Goal: Task Accomplishment & Management: Manage account settings

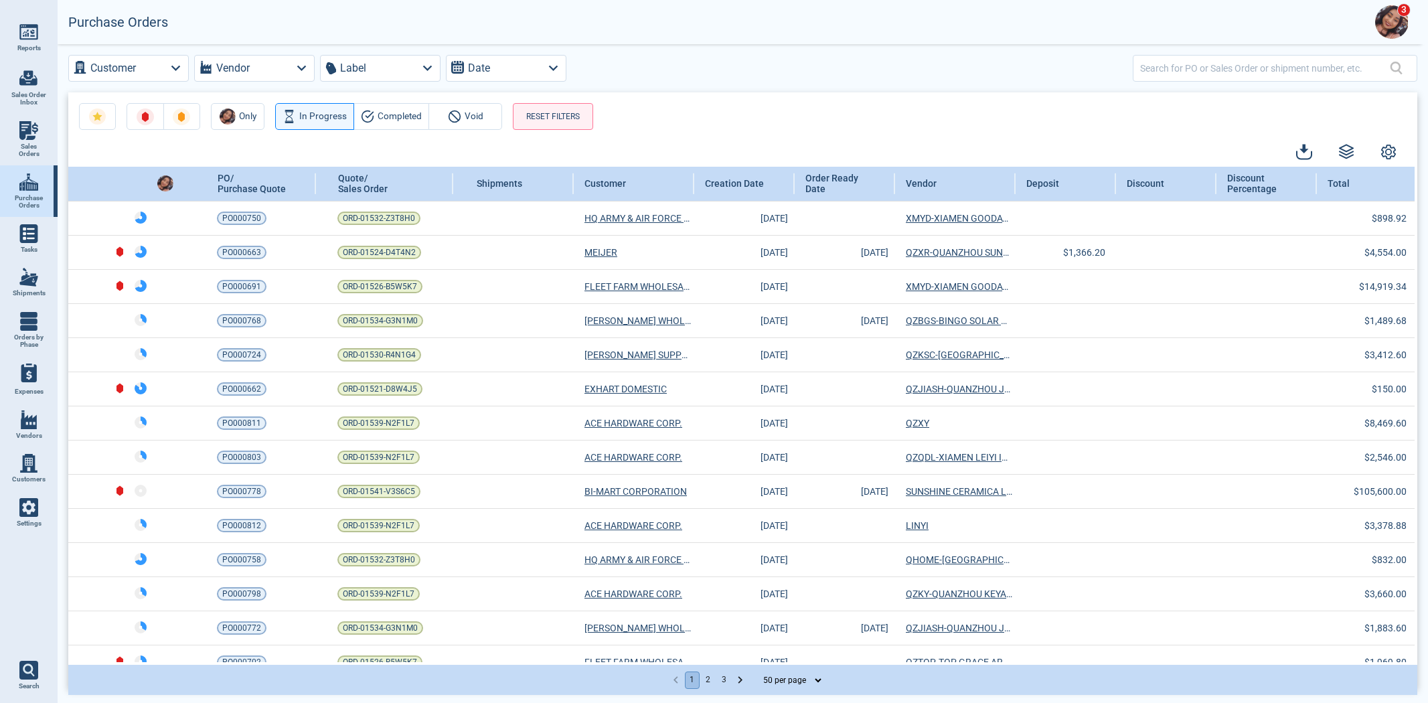
select select "50"
click at [880, 183] on icon at bounding box center [880, 182] width 9 height 7
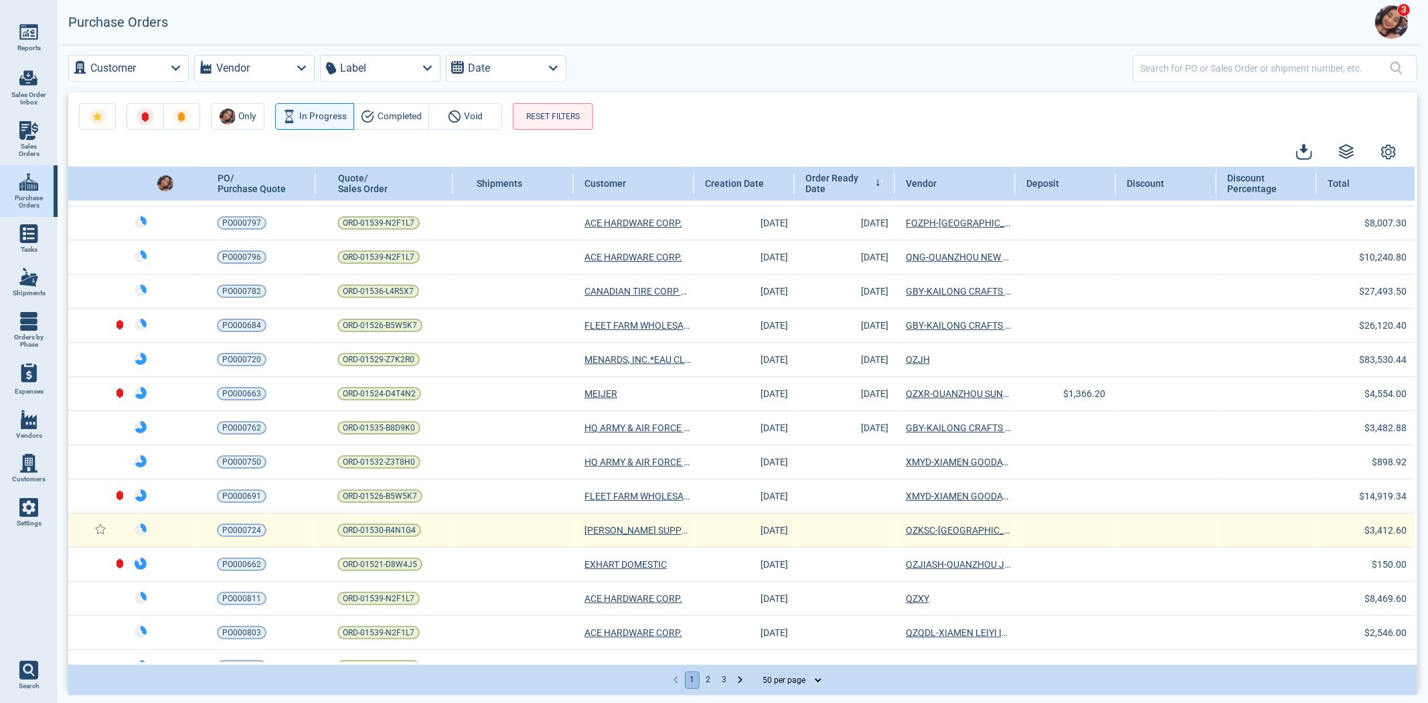
scroll to position [1286, 0]
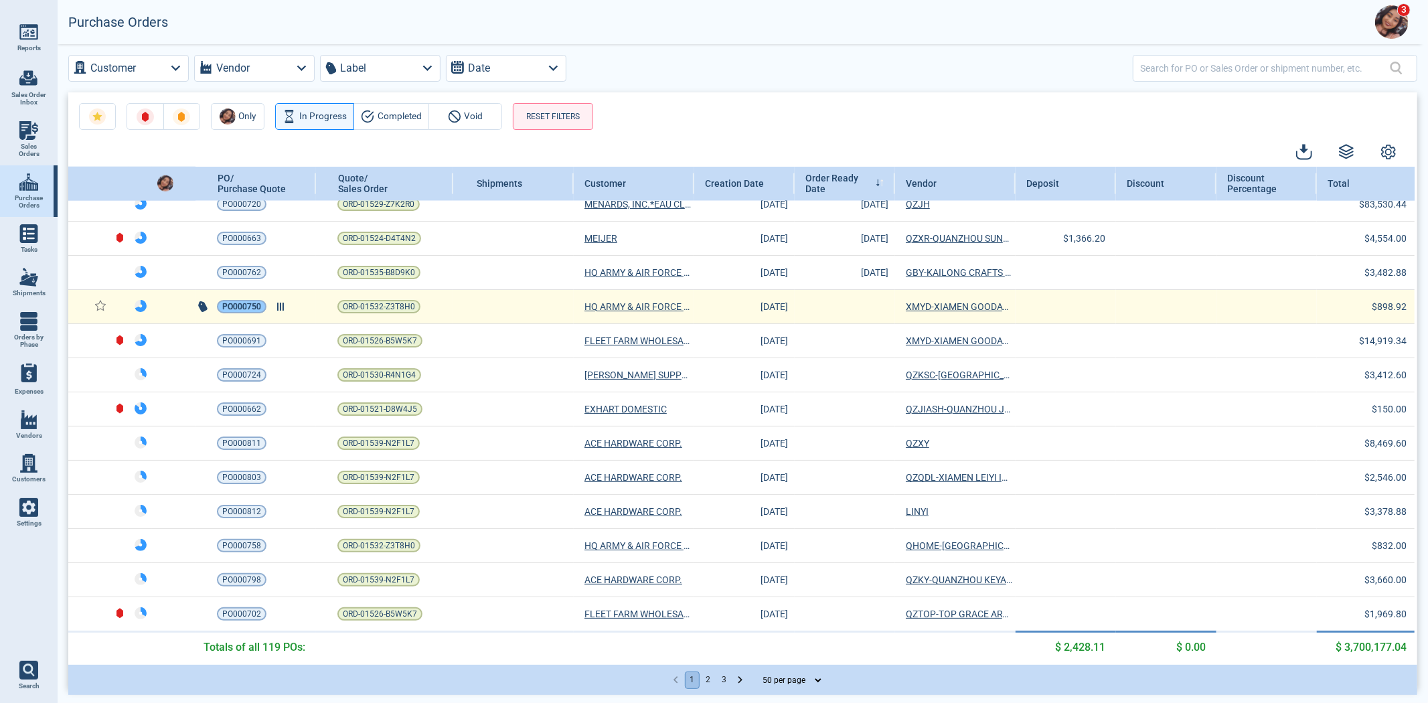
click at [230, 302] on span "PO000750" at bounding box center [241, 306] width 39 height 13
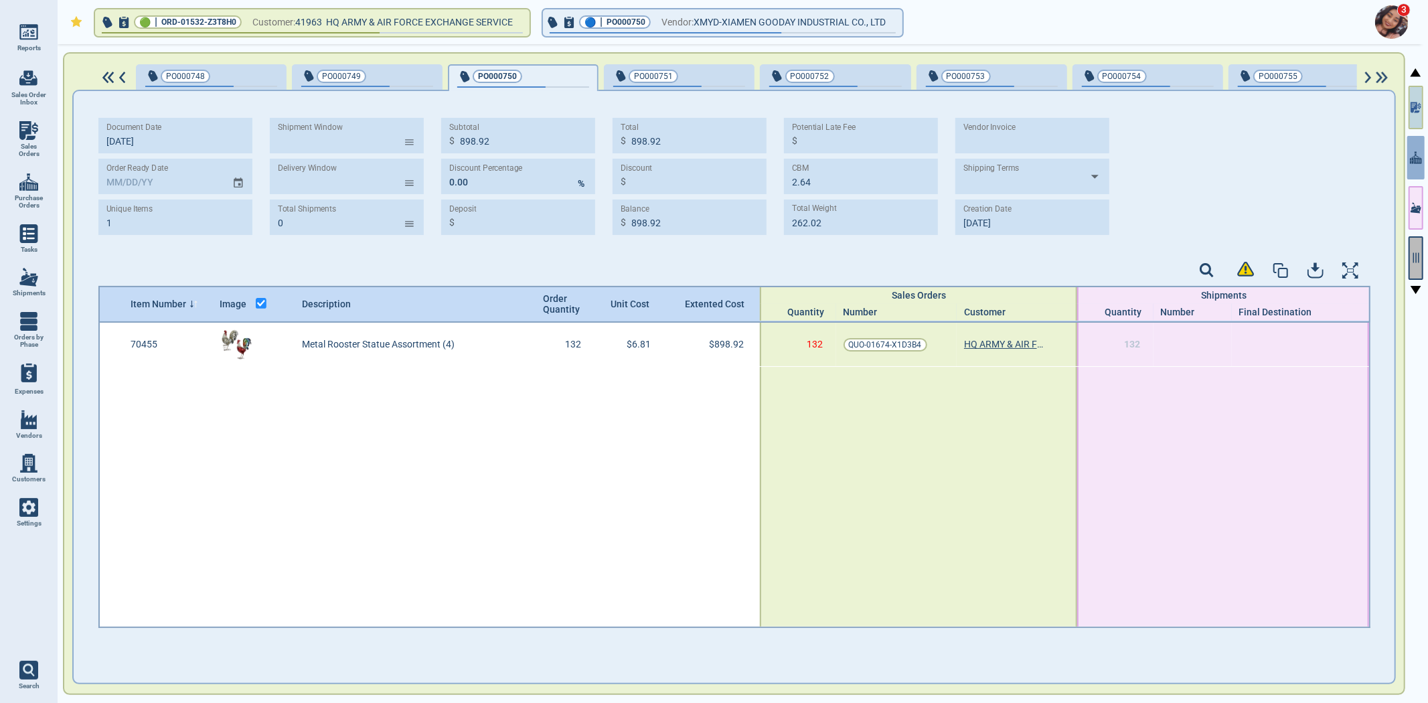
drag, startPoint x: 1417, startPoint y: 108, endPoint x: 1409, endPoint y: 276, distance: 167.6
click at [1417, 108] on icon "button" at bounding box center [1416, 107] width 11 height 14
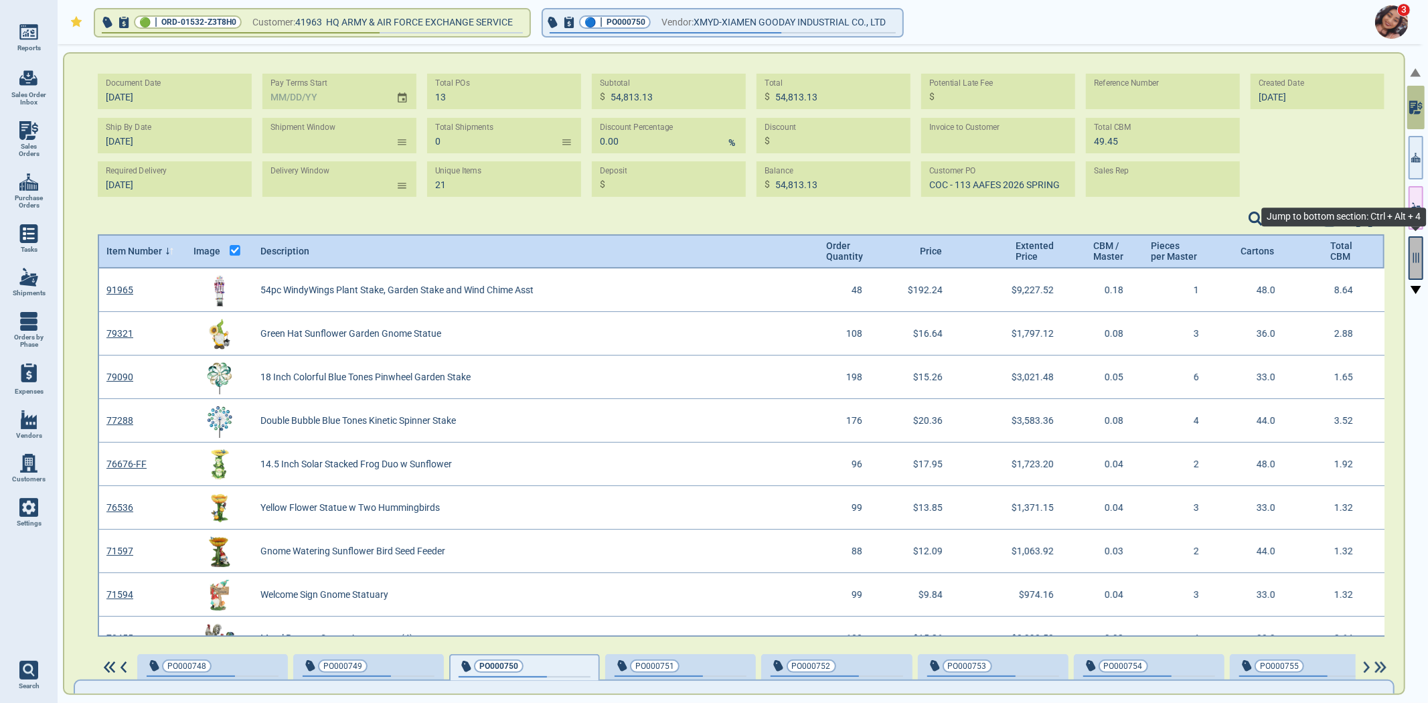
scroll to position [364, 1284]
click at [1414, 242] on button "button" at bounding box center [1416, 258] width 15 height 44
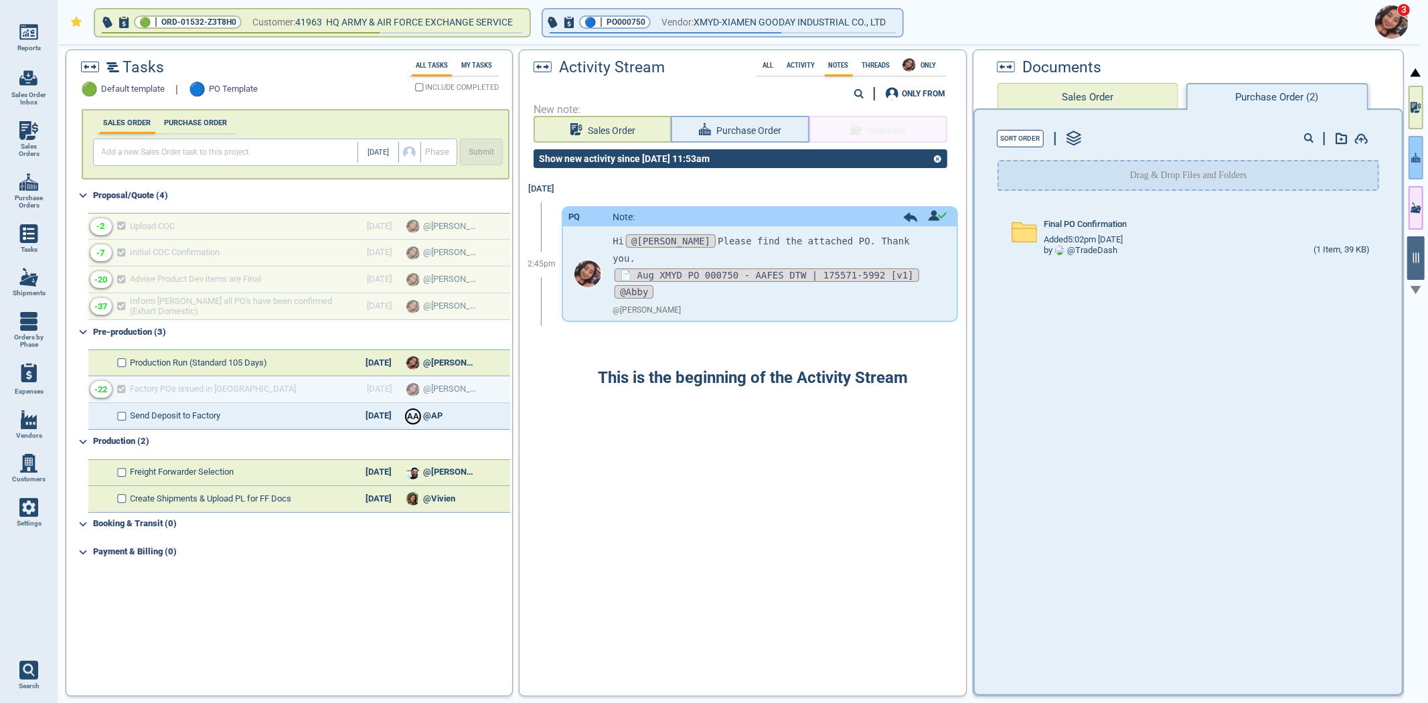
click at [1420, 163] on icon "button" at bounding box center [1415, 158] width 9 height 14
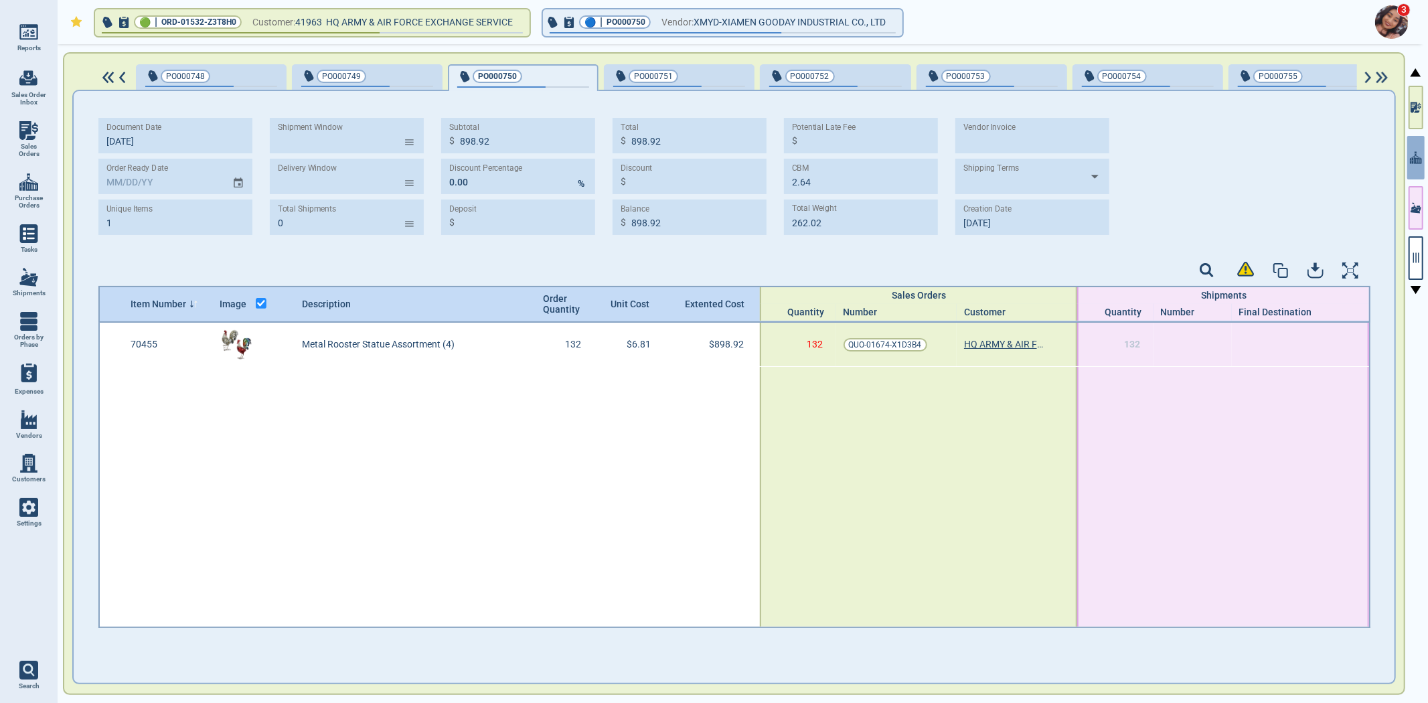
click at [371, 82] on div "PO000749" at bounding box center [367, 75] width 132 height 15
type input "975.36"
type input "2.40"
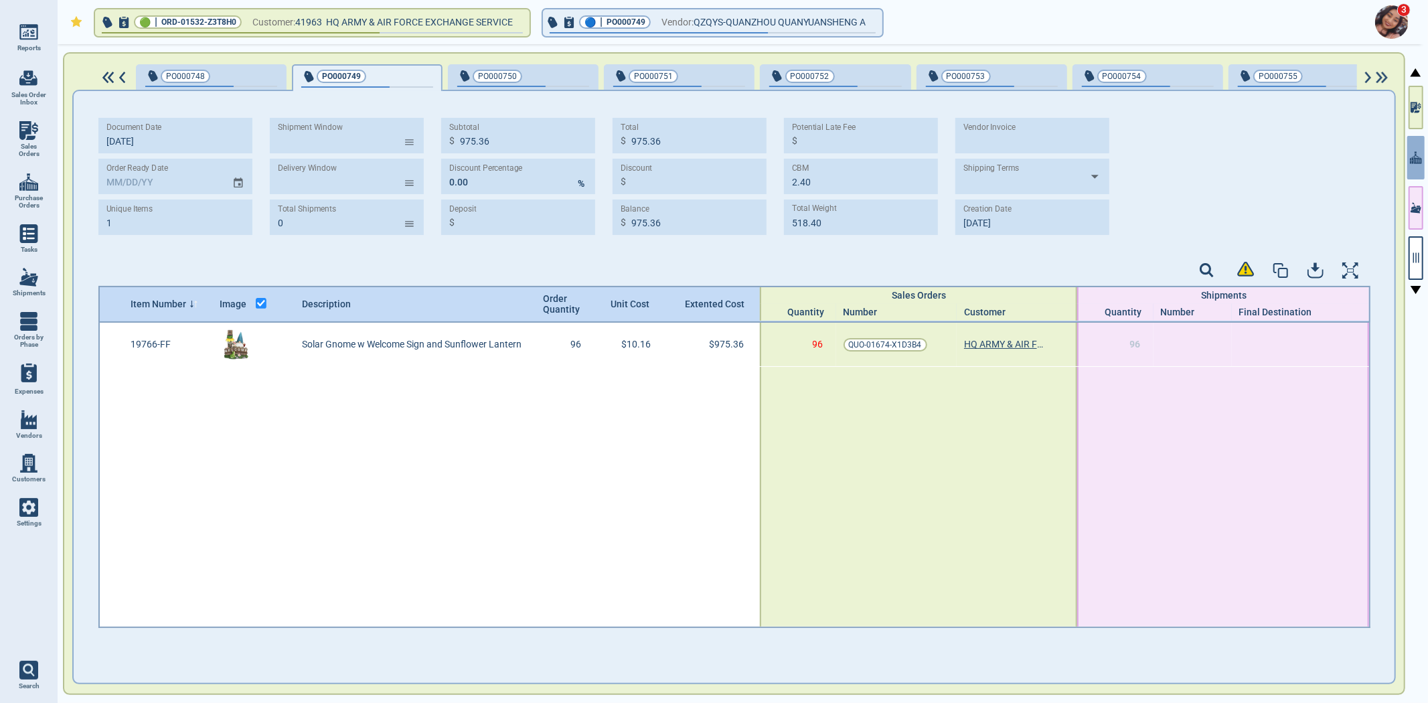
type input "518.40"
type input "[DATE]"
click at [233, 74] on div "button" at bounding box center [255, 75] width 44 height 14
type input "3,351.36"
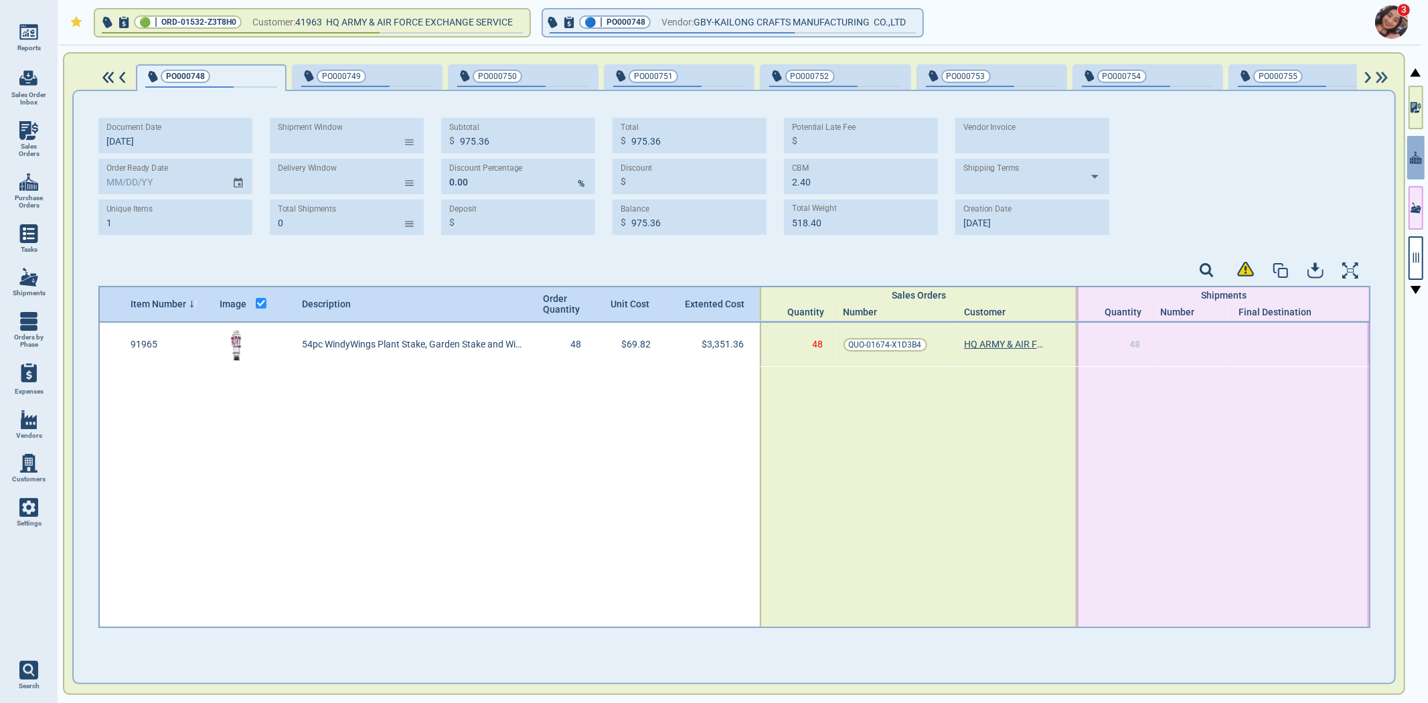
type input "3,351.36"
type input "8.64"
type input "772.80"
type input "[DATE]"
click at [98, 78] on div at bounding box center [113, 78] width 39 height 12
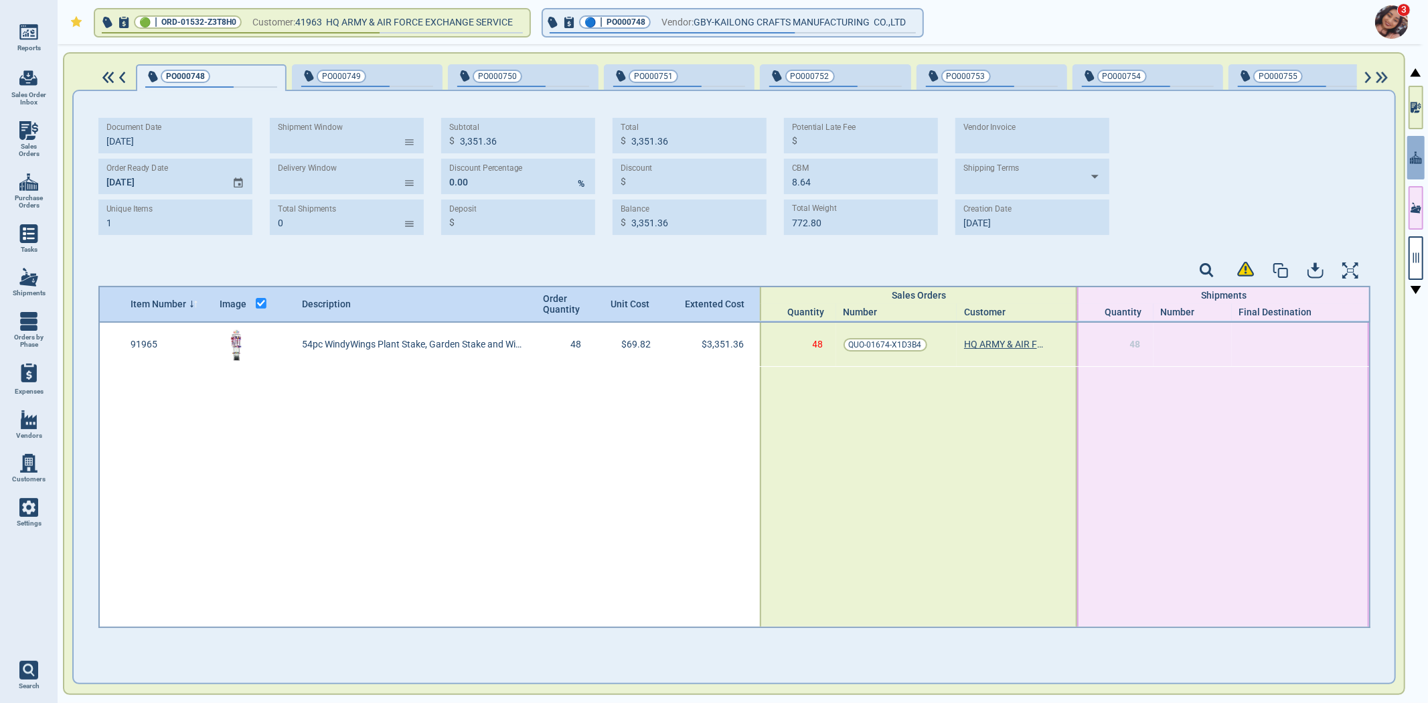
click at [109, 74] on img at bounding box center [108, 78] width 17 height 12
click at [108, 72] on img at bounding box center [108, 78] width 17 height 12
click at [379, 82] on span "PO000749" at bounding box center [345, 76] width 88 height 13
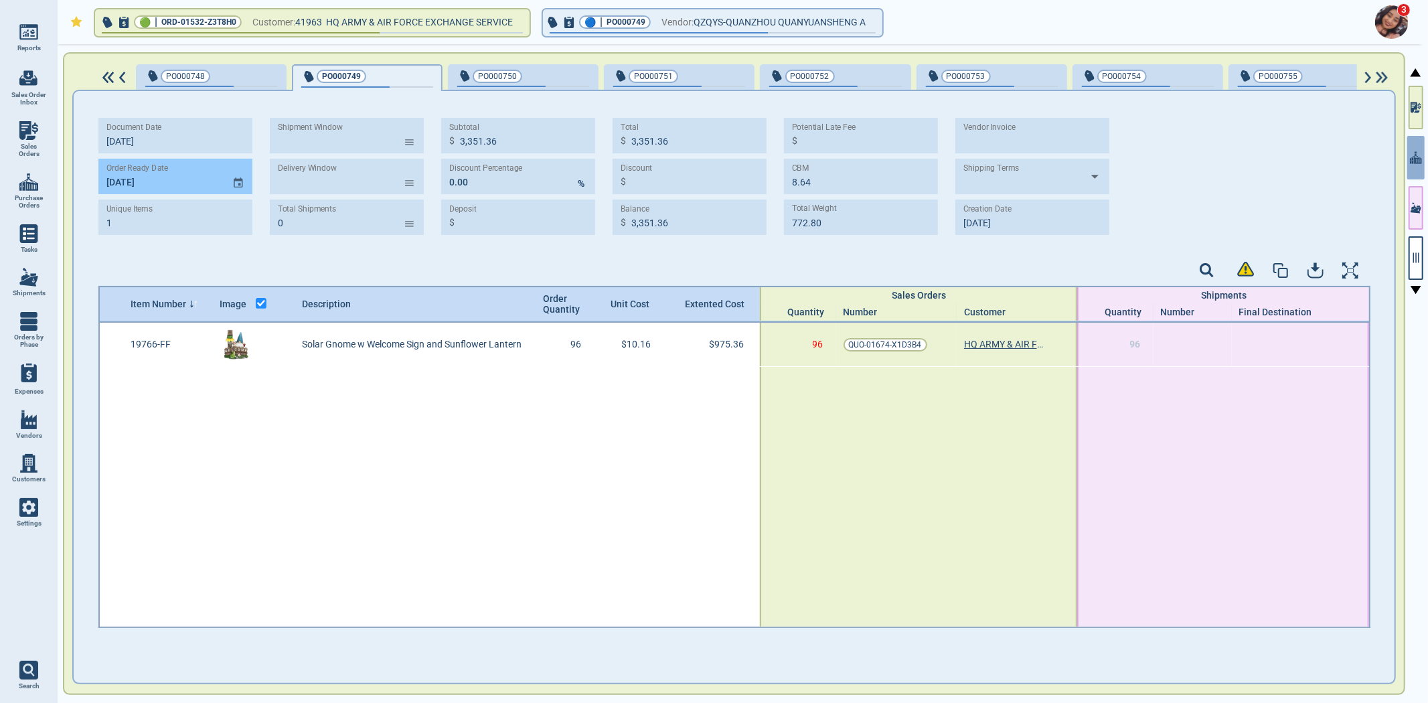
type input "975.36"
type input "2.40"
type input "518.40"
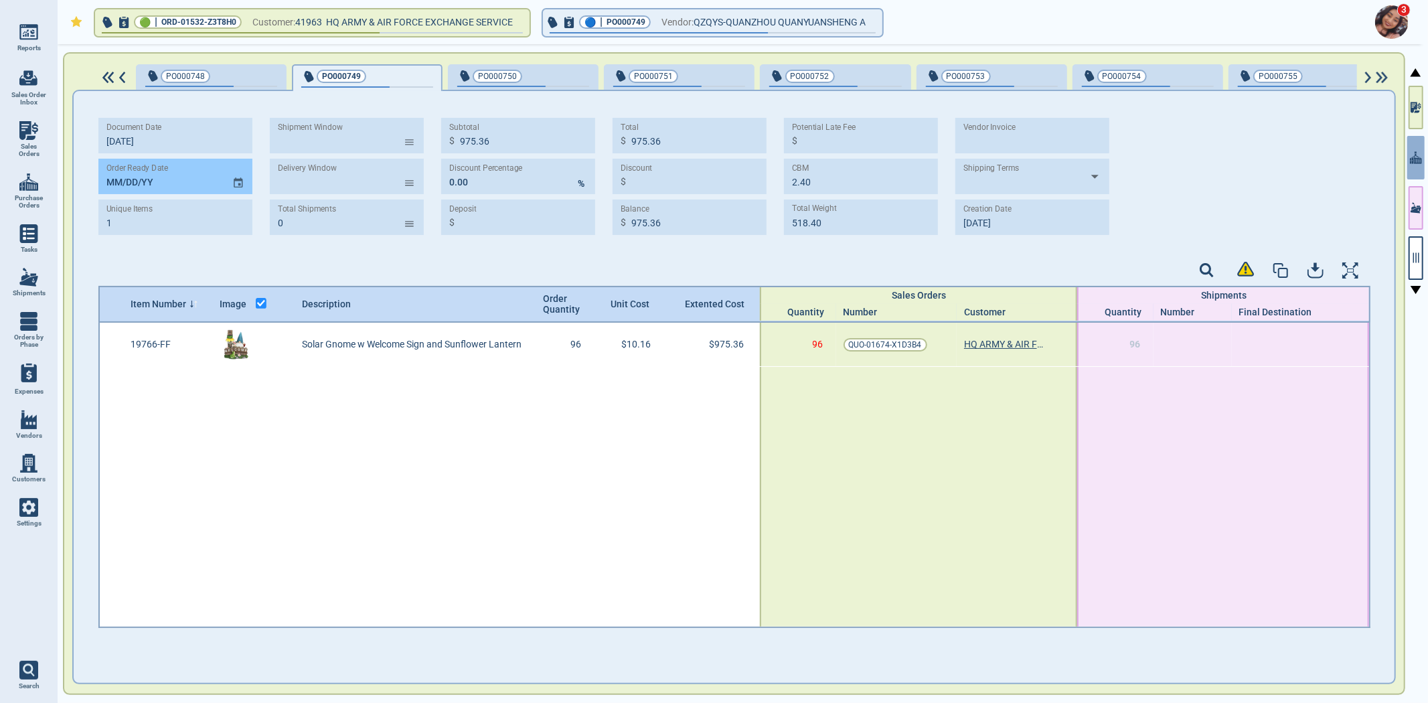
click at [104, 177] on input "MM/DD/YY" at bounding box center [159, 176] width 123 height 35
drag, startPoint x: 104, startPoint y: 179, endPoint x: 152, endPoint y: 185, distance: 47.8
click at [152, 185] on input "[DATE]" at bounding box center [159, 176] width 123 height 35
drag, startPoint x: 147, startPoint y: 177, endPoint x: 94, endPoint y: 175, distance: 53.6
click at [94, 175] on div "Document Date [DATE] Order Ready Date [DATE] Unique Items 1 Shipment Window ​ D…" at bounding box center [734, 368] width 1321 height 555
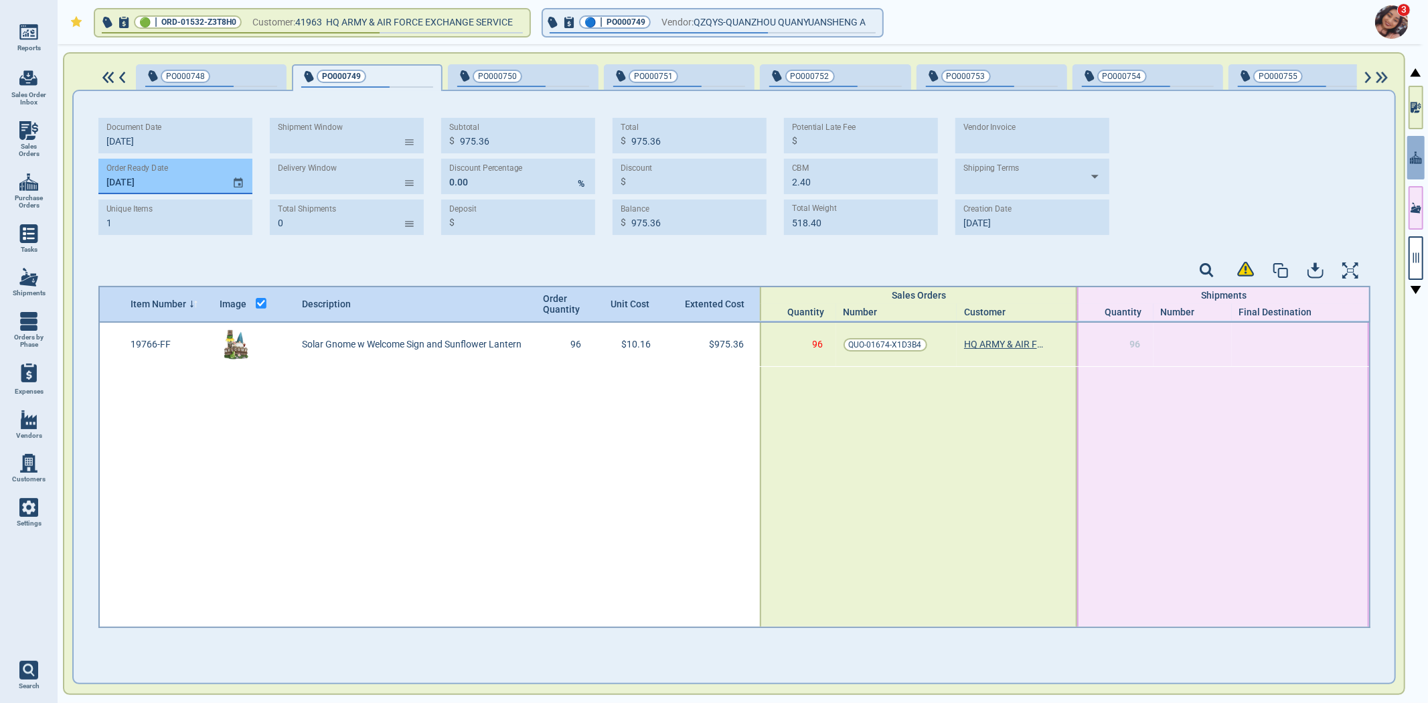
type input "[DATE]"
click at [545, 80] on div "button" at bounding box center [567, 75] width 44 height 14
type input "898.92"
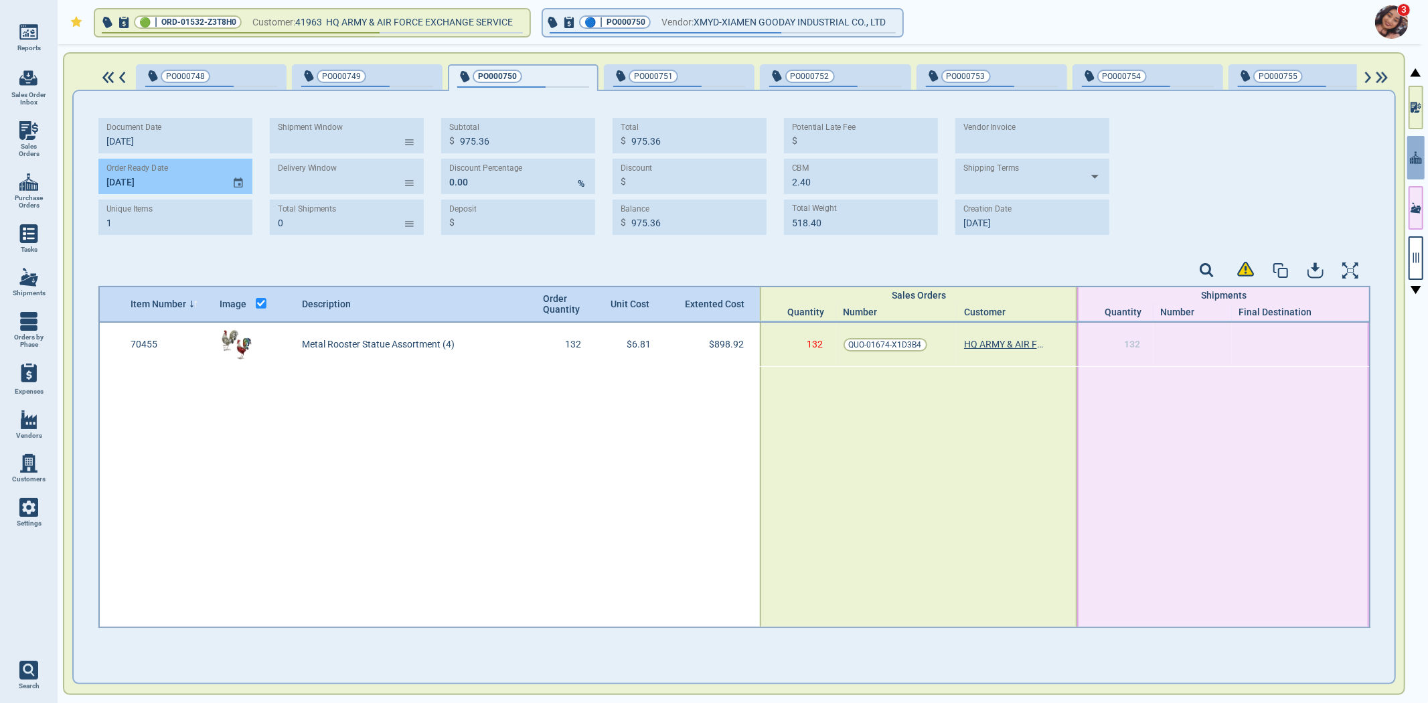
type input "2.64"
type input "262.02"
type input "[DATE]"
click at [678, 79] on span "PO000751" at bounding box center [657, 76] width 88 height 13
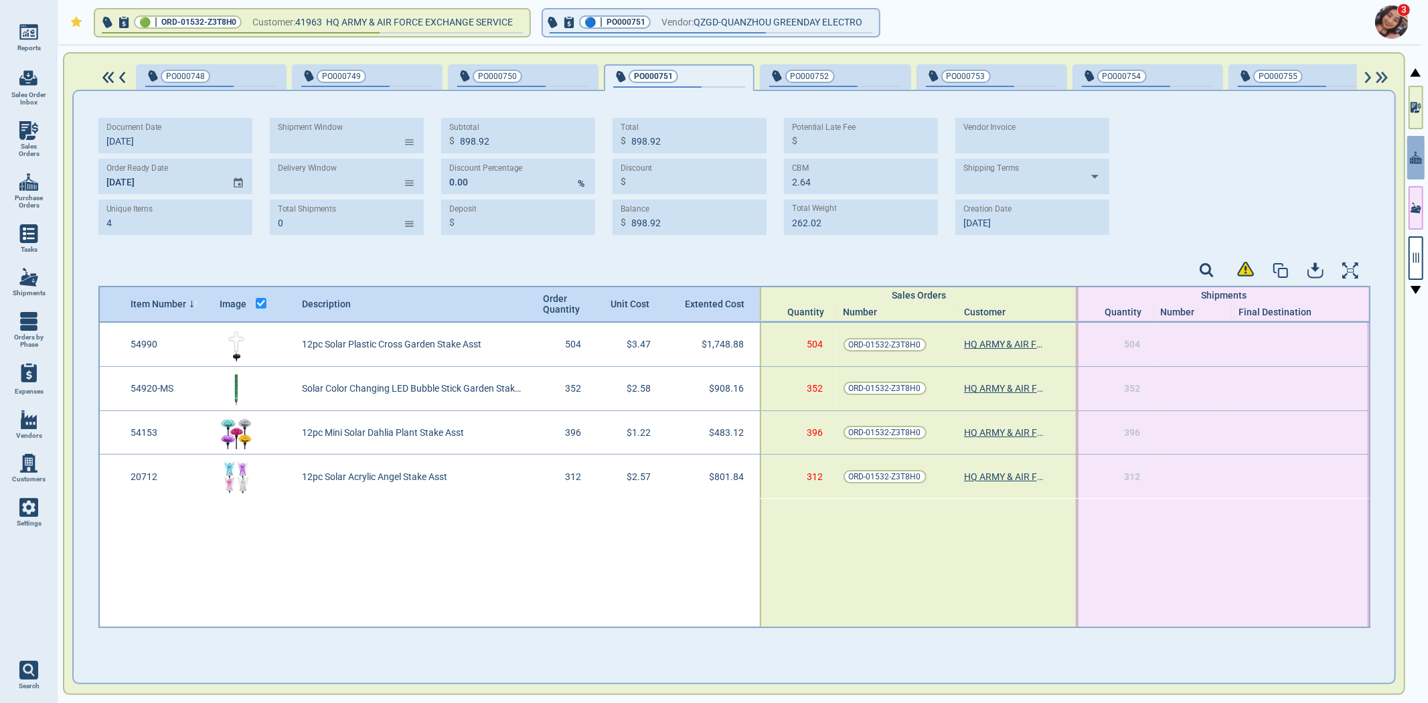
type input "4"
type input "3,942.00"
type input "2.81"
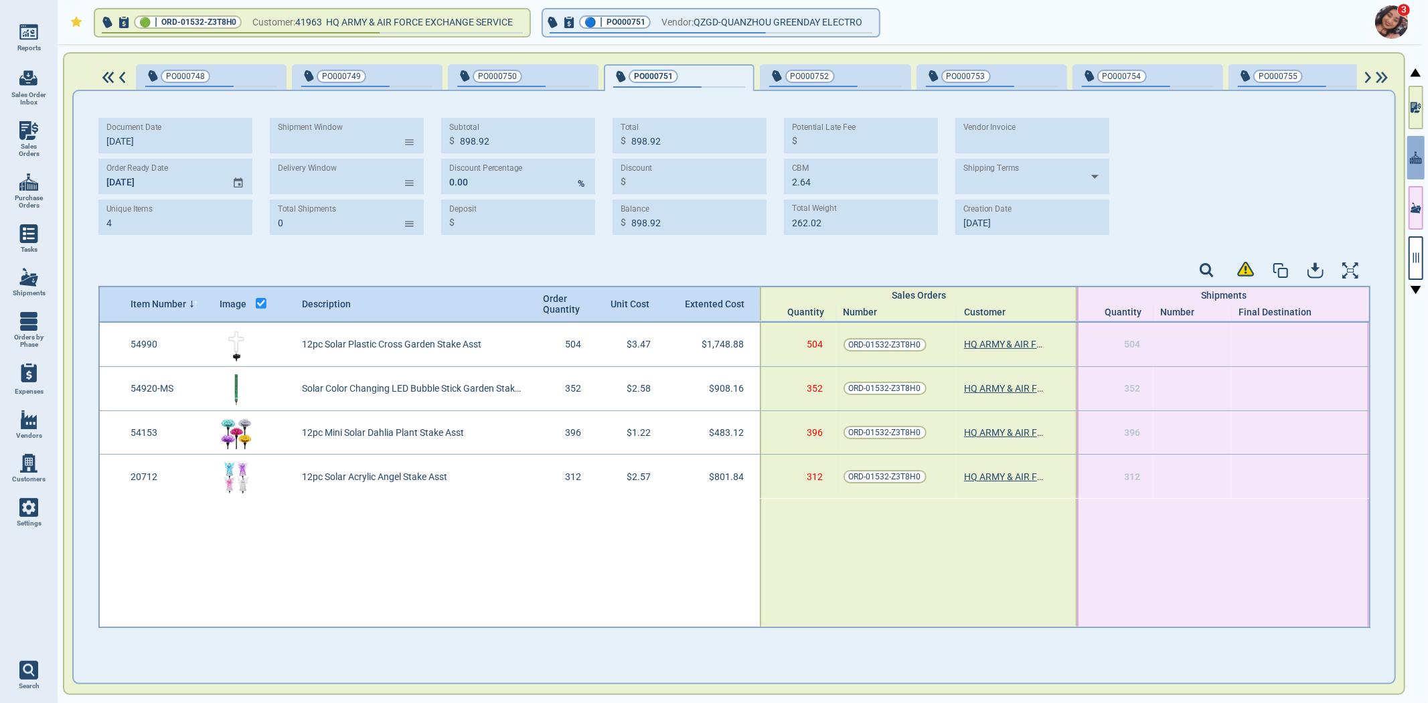
type input "789.47"
type input "[DATE]"
click at [833, 84] on div "PO000752" at bounding box center [835, 77] width 132 height 19
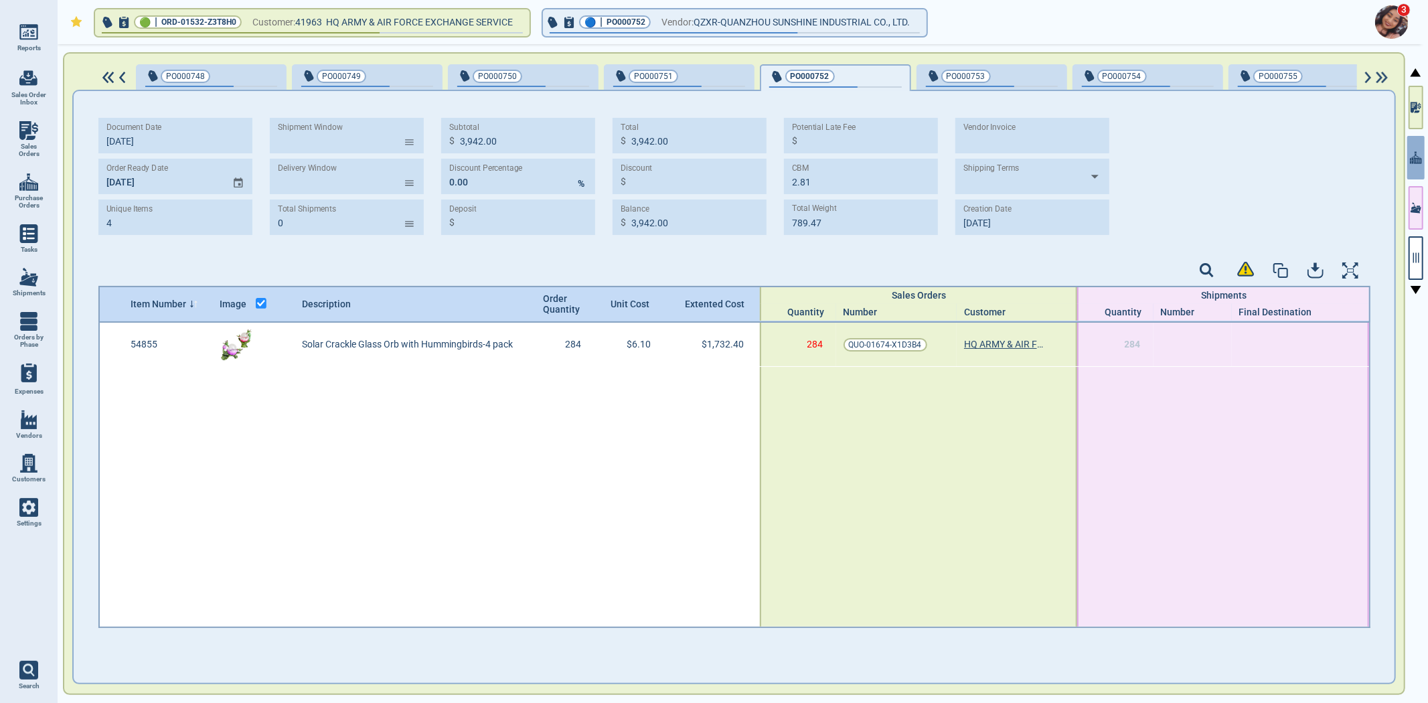
type input "1"
type input "1,732.40"
type input "5.68"
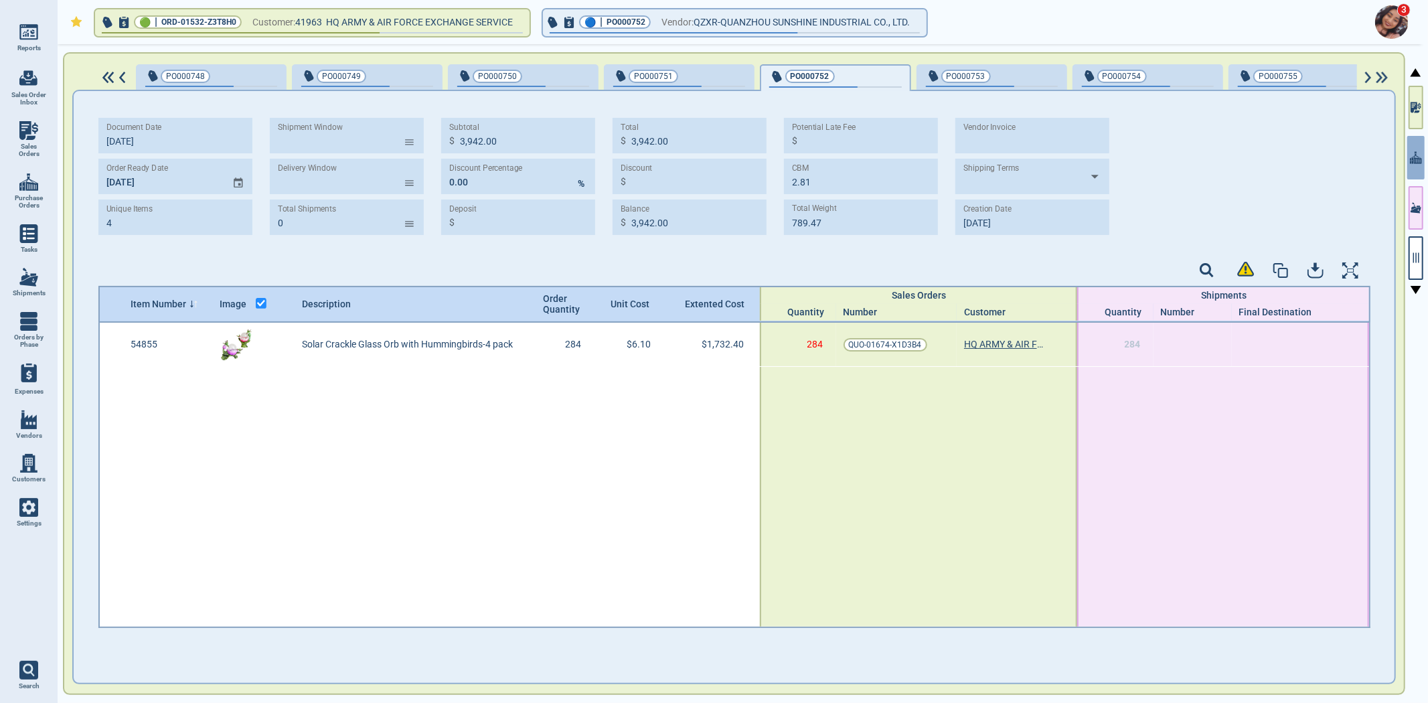
type input "845.61"
type input "[DATE]"
click at [1014, 90] on div "Document Date [DATE] Order Ready Date [DATE] Unique Items 1 Shipment Window ​ D…" at bounding box center [734, 387] width 1324 height 595
click at [1004, 84] on div "PO000753" at bounding box center [992, 77] width 132 height 19
type input "902.88"
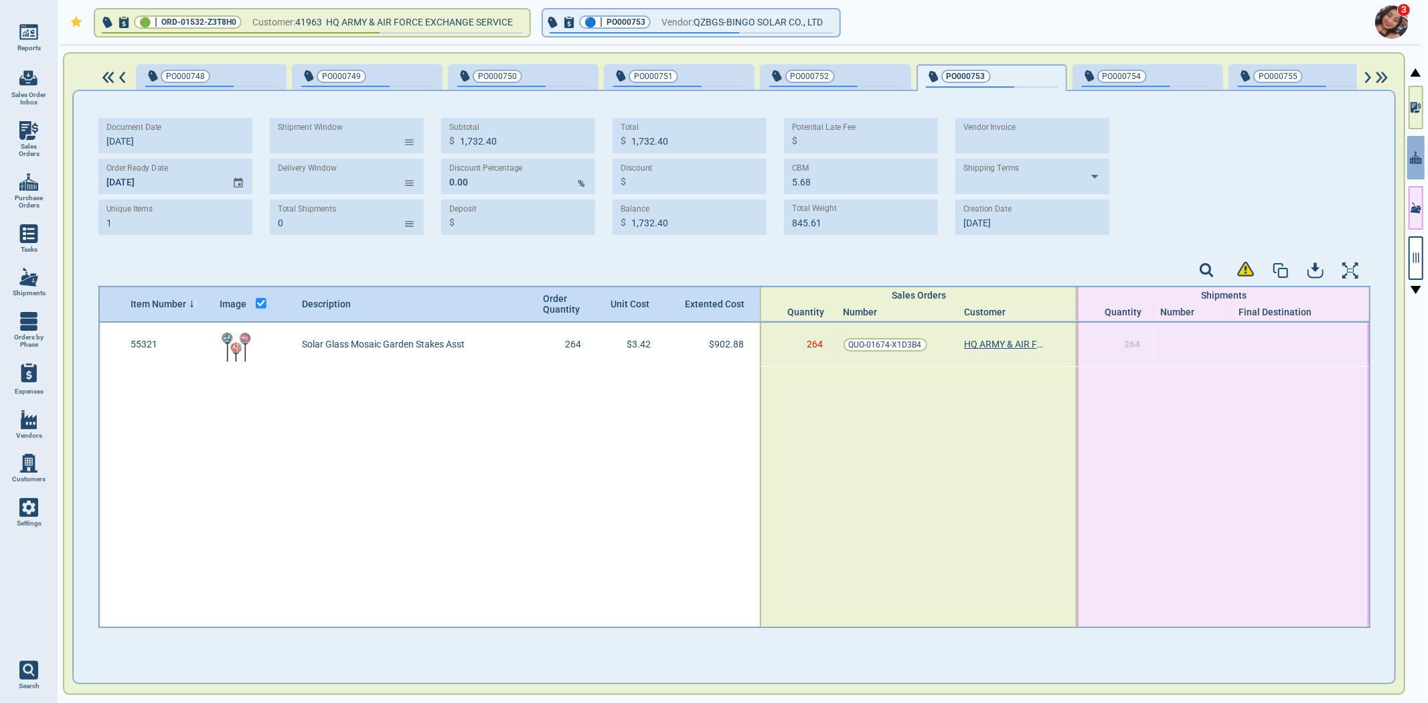
type input "902.88"
type input "1.76"
type input "344.52"
type input "[DATE]"
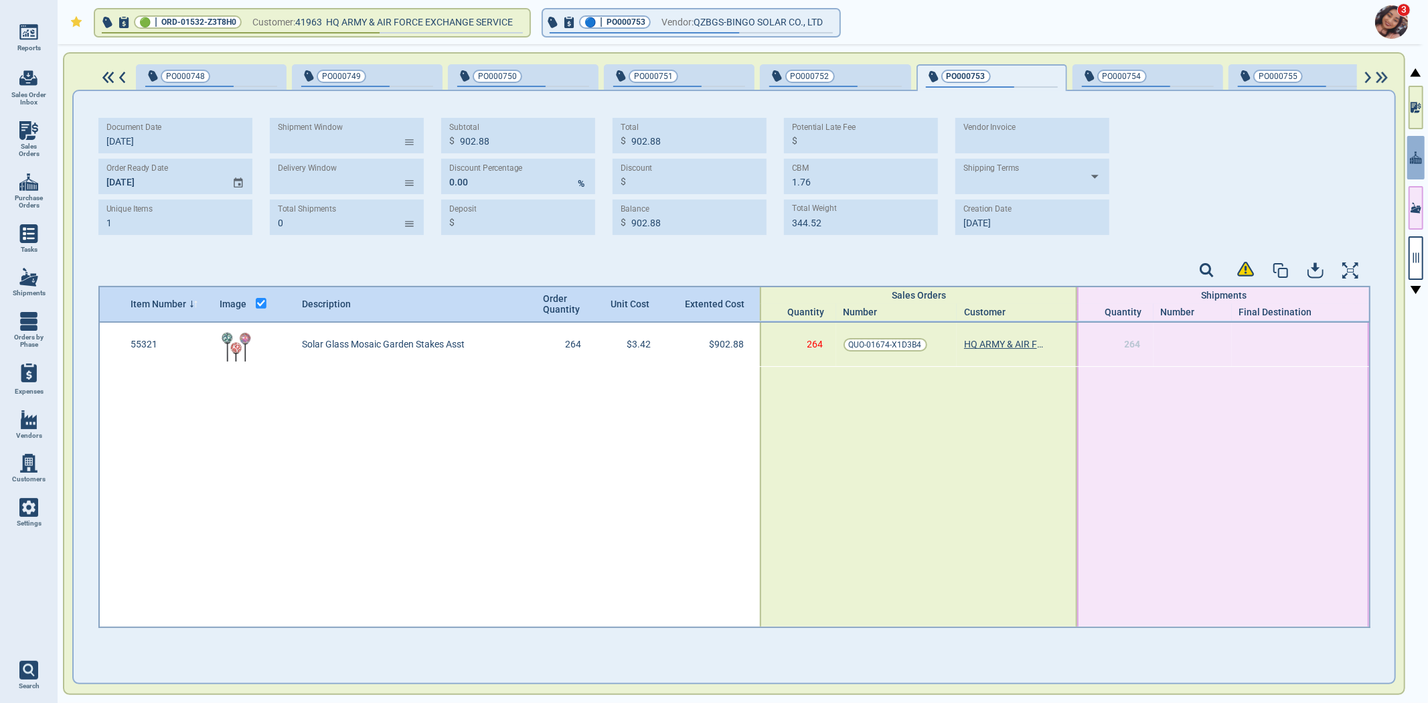
click at [1135, 76] on span "PO000754" at bounding box center [1126, 76] width 88 height 13
type input "1,197.00"
type input "6.30"
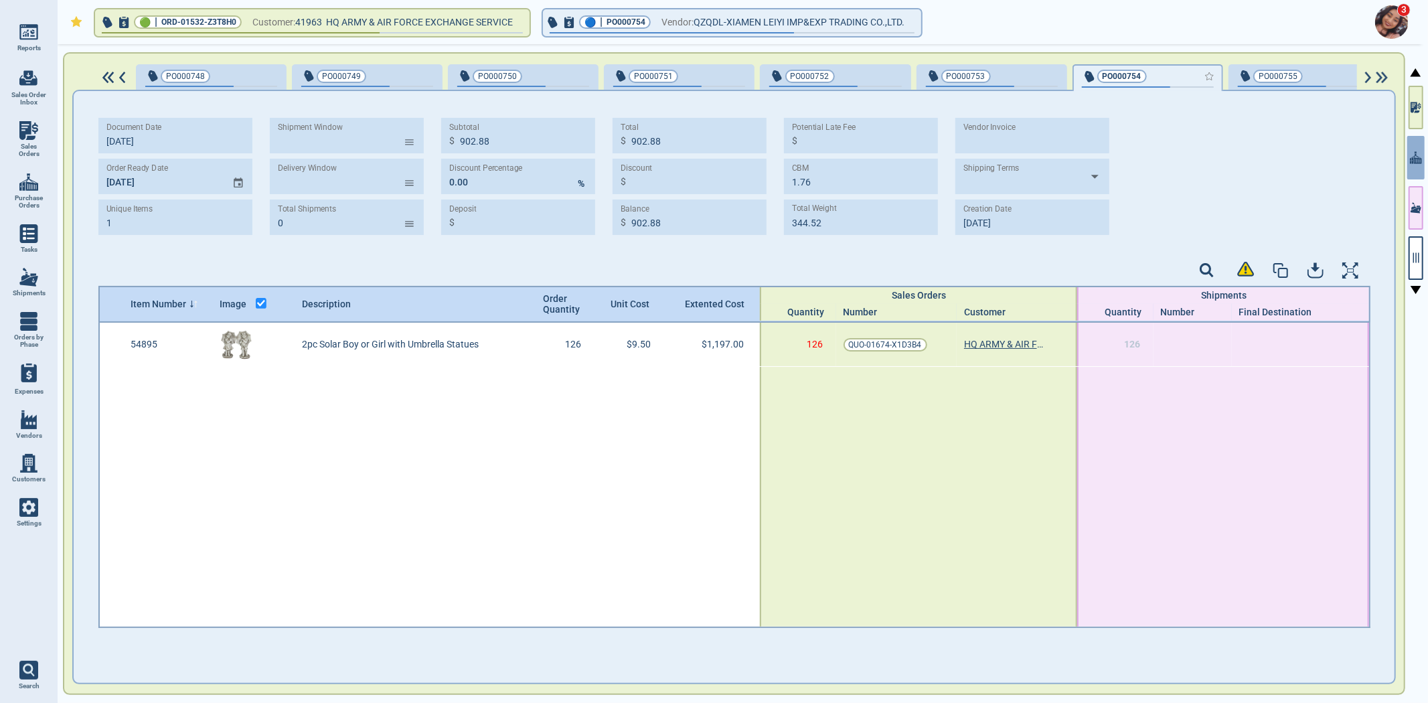
type input "624.96"
click at [1326, 72] on div "button" at bounding box center [1348, 75] width 44 height 14
type input "726.72"
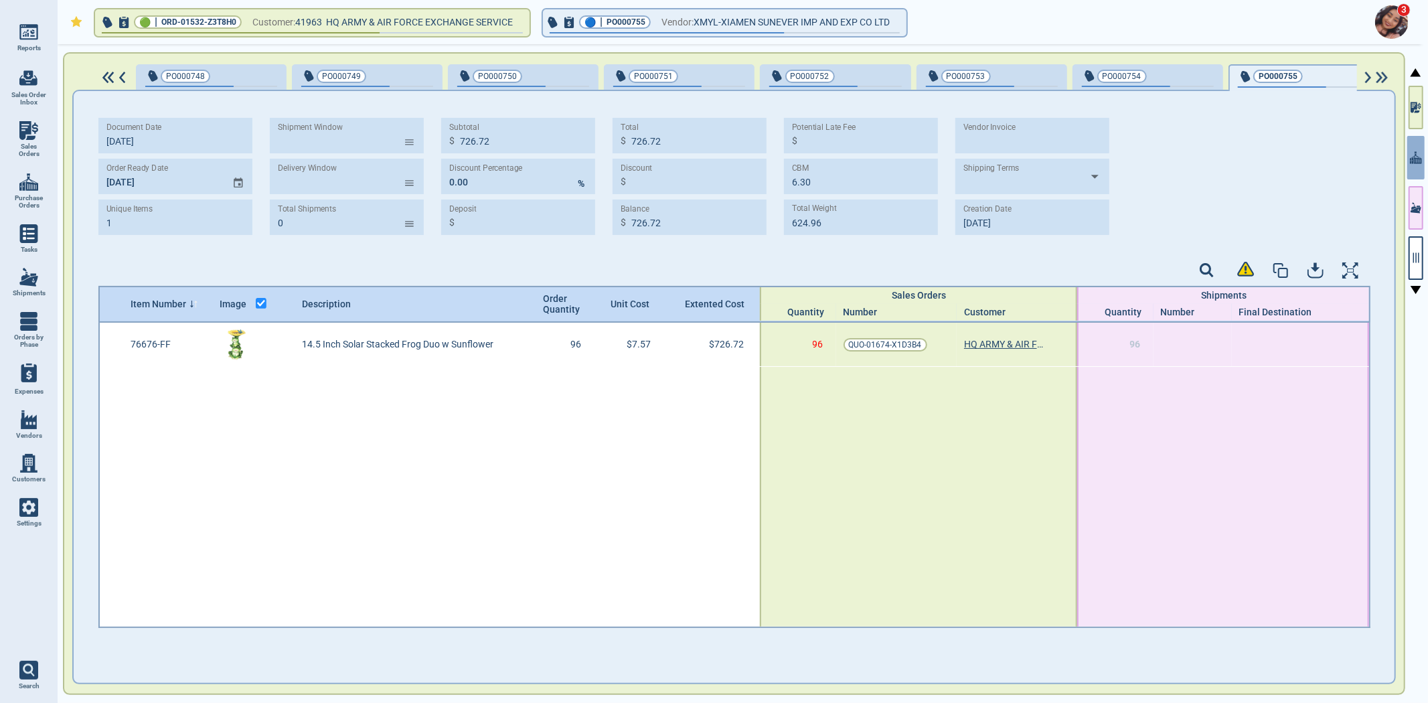
type input "1.92"
type input "328.32"
type input "[DATE]"
click at [1364, 81] on img at bounding box center [1368, 78] width 11 height 12
click at [1363, 78] on img at bounding box center [1368, 78] width 11 height 12
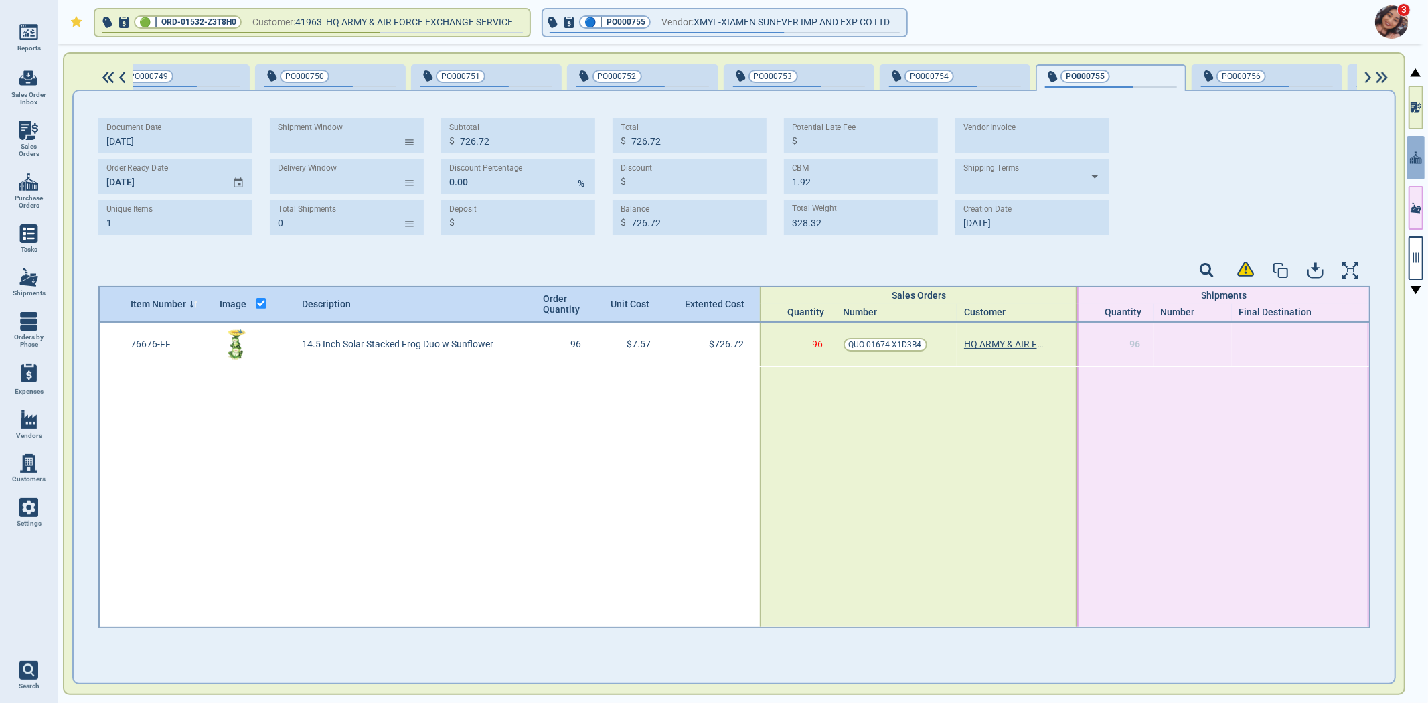
click at [1363, 78] on div at bounding box center [1376, 78] width 39 height 12
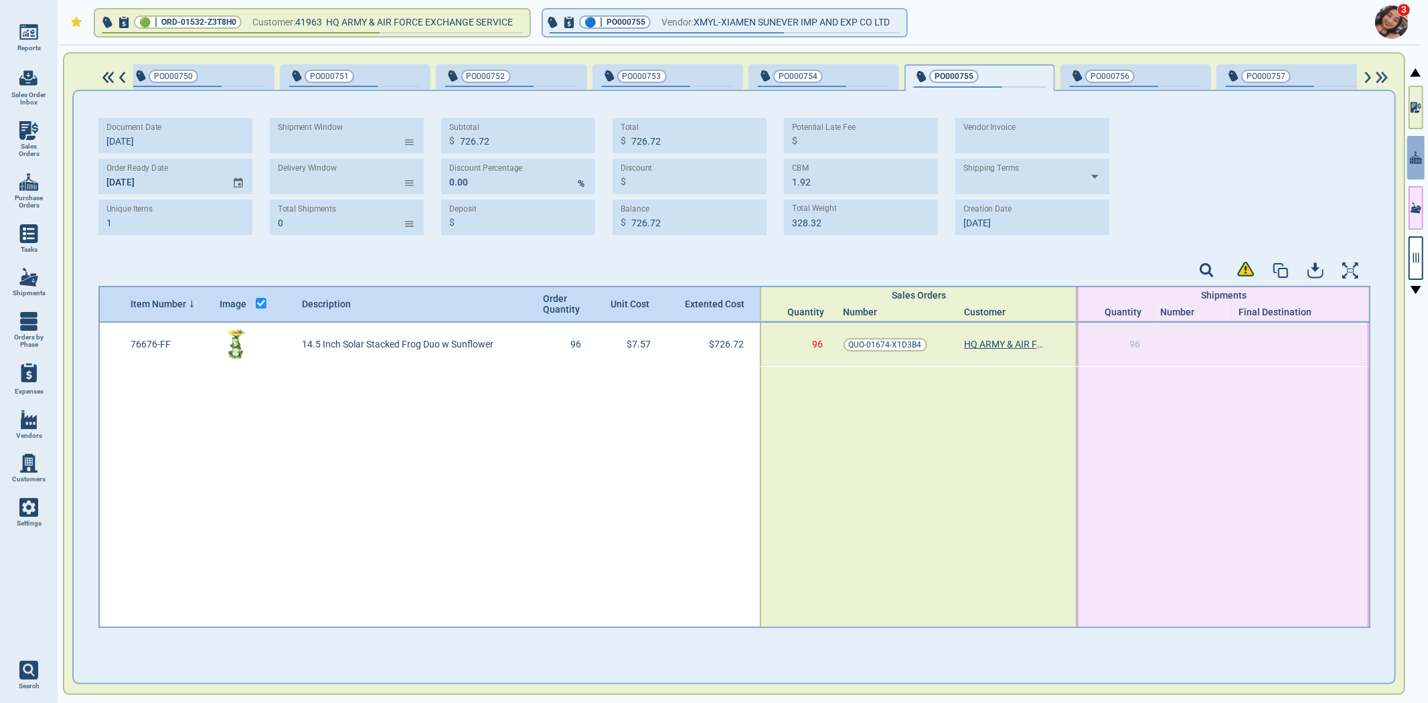
scroll to position [0, 333]
click at [1361, 78] on div at bounding box center [1376, 78] width 39 height 12
click at [1360, 76] on div at bounding box center [1376, 78] width 39 height 12
drag, startPoint x: 1146, startPoint y: 70, endPoint x: 1242, endPoint y: 79, distance: 96.1
click at [1148, 71] on div "button" at bounding box center [1170, 75] width 44 height 14
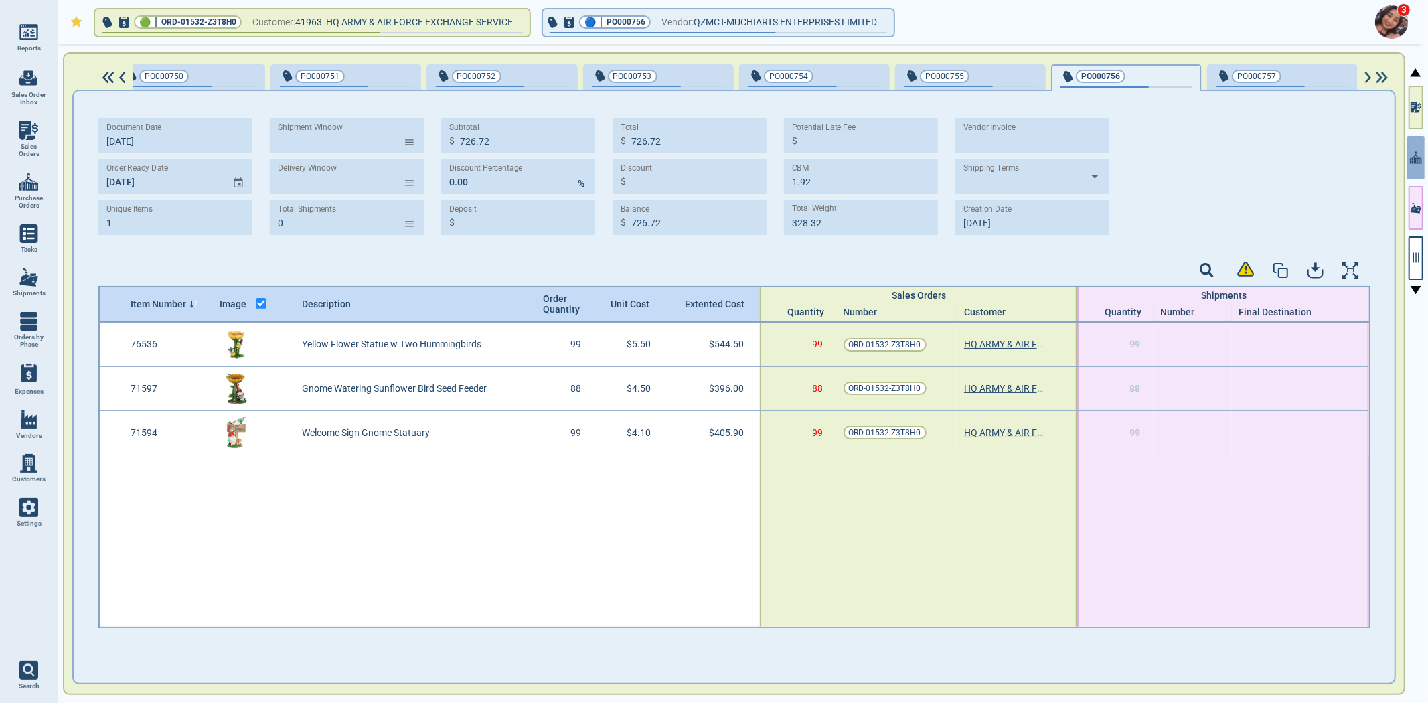
type input "3"
type input "1,346.40"
type input "3.96"
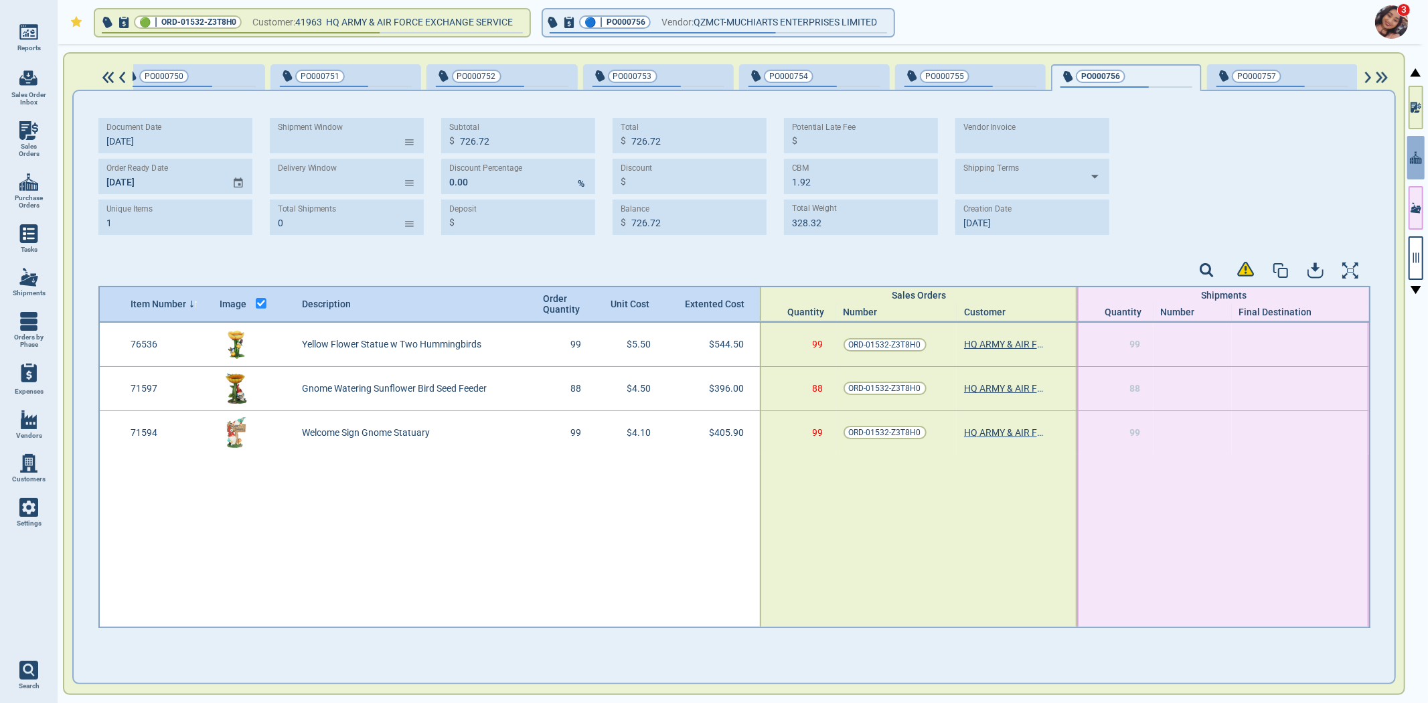
type input "584.32"
click at [1237, 65] on button "PO000757" at bounding box center [1282, 77] width 151 height 27
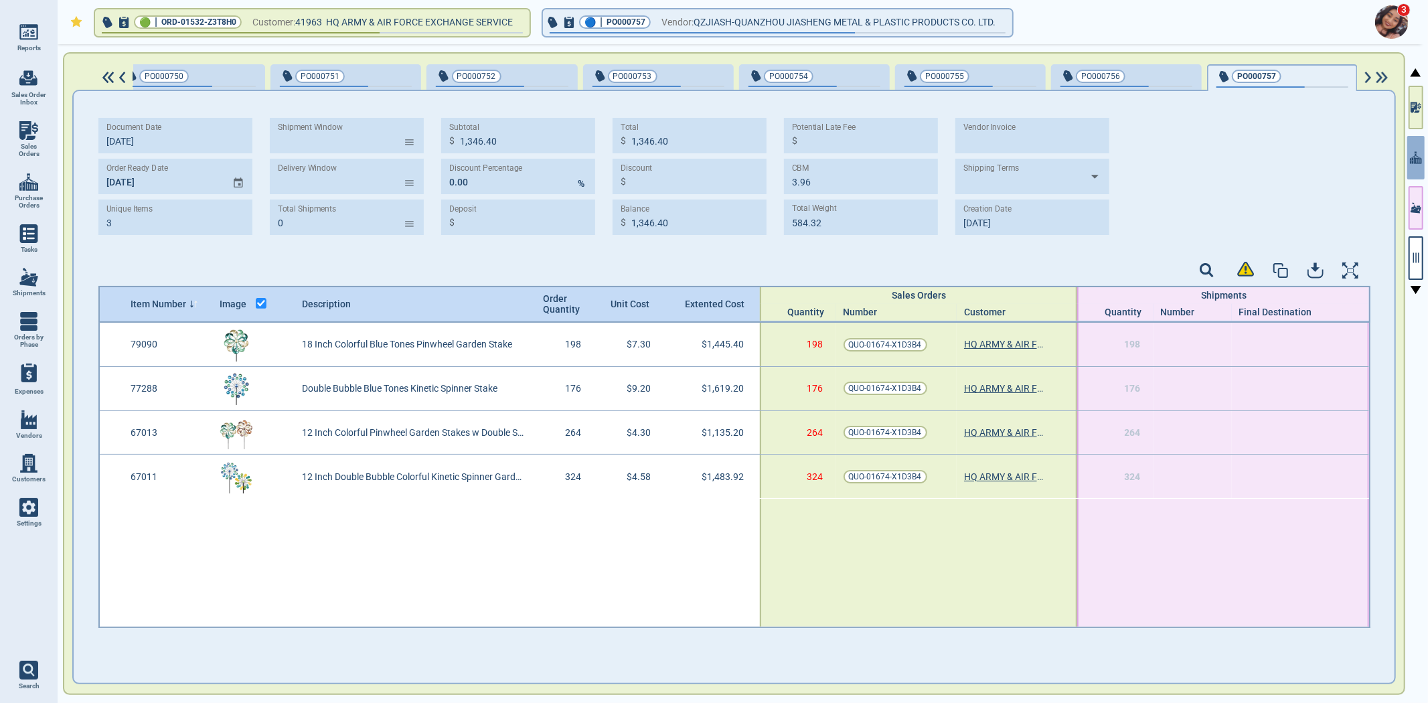
type input "4"
type input "5,683.72"
type input "8.11"
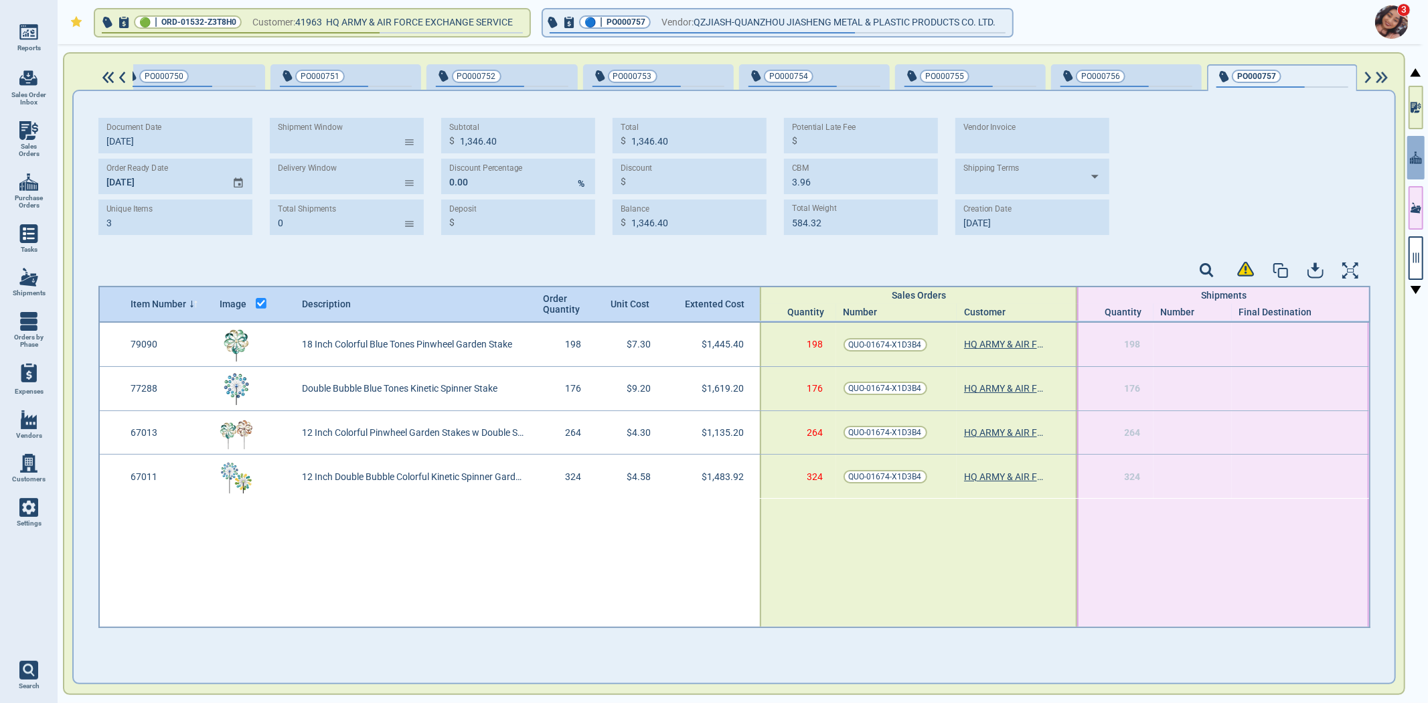
type input "2,347.29"
type input "[DATE]"
click at [1370, 82] on img at bounding box center [1368, 78] width 11 height 12
click at [1369, 81] on img at bounding box center [1368, 78] width 11 height 12
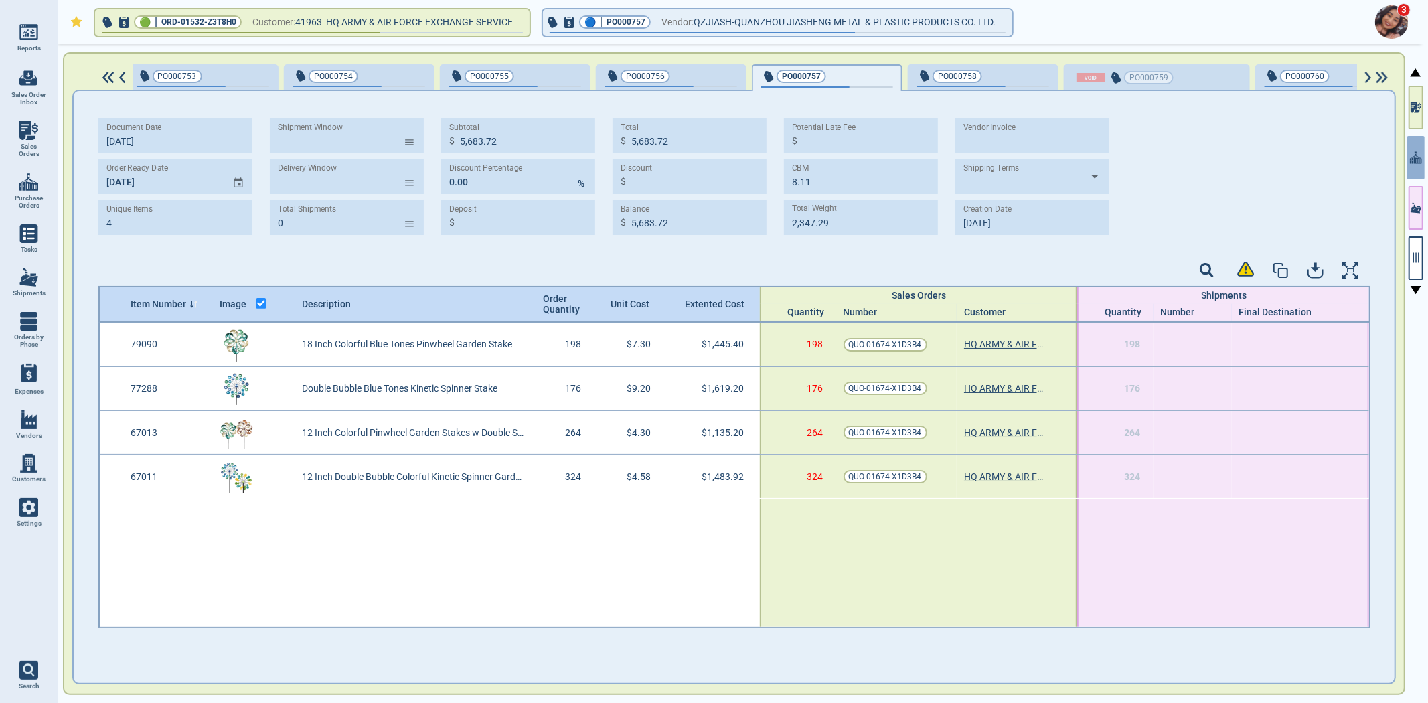
scroll to position [0, 791]
click at [963, 81] on div "PO000758" at bounding box center [981, 75] width 132 height 15
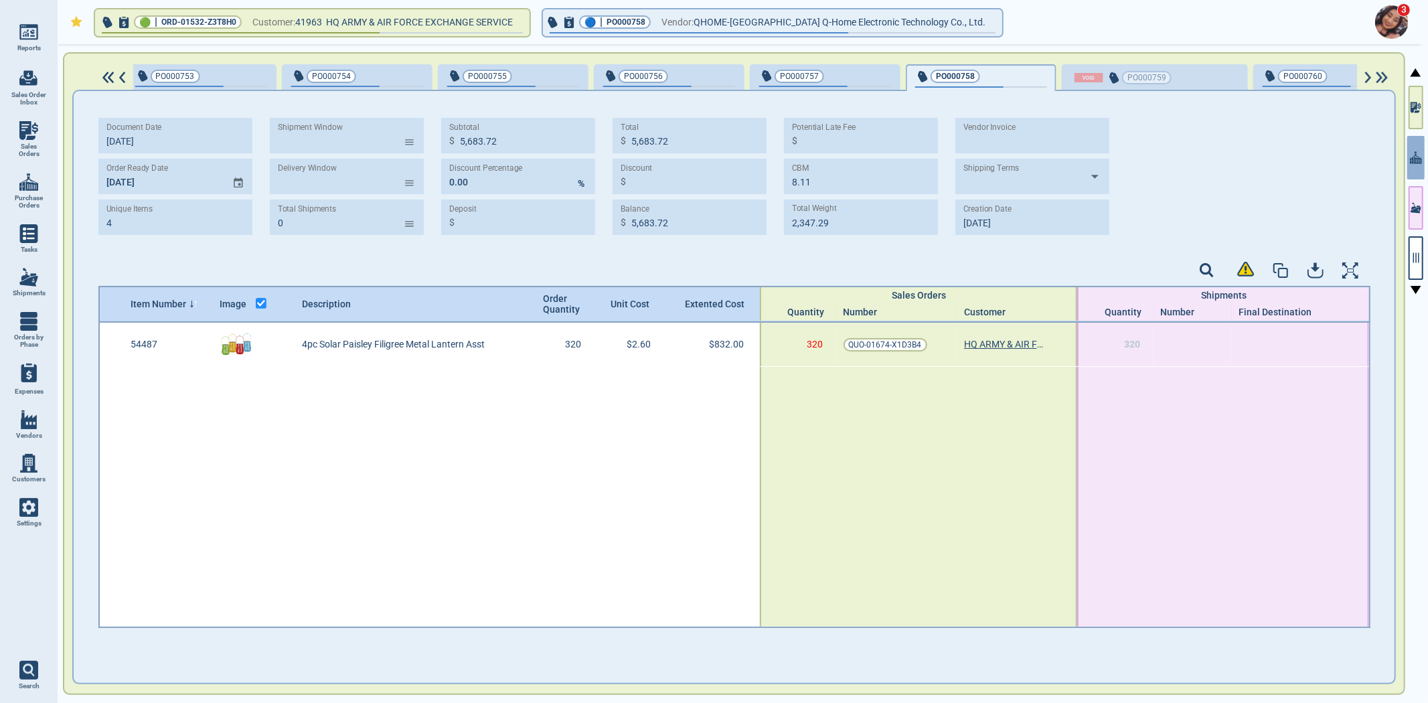
type input "1"
type input "832.00"
type input "0.80"
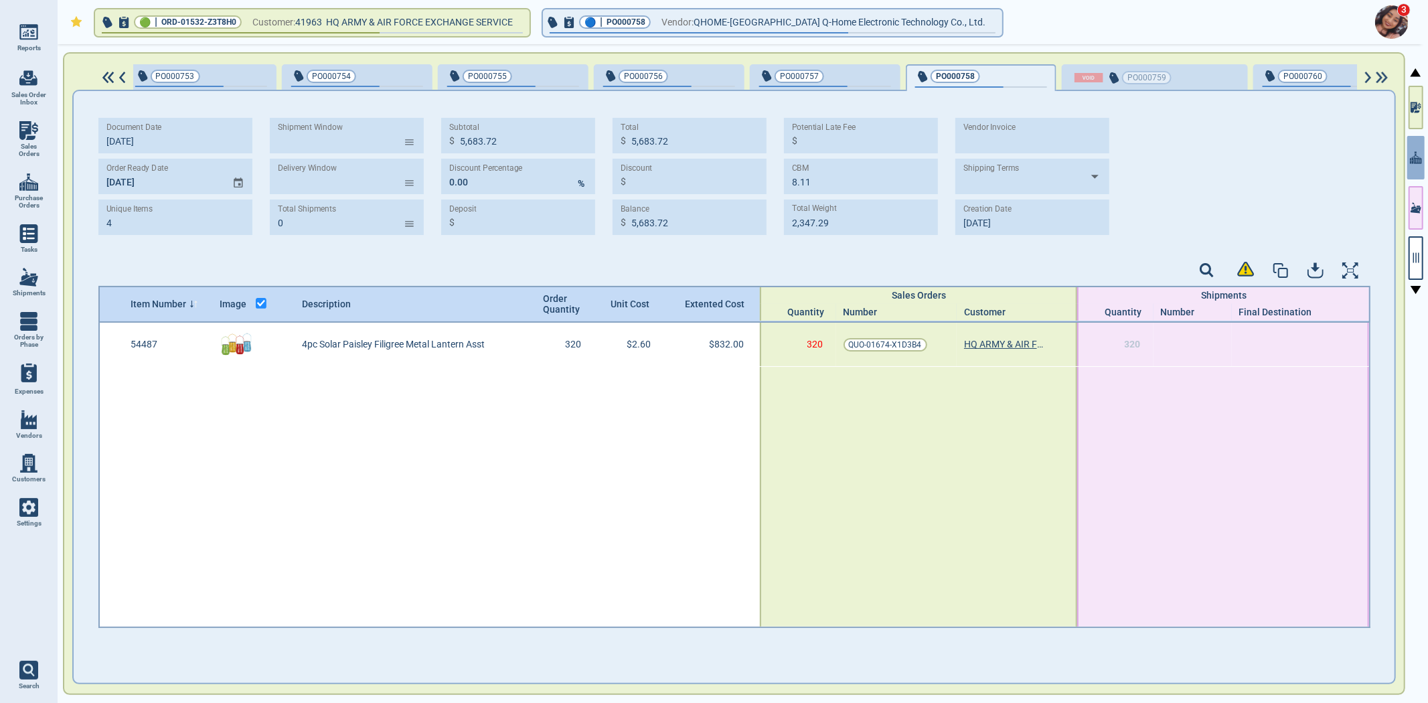
type input "212.00"
select select "50"
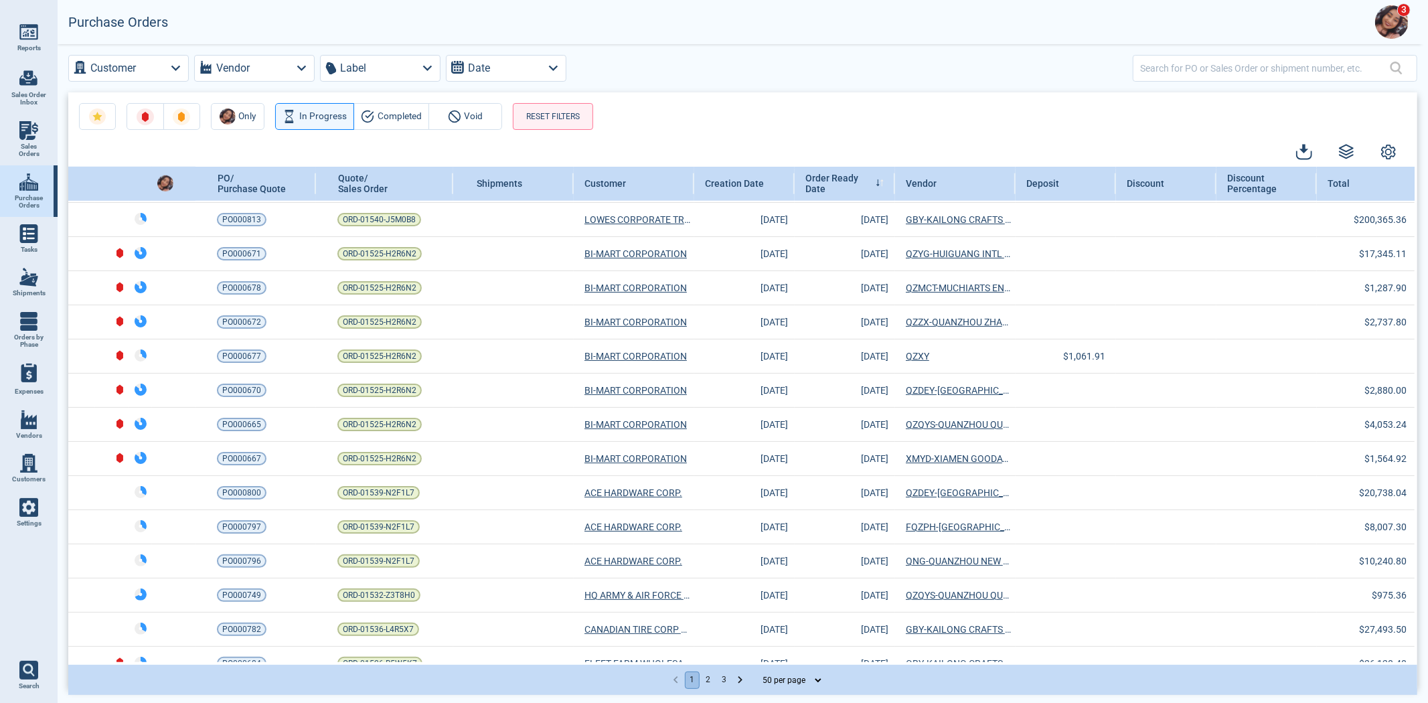
scroll to position [1286, 0]
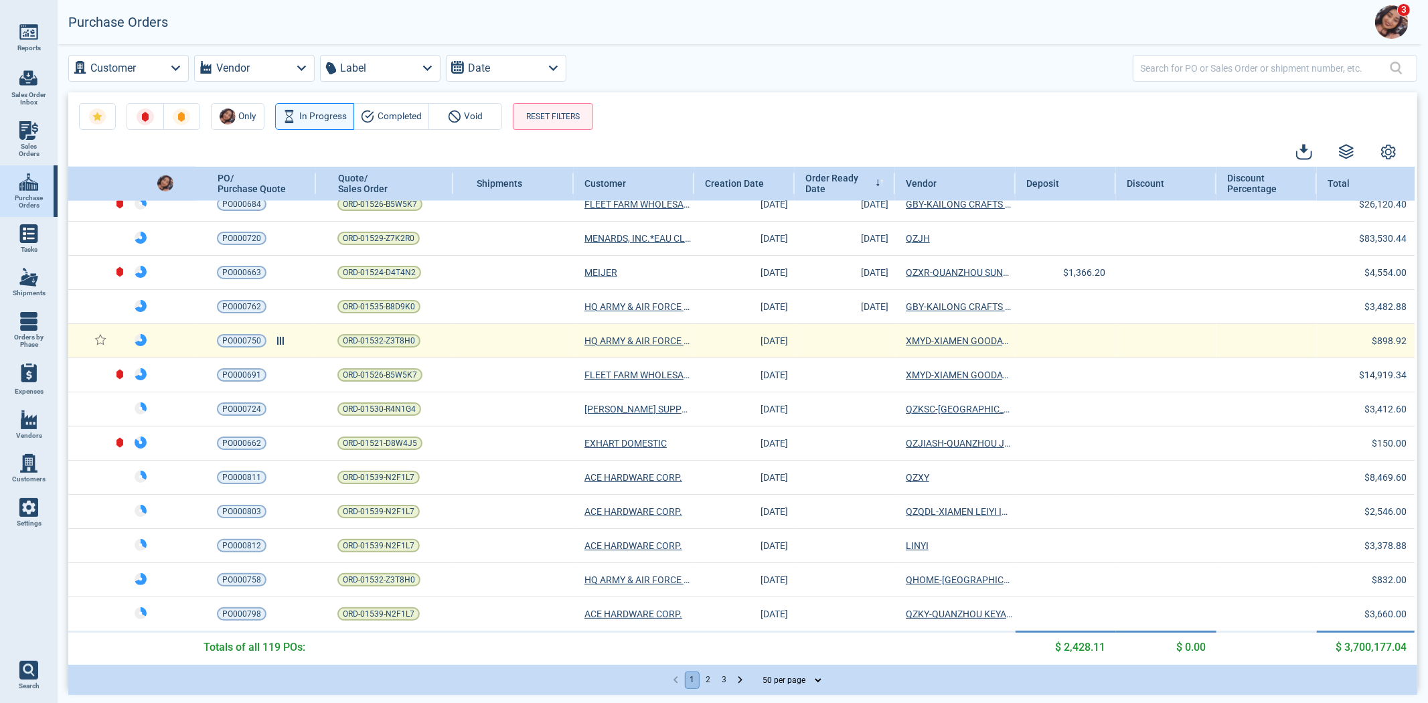
click at [228, 324] on td "PO000750" at bounding box center [256, 341] width 121 height 34
click at [226, 325] on td "PO000750" at bounding box center [256, 341] width 121 height 34
click at [226, 334] on span "PO000750" at bounding box center [241, 340] width 39 height 13
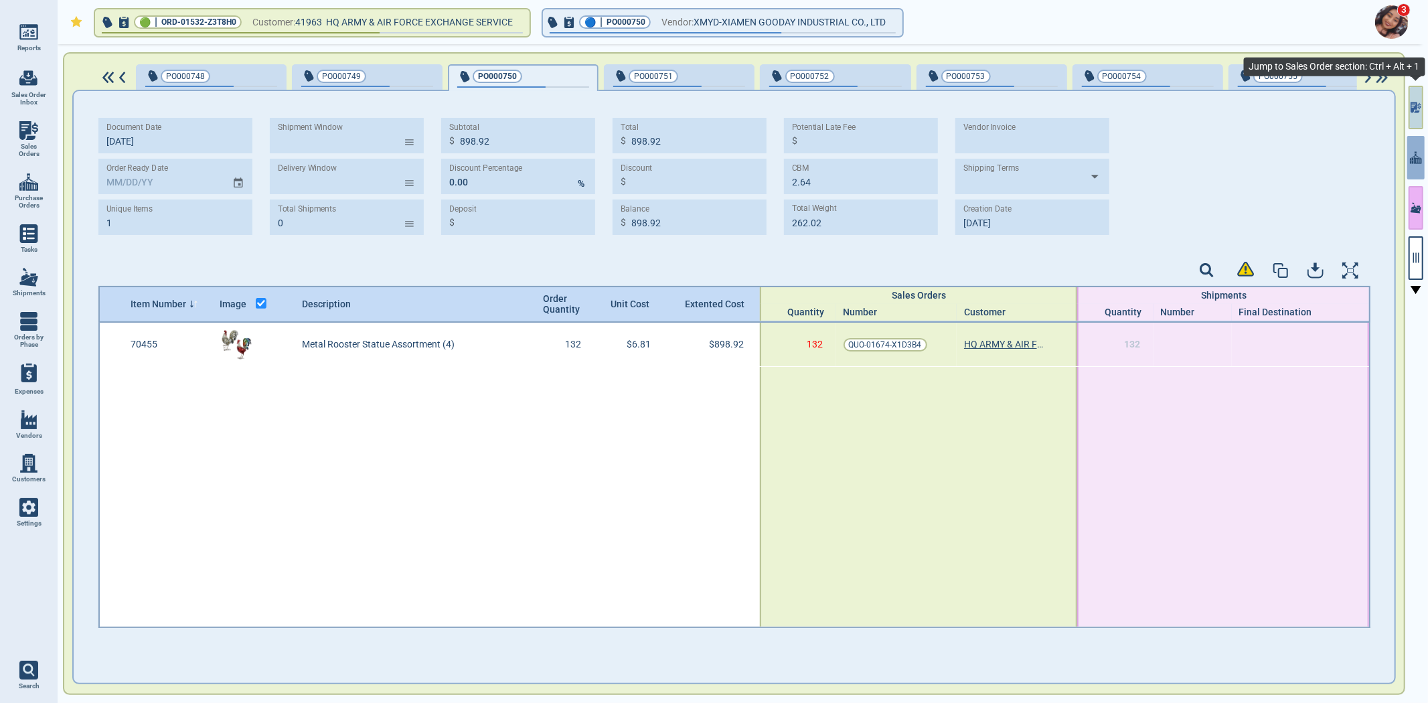
drag, startPoint x: 1418, startPoint y: 112, endPoint x: 1411, endPoint y: 189, distance: 76.6
click at [1418, 112] on icon "button" at bounding box center [1416, 107] width 11 height 14
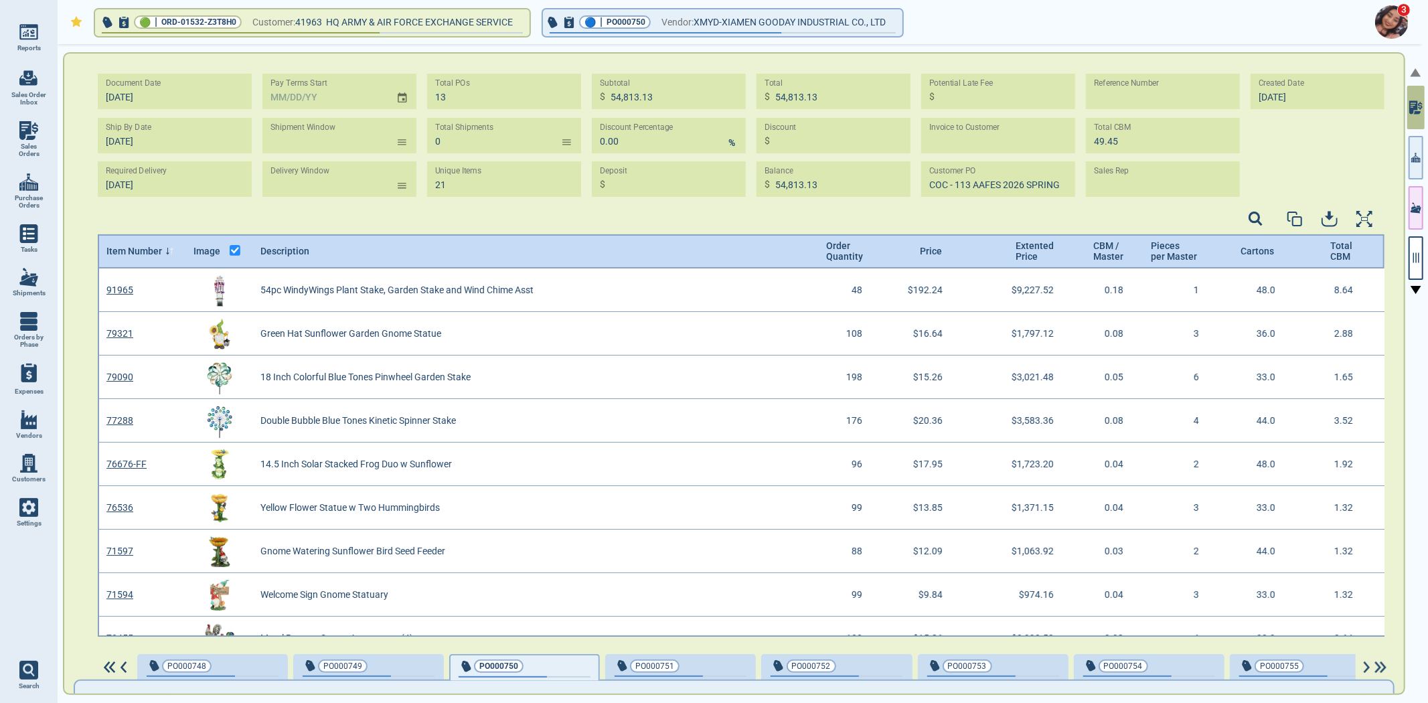
scroll to position [364, 1284]
drag, startPoint x: 1421, startPoint y: 264, endPoint x: 1316, endPoint y: 255, distance: 105.5
click at [1421, 262] on button "button" at bounding box center [1416, 258] width 15 height 44
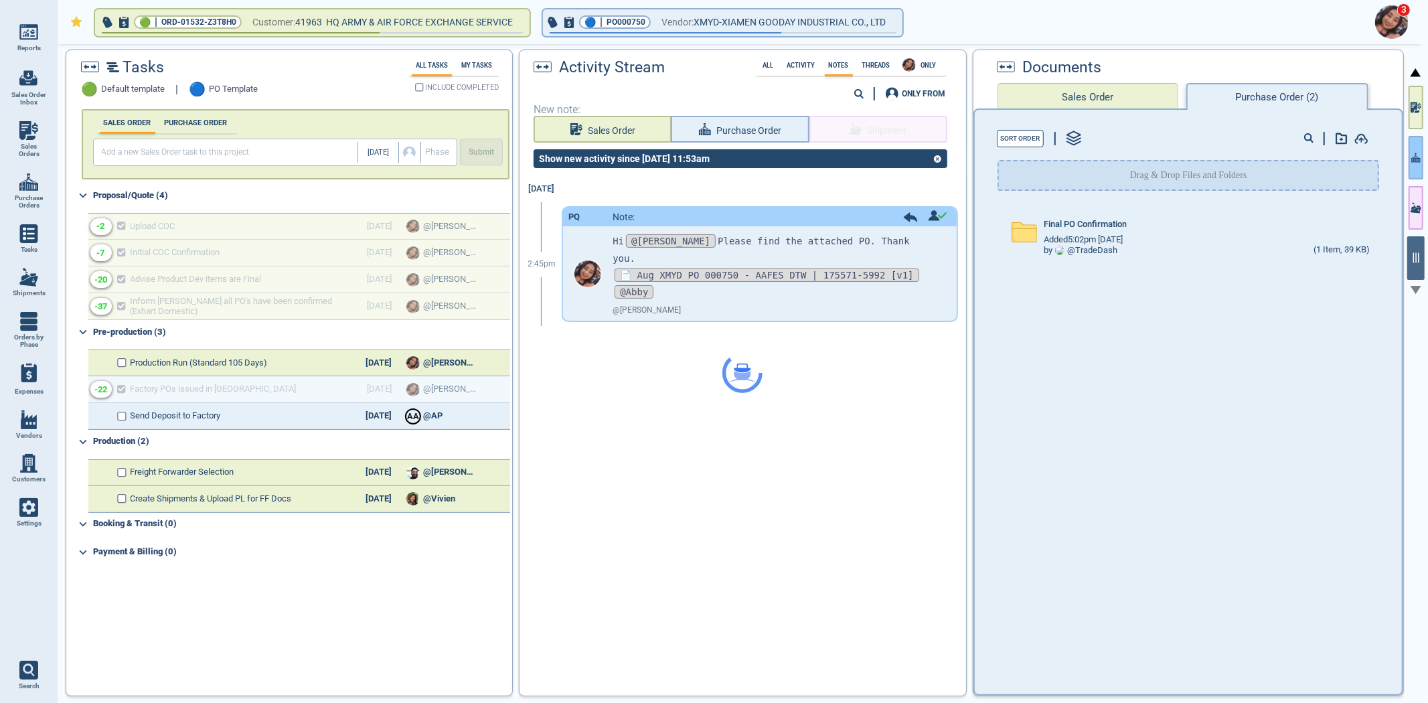
click at [1417, 162] on icon "button" at bounding box center [1415, 157] width 9 height 9
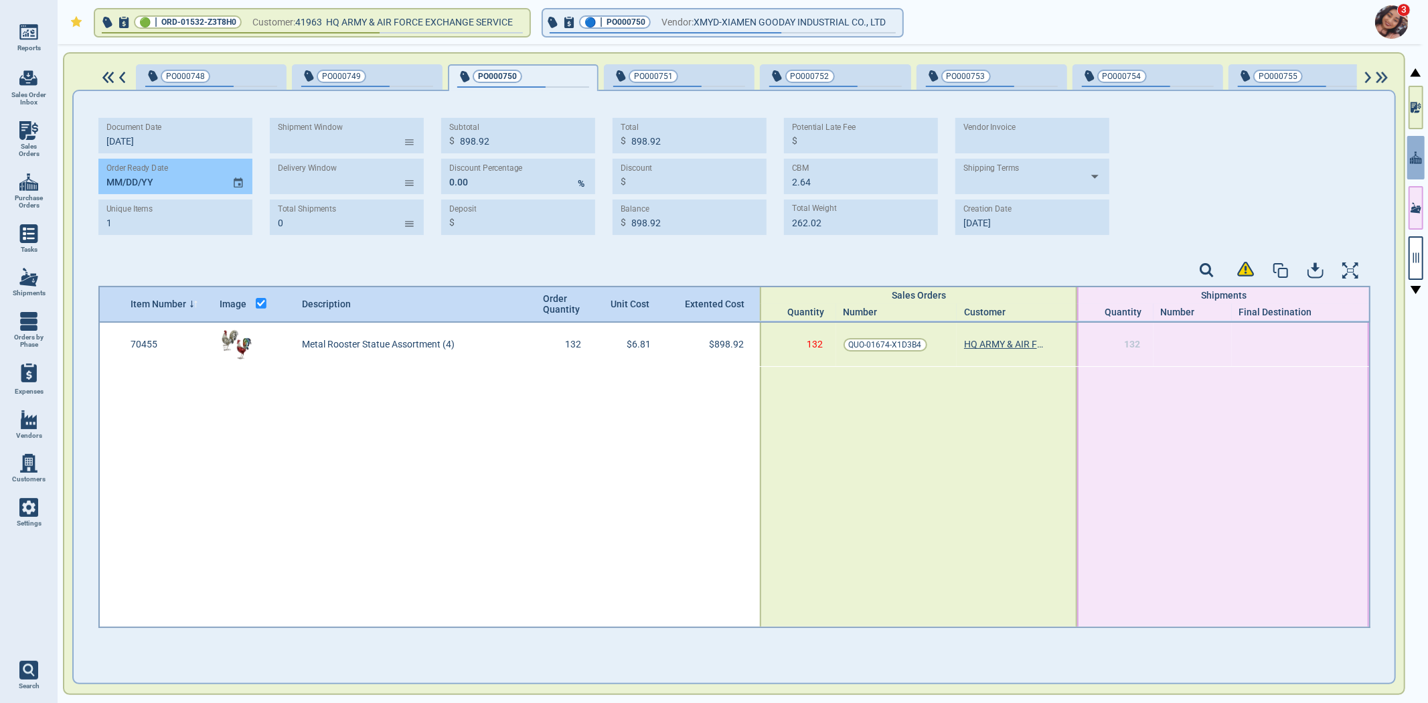
click at [109, 176] on input "MM/DD/YY" at bounding box center [159, 176] width 123 height 35
paste input "[DATE]"
type input "[DATE]"
click at [367, 97] on div "Document Date [DATE] Order Ready Date [DATE] Unique Items 1 Shipment Window ​ D…" at bounding box center [734, 368] width 1321 height 555
click at [677, 78] on span "PO000751" at bounding box center [657, 76] width 88 height 13
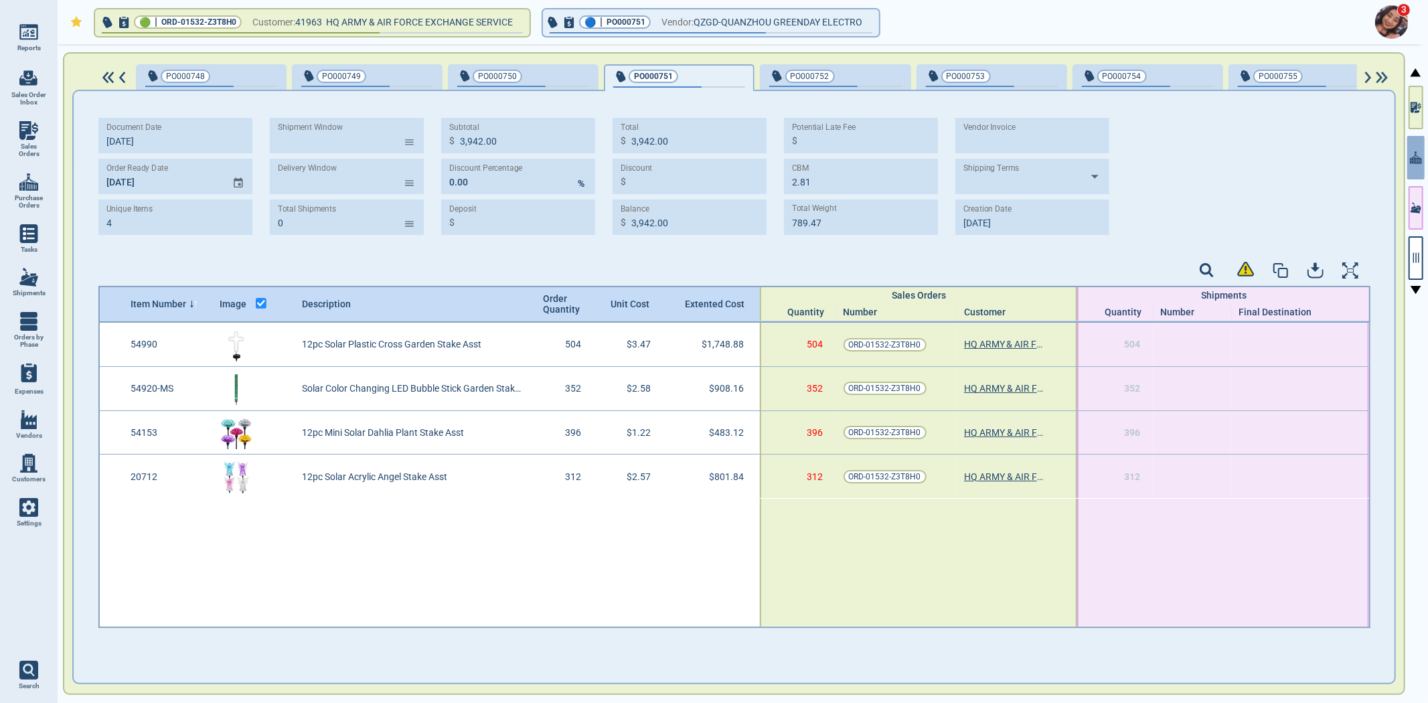
type input "4"
type input "3,942.00"
type input "2.81"
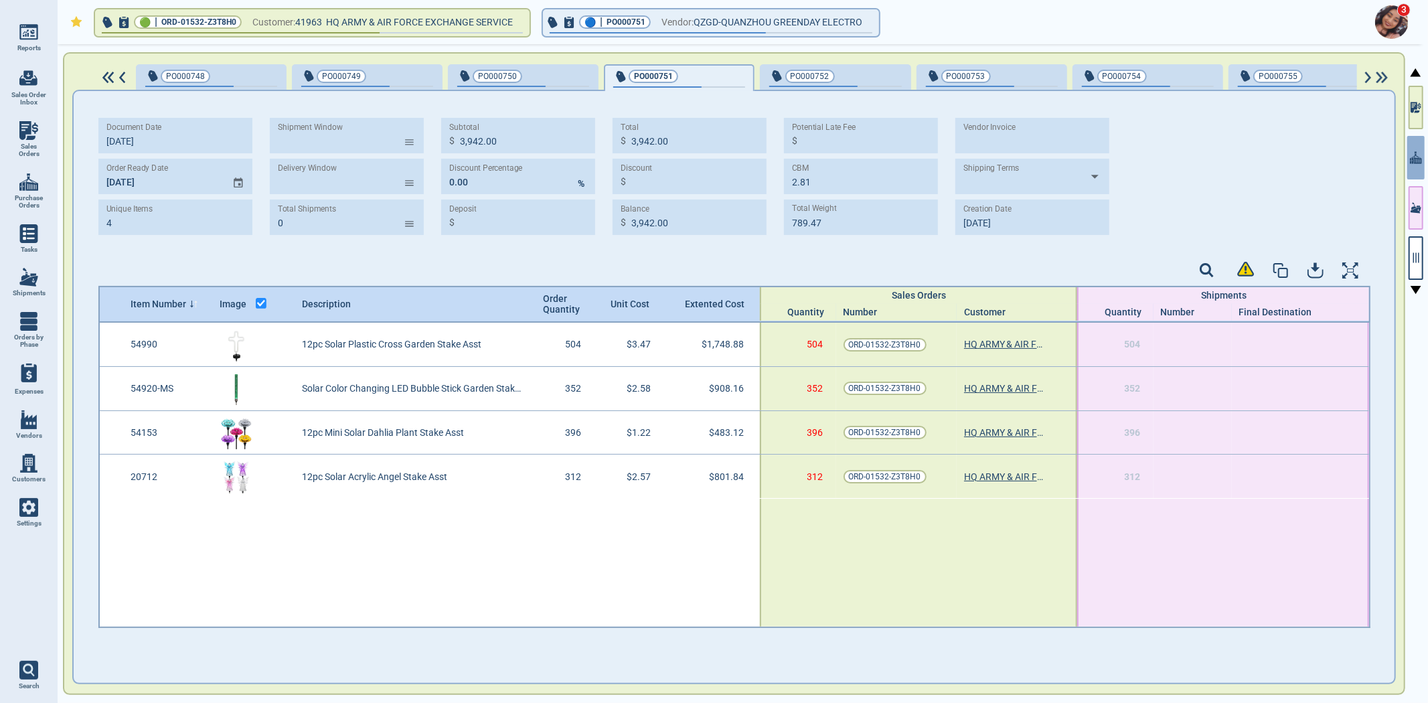
type input "789.47"
type input "[DATE]"
select select "50"
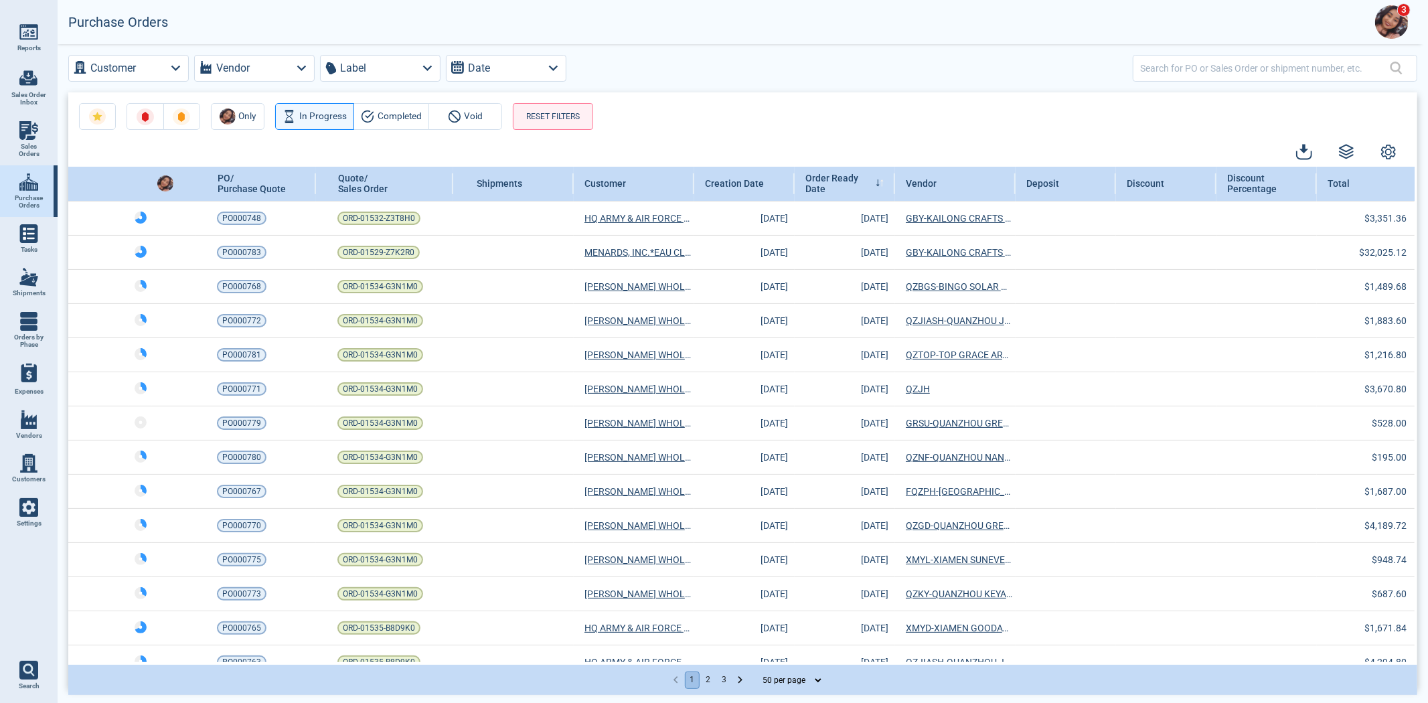
scroll to position [1286, 0]
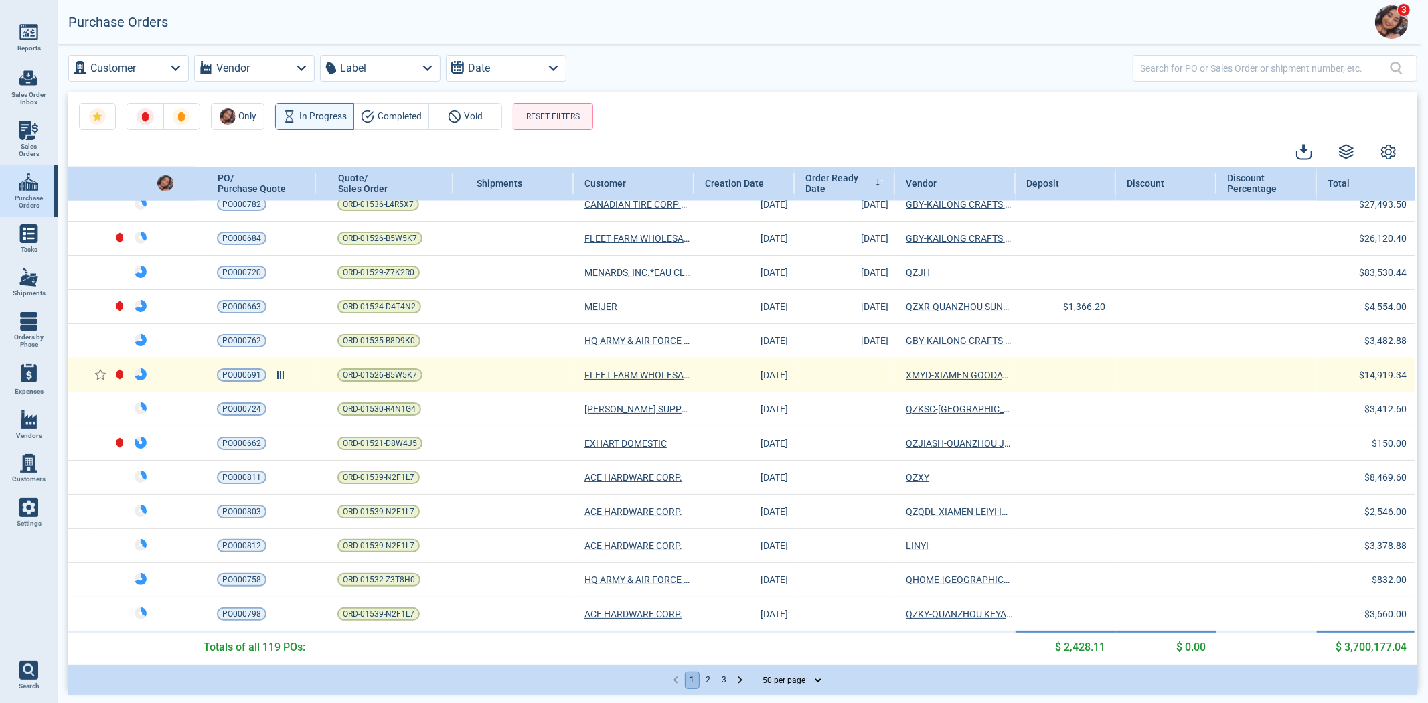
click at [228, 358] on td "PO000691" at bounding box center [256, 375] width 121 height 34
click at [223, 378] on td "PO000691" at bounding box center [256, 375] width 121 height 34
click at [236, 368] on span "PO000691" at bounding box center [241, 374] width 39 height 13
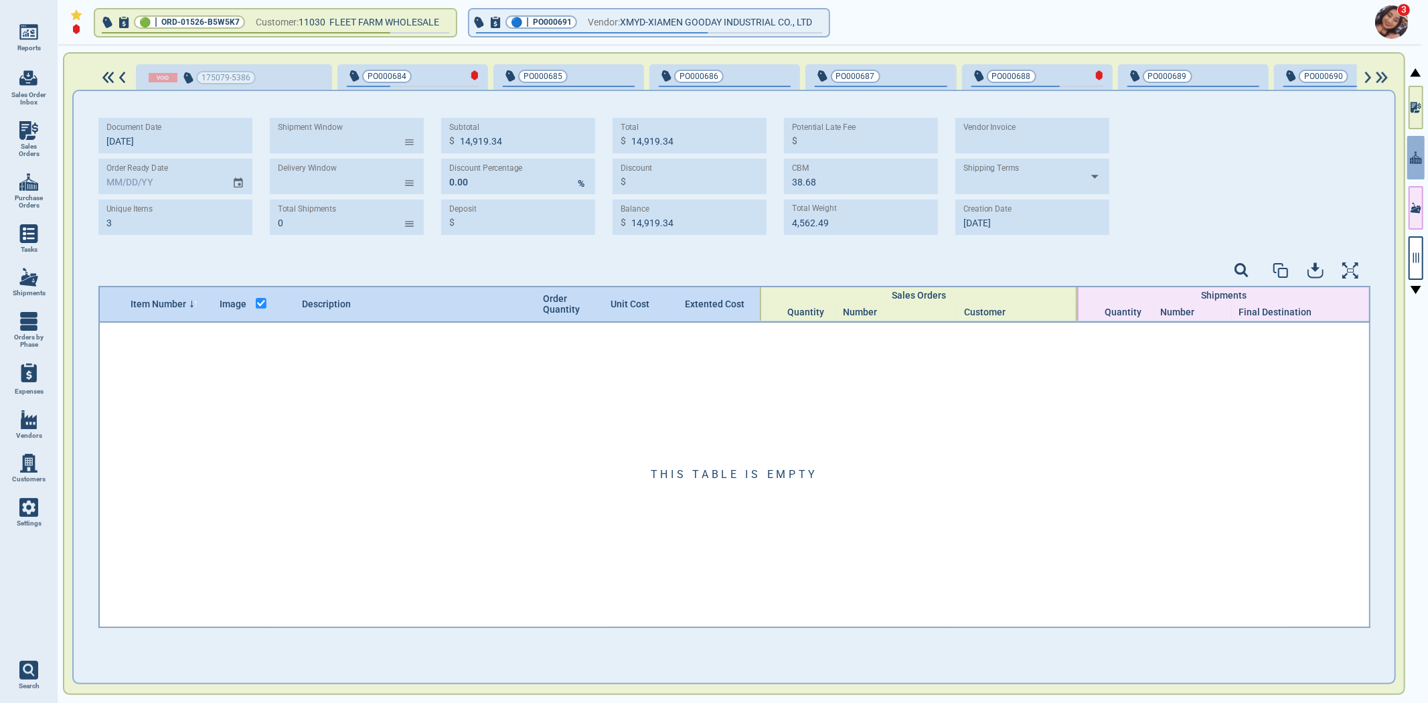
scroll to position [0, 191]
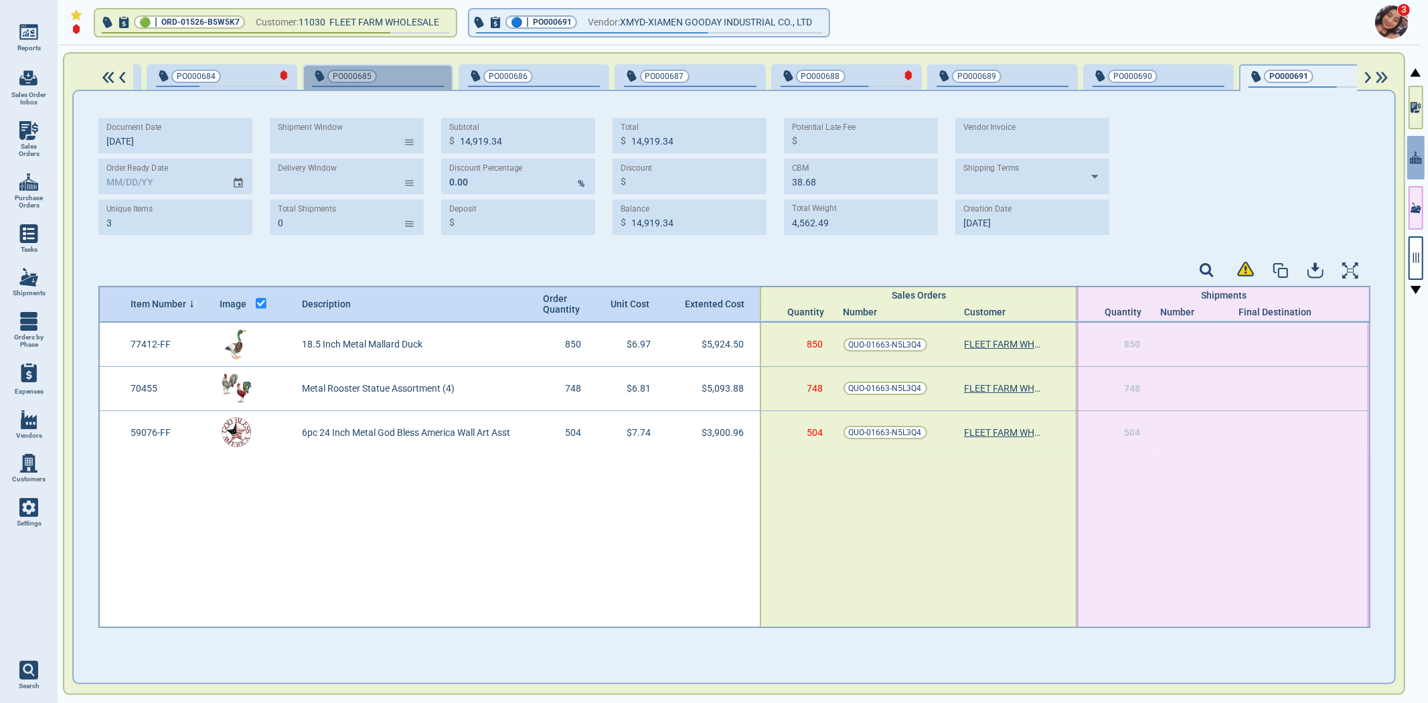
click at [384, 76] on span "PO000685" at bounding box center [356, 76] width 88 height 13
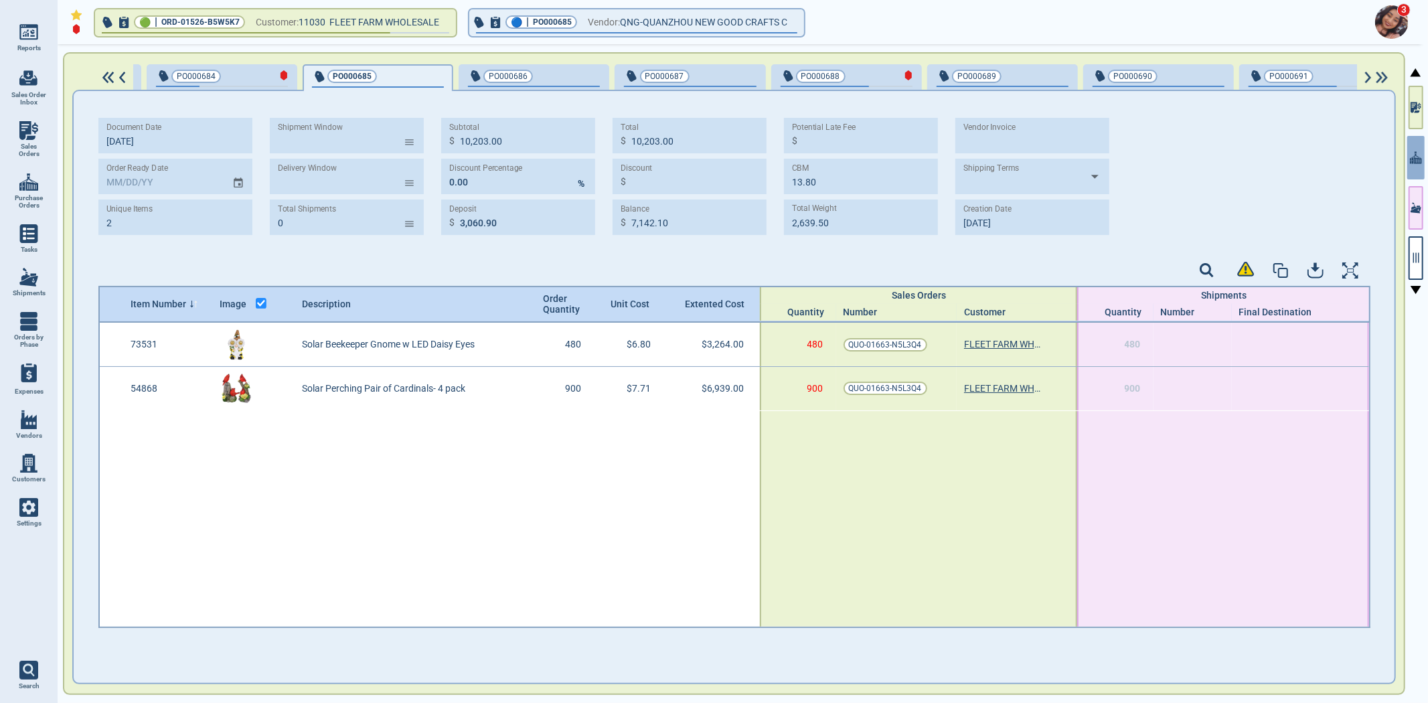
type input "2"
type input "10,203.00"
type input "3,060.90"
type input "10,203.00"
type input "7,142.10"
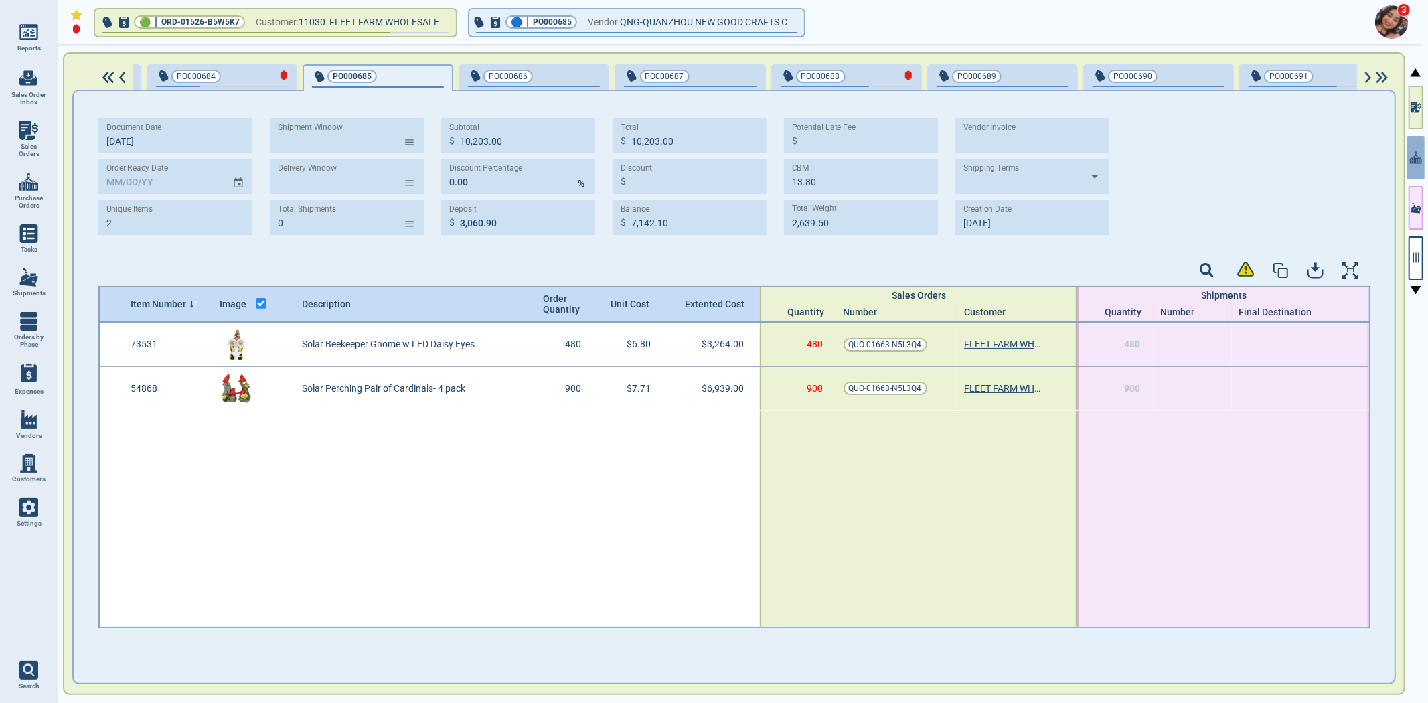
type input "13.80"
type input "2,639.50"
drag, startPoint x: 1419, startPoint y: 119, endPoint x: 1426, endPoint y: 266, distance: 148.1
click at [1417, 119] on button "button" at bounding box center [1416, 108] width 15 height 44
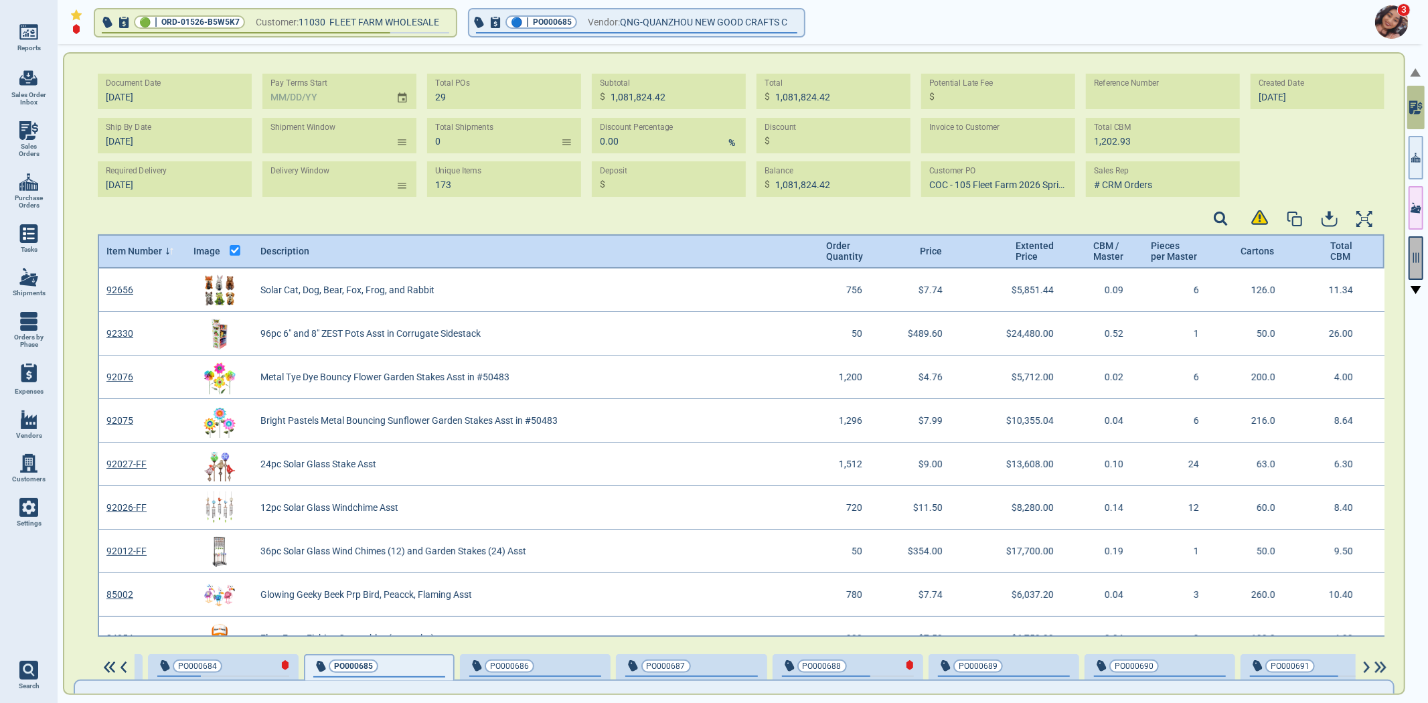
scroll to position [364, 1284]
click at [1415, 258] on icon "button" at bounding box center [1416, 258] width 12 height 12
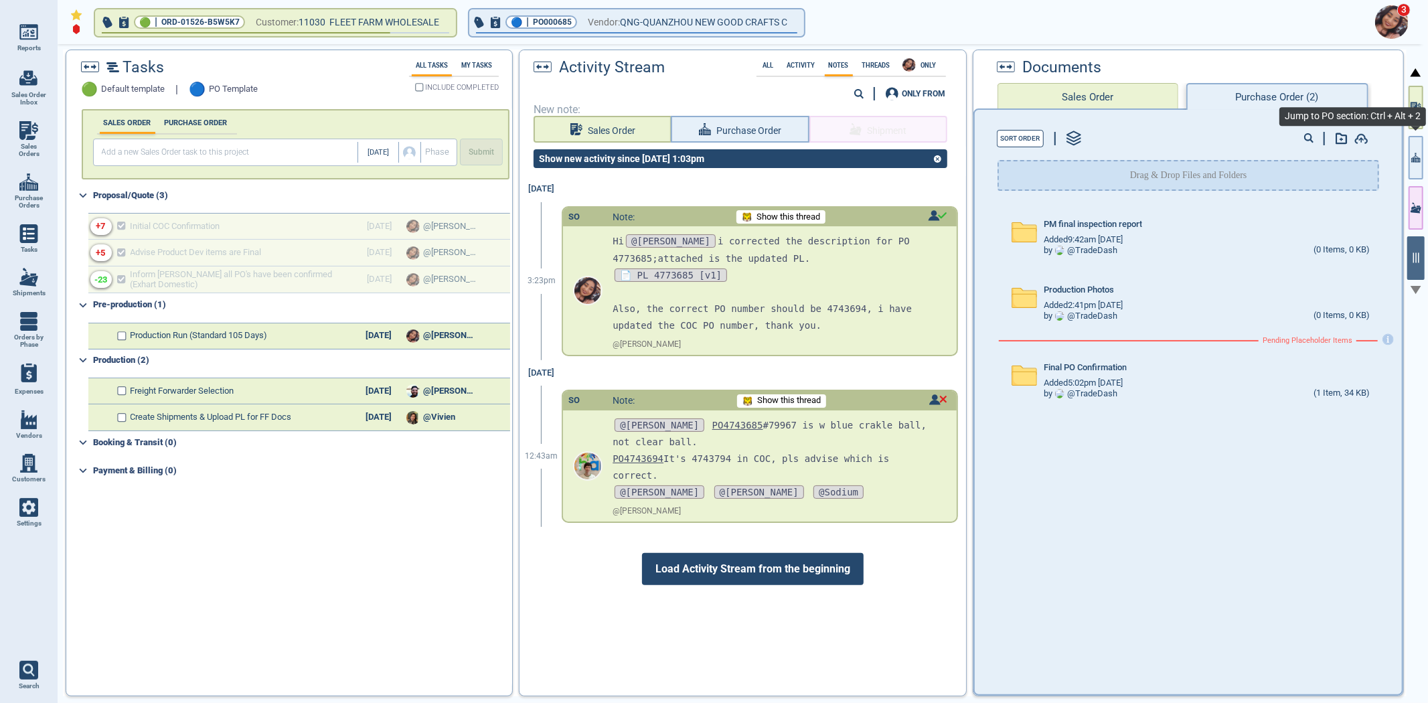
drag, startPoint x: 1416, startPoint y: 165, endPoint x: 1407, endPoint y: 161, distance: 9.3
click at [1417, 165] on button "button" at bounding box center [1416, 158] width 15 height 44
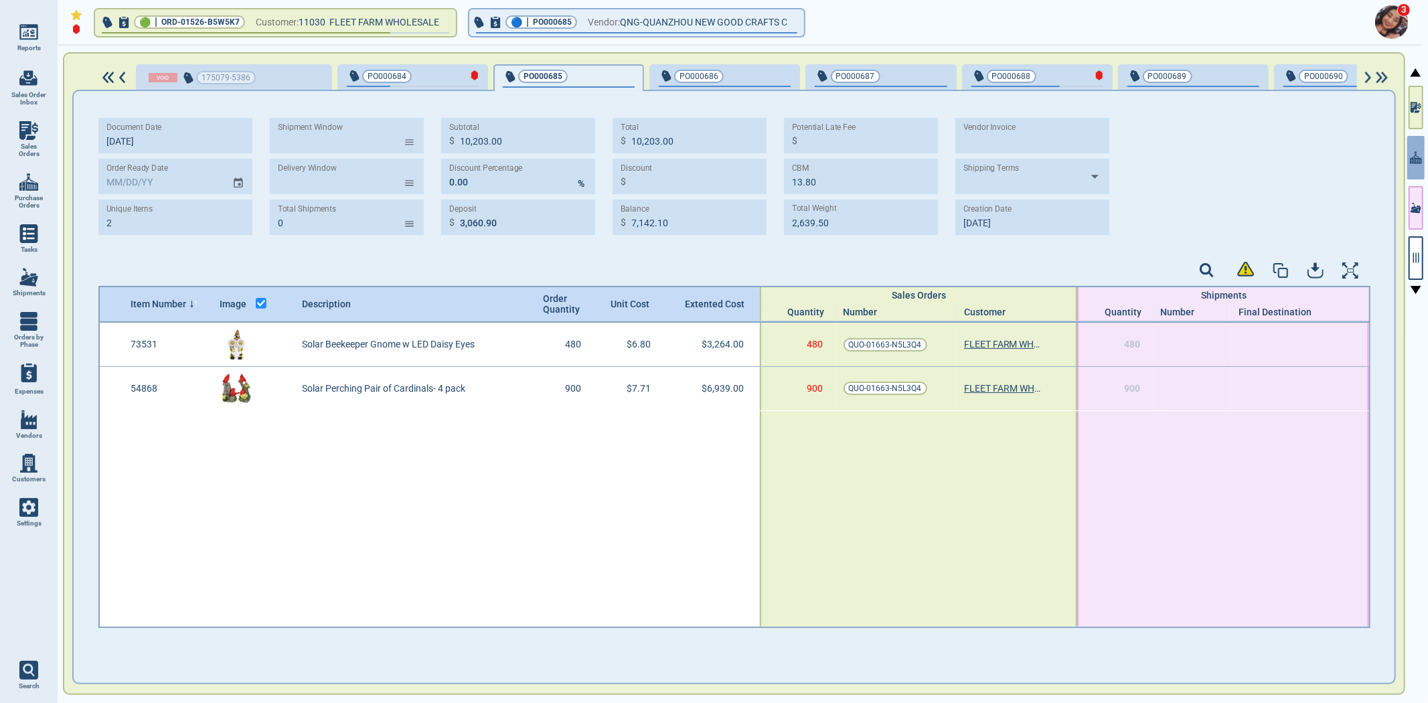
click at [1168, 79] on span "PO000689" at bounding box center [1172, 76] width 88 height 13
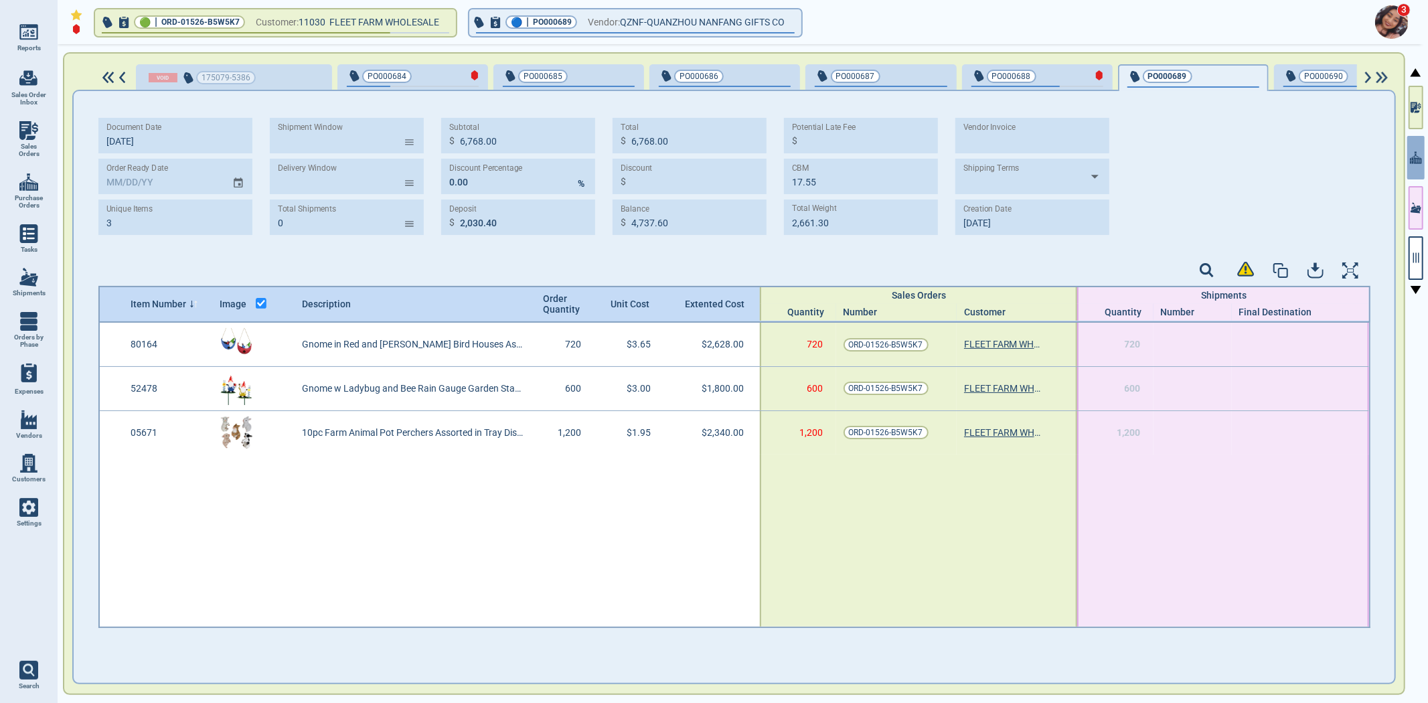
type input "3"
type input "6,768.00"
type input "2,030.40"
type input "6,768.00"
type input "4,737.60"
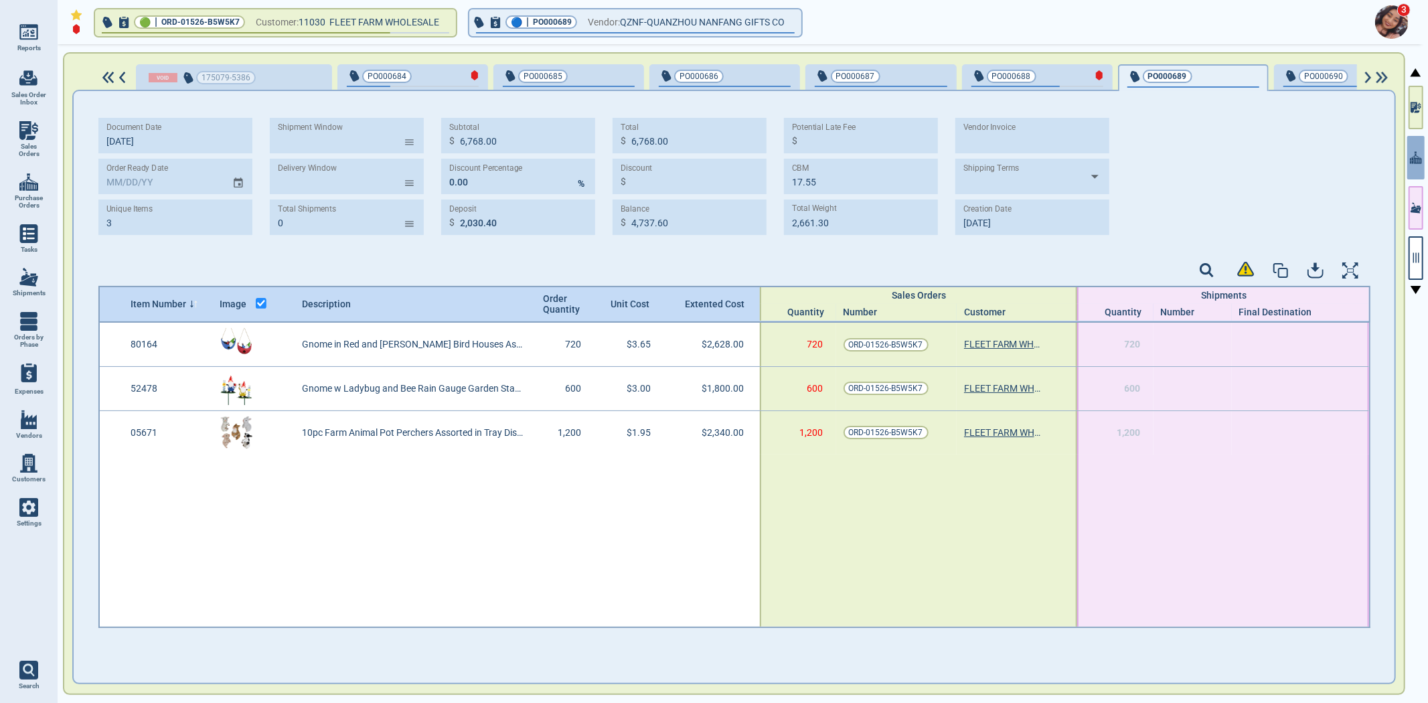
type input "17.55"
type input "2,661.30"
drag, startPoint x: 1034, startPoint y: 83, endPoint x: 900, endPoint y: 82, distance: 133.9
click at [1034, 82] on div "PO000688" at bounding box center [1038, 77] width 132 height 19
type input "4"
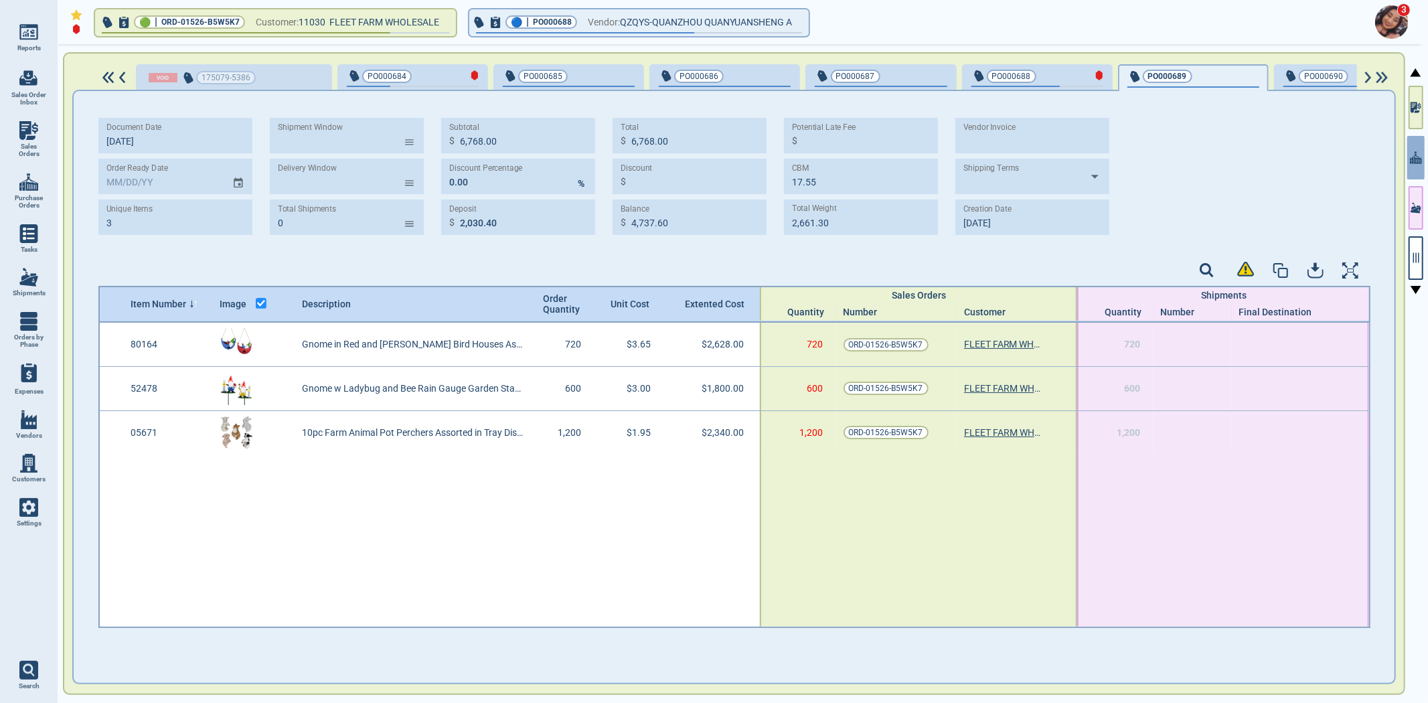
type input "10,762.00"
type input "19.37"
type input "4,449.60"
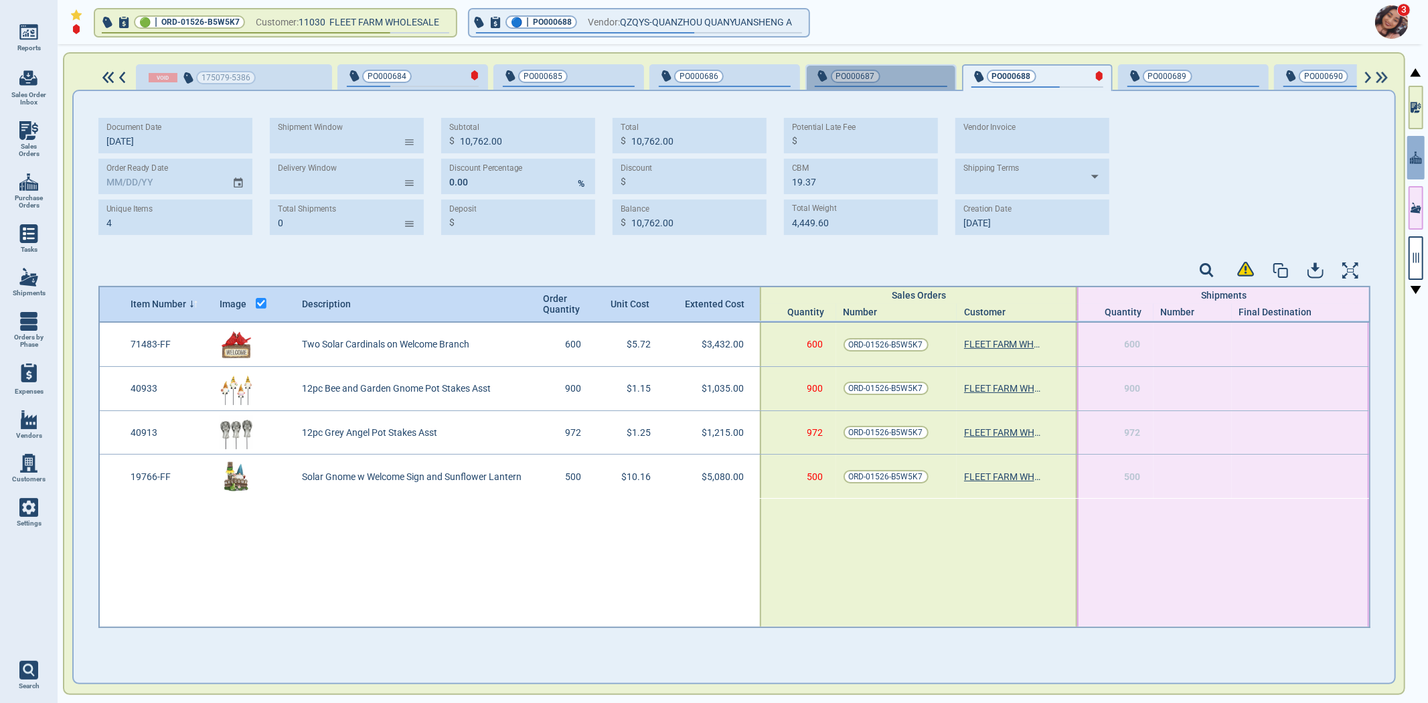
click at [874, 80] on span "PO000687" at bounding box center [859, 76] width 88 height 13
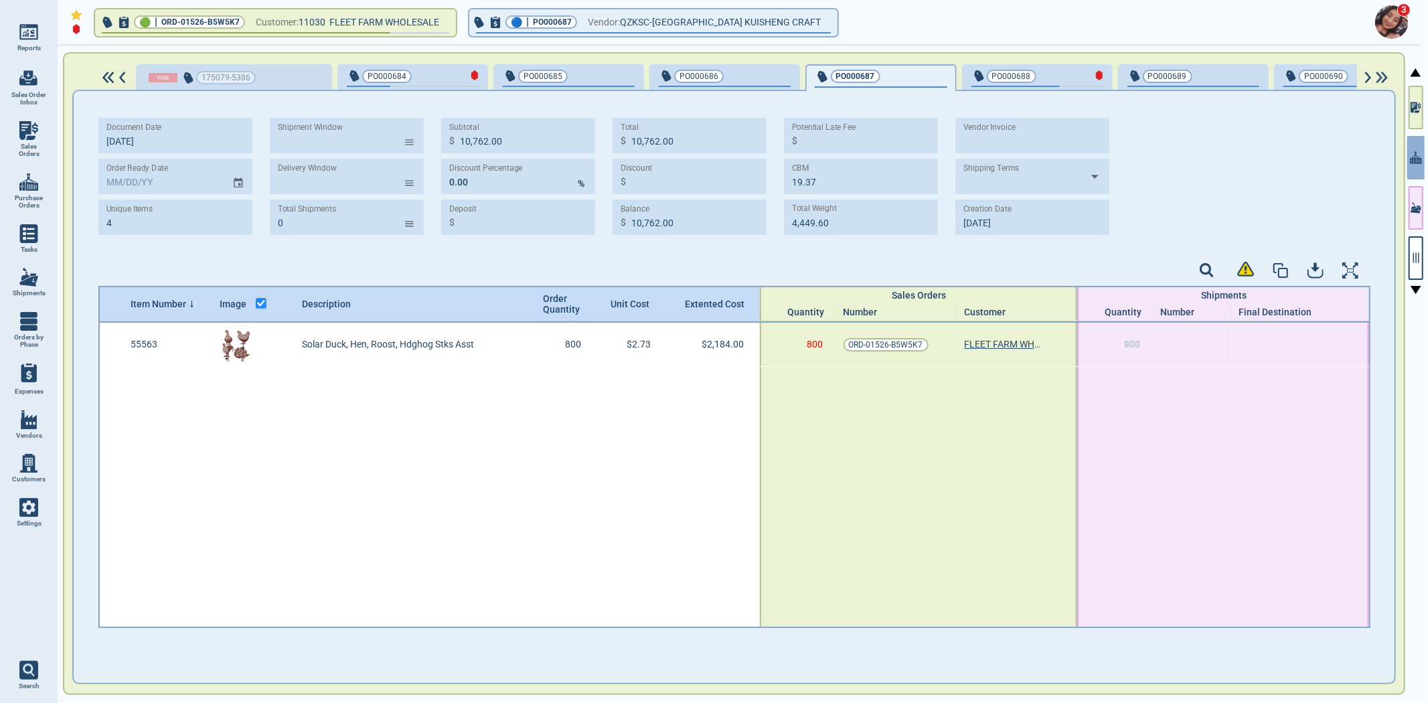
type input "[DATE]"
type input "1"
type input "2,184.00"
type input "655.20"
type input "2,184.00"
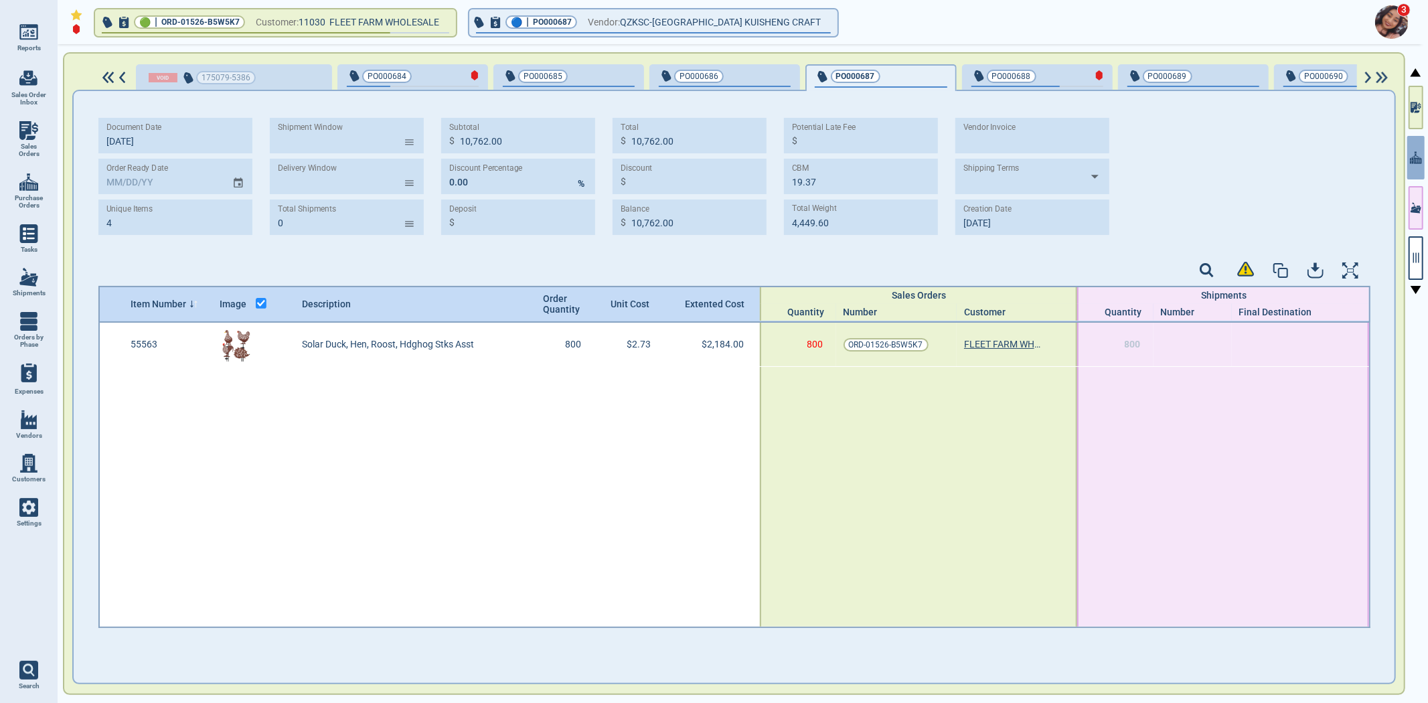
type input "1,528.80"
type input "3.50"
type input "0.00"
type input "[DATE]"
click at [1424, 110] on div at bounding box center [1416, 375] width 19 height 662
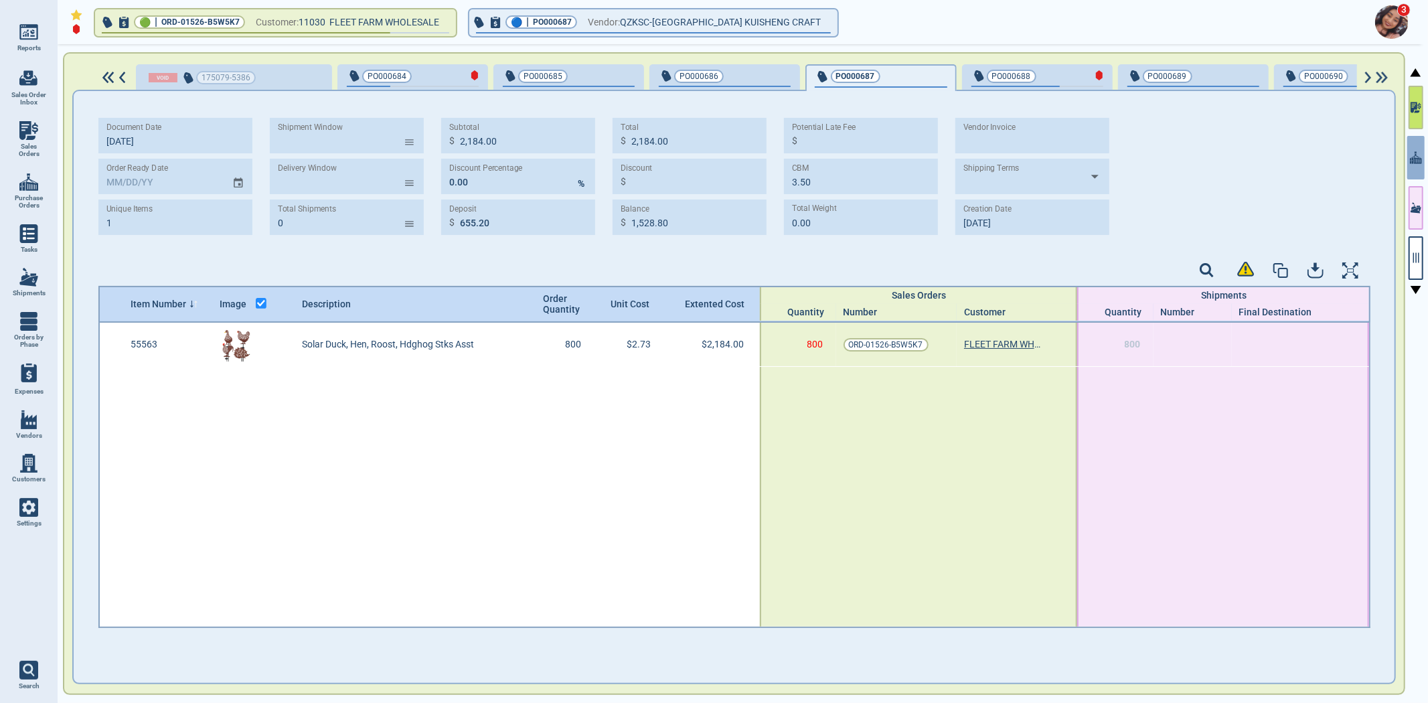
drag, startPoint x: 1415, startPoint y: 115, endPoint x: 1413, endPoint y: 125, distance: 10.2
click at [1415, 115] on button "button" at bounding box center [1416, 108] width 15 height 44
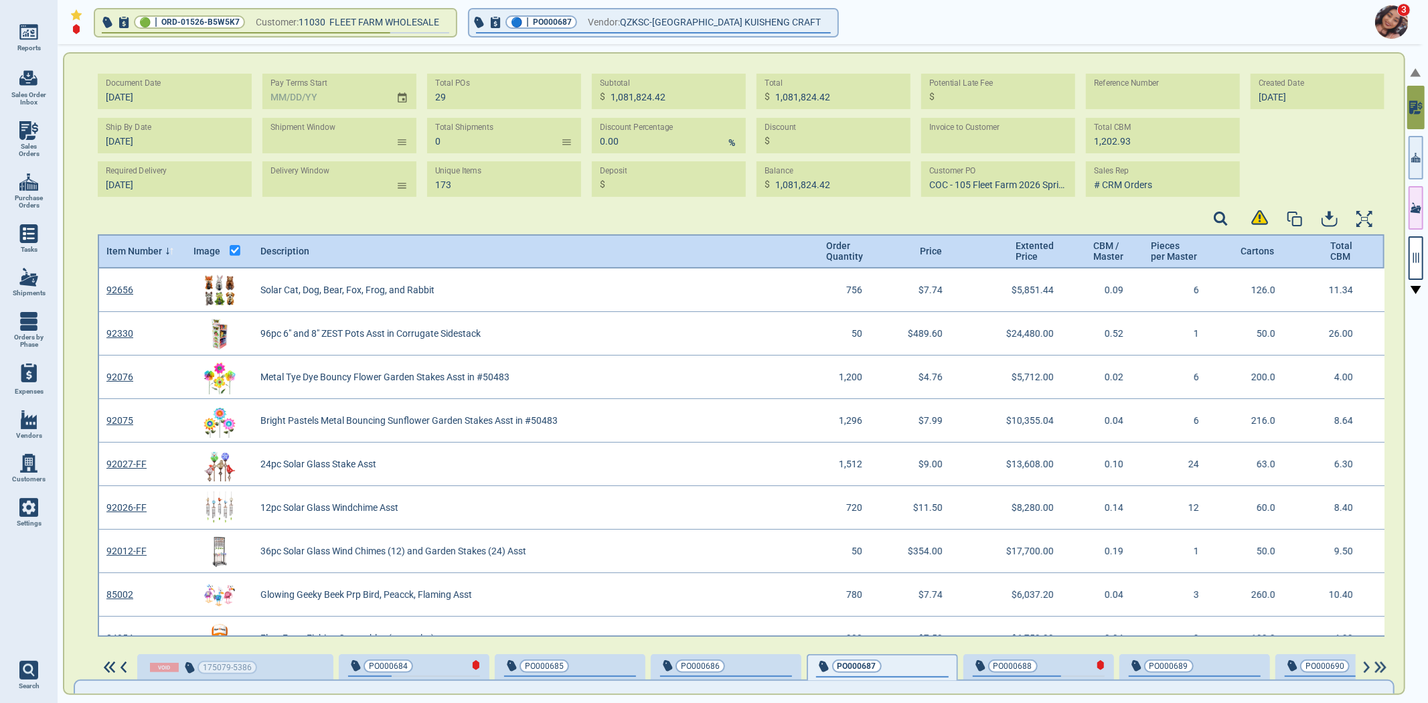
scroll to position [364, 1284]
click at [1421, 157] on button "button" at bounding box center [1416, 158] width 15 height 44
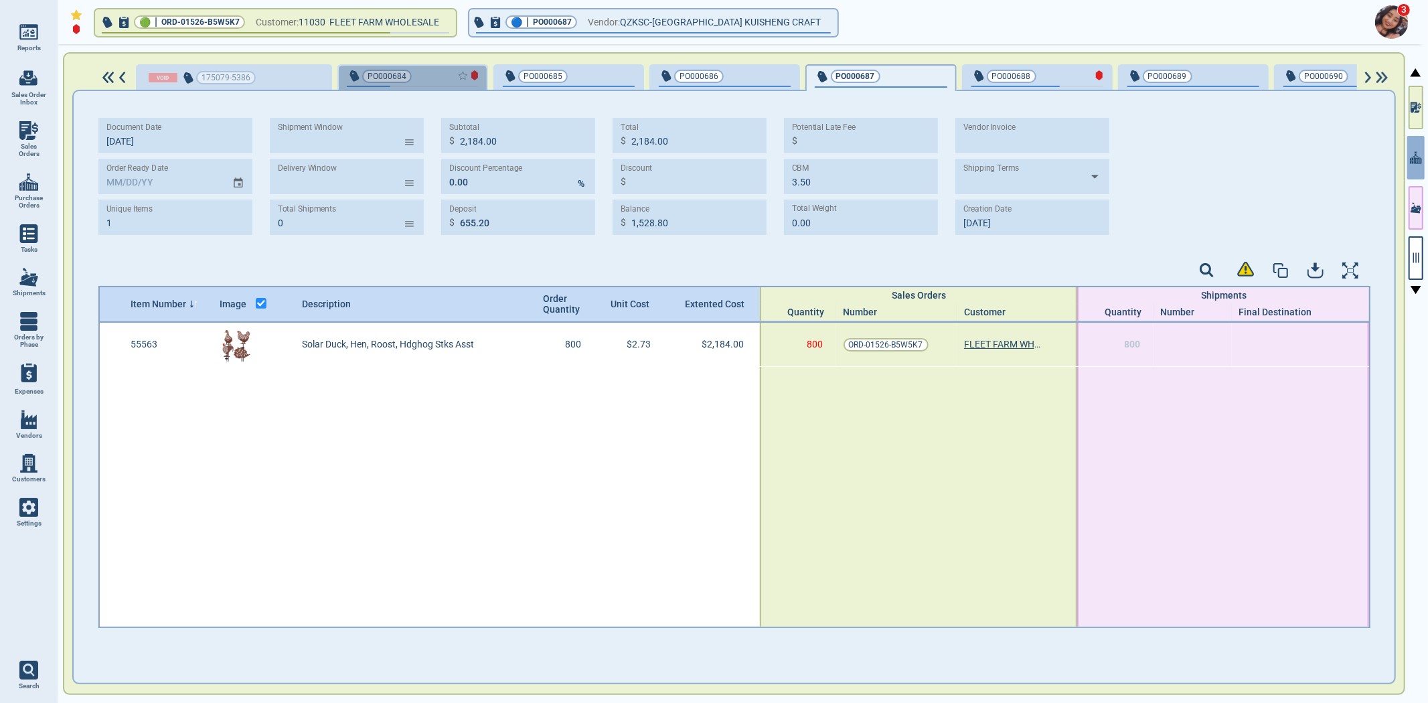
click at [435, 77] on div "button" at bounding box center [457, 75] width 44 height 14
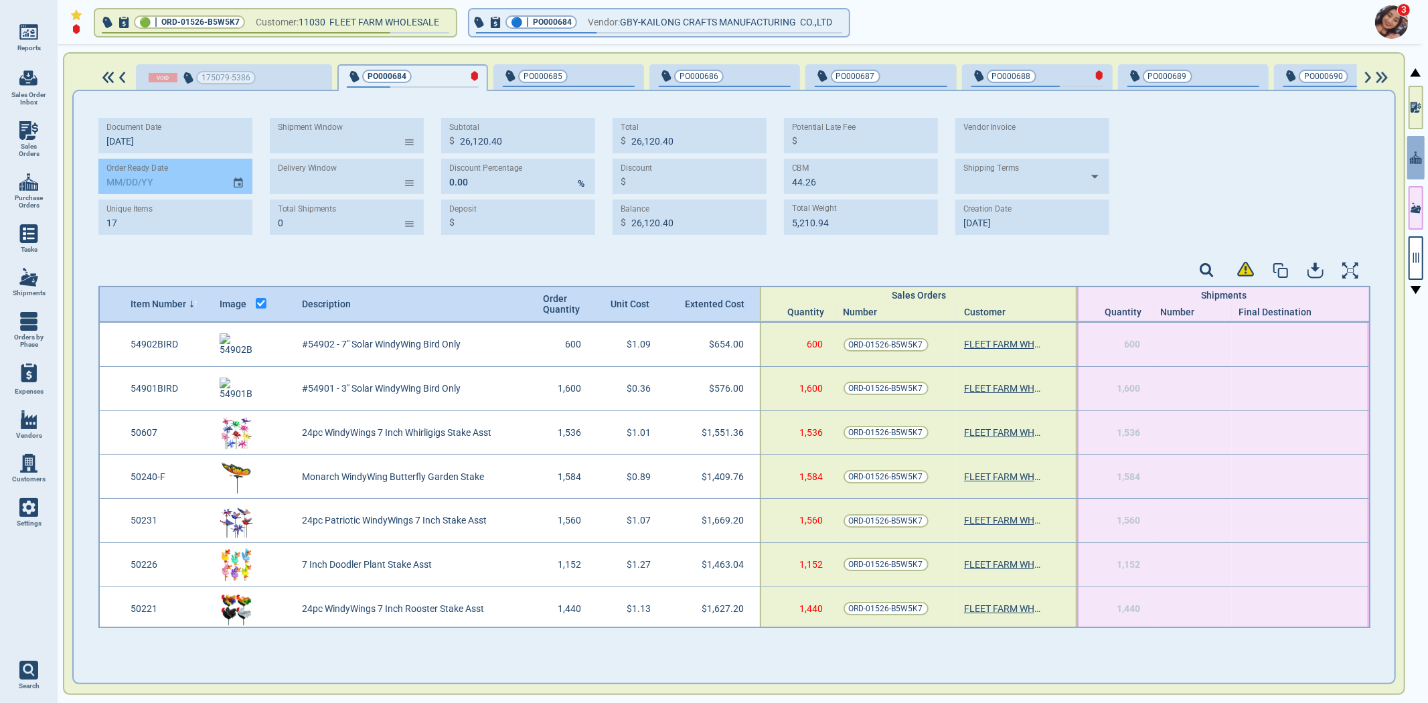
type input "17"
type input "26,120.40"
type input "44.26"
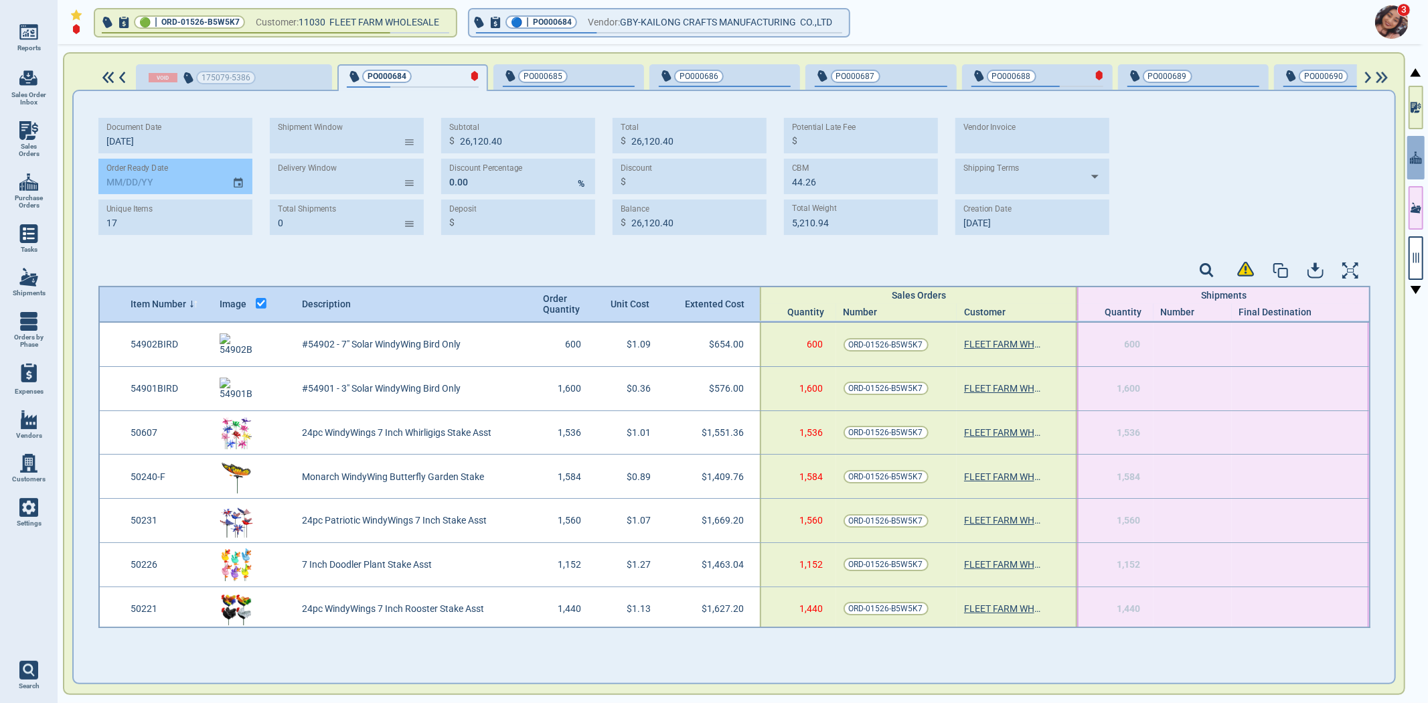
type input "5,210.94"
click at [104, 177] on input "text" at bounding box center [159, 176] width 123 height 35
type input "[DATE]"
click at [560, 78] on span "PO000685" at bounding box center [547, 76] width 88 height 13
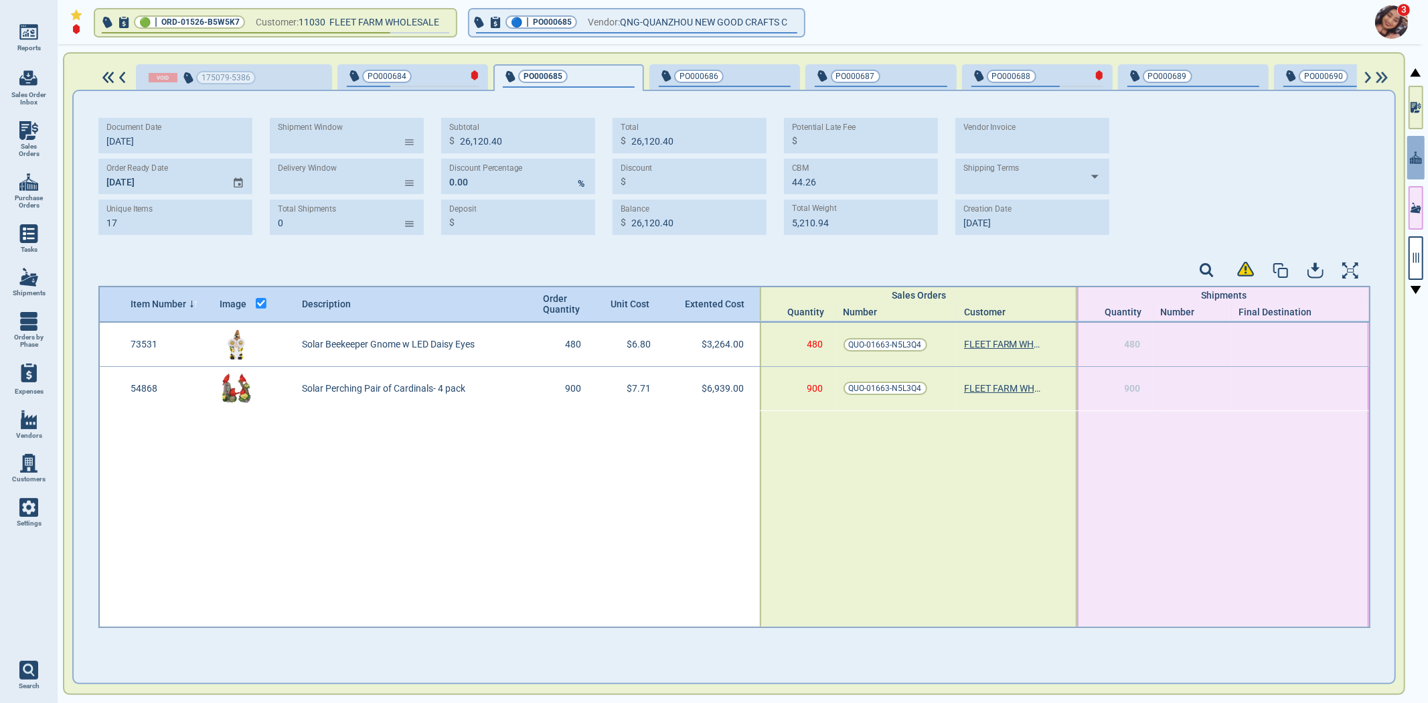
type input "2"
type input "10,203.00"
type input "3,060.90"
type input "10,203.00"
type input "7,142.10"
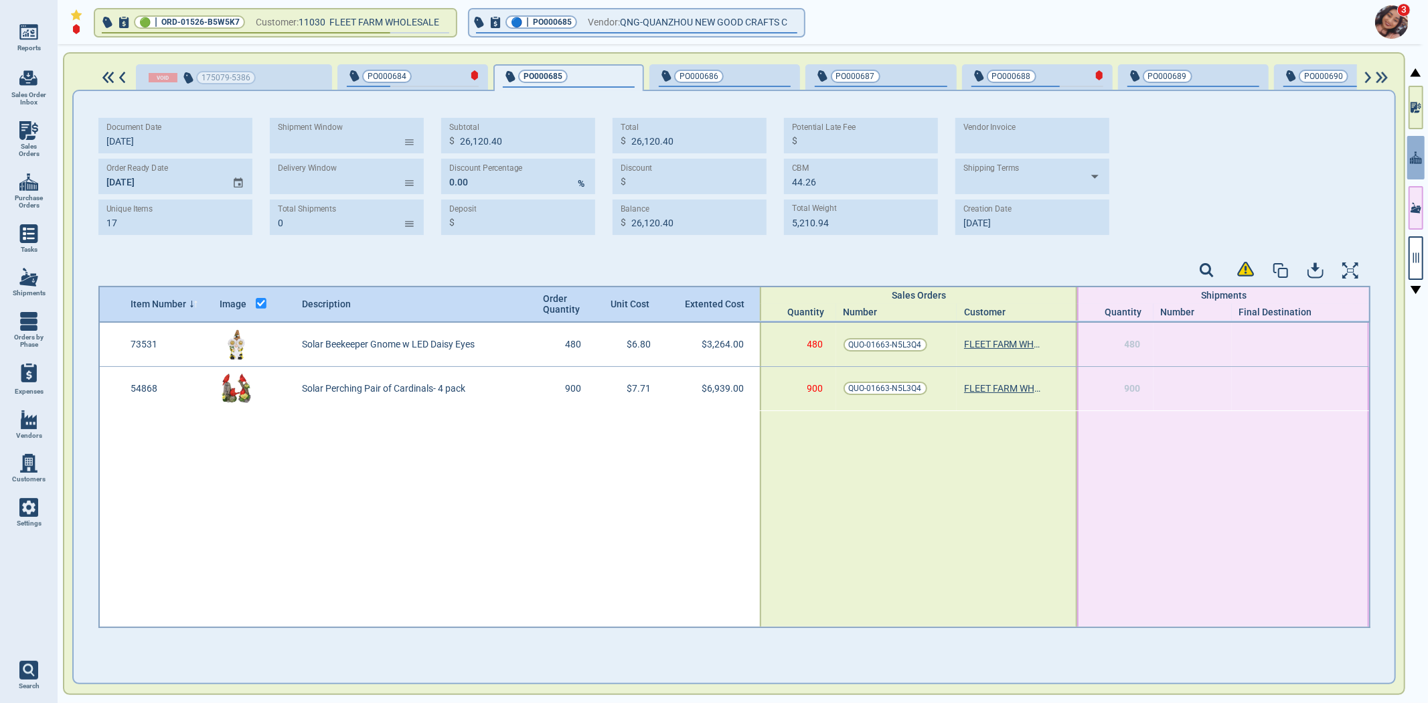
type input "13.80"
type input "2,639.50"
type input "[DATE]"
click at [760, 83] on div "PO000686" at bounding box center [725, 77] width 132 height 19
type input "7"
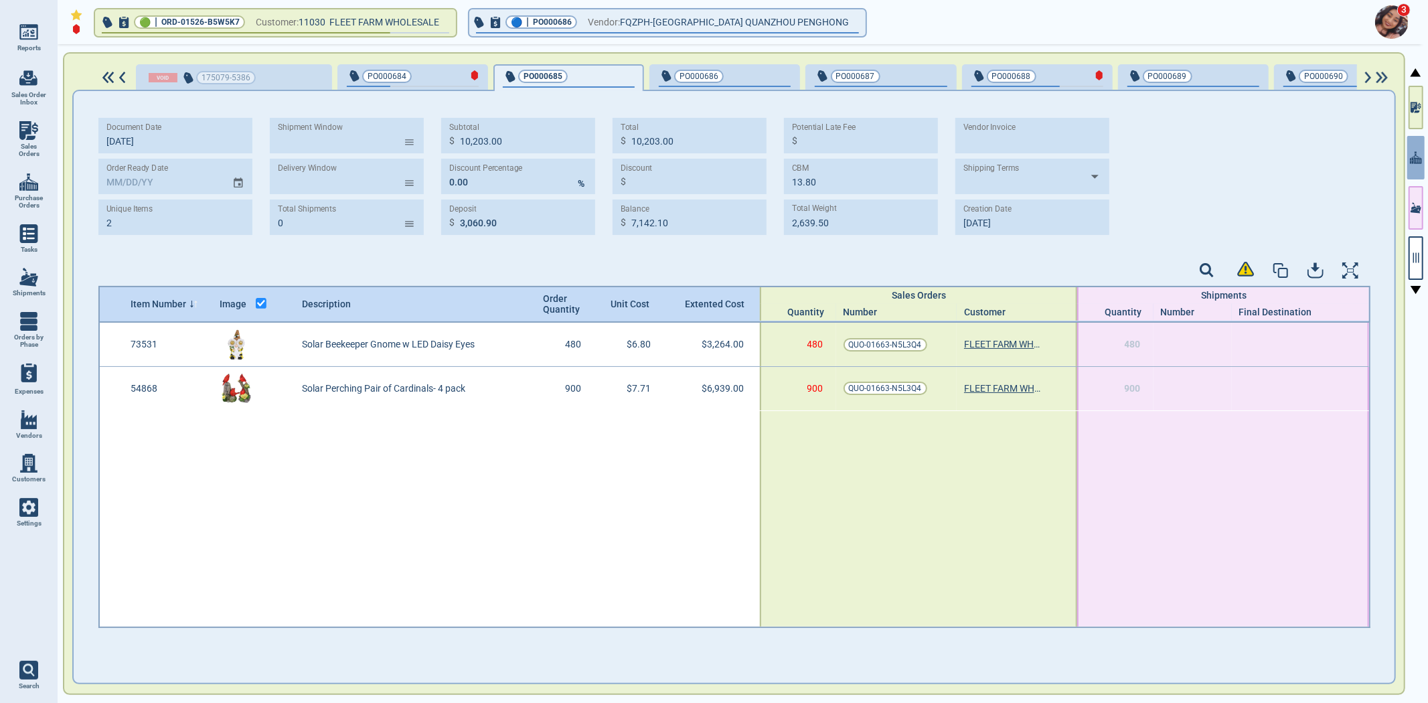
type input "27,394.80"
type input "8,218.44"
type input "27,394.80"
type input "19,176.36"
type input "67.22"
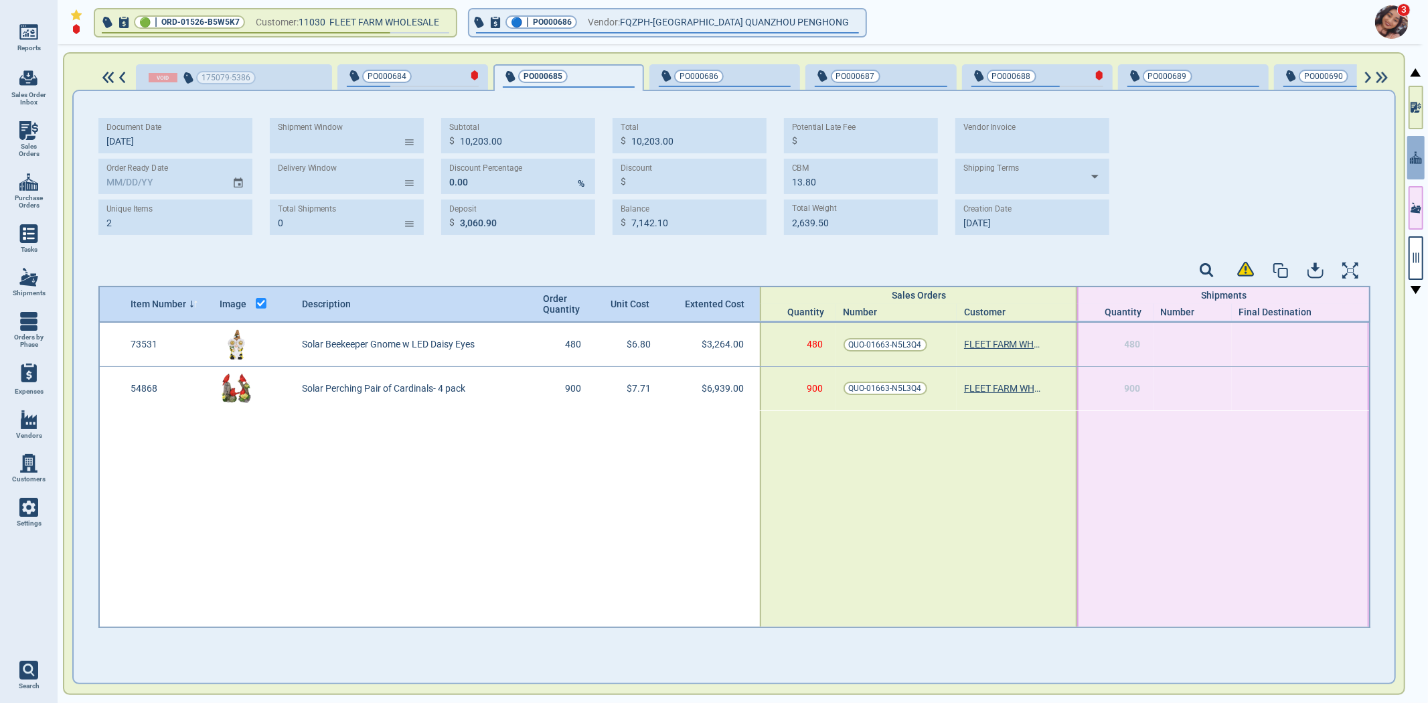
type input "10,464.86"
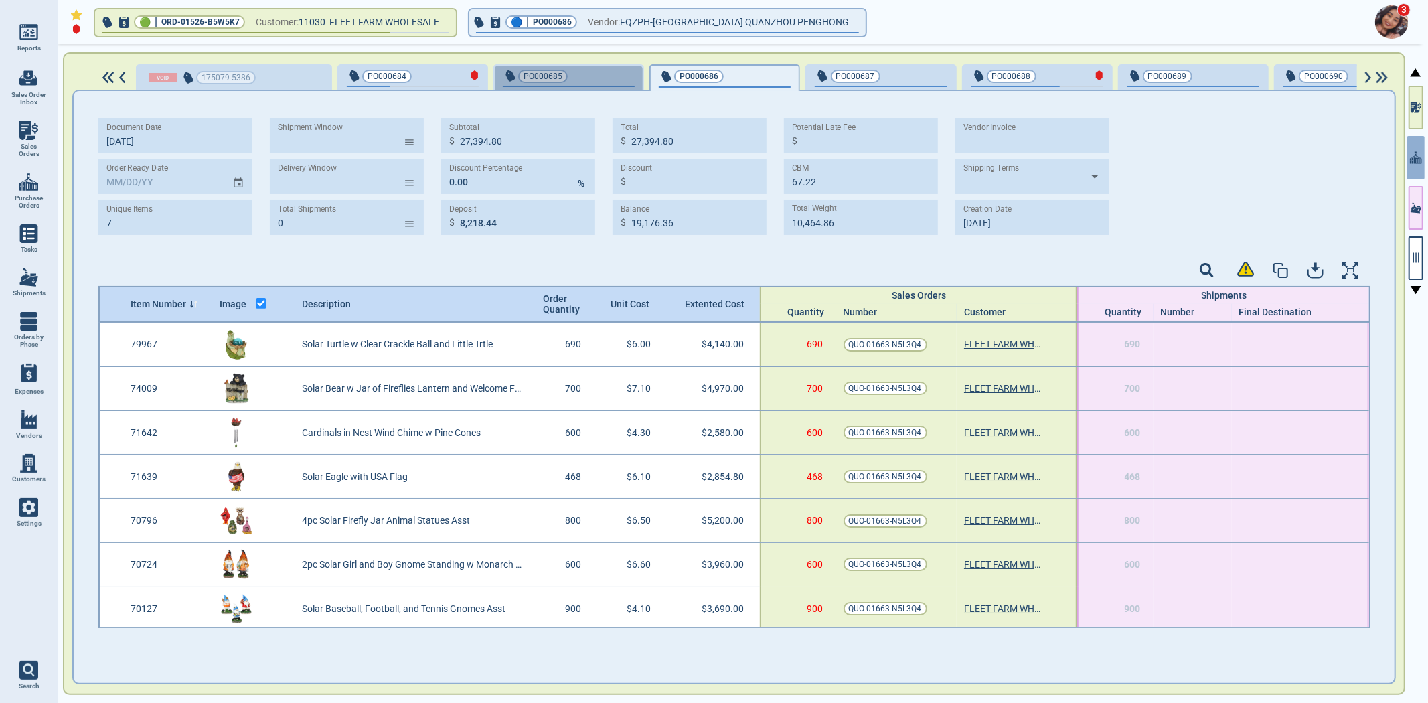
click at [560, 76] on span "PO000685" at bounding box center [547, 76] width 88 height 13
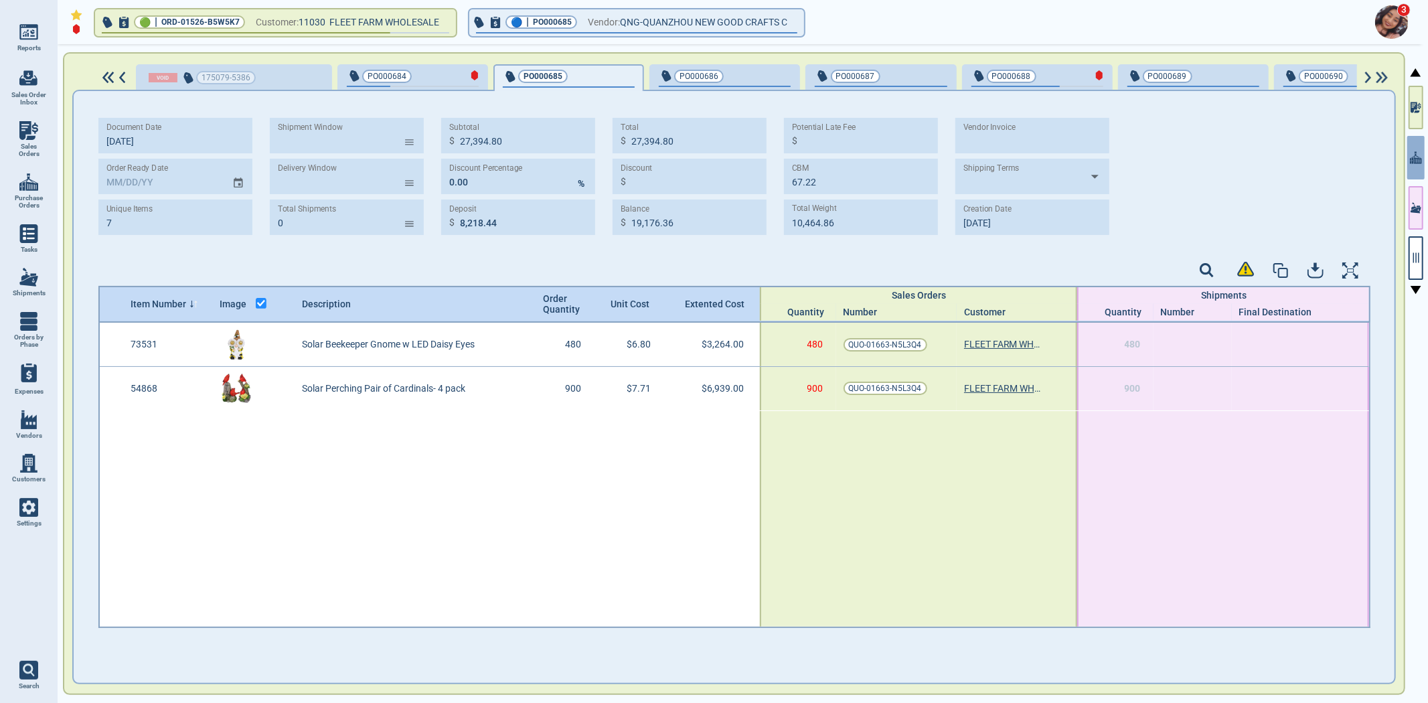
type input "2"
type input "10,203.00"
type input "3,060.90"
type input "10,203.00"
type input "7,142.10"
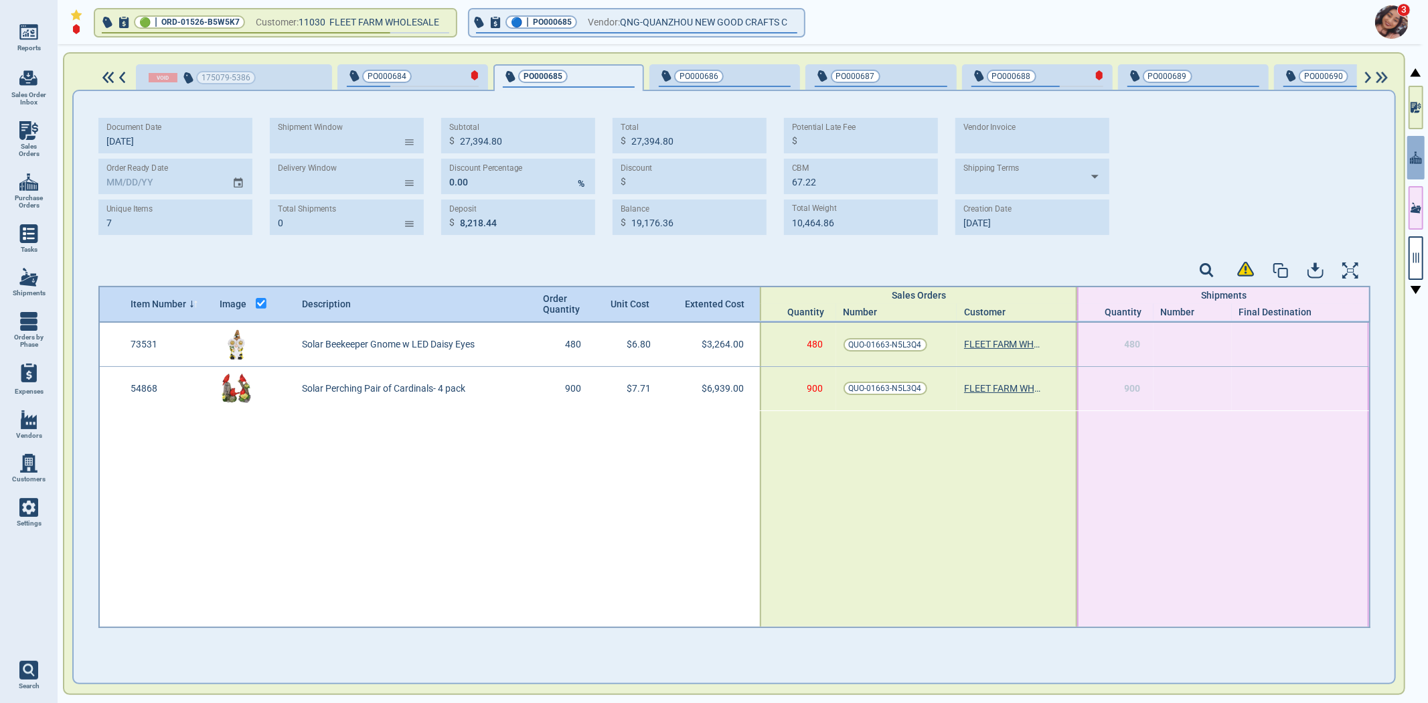
type input "13.80"
type input "2,639.50"
click at [422, 80] on span "PO000684" at bounding box center [391, 76] width 88 height 13
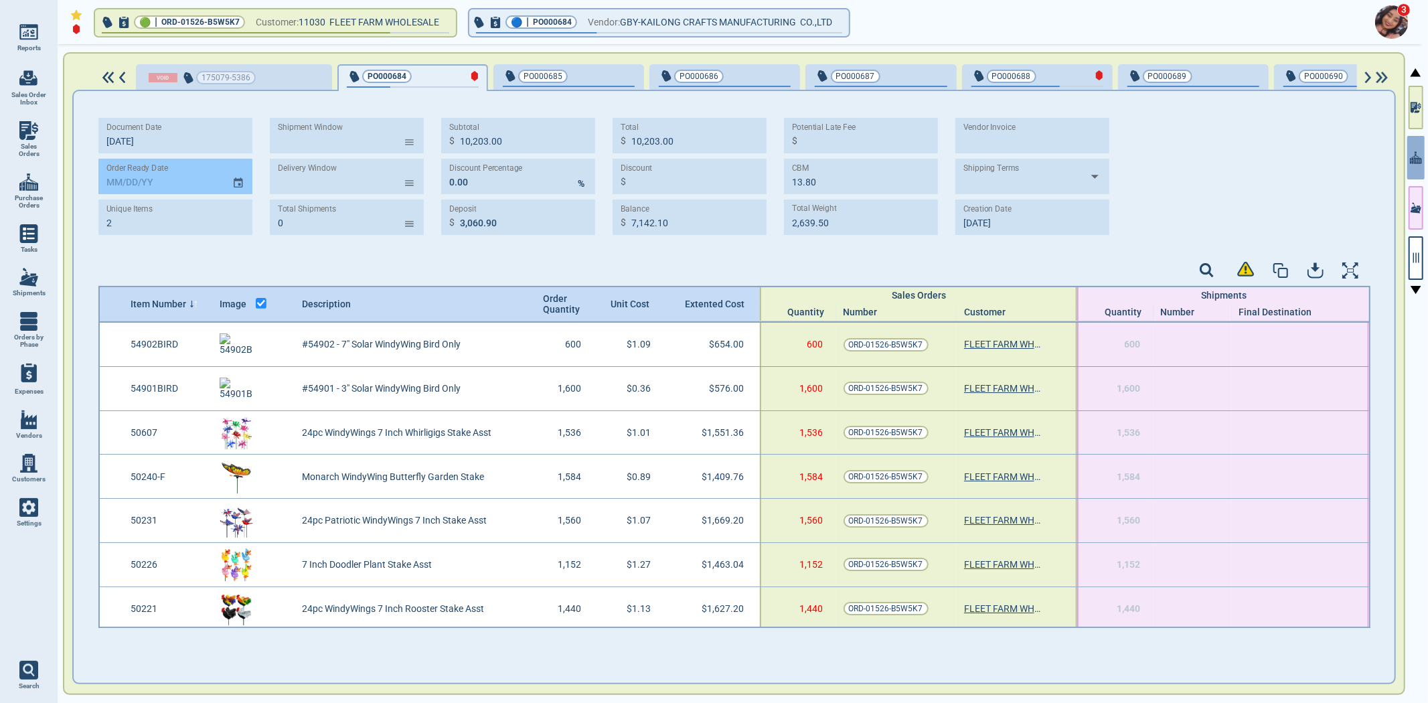
type input "17"
type input "26,120.40"
type input "44.26"
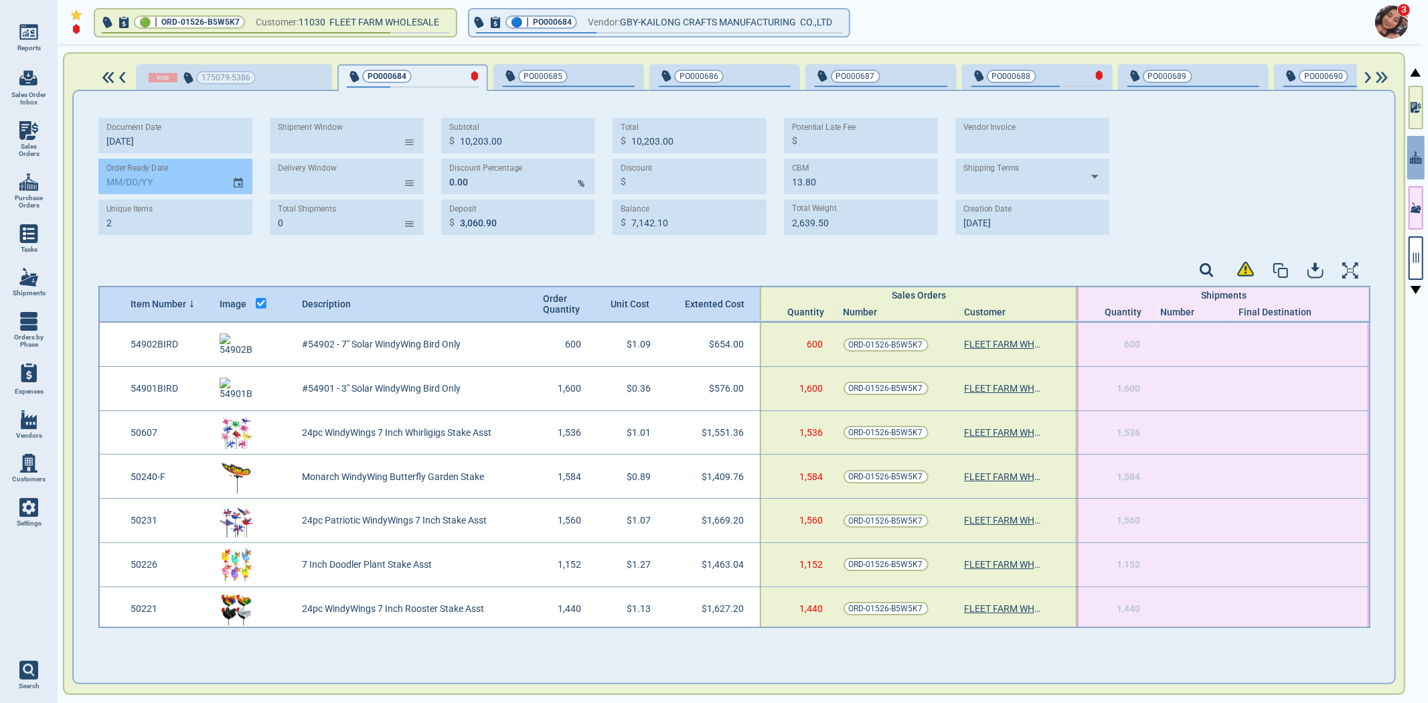
type input "5,210.94"
type input "[DATE]"
drag, startPoint x: 147, startPoint y: 181, endPoint x: 100, endPoint y: 173, distance: 47.6
click at [104, 171] on div "Order Ready Date [DATE]" at bounding box center [175, 176] width 154 height 35
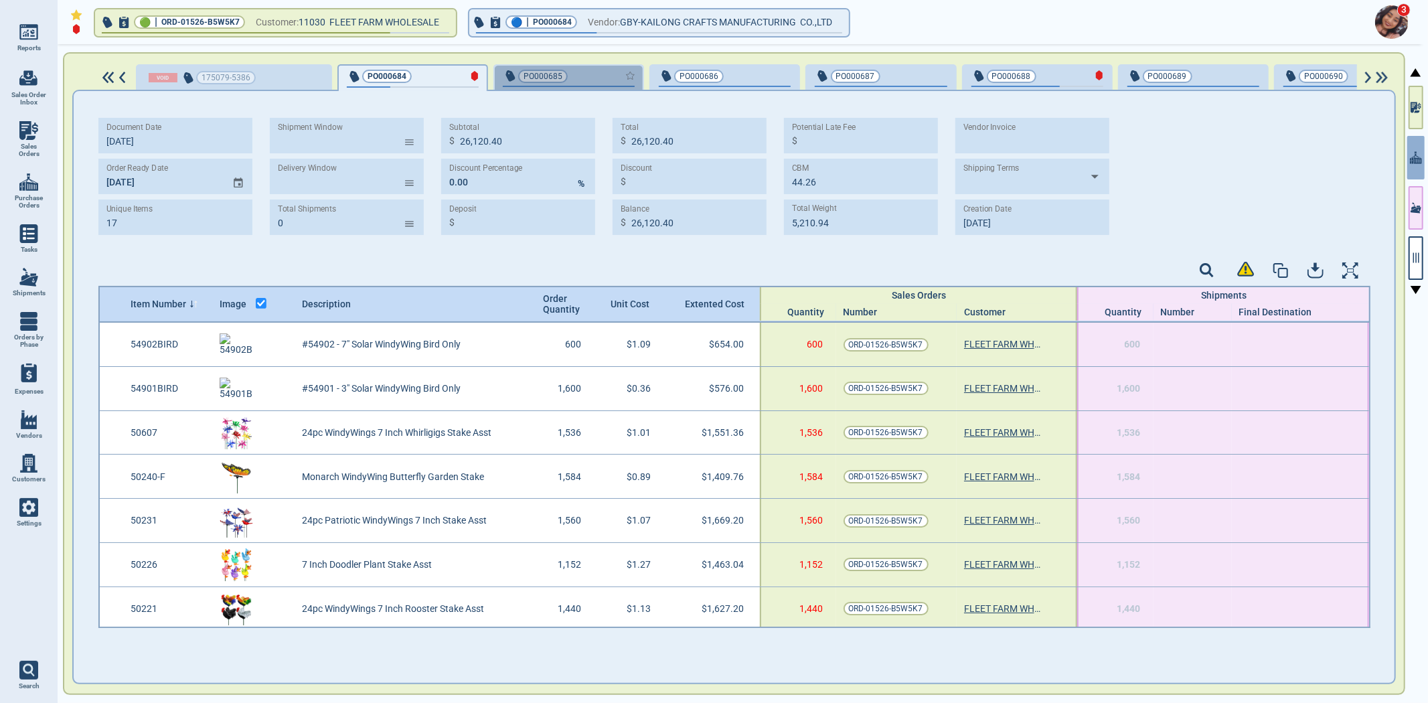
click at [591, 75] on div "button" at bounding box center [613, 75] width 44 height 14
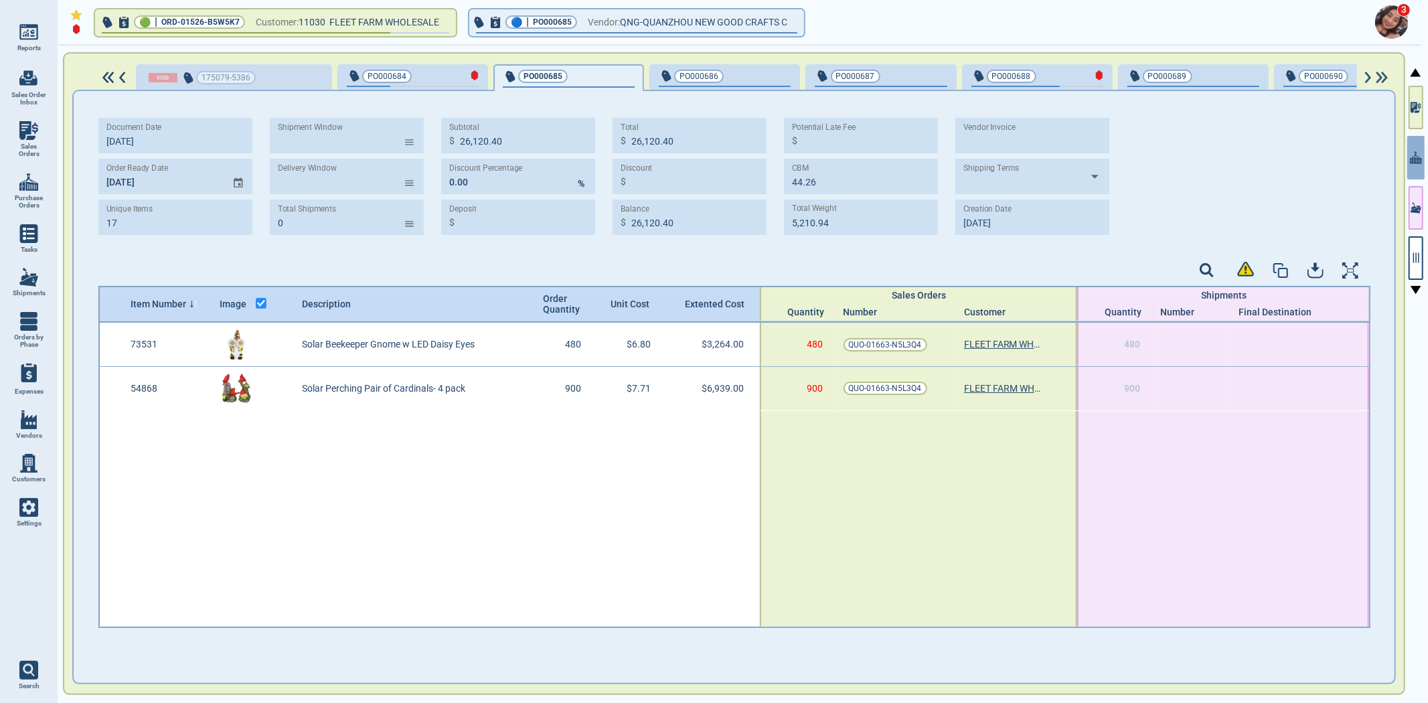
type input "2"
type input "10,203.00"
type input "3,060.90"
type input "10,203.00"
type input "7,142.10"
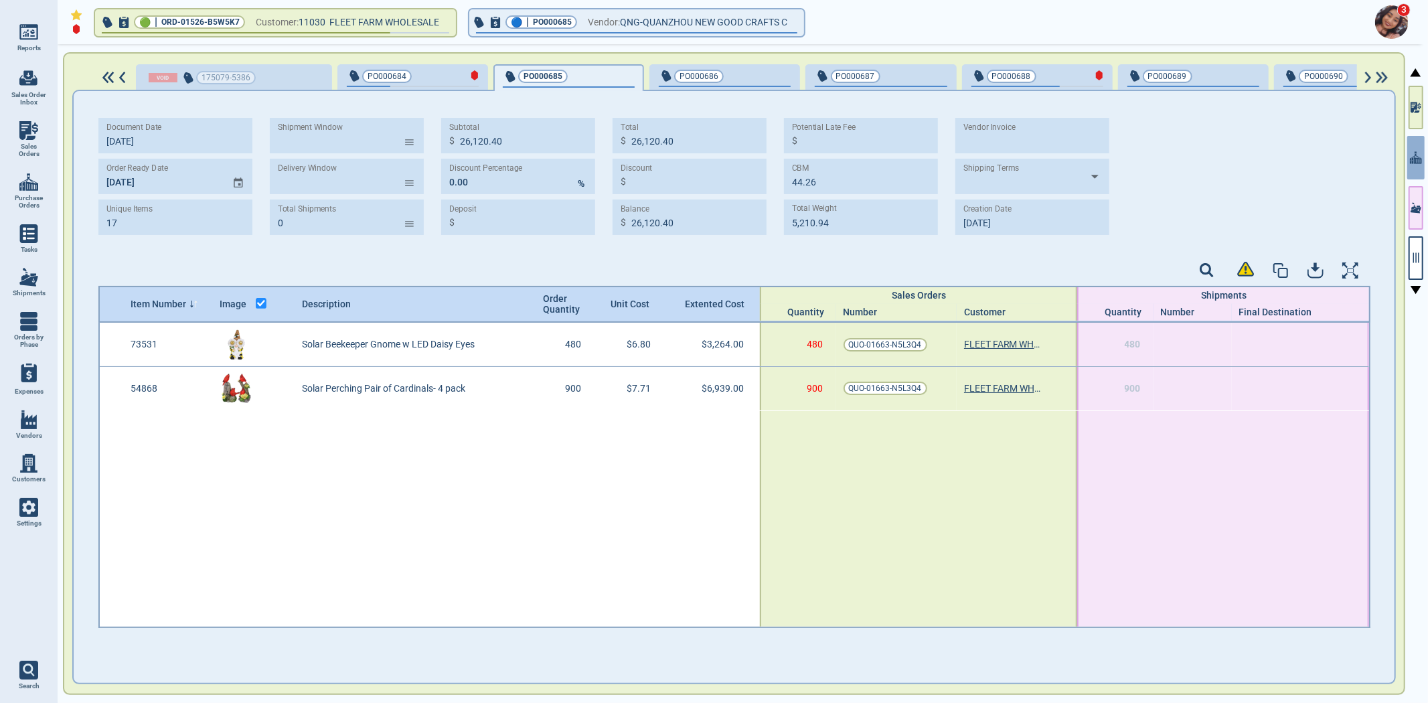
type input "13.80"
type input "2,639.50"
type input "[DATE]"
drag, startPoint x: 724, startPoint y: 75, endPoint x: 246, endPoint y: 199, distance: 493.8
click at [264, 191] on div "175079-5386 PO000684 PO000685 PO000686 PO000687 PO000688 PO000689 PO000690 PO00…" at bounding box center [734, 373] width 1342 height 643
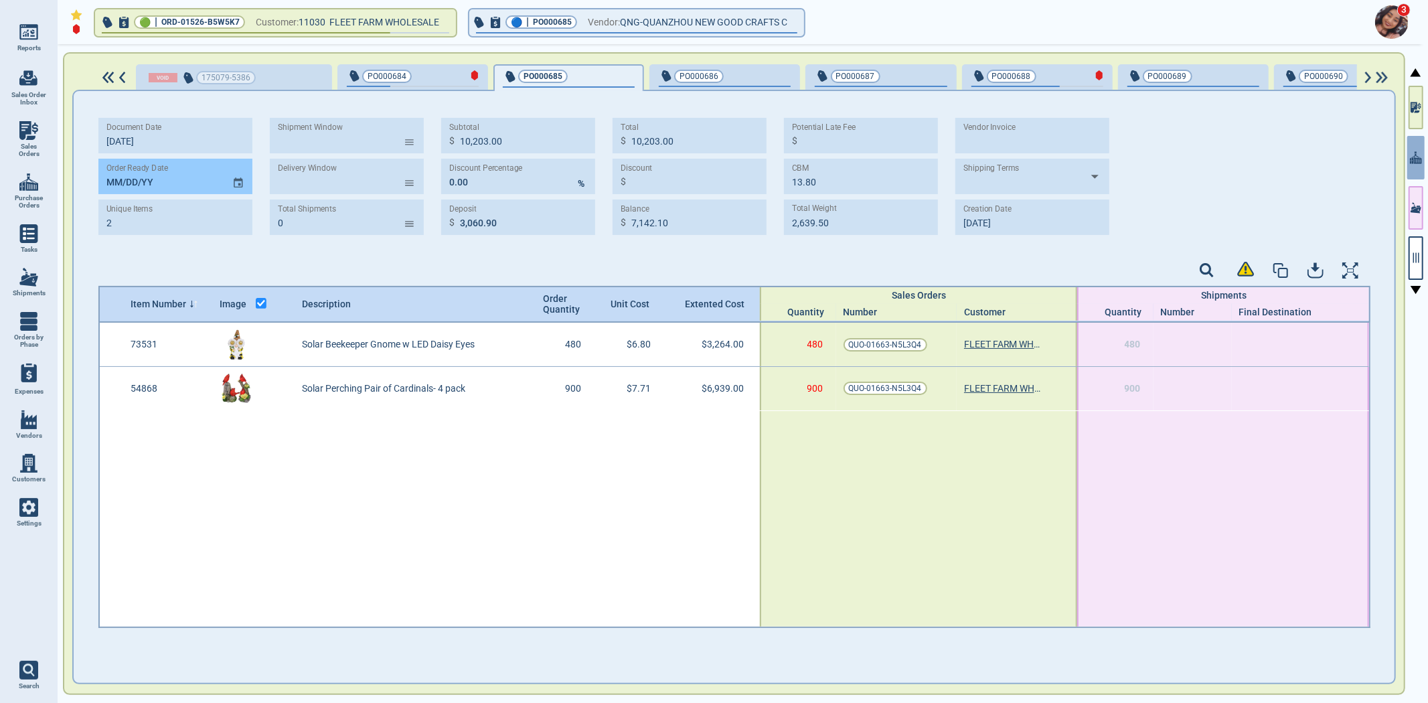
click at [106, 184] on input "MM/DD/YY" at bounding box center [159, 176] width 123 height 35
paste input "[DATE]"
type input "[DATE]"
click at [724, 76] on span "PO000686" at bounding box center [703, 76] width 88 height 13
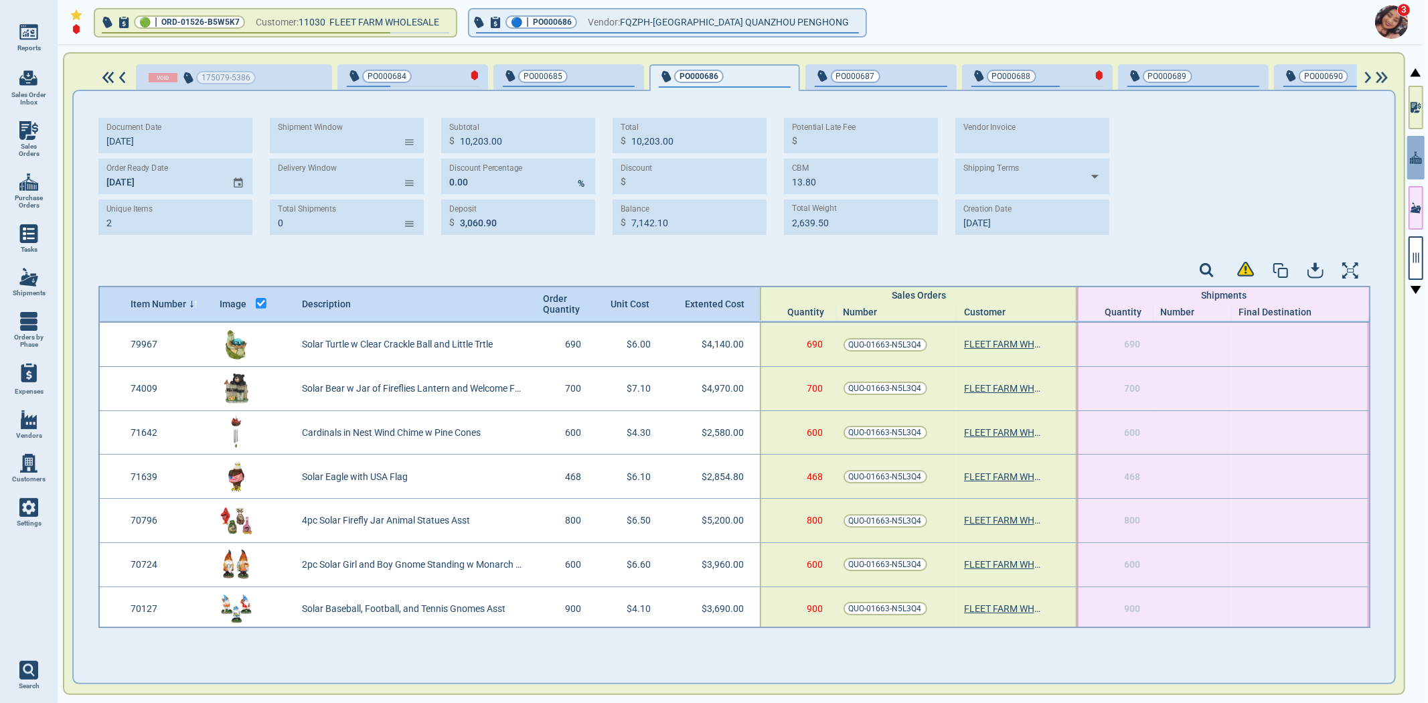
type input "7"
type input "27,394.80"
type input "8,218.44"
type input "27,394.80"
type input "19,176.36"
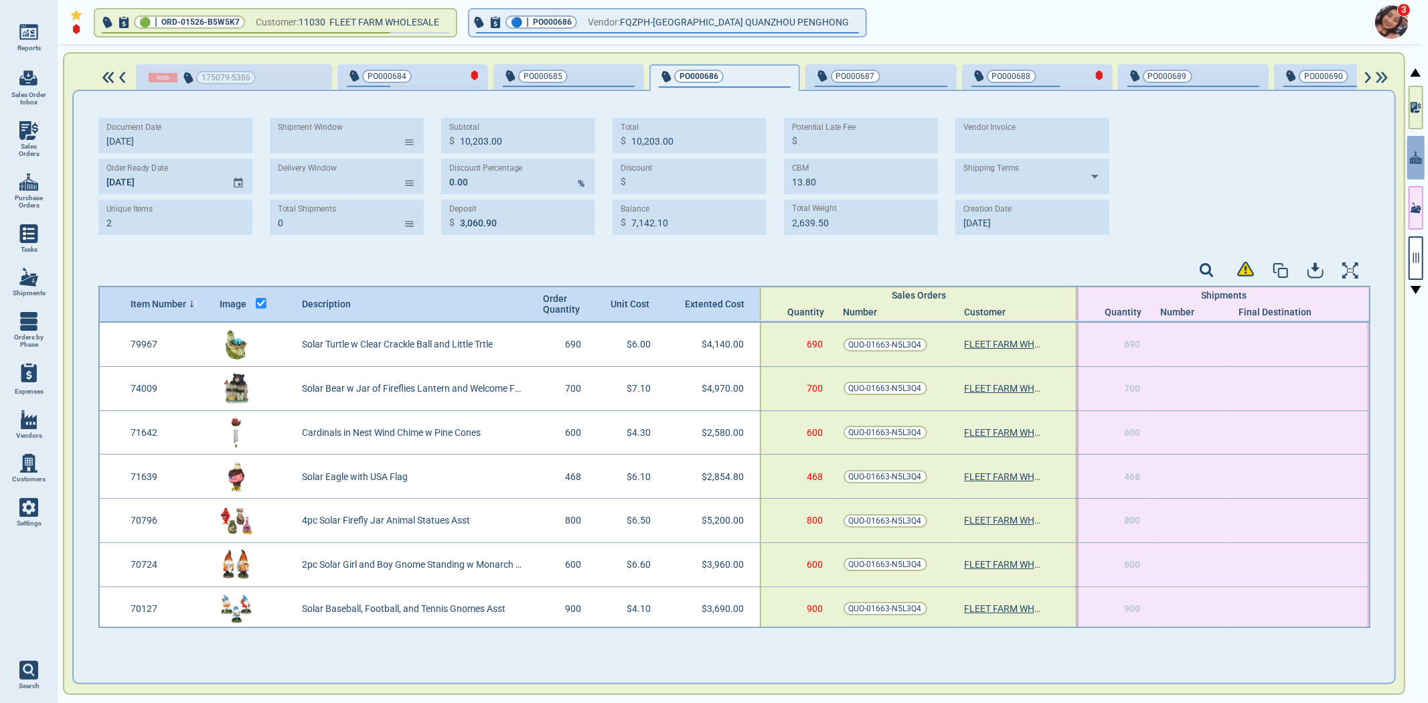
type input "67.22"
type input "10,464.86"
click at [876, 81] on span "PO000687" at bounding box center [859, 76] width 88 height 13
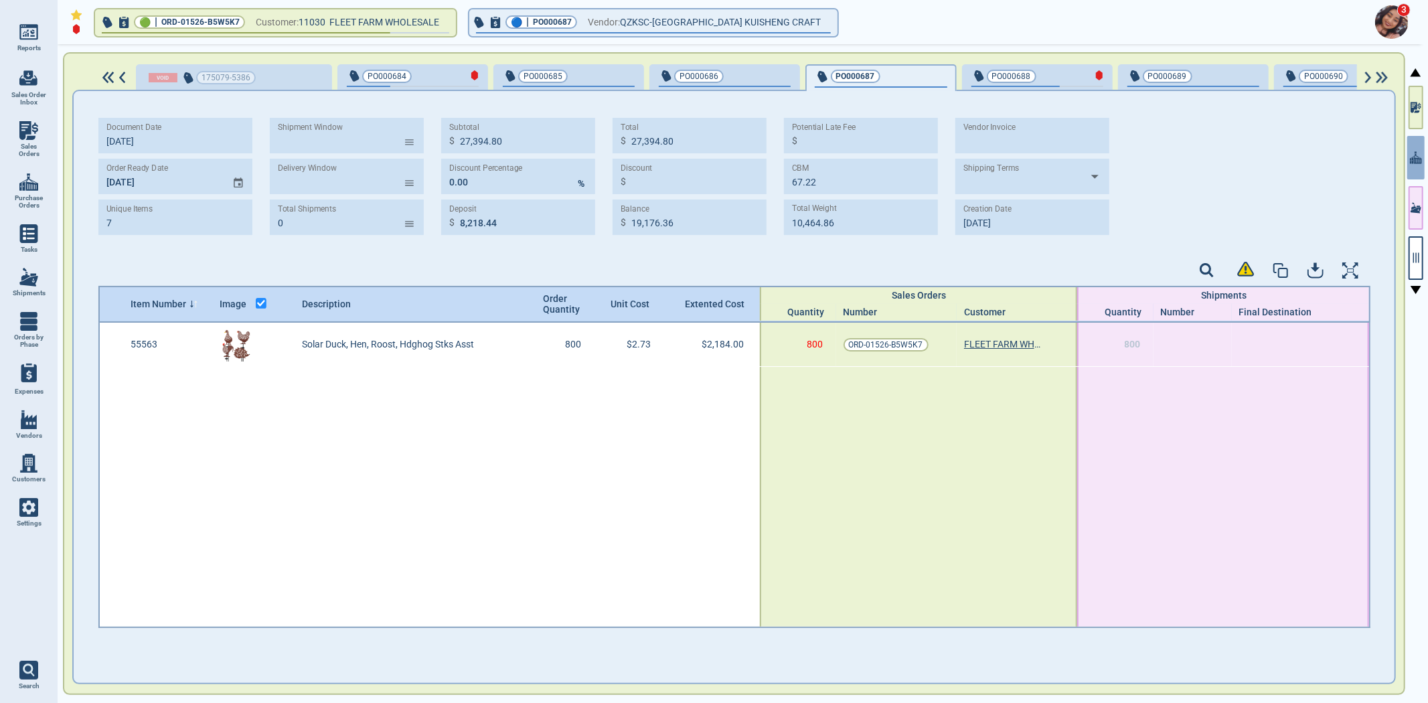
type input "1"
type input "2,184.00"
type input "655.20"
type input "2,184.00"
type input "1,528.80"
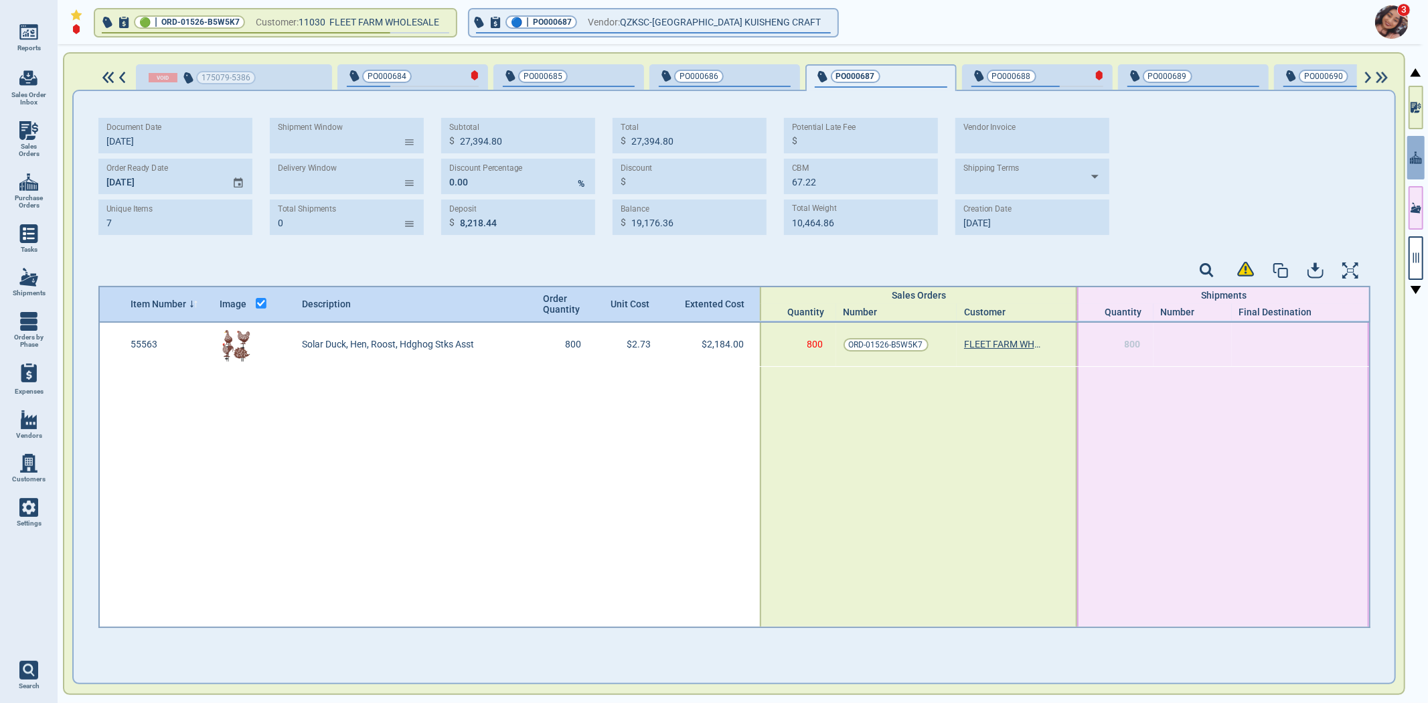
type input "3.50"
type input "0.00"
drag, startPoint x: 1033, startPoint y: 88, endPoint x: 1166, endPoint y: 88, distance: 133.2
click at [1032, 88] on button "PO000688" at bounding box center [1037, 77] width 151 height 27
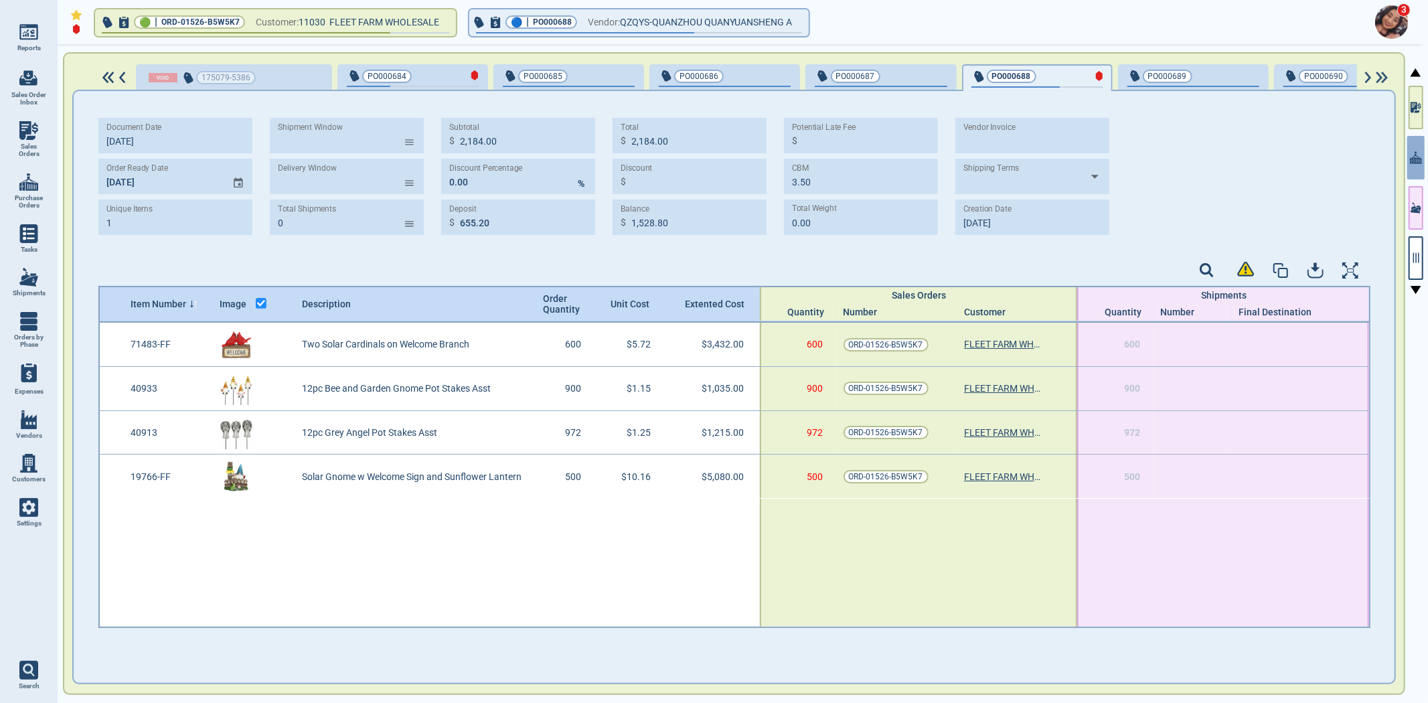
type input "4"
type input "10,762.00"
type input "19.37"
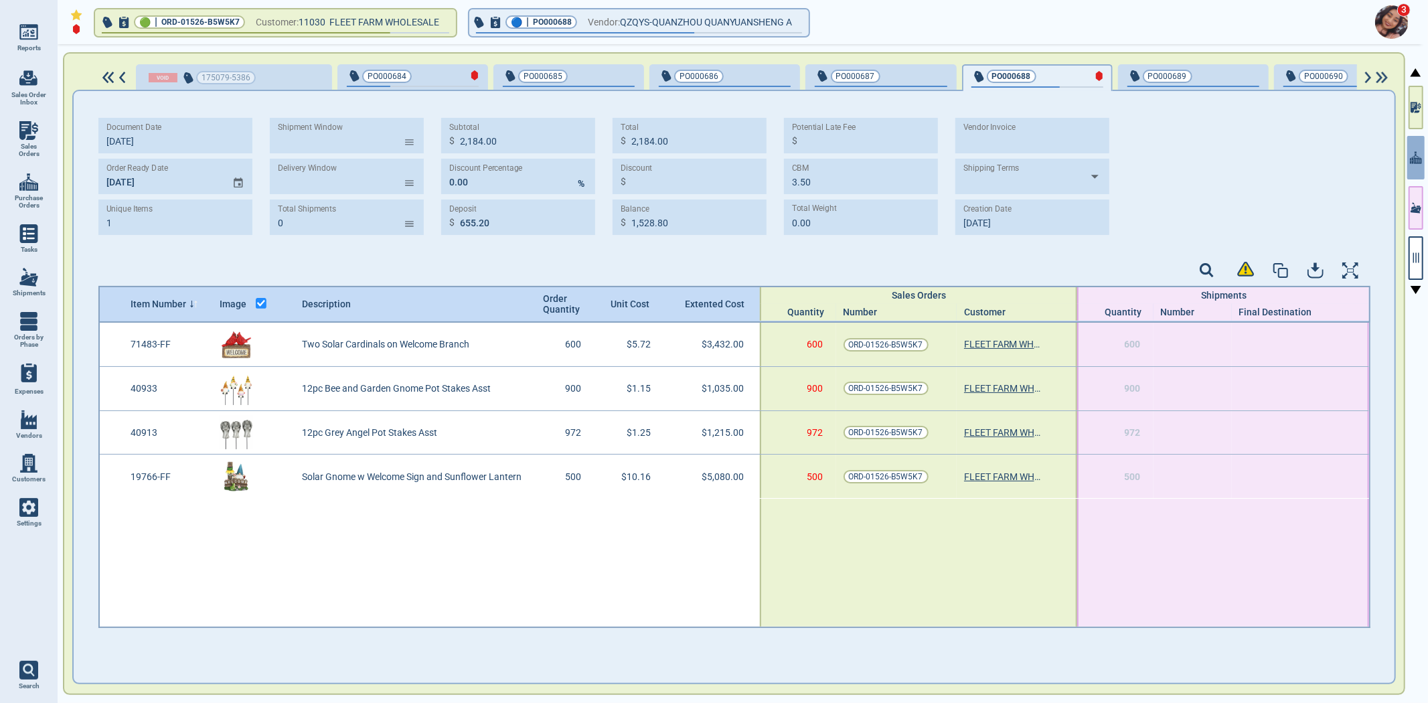
type input "4,449.60"
type input "[DATE]"
drag, startPoint x: 1172, startPoint y: 80, endPoint x: 1168, endPoint y: 74, distance: 7.2
click at [1172, 79] on span "PO000689" at bounding box center [1172, 76] width 88 height 13
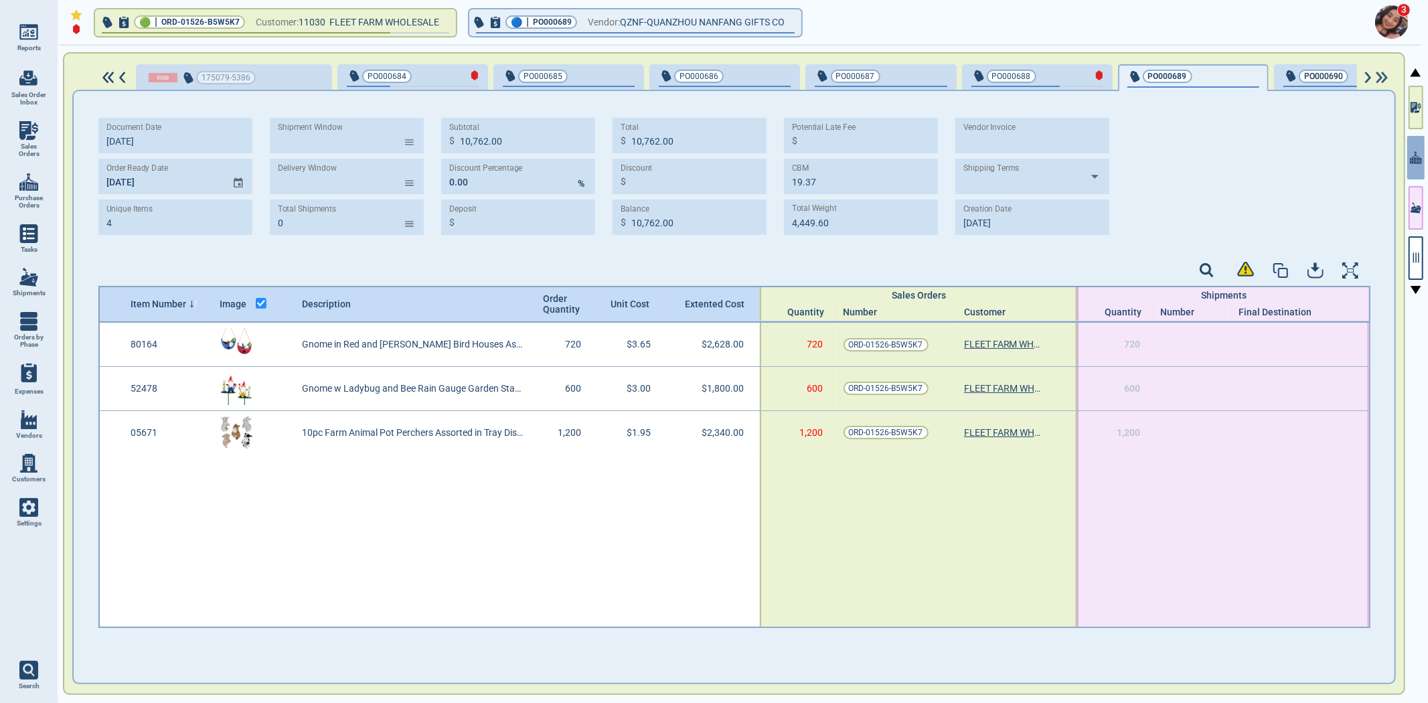
type input "3"
type input "6,768.00"
type input "2,030.40"
type input "6,768.00"
type input "4,737.60"
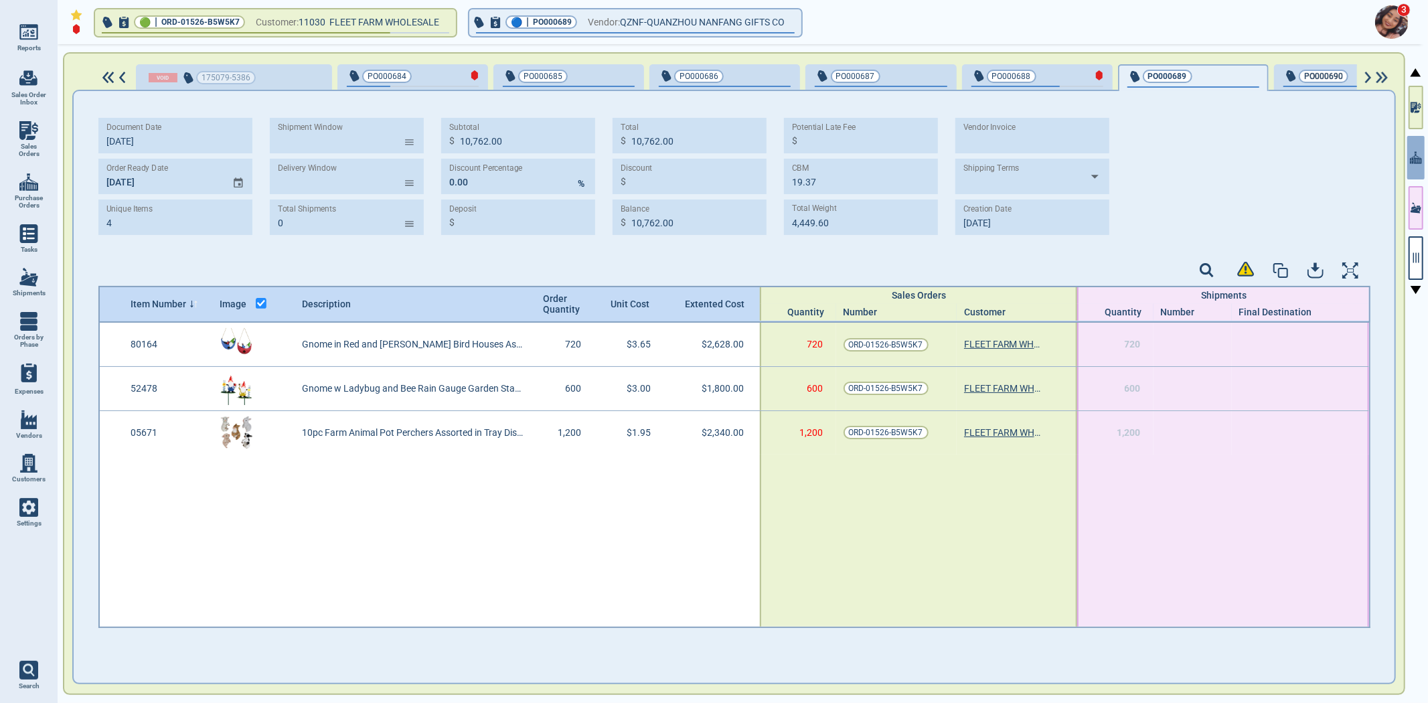
type input "17.55"
type input "2,661.30"
type input "[DATE]"
click at [1320, 79] on span "PO000690" at bounding box center [1328, 76] width 88 height 13
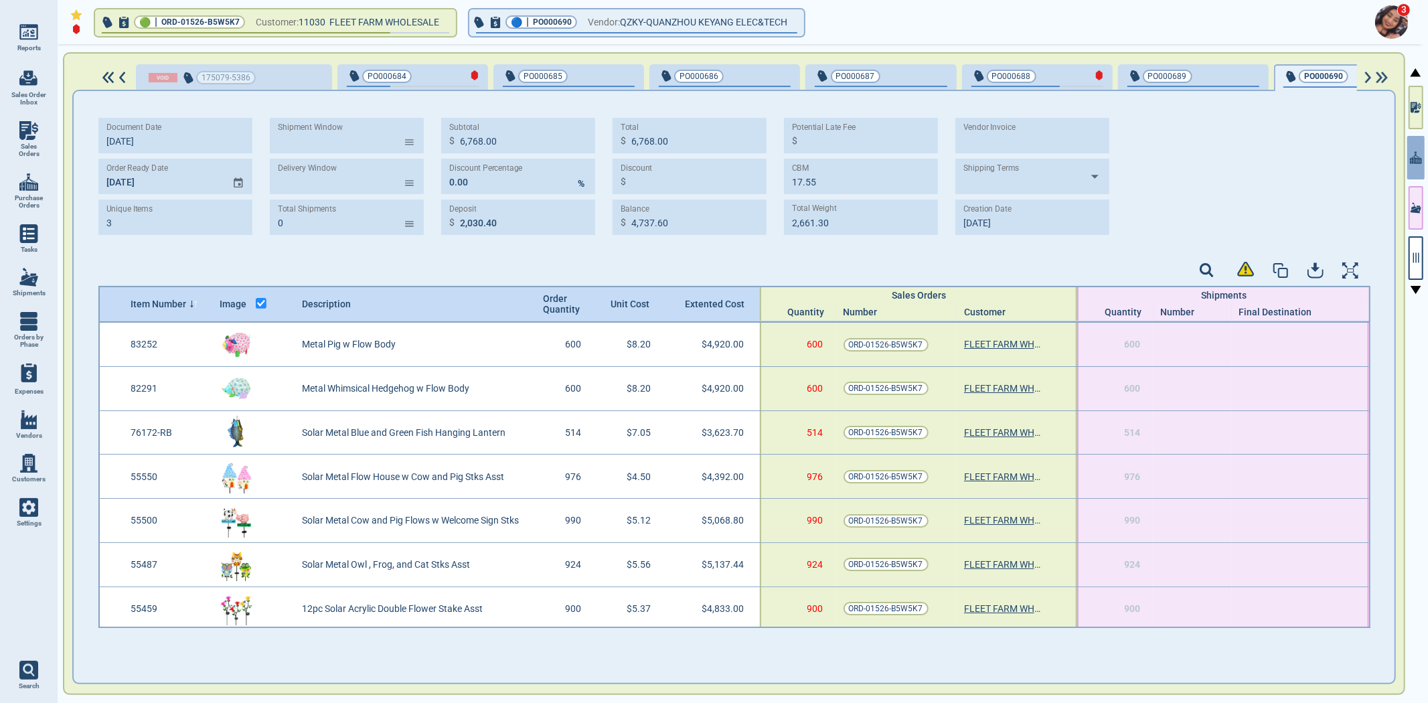
type input "13"
type input "56,751.45"
type input "17,025.44"
type input "56,751.45"
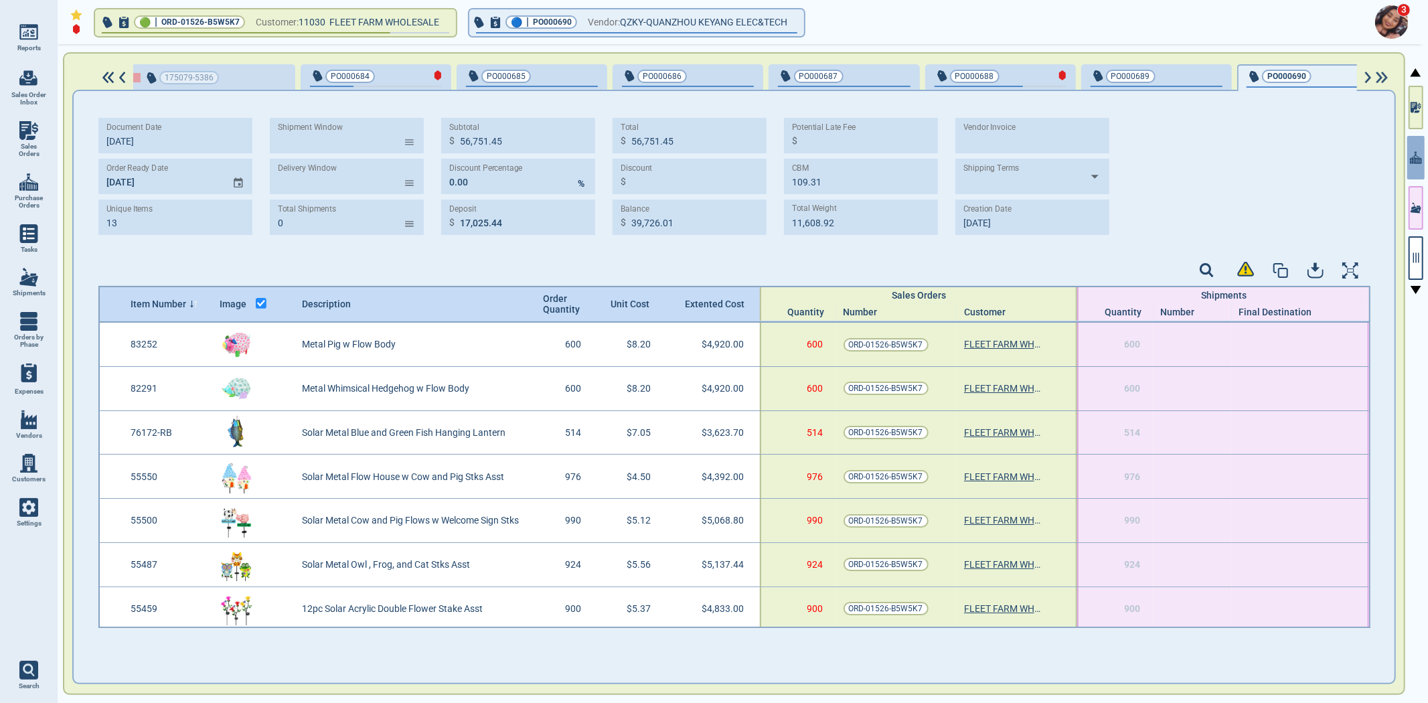
click at [1367, 75] on img at bounding box center [1368, 78] width 11 height 12
click at [1366, 74] on img at bounding box center [1368, 78] width 11 height 12
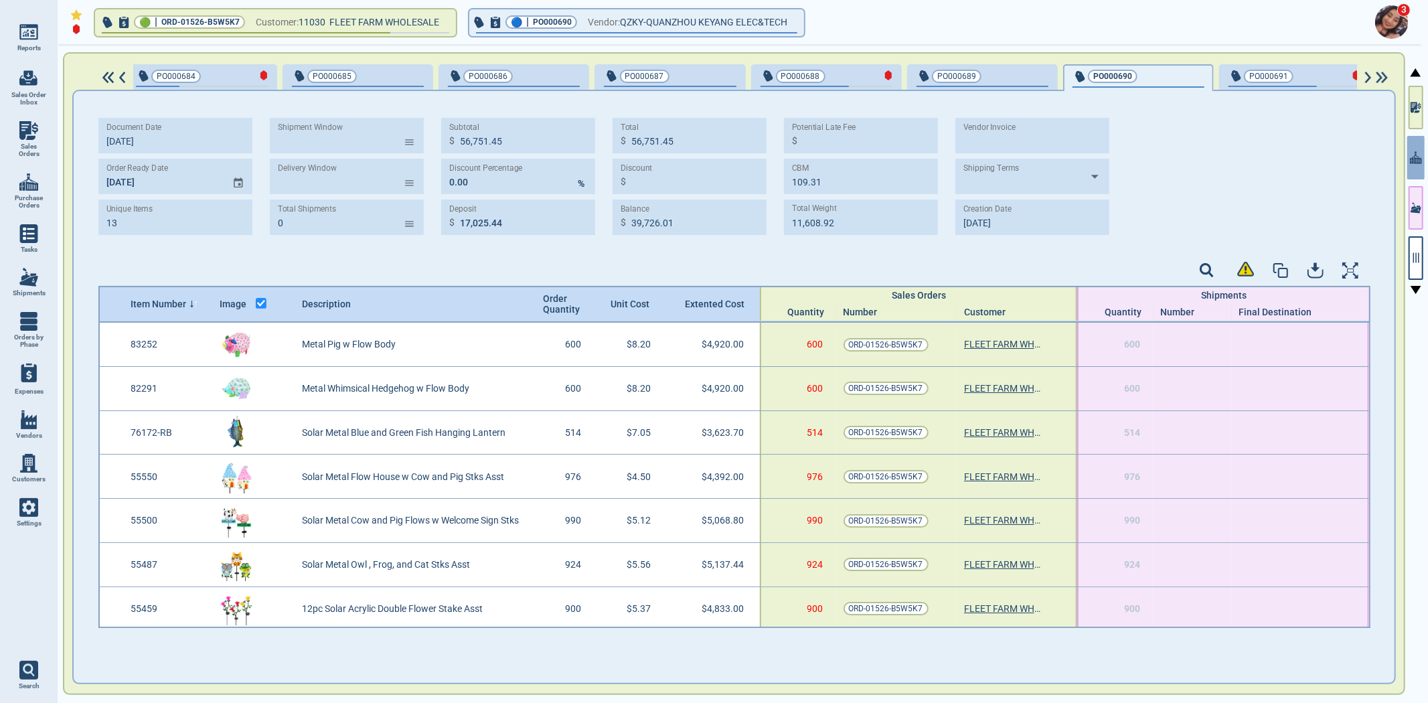
click at [1363, 72] on img at bounding box center [1368, 78] width 11 height 12
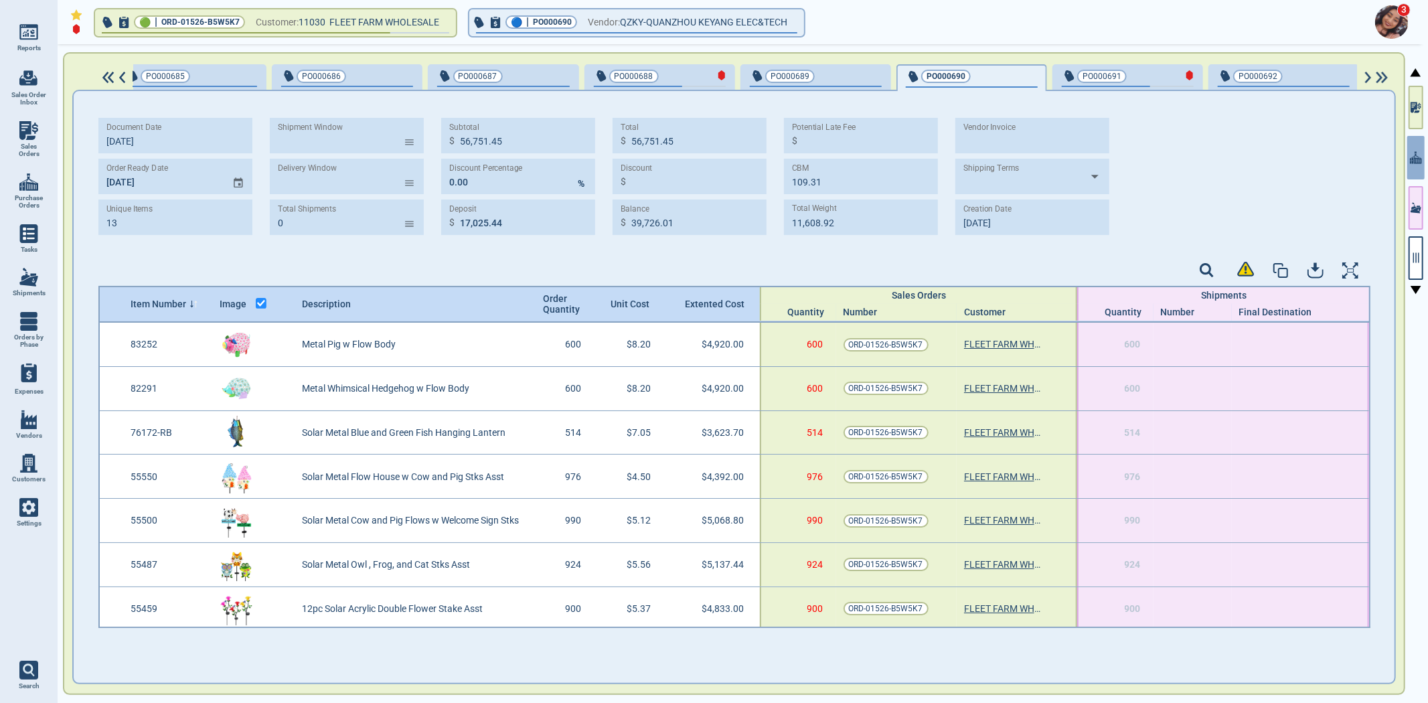
scroll to position [0, 550]
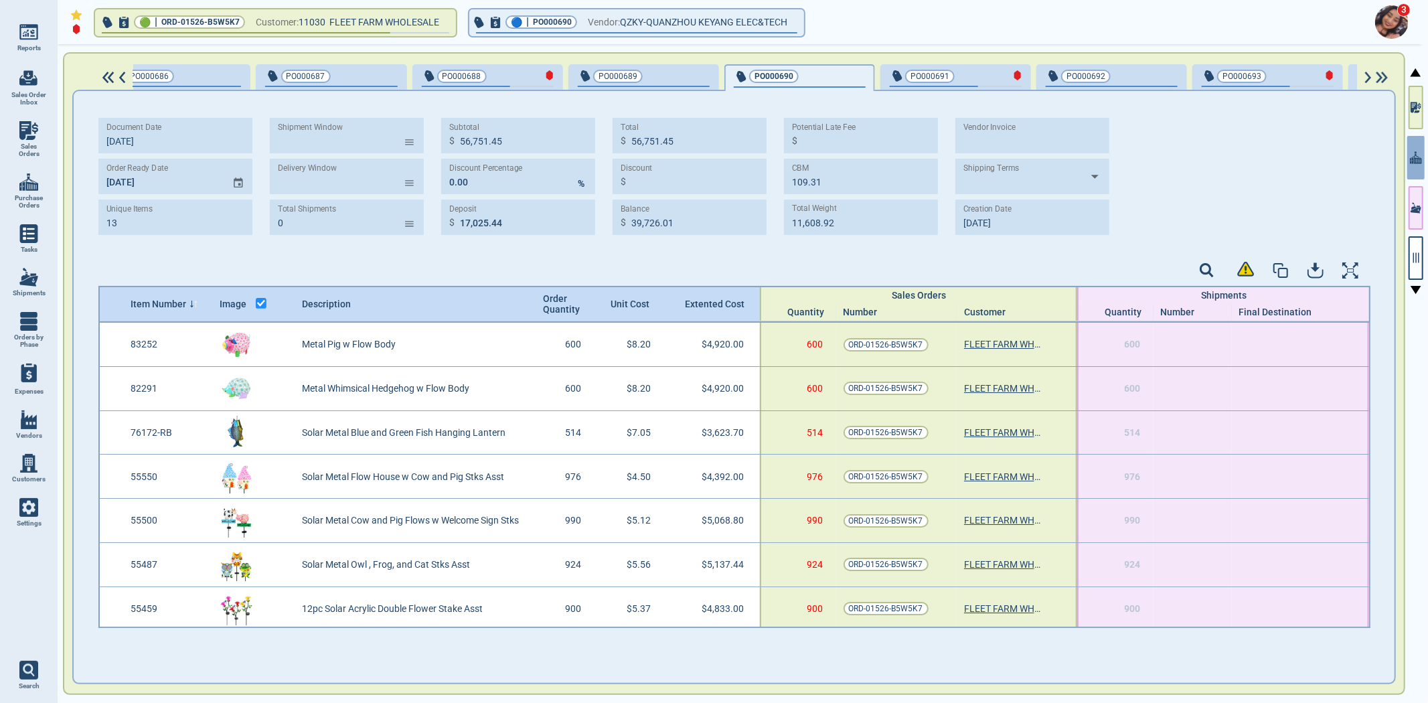
click at [1363, 70] on div "175079-5386 PO000684 PO000685 PO000686 PO000687 PO000688 PO000689 PO000690 PO00…" at bounding box center [745, 77] width 1302 height 27
click at [1366, 82] on div "175079-5386 PO000684 PO000685 PO000686 PO000687 PO000688 PO000689 PO000690 PO00…" at bounding box center [745, 77] width 1302 height 27
click at [1366, 82] on img at bounding box center [1368, 78] width 11 height 12
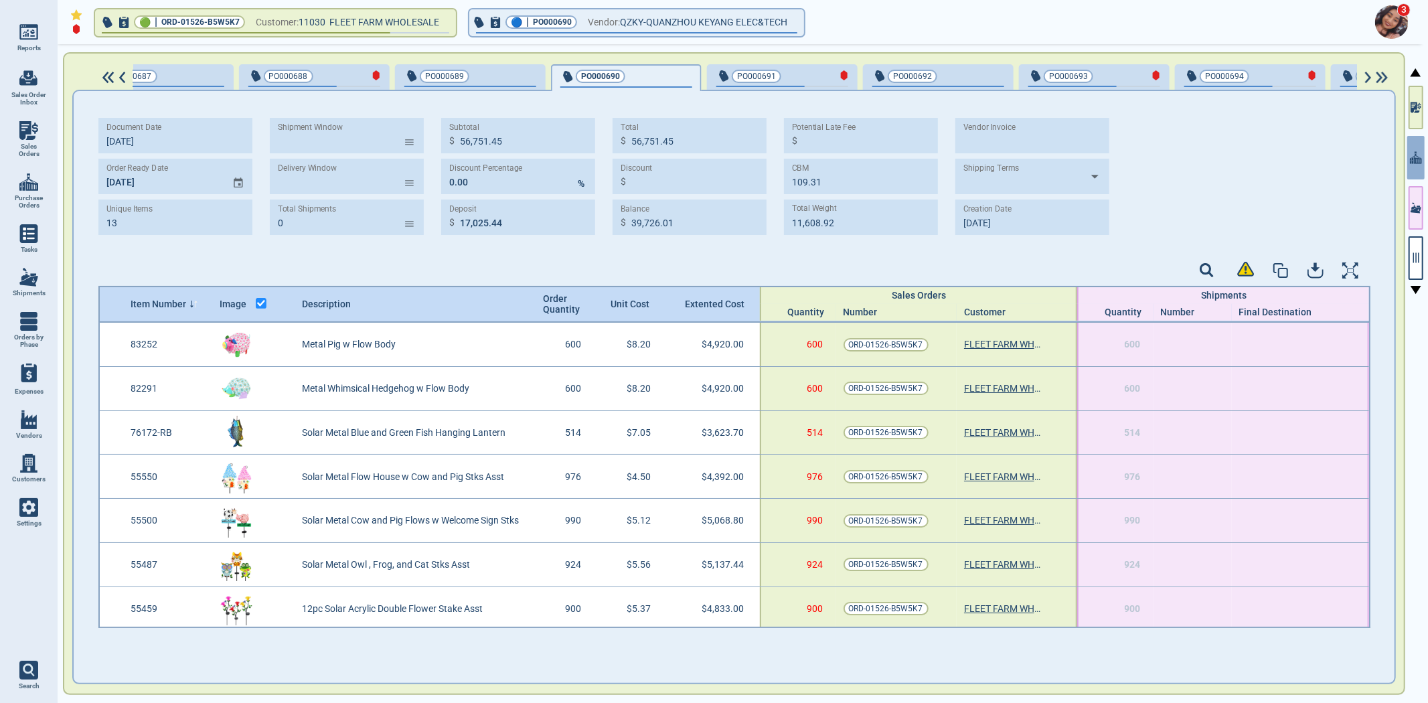
scroll to position [0, 724]
click at [746, 86] on div "button" at bounding box center [760, 86] width 88 height 1
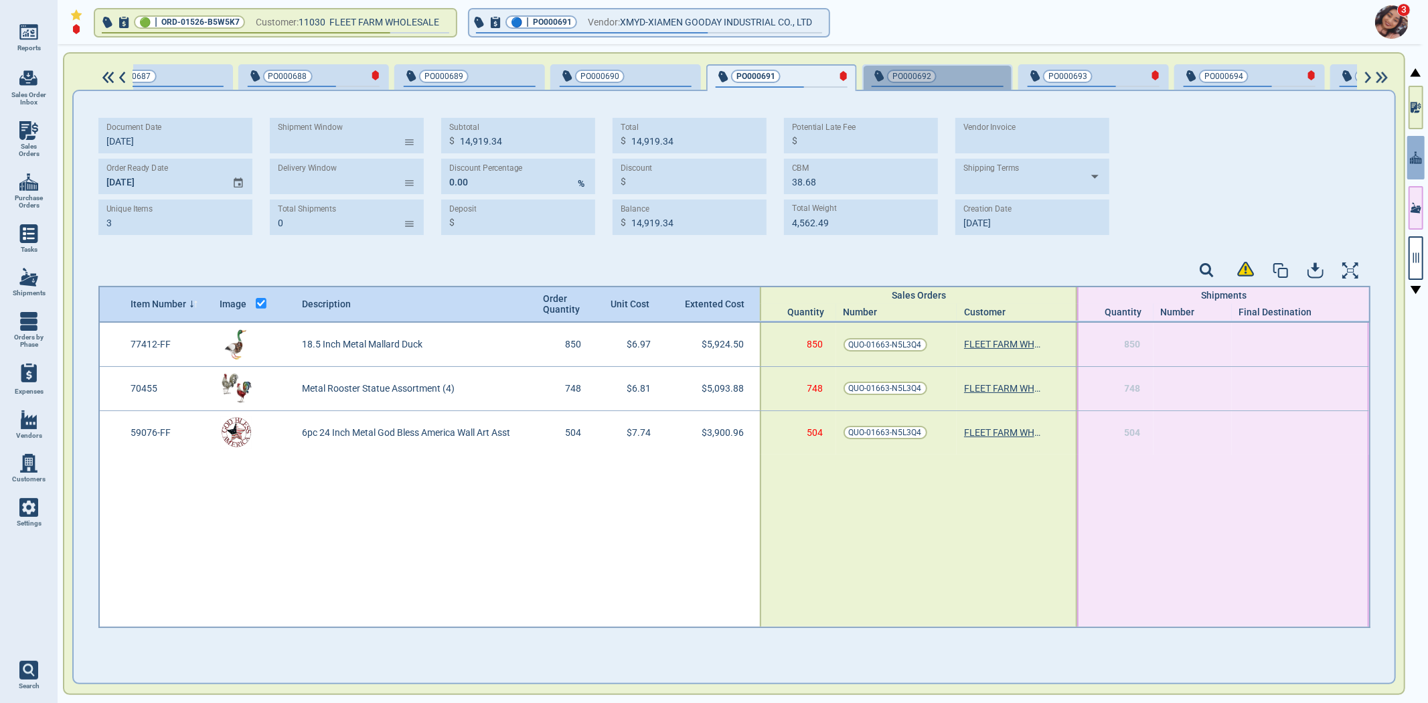
click at [919, 83] on div "PO000692" at bounding box center [938, 77] width 132 height 19
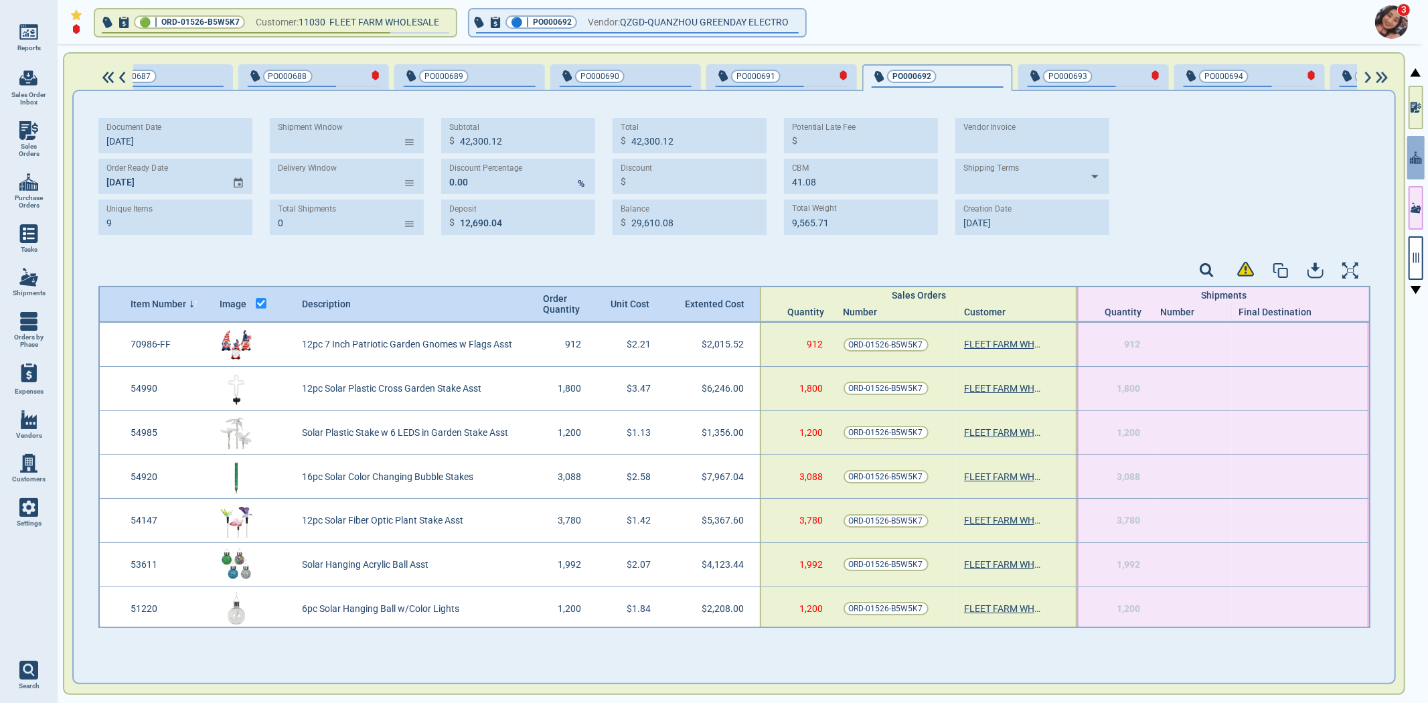
click at [1063, 80] on span "PO000693" at bounding box center [1072, 76] width 88 height 13
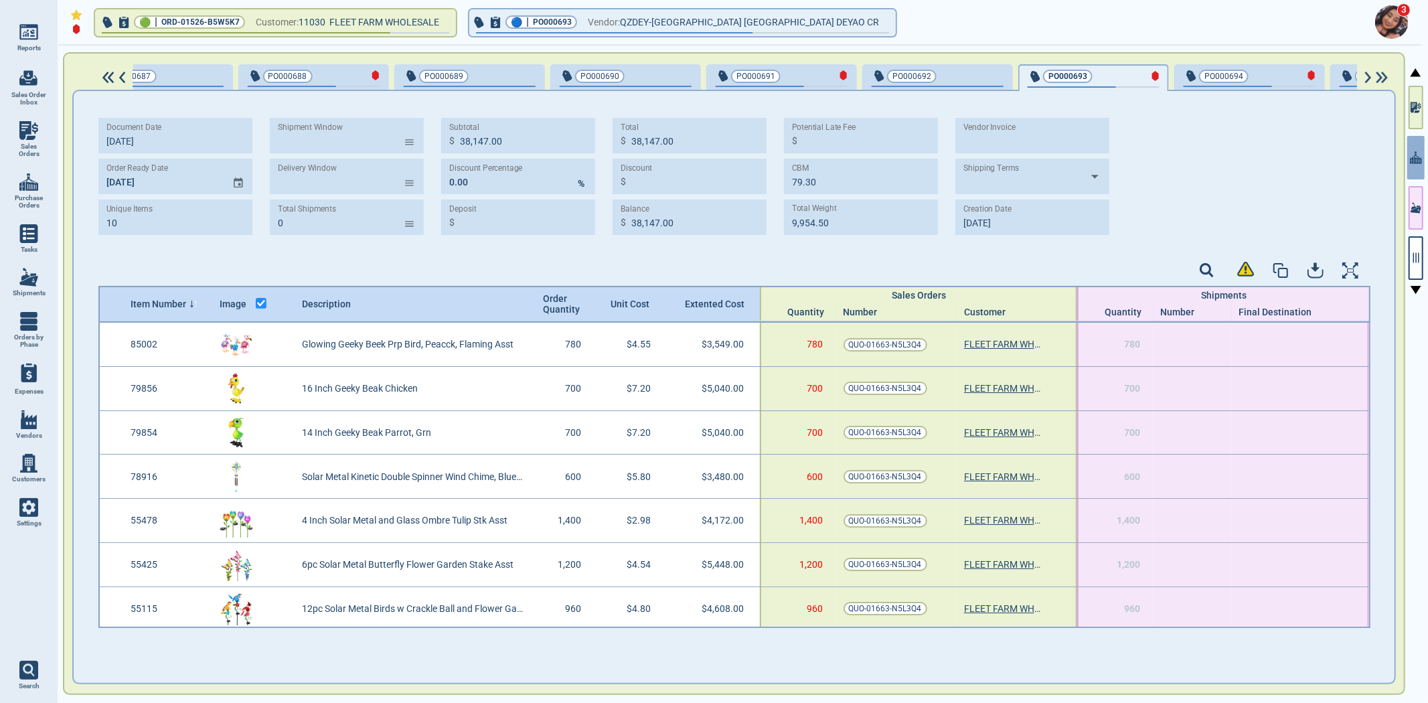
click at [1221, 78] on span "PO000694" at bounding box center [1228, 76] width 88 height 13
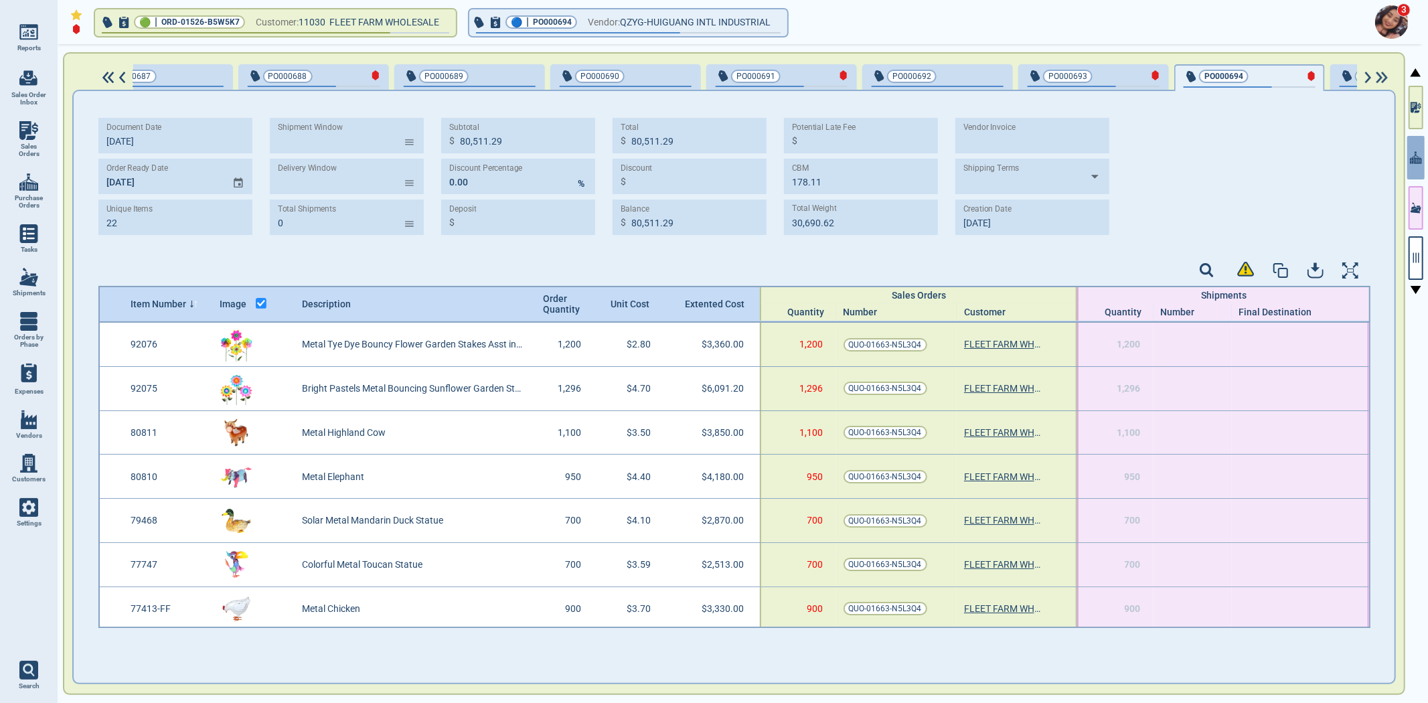
click at [1367, 80] on img at bounding box center [1368, 78] width 11 height 12
click at [1367, 79] on img at bounding box center [1368, 78] width 11 height 12
click at [1367, 78] on img at bounding box center [1368, 78] width 11 height 12
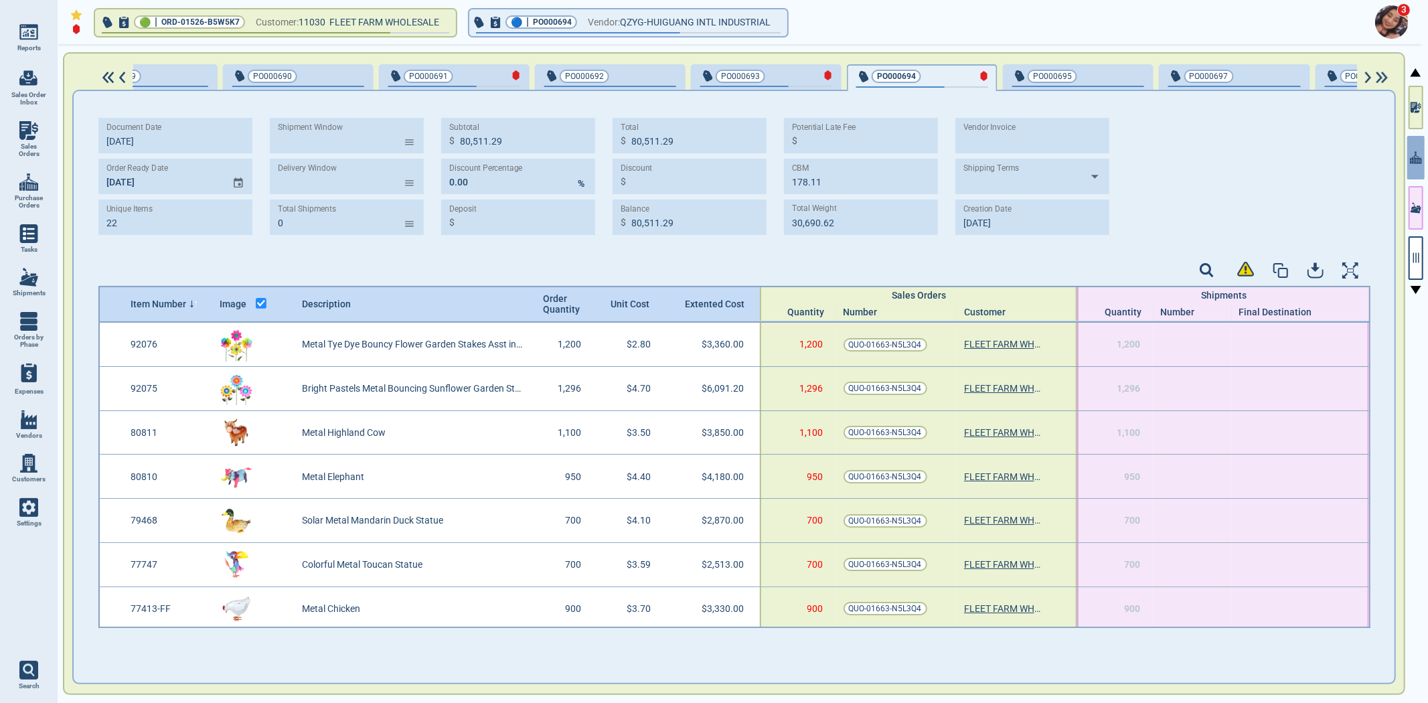
click at [1366, 77] on img at bounding box center [1368, 78] width 11 height 12
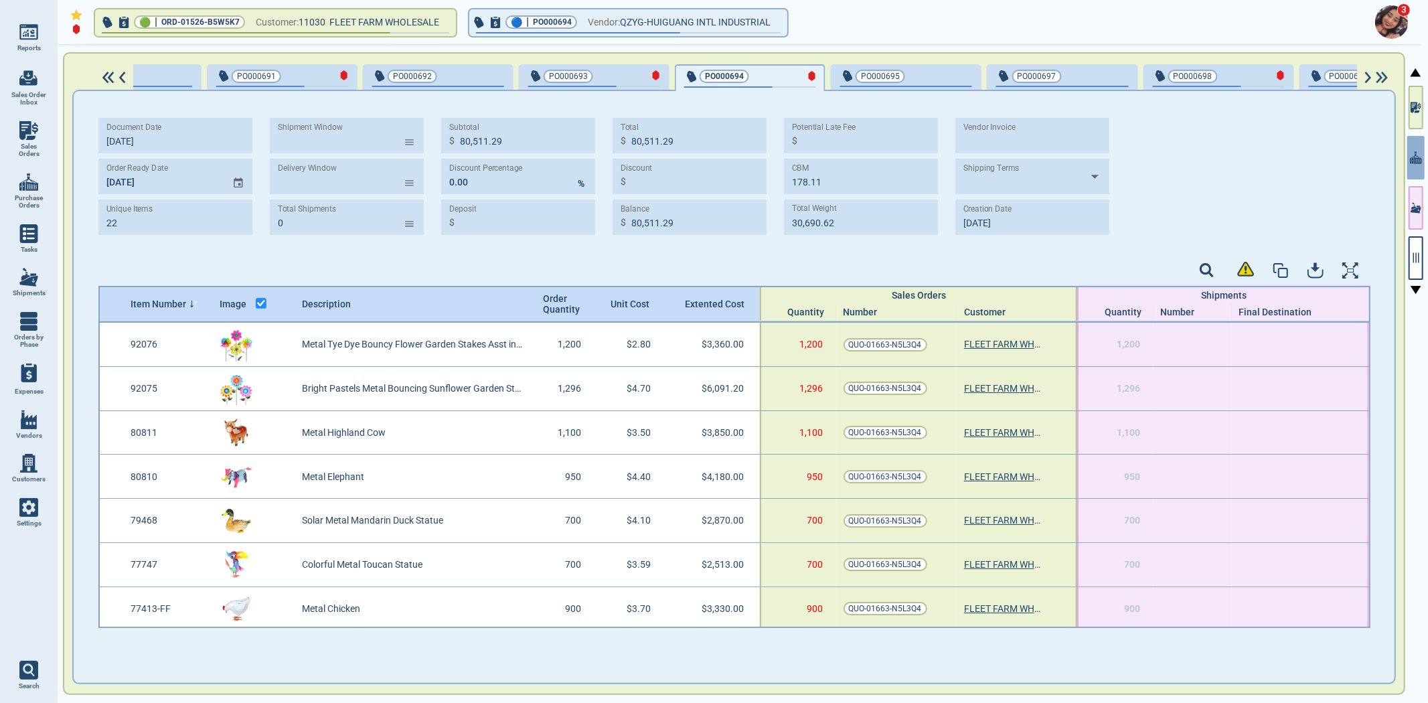
click at [1365, 76] on img at bounding box center [1368, 78] width 11 height 12
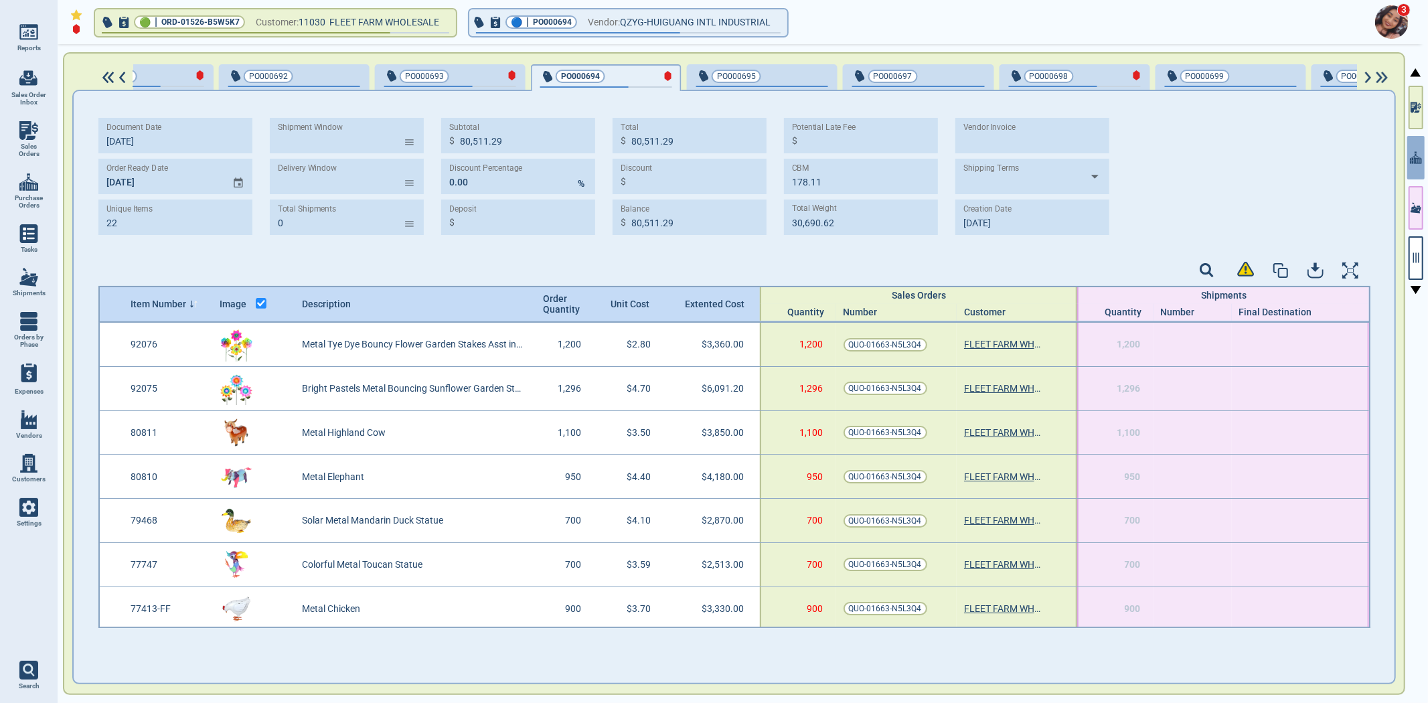
click at [1364, 76] on img at bounding box center [1368, 78] width 11 height 12
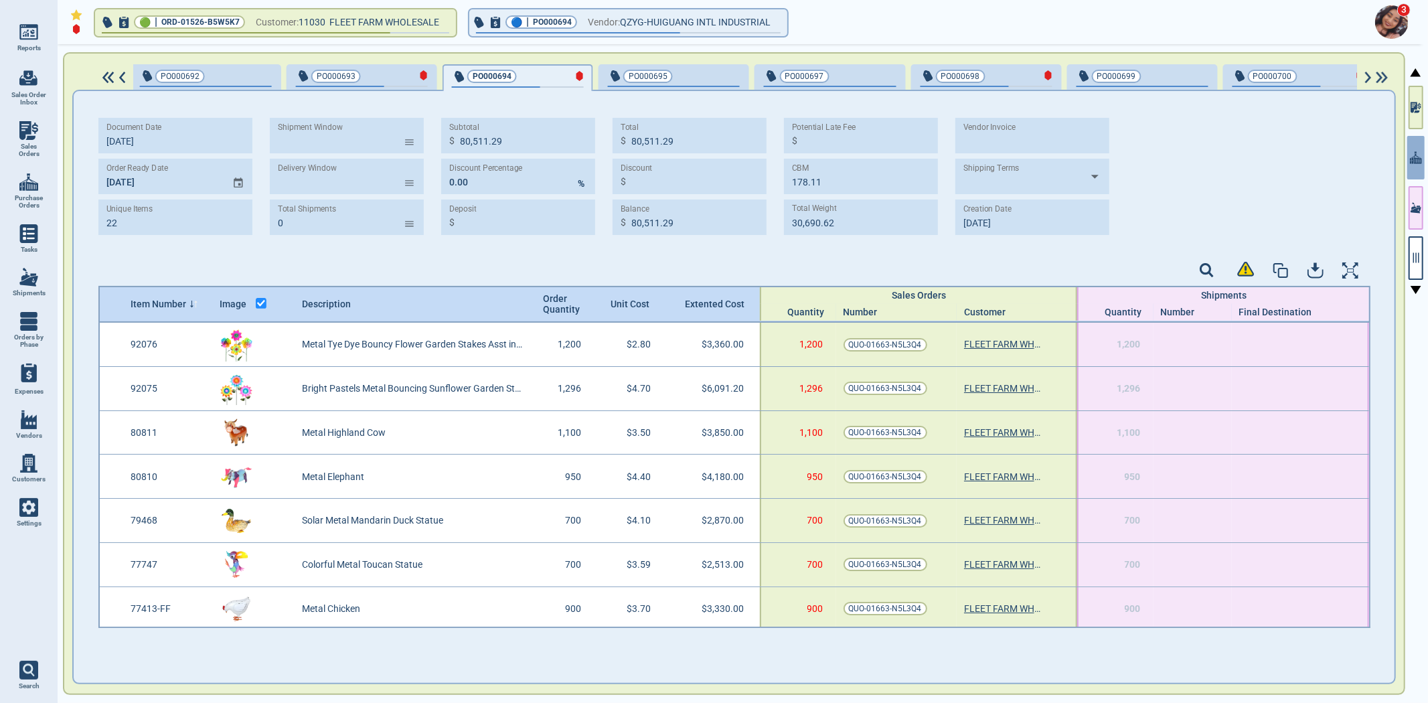
click at [1363, 74] on img at bounding box center [1368, 78] width 11 height 12
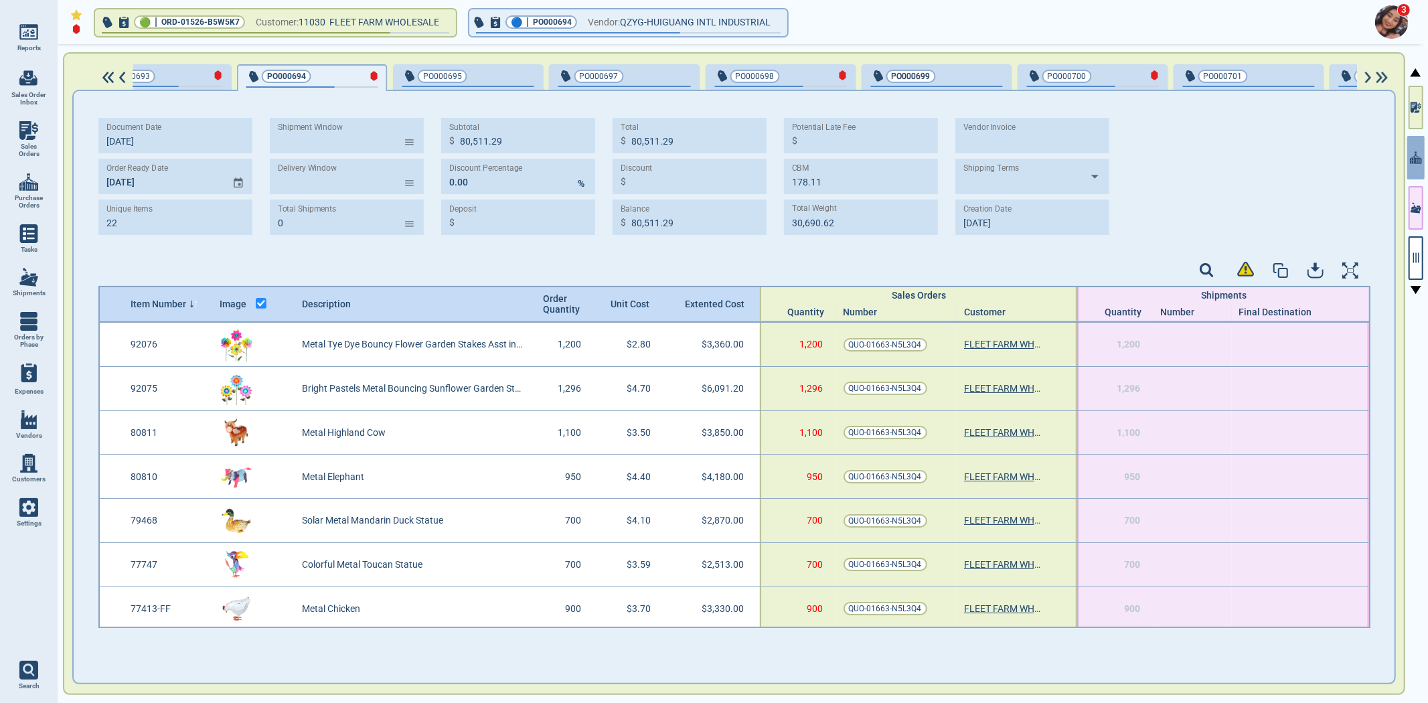
scroll to position [0, 1682]
click at [418, 76] on span "PO000695" at bounding box center [426, 76] width 88 height 13
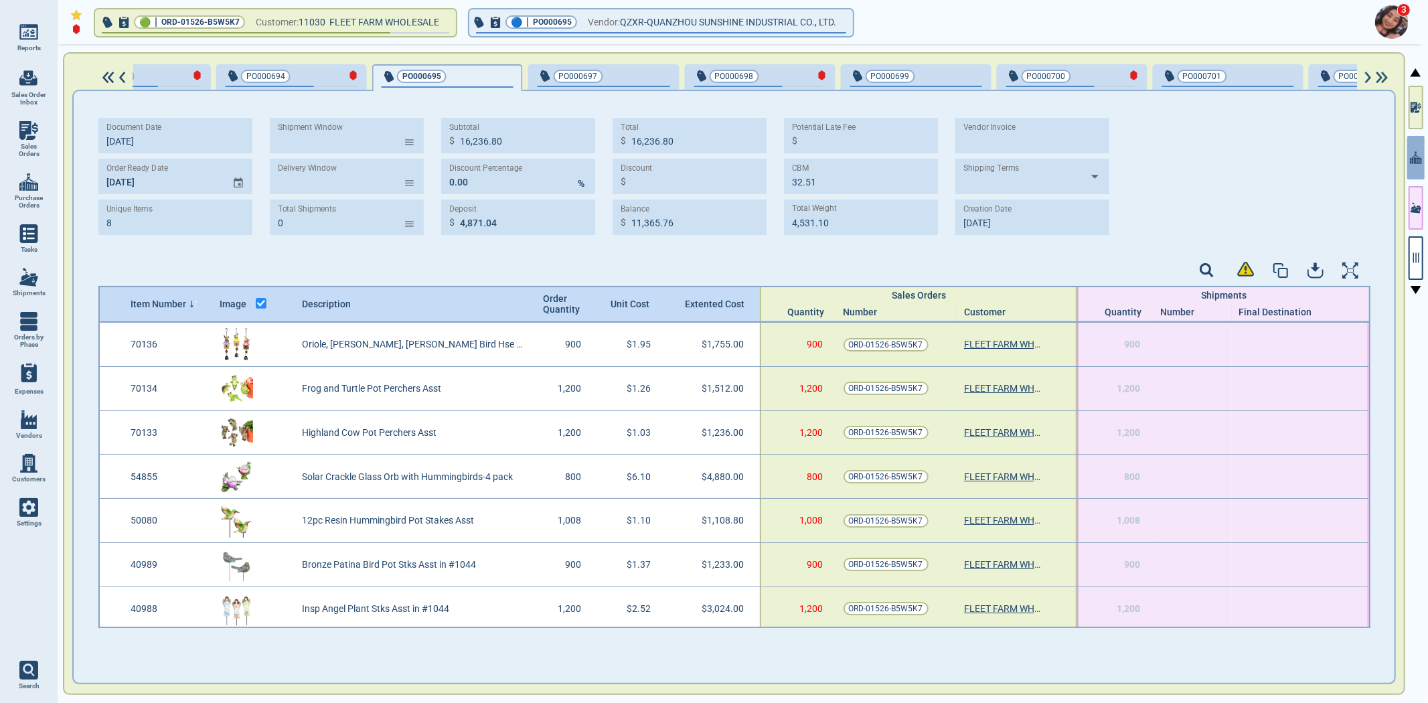
drag, startPoint x: 583, startPoint y: 78, endPoint x: 714, endPoint y: 75, distance: 131.3
click at [625, 77] on div "button" at bounding box center [647, 75] width 44 height 14
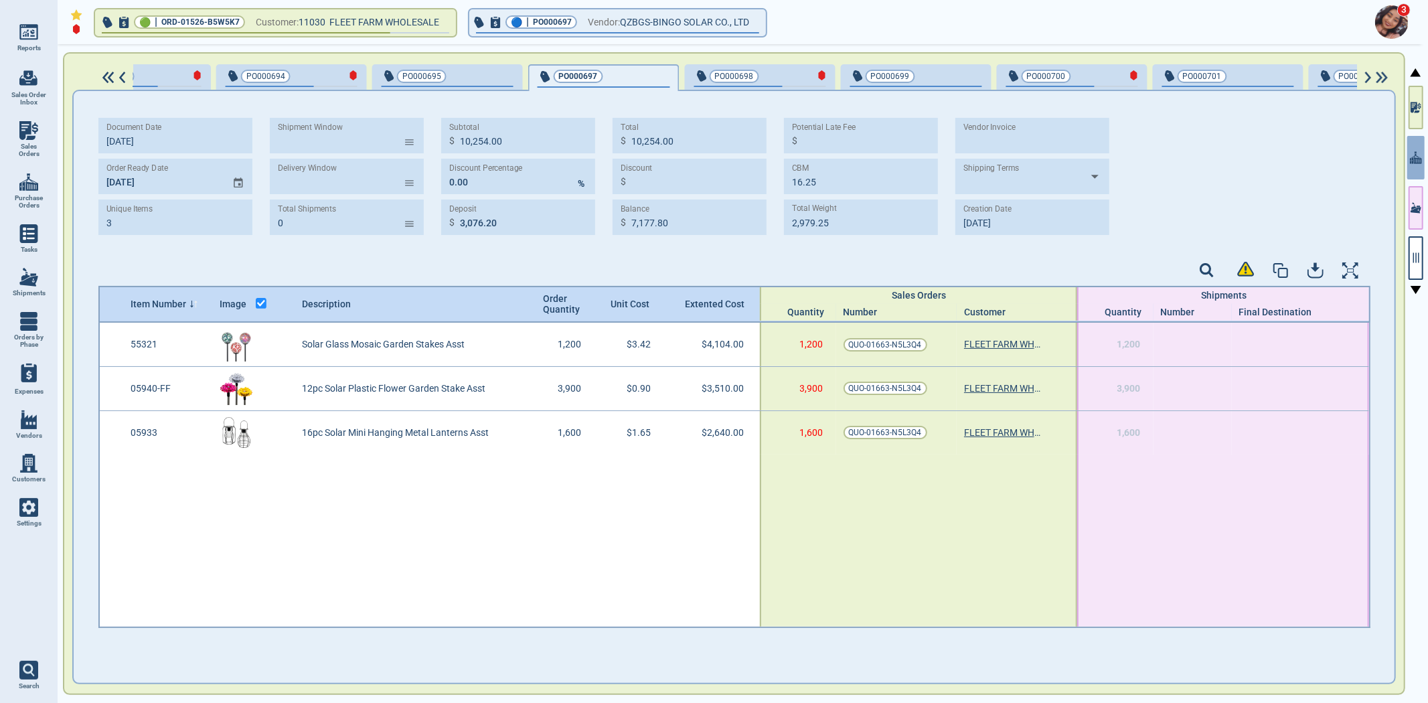
click at [714, 74] on span "PO000698" at bounding box center [738, 76] width 88 height 13
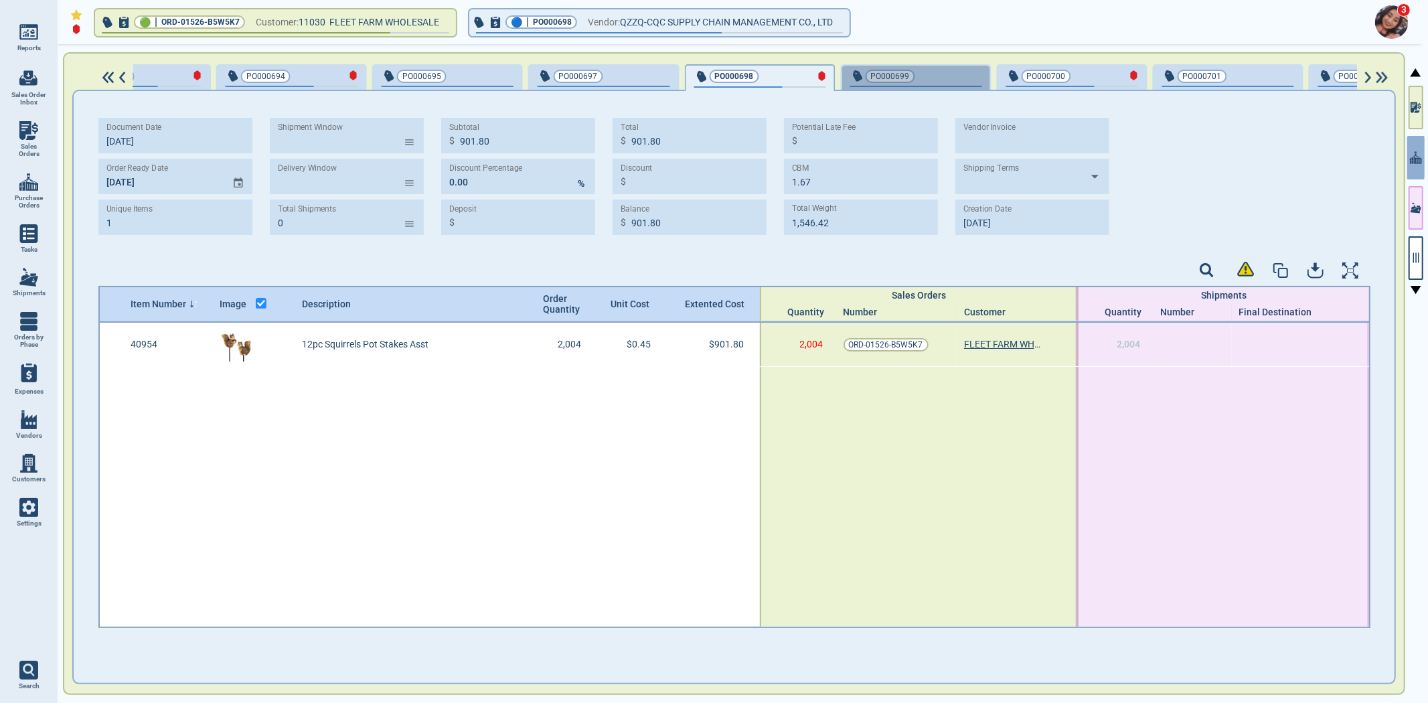
drag, startPoint x: 884, startPoint y: 75, endPoint x: 1023, endPoint y: 75, distance: 138.6
click at [937, 74] on div "button" at bounding box center [959, 75] width 44 height 14
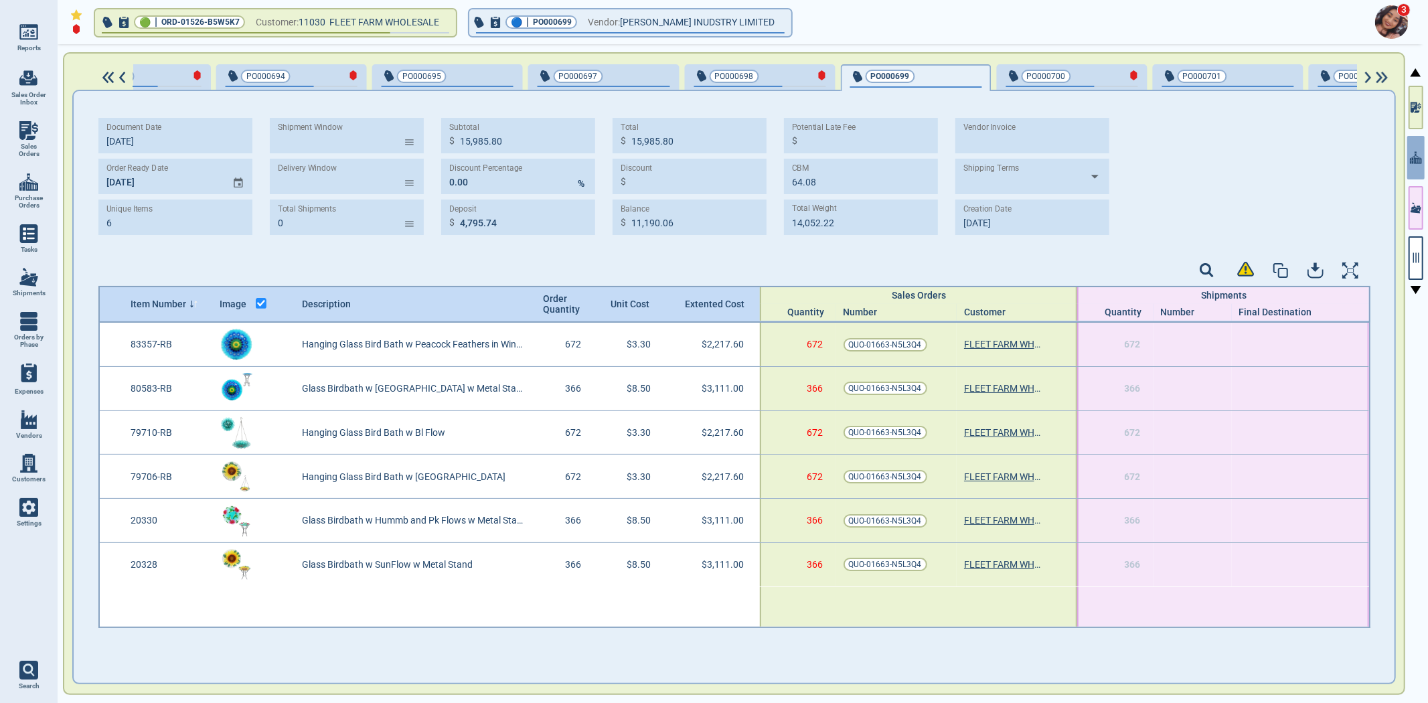
click at [1024, 72] on span "PO000700" at bounding box center [1050, 76] width 88 height 13
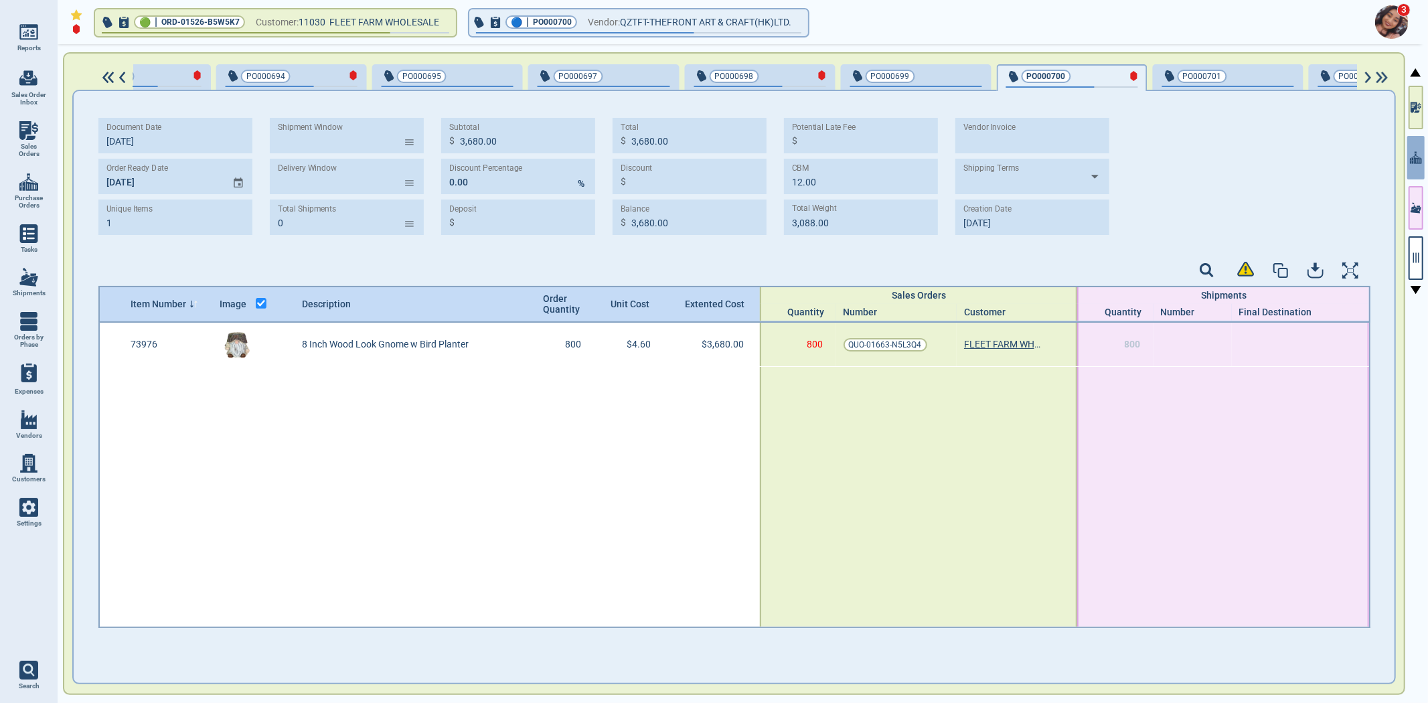
click at [1173, 70] on span "PO000701" at bounding box center [1206, 76] width 88 height 13
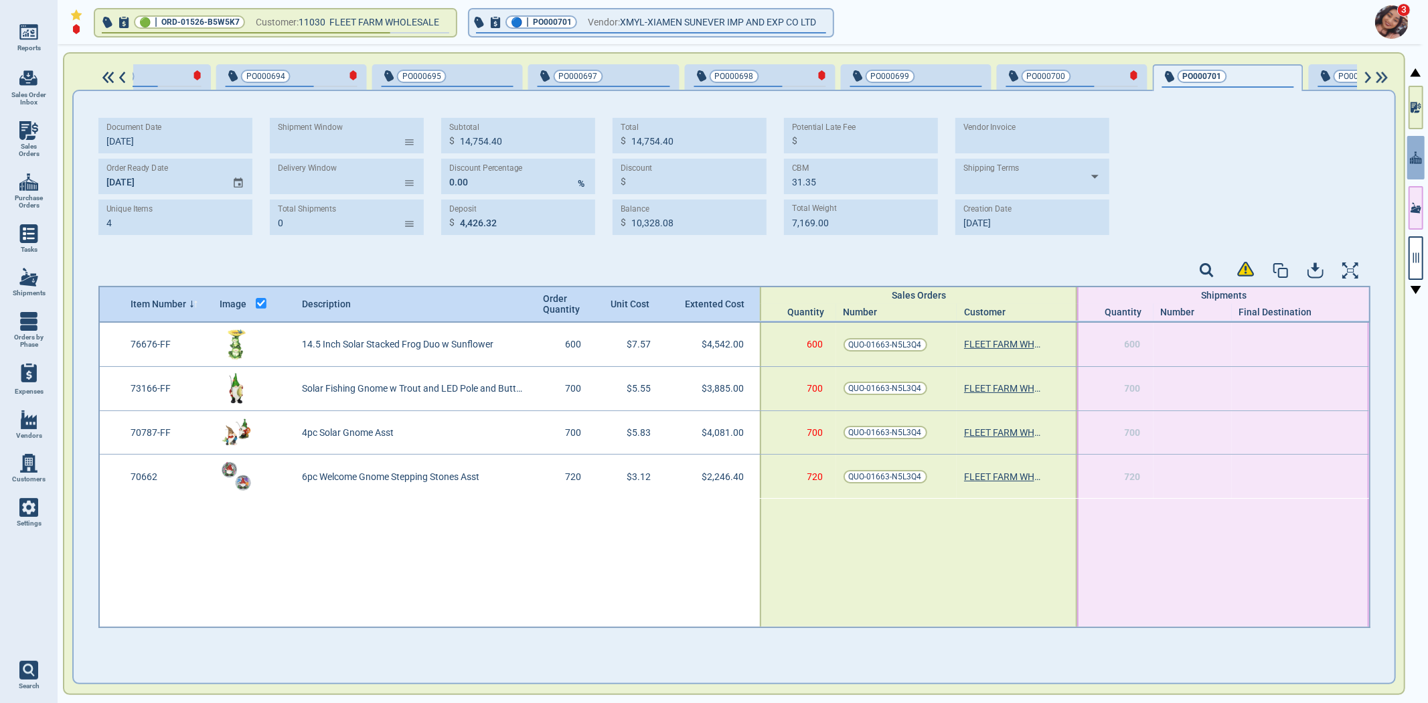
click at [1324, 72] on span "PO000702" at bounding box center [1362, 76] width 88 height 13
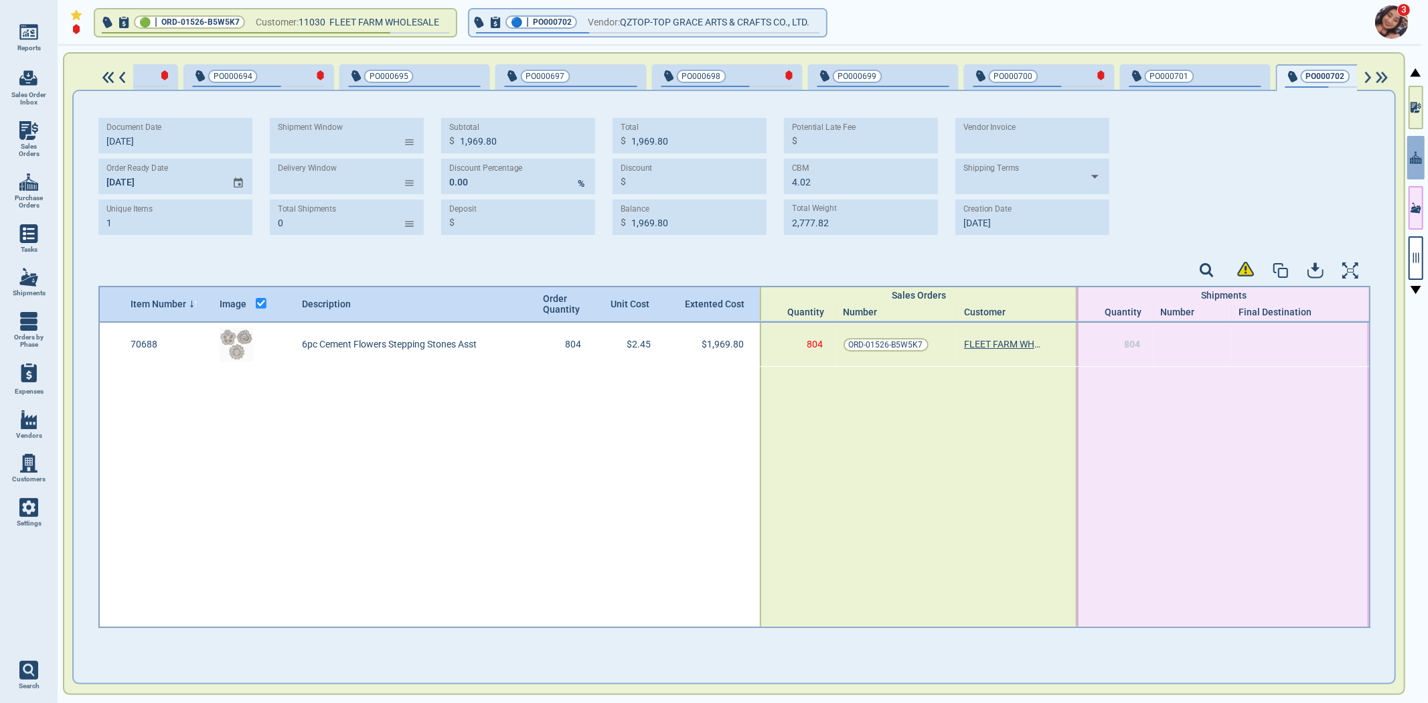
click at [1363, 79] on div at bounding box center [1376, 78] width 39 height 12
click at [1369, 78] on img at bounding box center [1368, 78] width 11 height 12
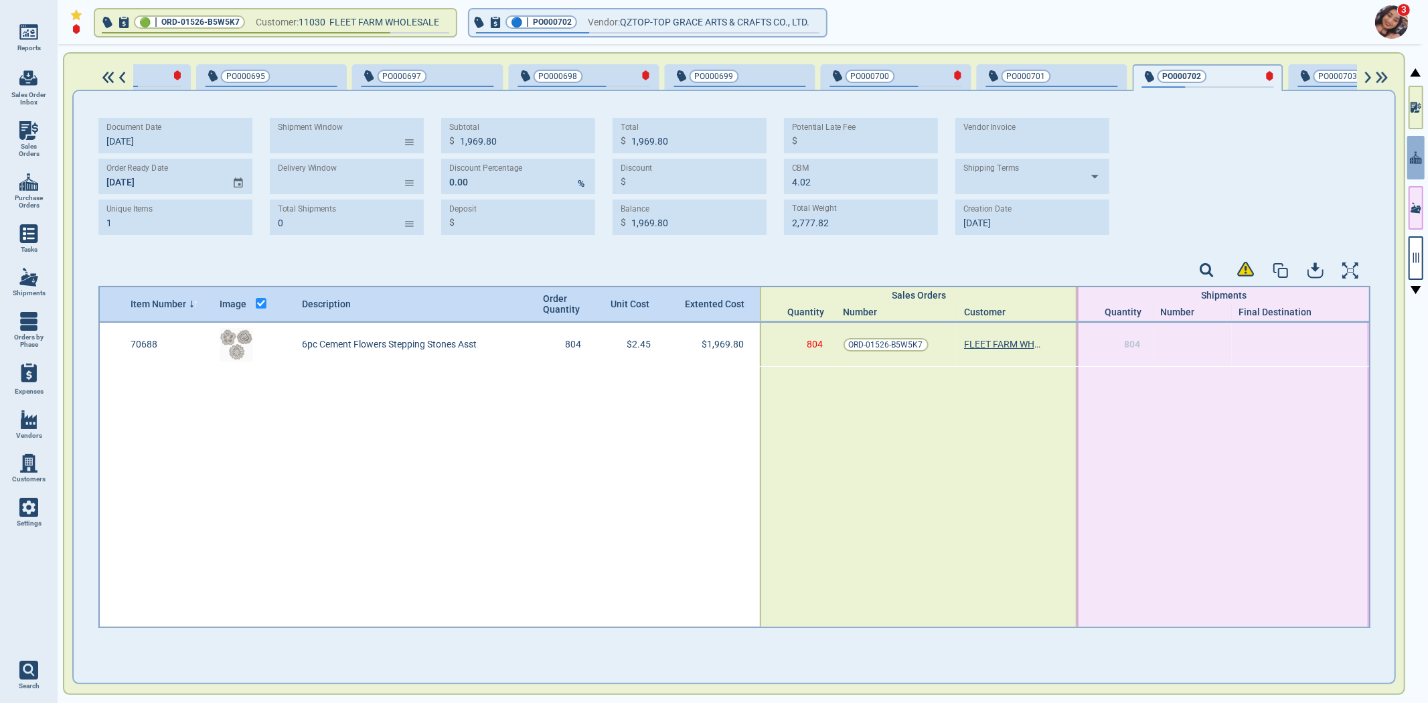
click at [1369, 78] on img at bounding box center [1368, 78] width 11 height 12
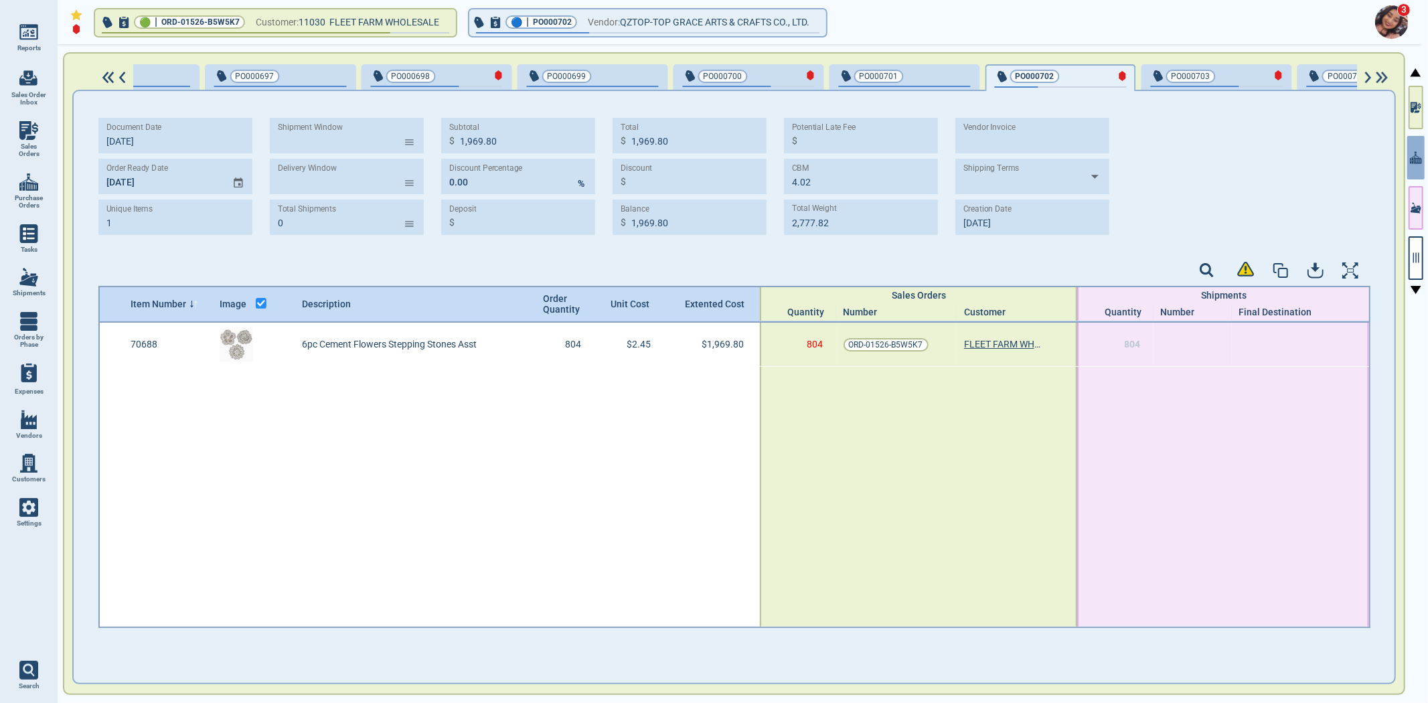
click at [1369, 77] on img at bounding box center [1368, 78] width 11 height 12
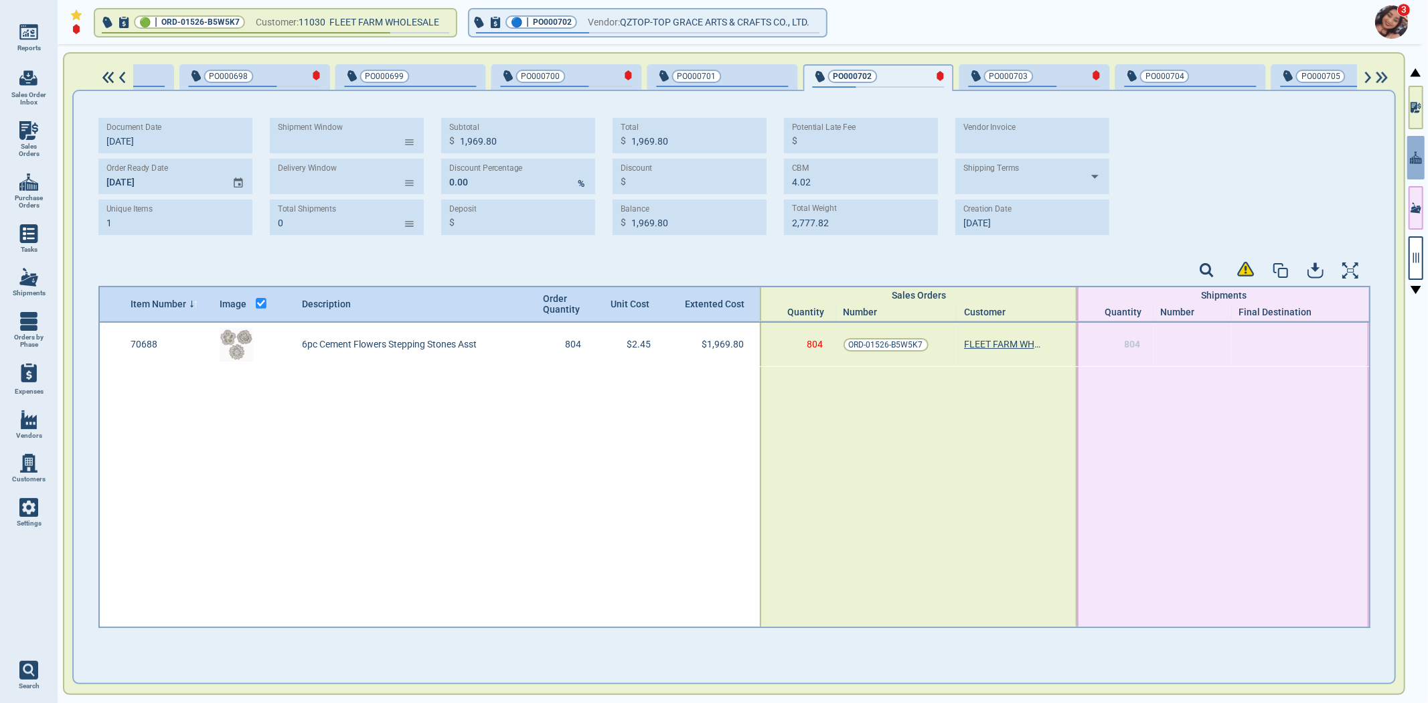
click at [1369, 77] on img at bounding box center [1368, 78] width 11 height 12
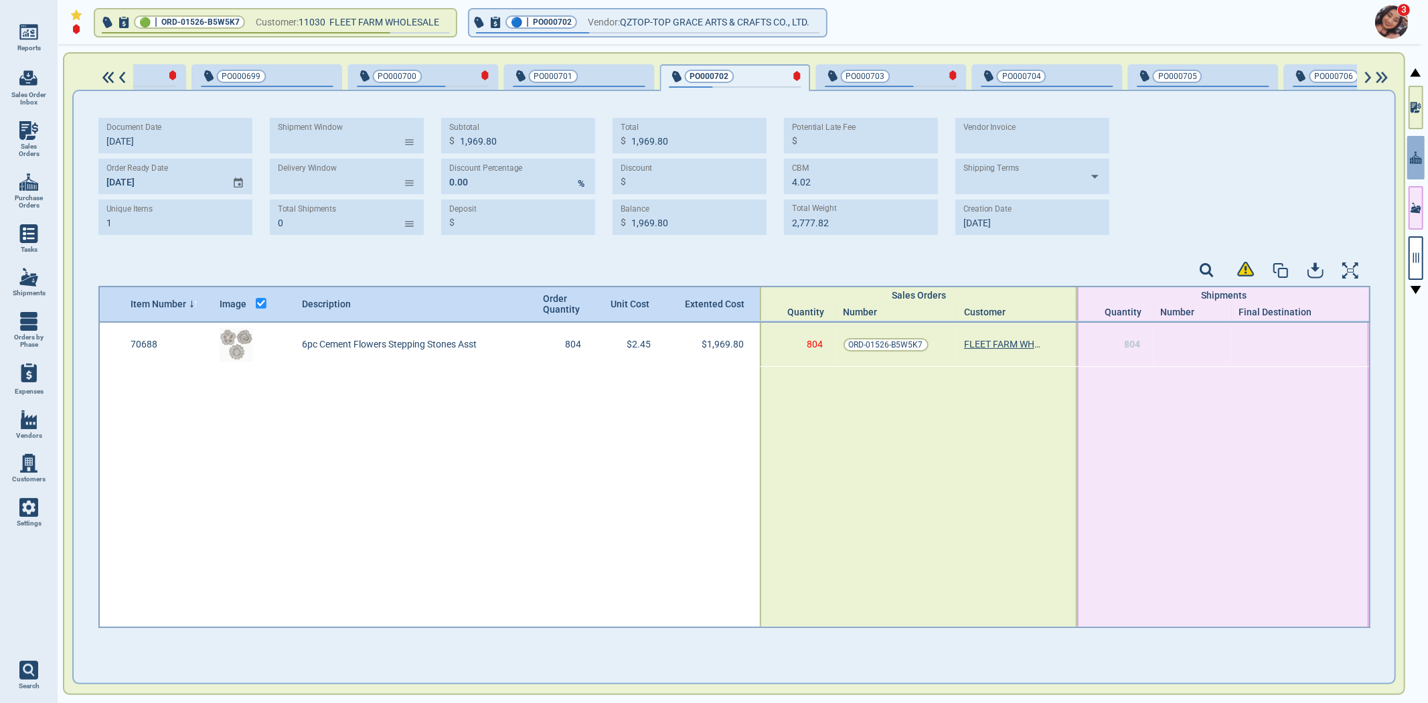
click at [1369, 76] on img at bounding box center [1368, 78] width 11 height 12
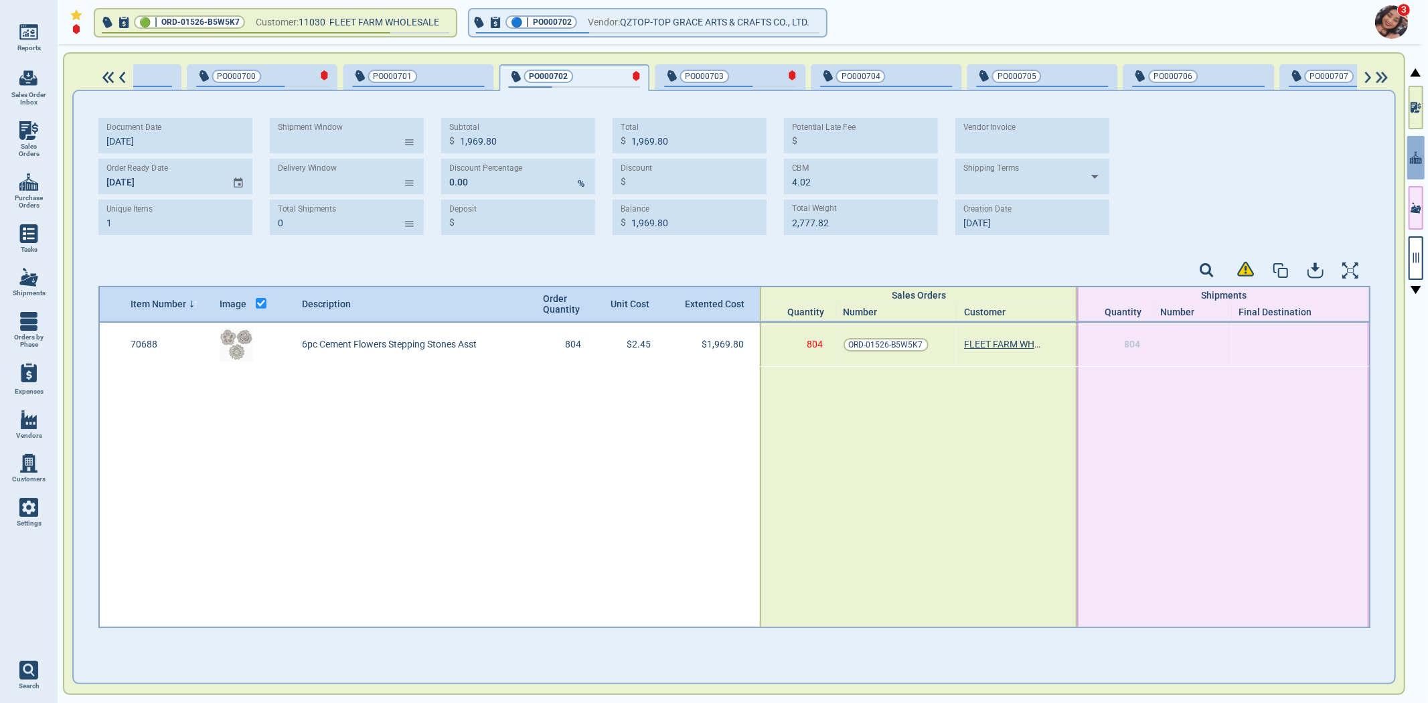
click at [1369, 76] on img at bounding box center [1368, 78] width 11 height 12
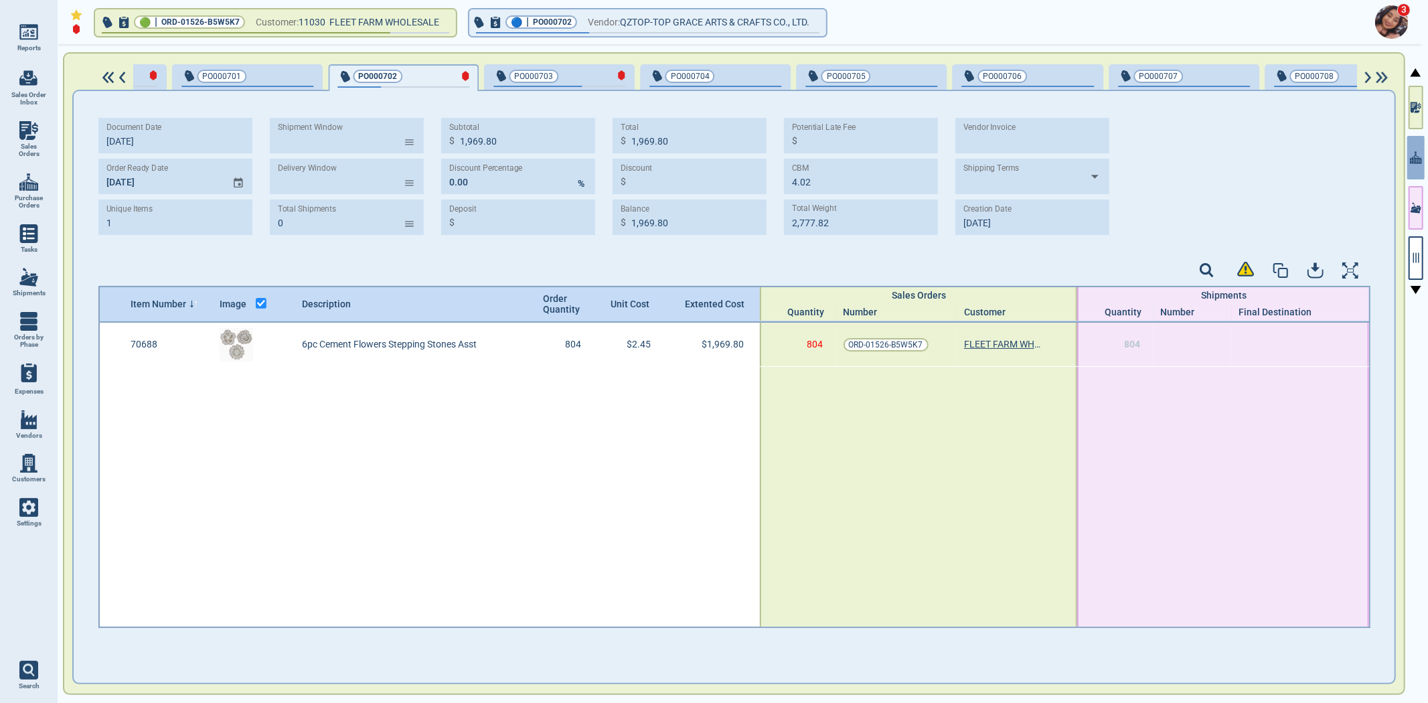
click at [1368, 74] on img at bounding box center [1368, 78] width 11 height 12
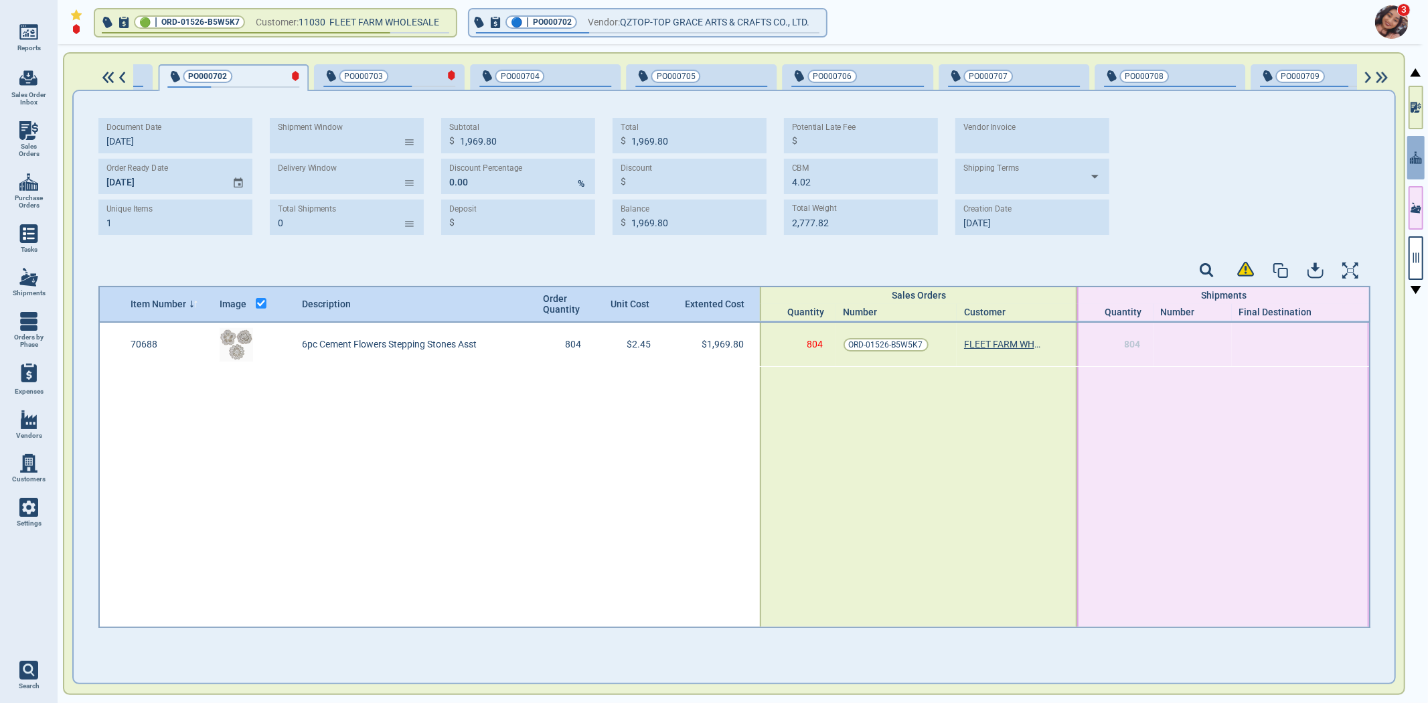
click at [338, 82] on div "PO000703" at bounding box center [389, 75] width 132 height 15
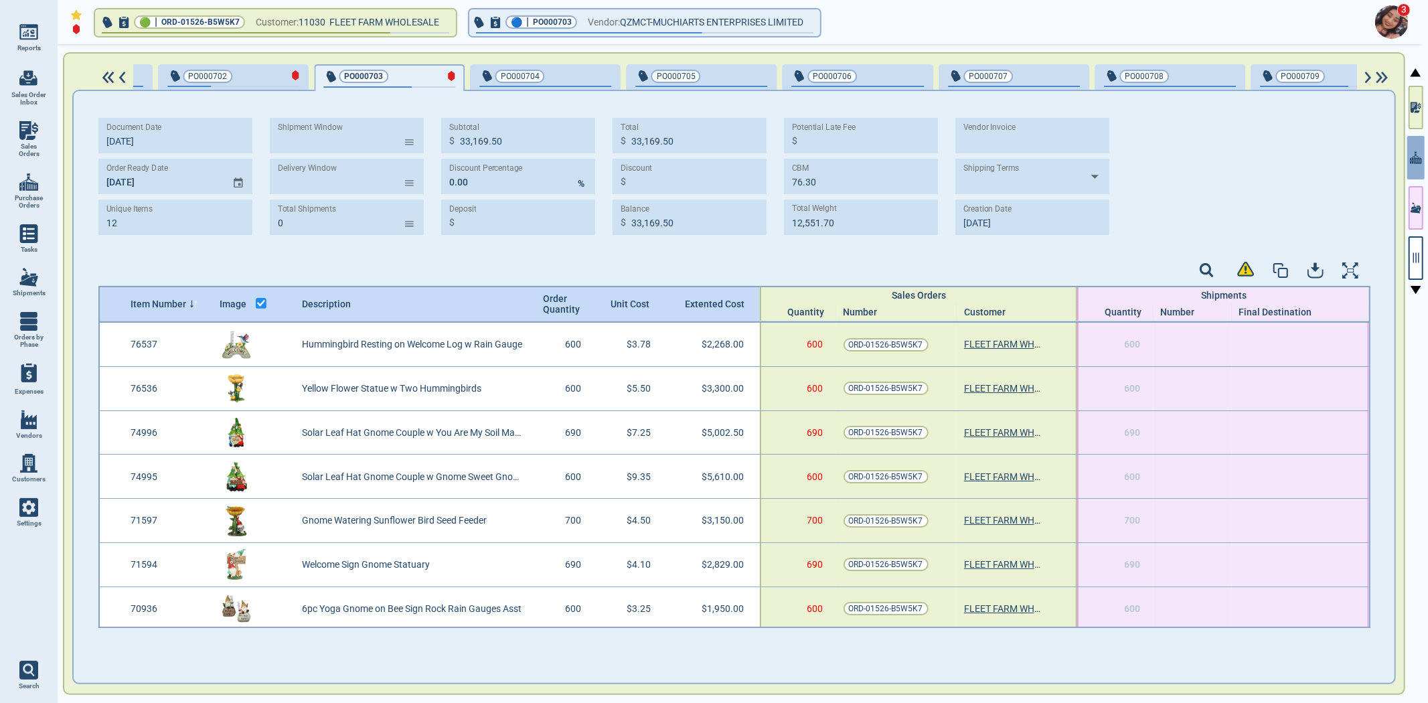
click at [479, 70] on span "PO000704" at bounding box center [523, 76] width 88 height 13
click at [653, 82] on div "PO000705" at bounding box center [701, 75] width 132 height 15
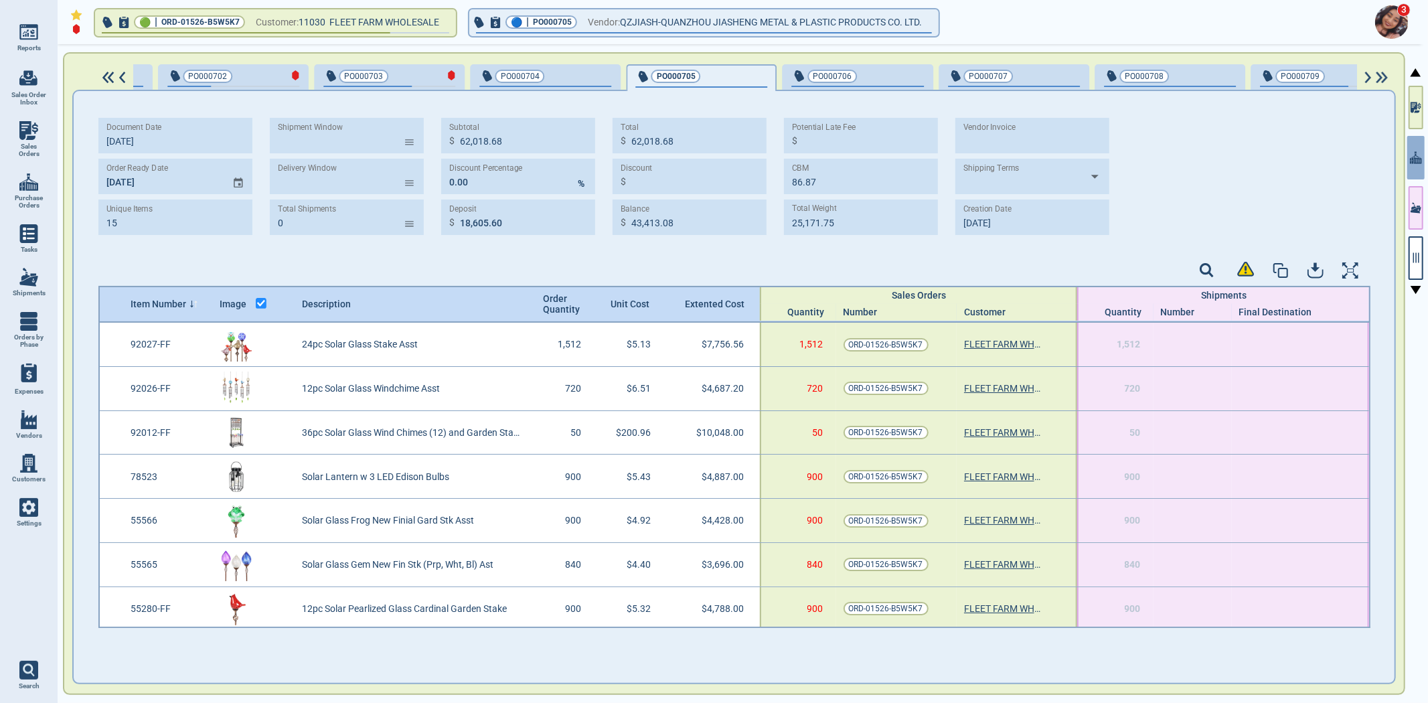
click at [879, 74] on div "button" at bounding box center [901, 75] width 44 height 14
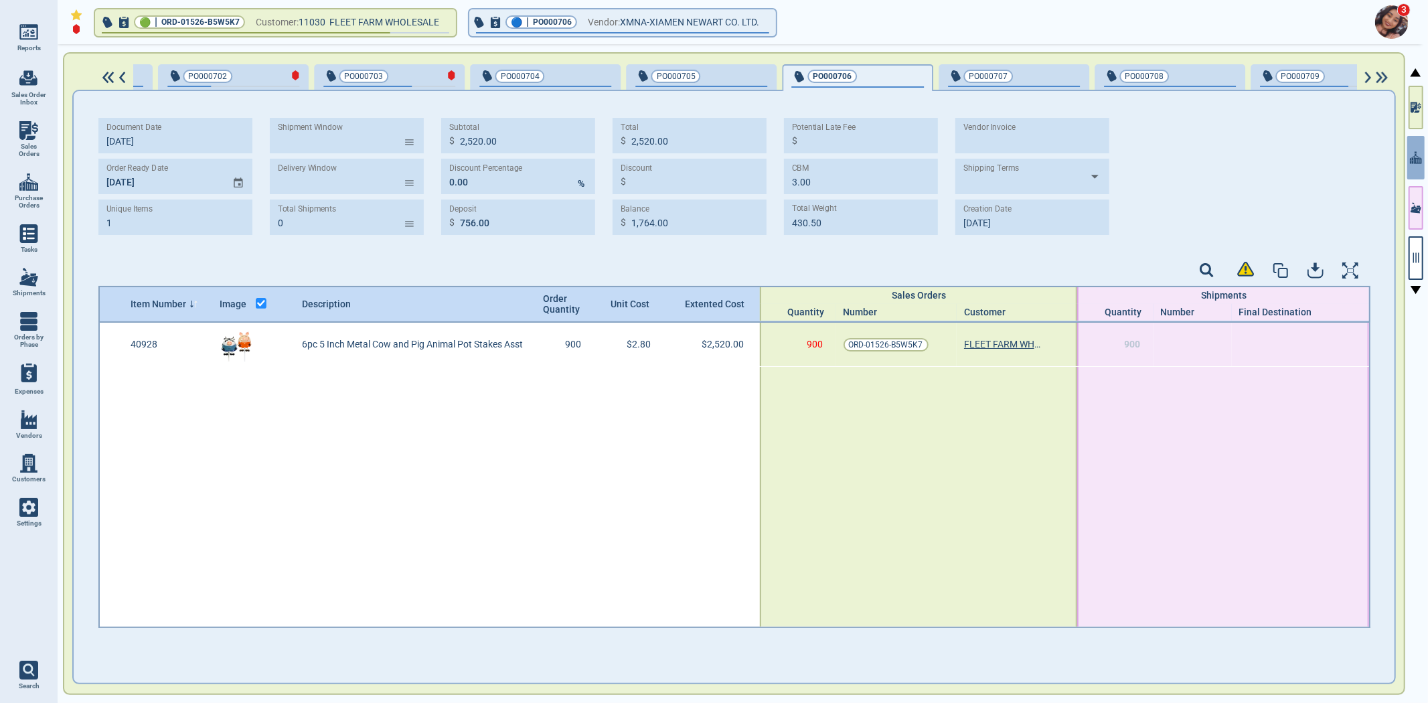
click at [948, 74] on span "PO000707" at bounding box center [992, 76] width 88 height 13
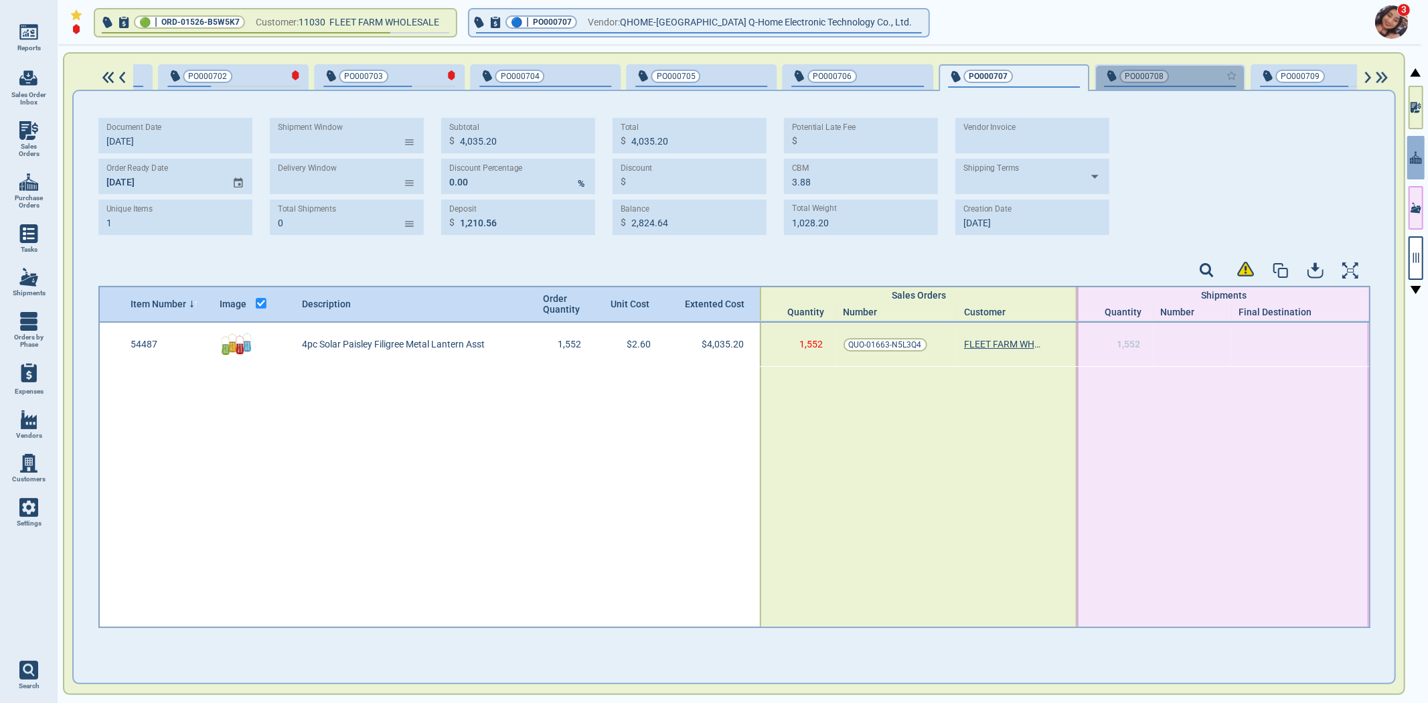
click at [1191, 80] on div "button" at bounding box center [1213, 75] width 44 height 14
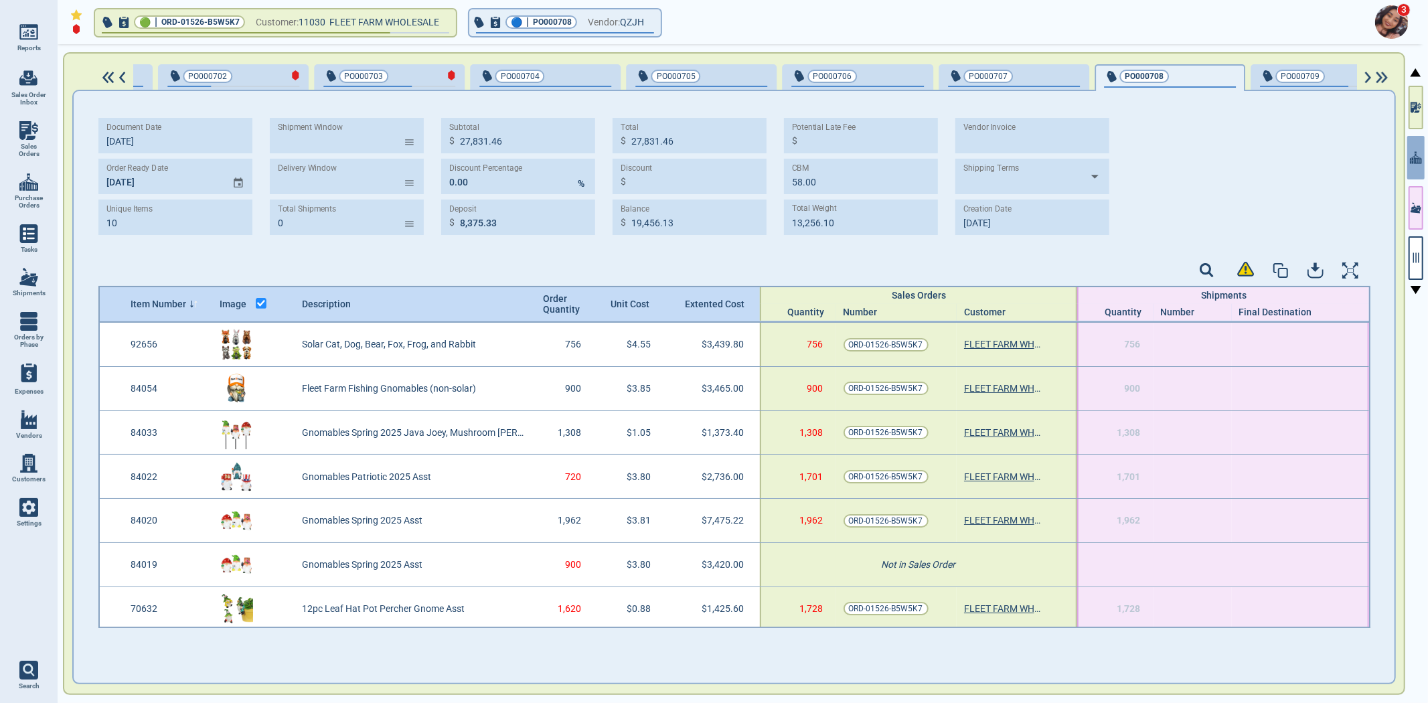
click at [1260, 74] on span "PO000709" at bounding box center [1304, 76] width 88 height 13
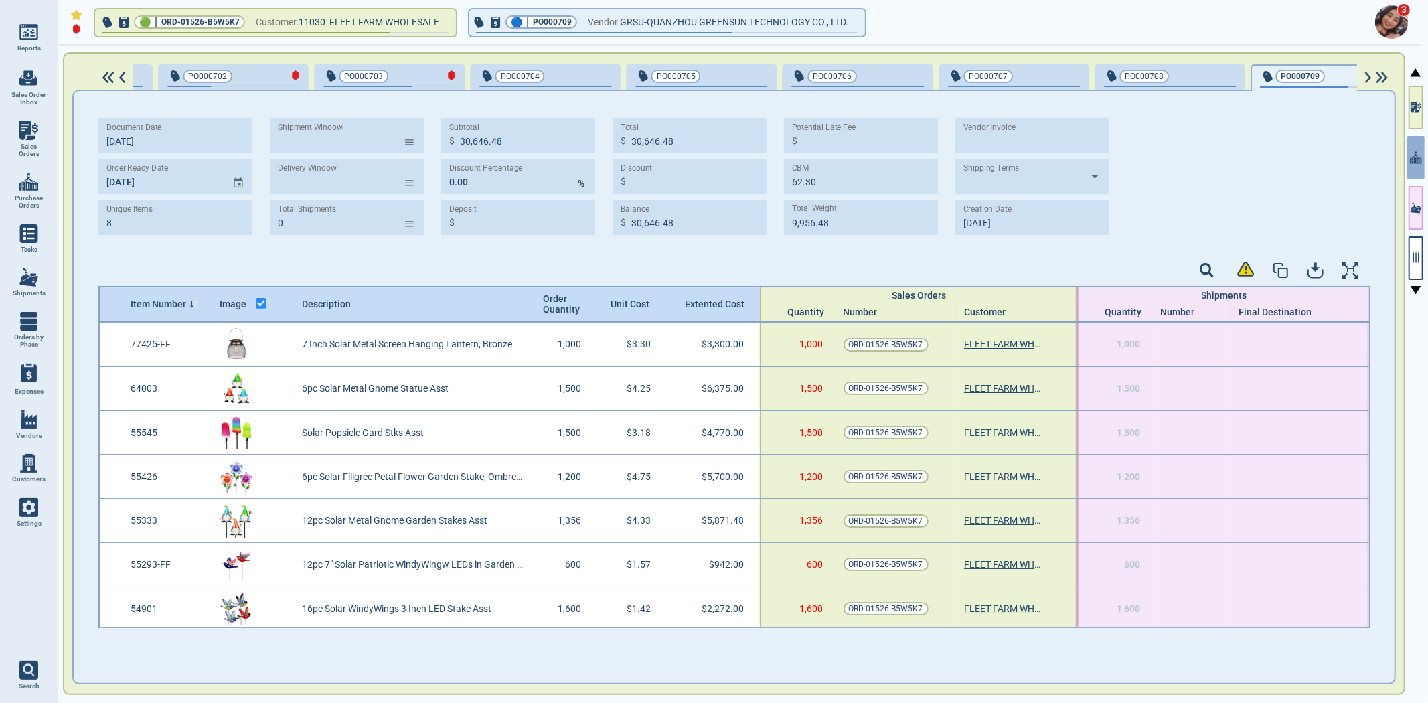
click at [1369, 76] on img at bounding box center [1368, 78] width 11 height 12
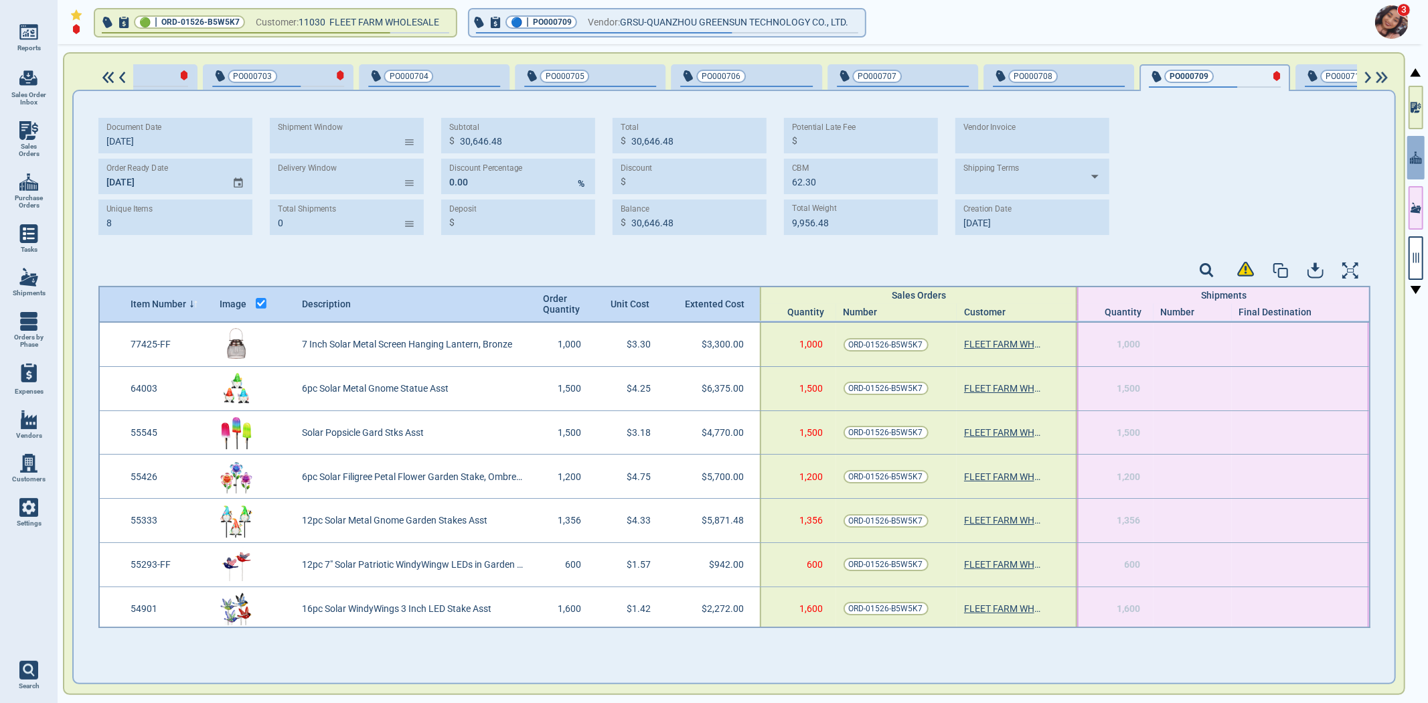
click at [1369, 74] on img at bounding box center [1368, 78] width 11 height 12
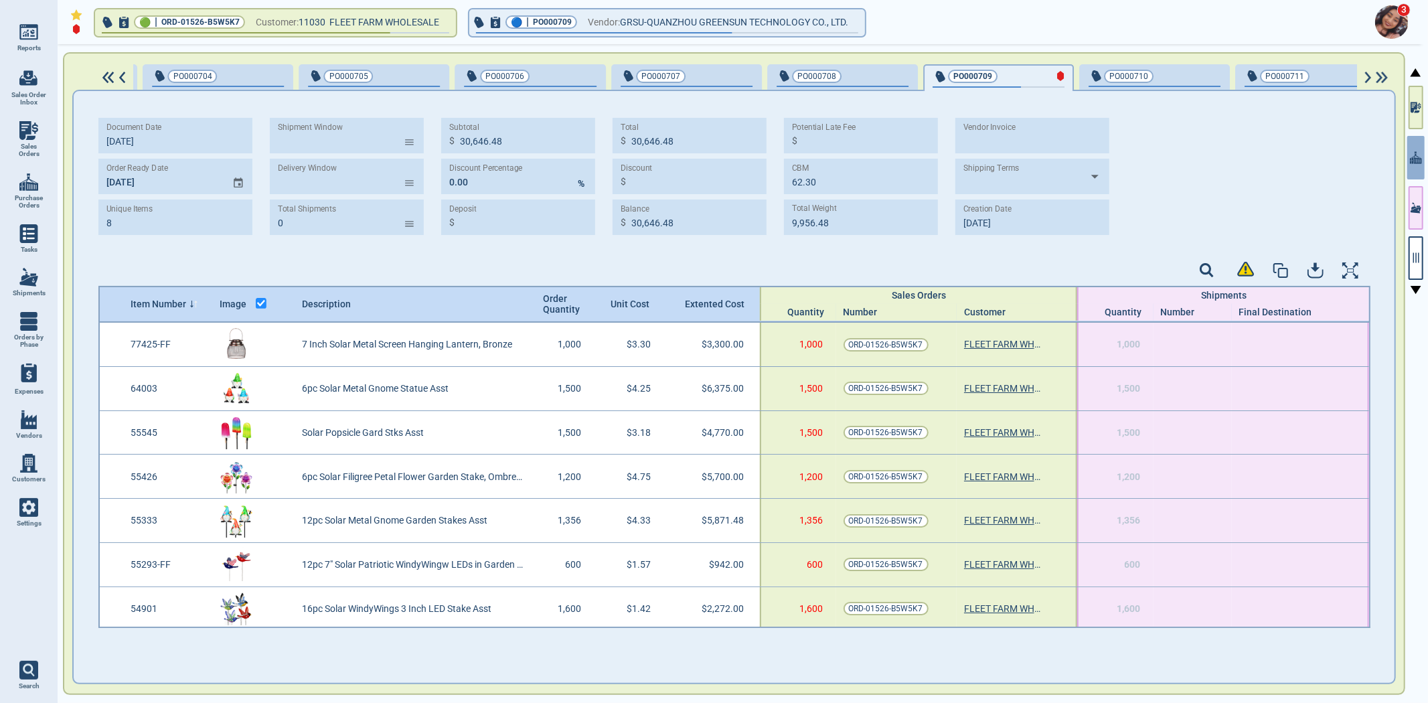
click at [1369, 74] on img at bounding box center [1368, 78] width 11 height 12
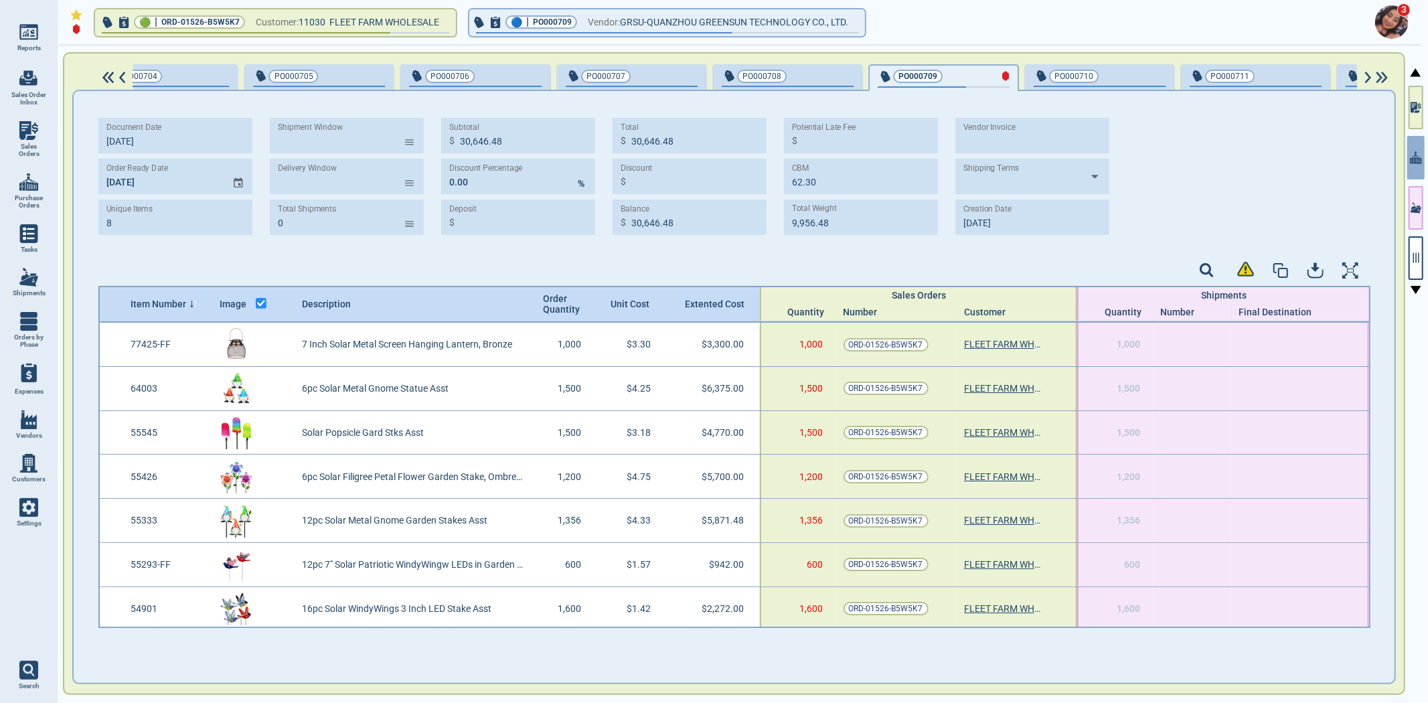
click at [1368, 74] on img at bounding box center [1368, 78] width 11 height 12
click at [1368, 72] on img at bounding box center [1368, 78] width 11 height 12
click at [1010, 76] on span "PO000710" at bounding box center [1054, 76] width 88 height 13
click at [1253, 74] on div "button" at bounding box center [1275, 75] width 44 height 14
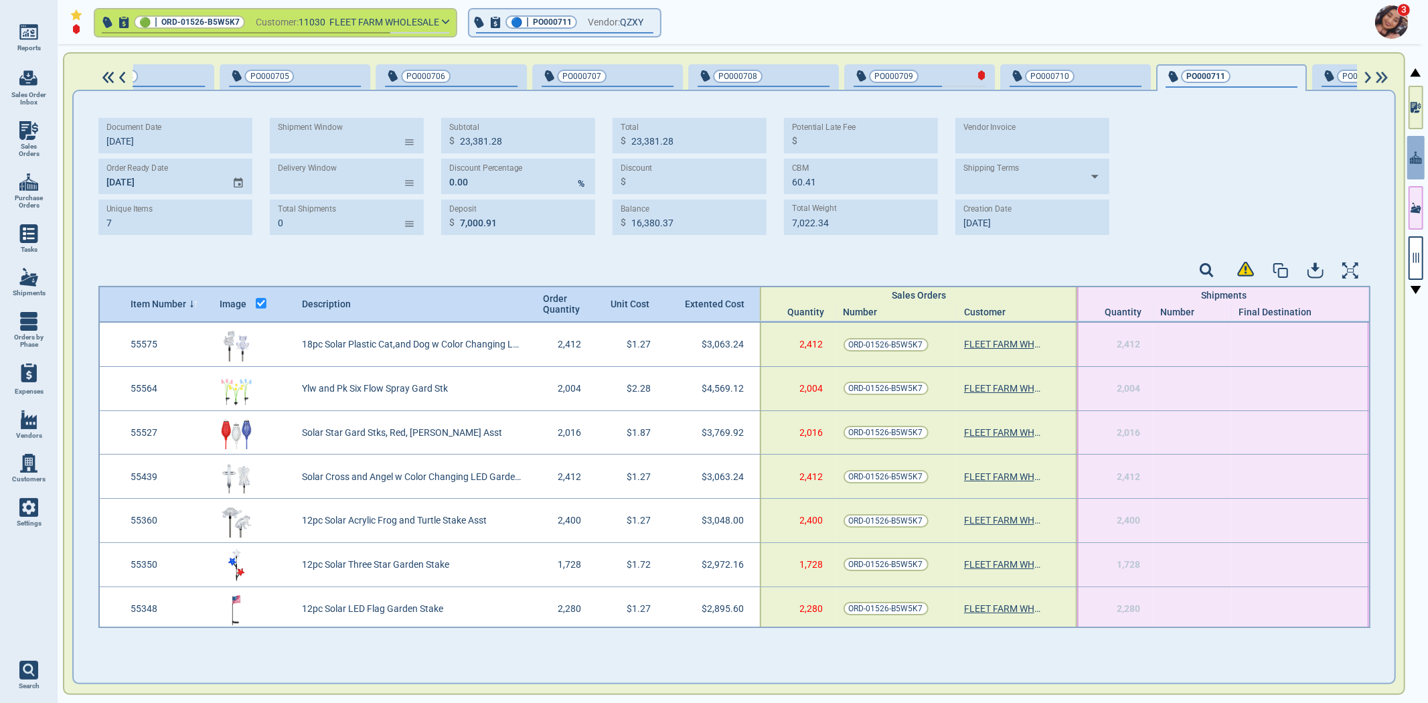
click at [1322, 76] on span "PO000712" at bounding box center [1366, 76] width 88 height 13
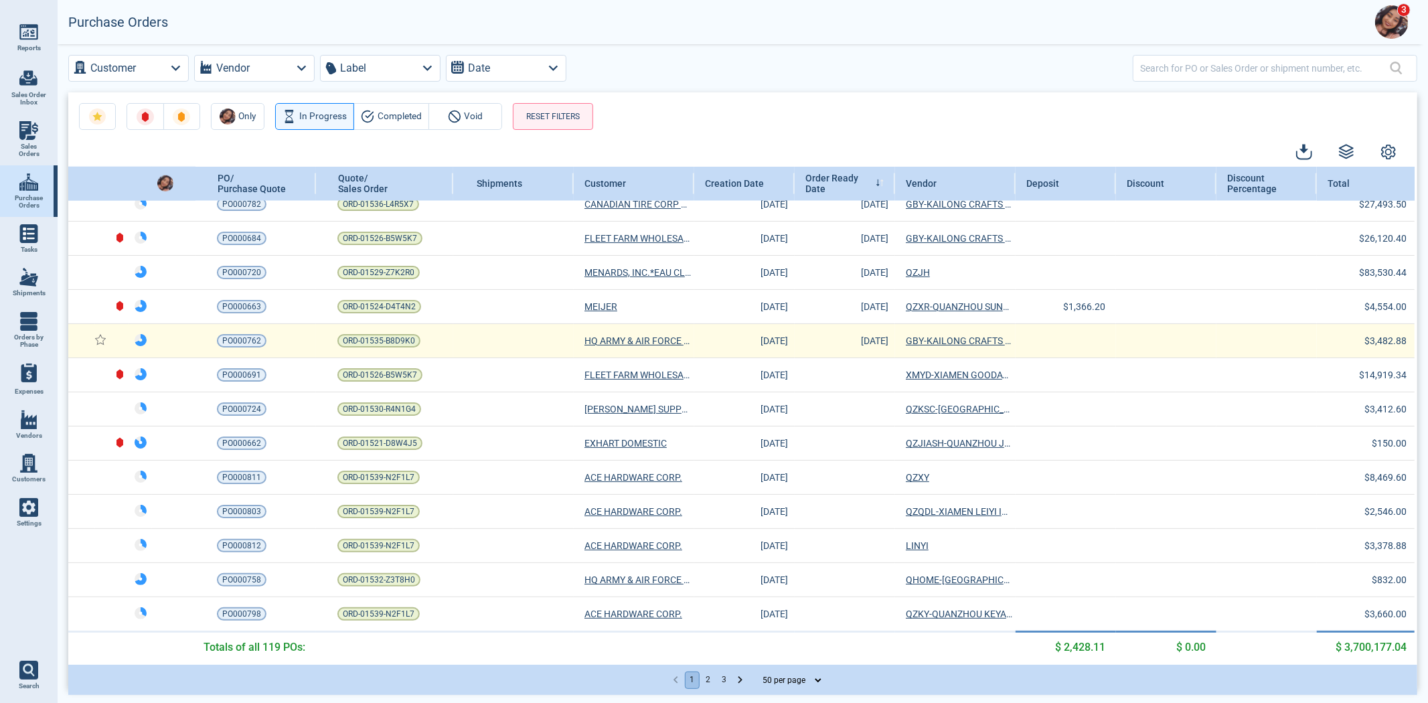
scroll to position [1286, 0]
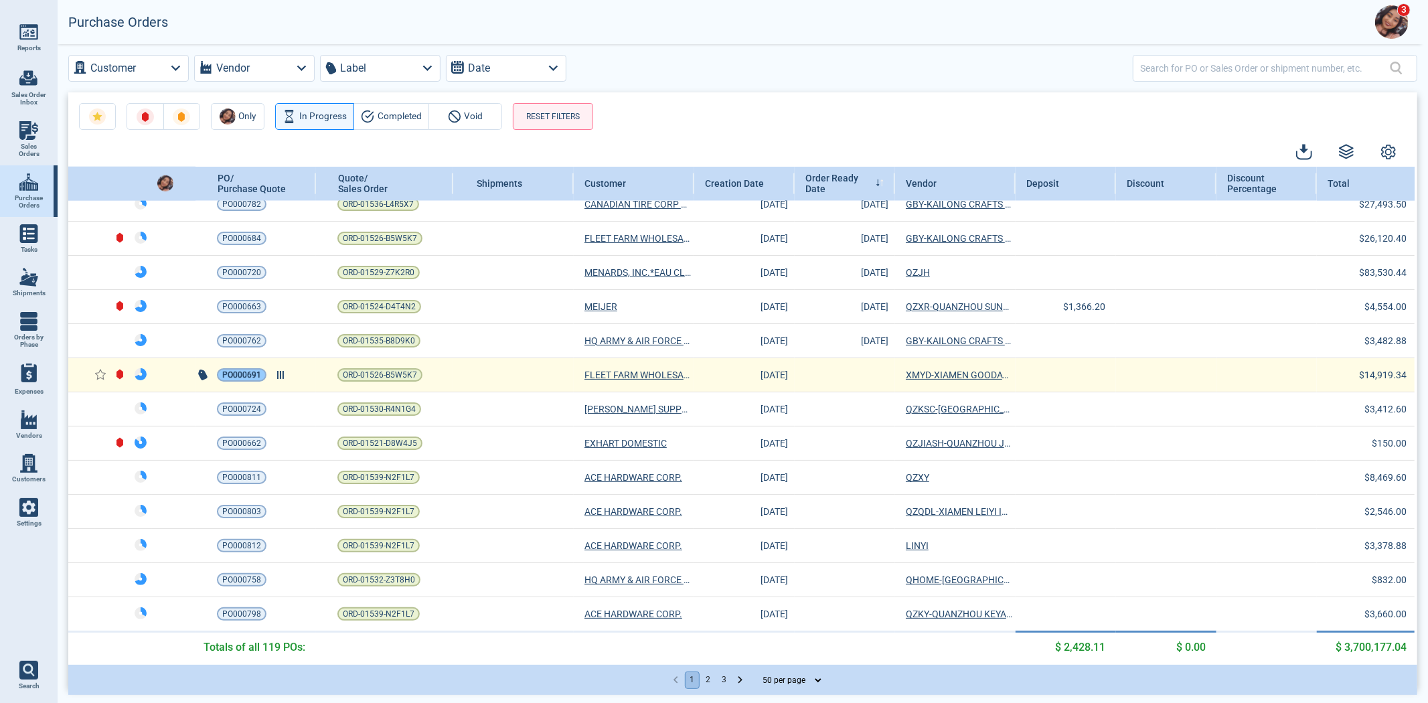
click at [226, 370] on span "PO000691" at bounding box center [241, 374] width 39 height 13
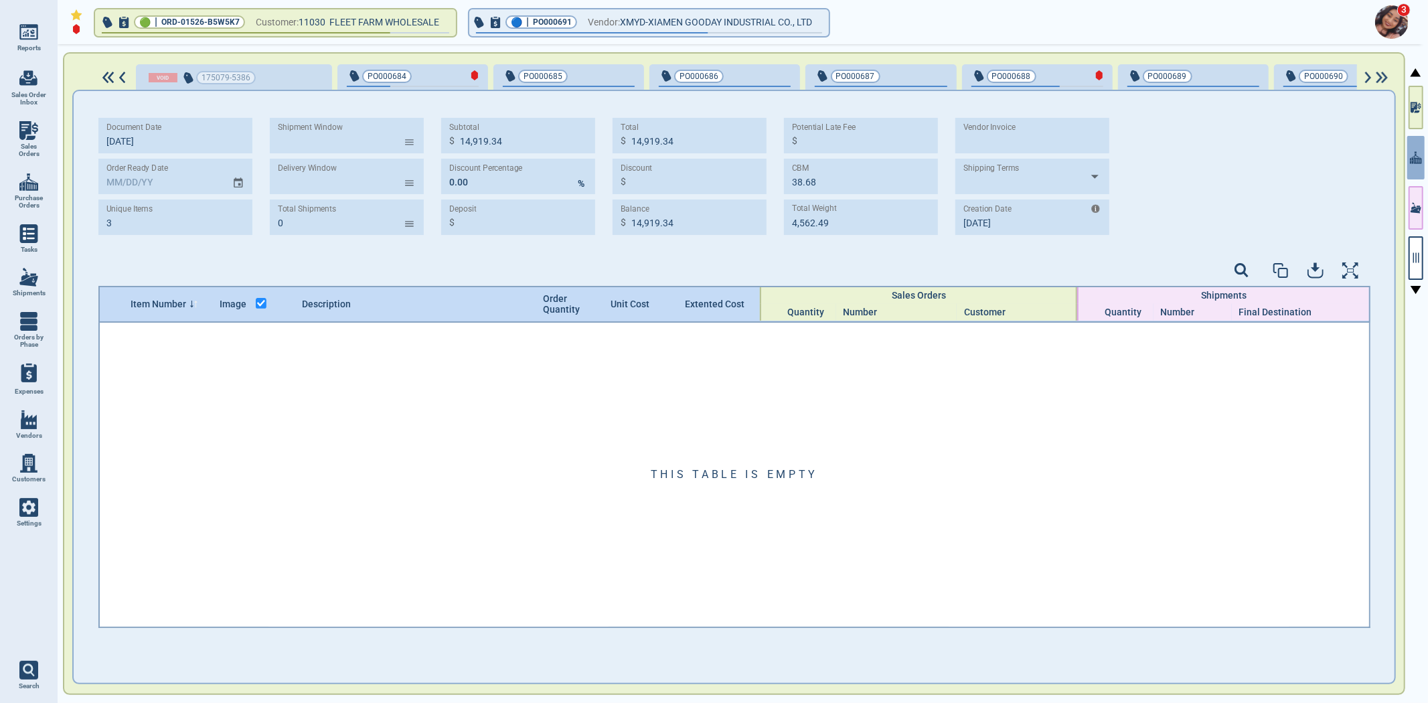
scroll to position [0, 191]
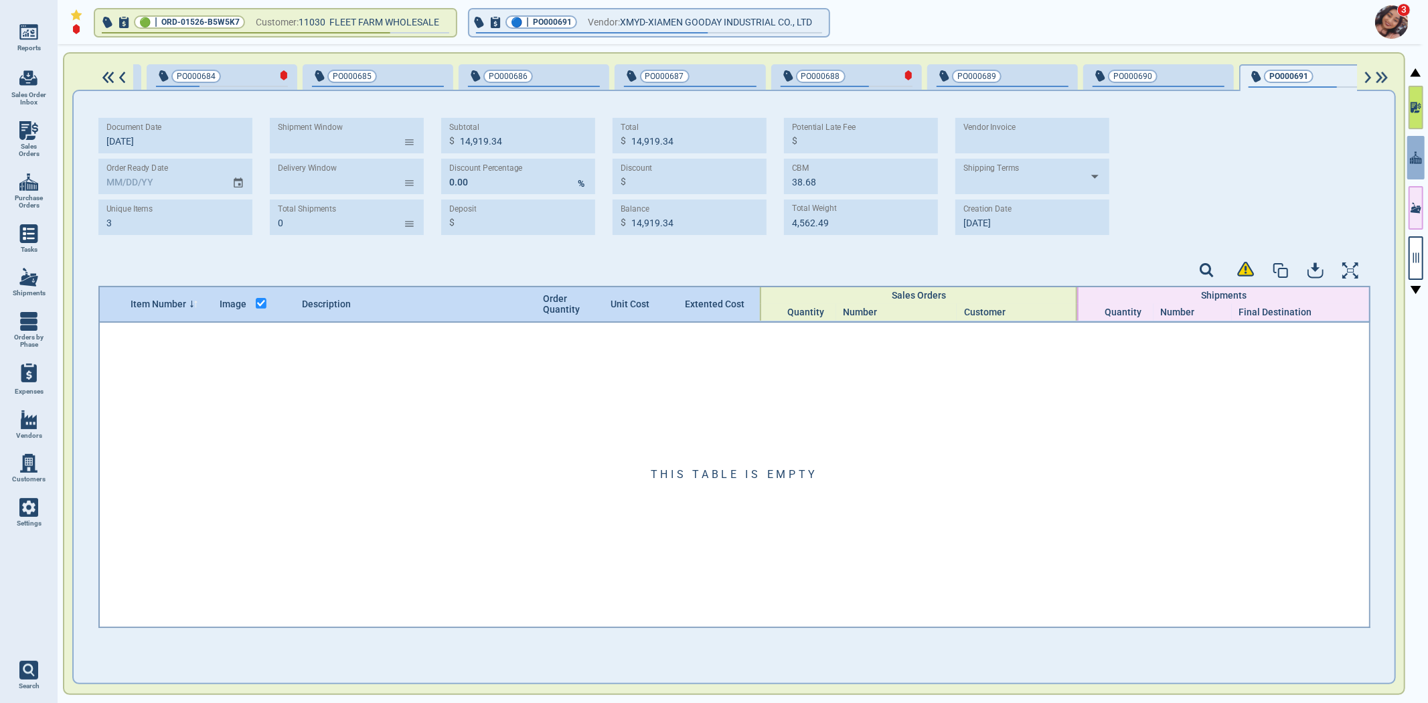
click at [1416, 98] on button "button" at bounding box center [1416, 108] width 15 height 44
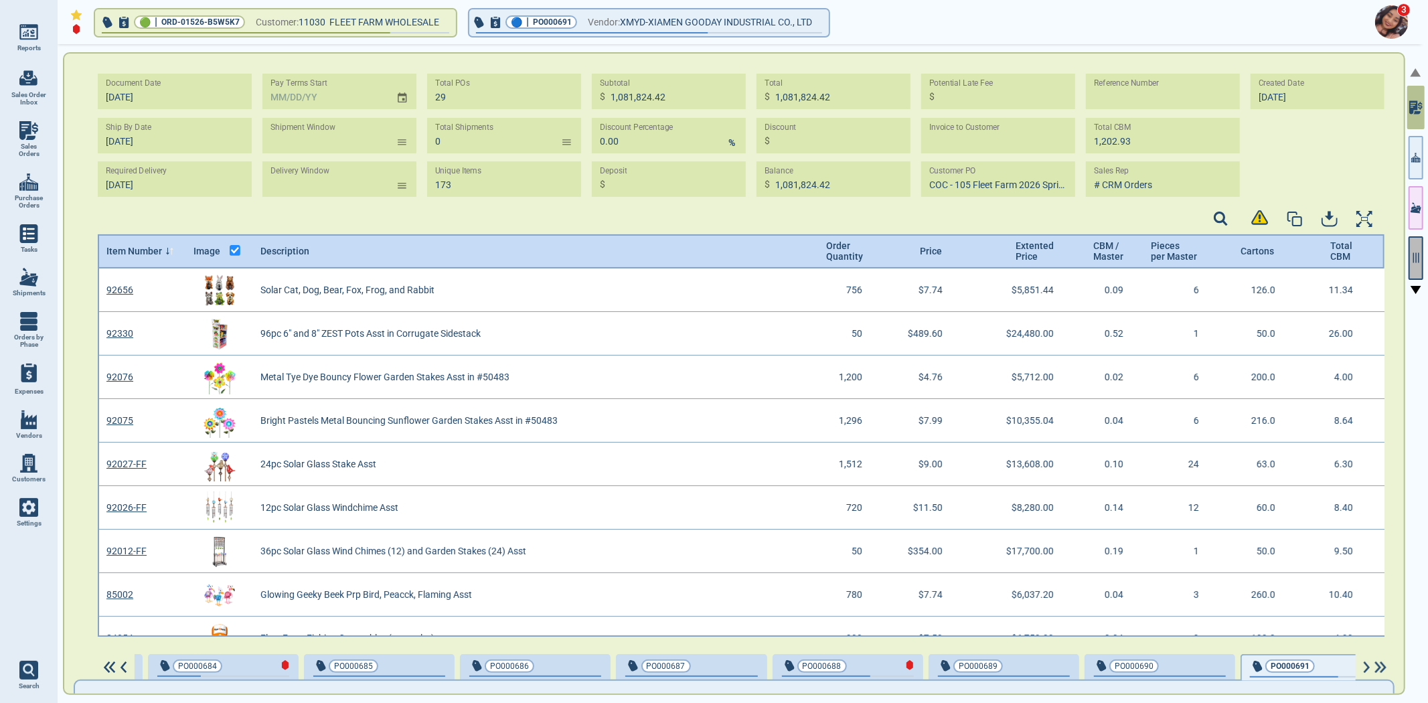
scroll to position [364, 1284]
drag, startPoint x: 1413, startPoint y: 255, endPoint x: 1409, endPoint y: 249, distance: 7.2
click at [1413, 253] on icon "button" at bounding box center [1416, 258] width 12 height 12
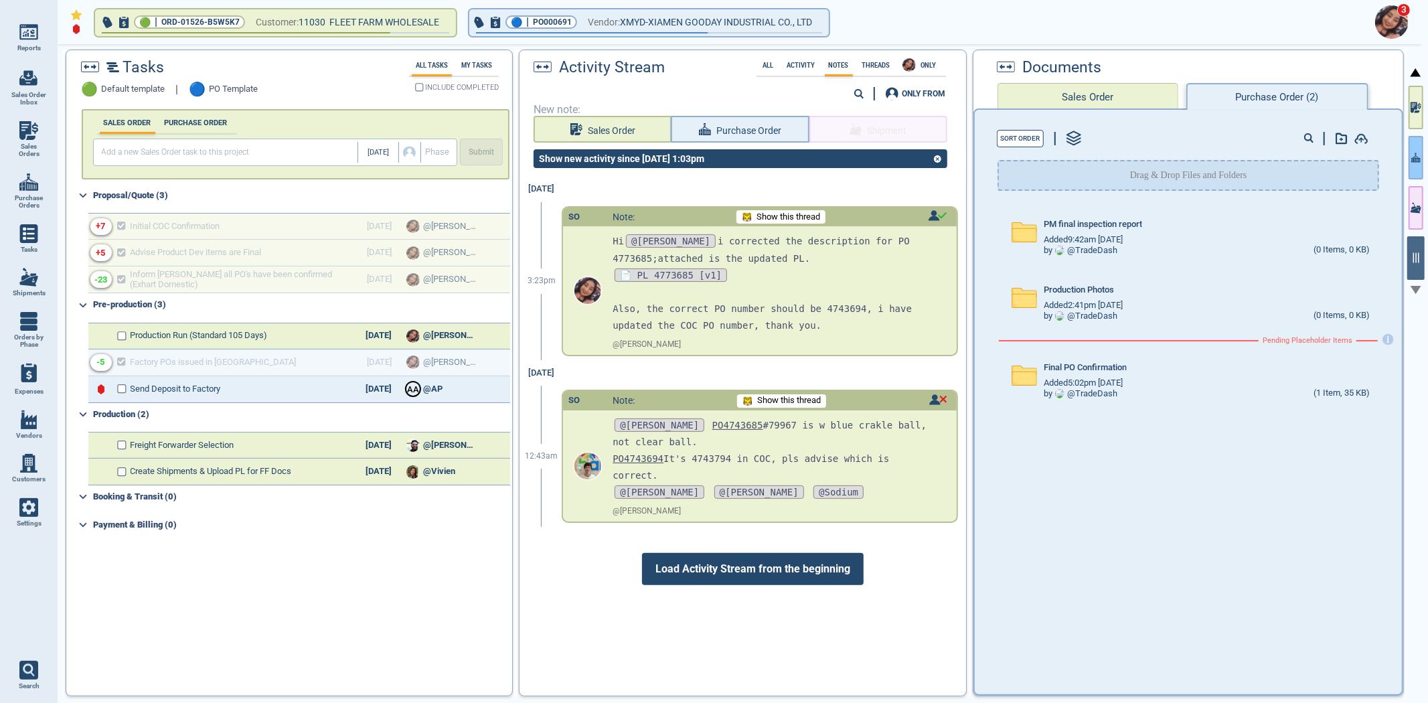
click at [1415, 159] on icon "button" at bounding box center [1415, 157] width 9 height 9
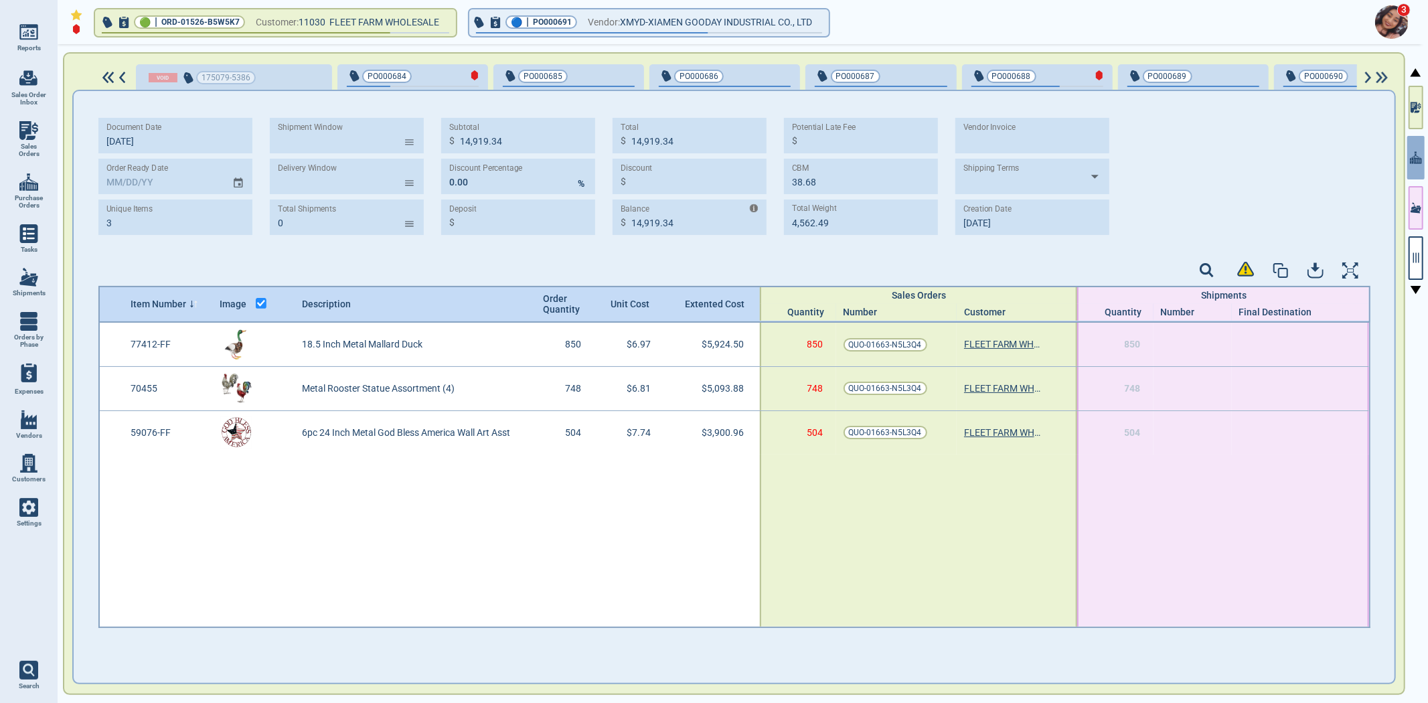
scroll to position [0, 191]
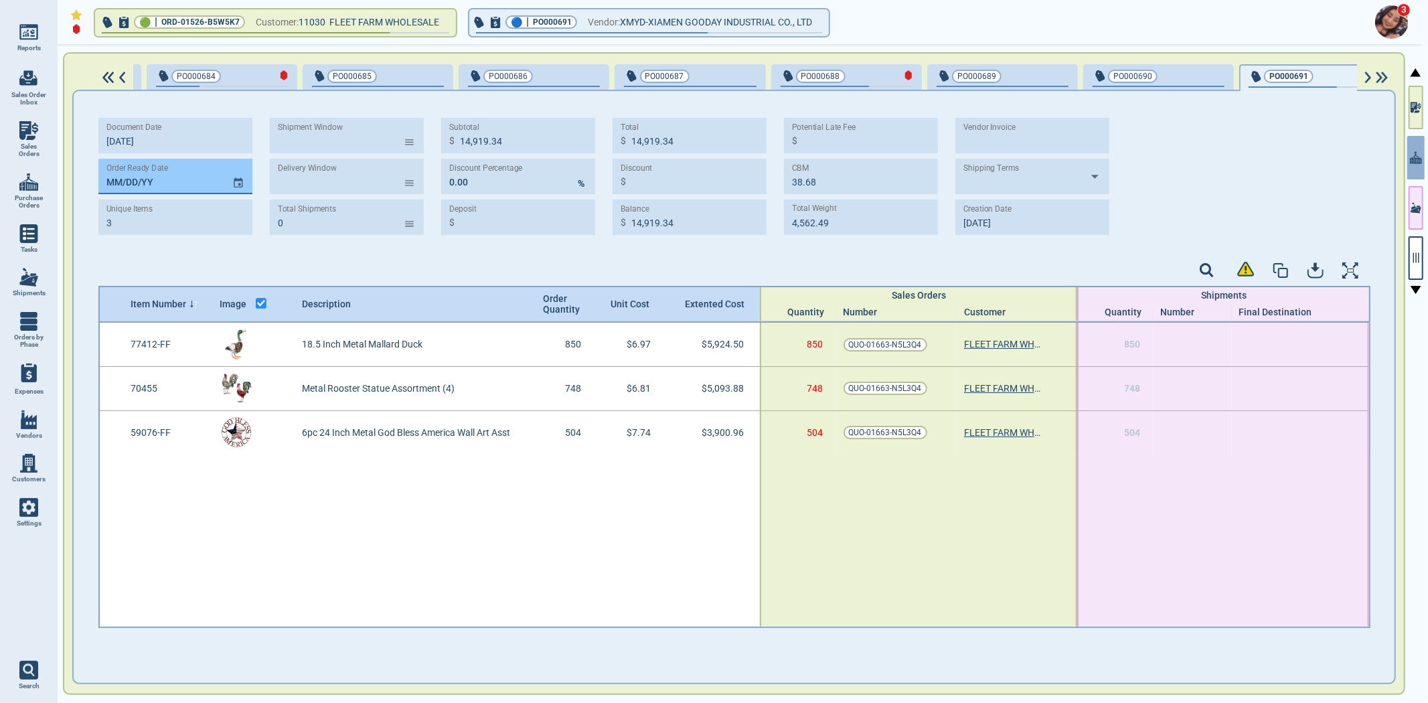
click at [106, 181] on input "MM/DD/YY" at bounding box center [159, 176] width 123 height 35
paste input "[DATE]"
click at [1142, 66] on button "PO000690" at bounding box center [1158, 77] width 151 height 27
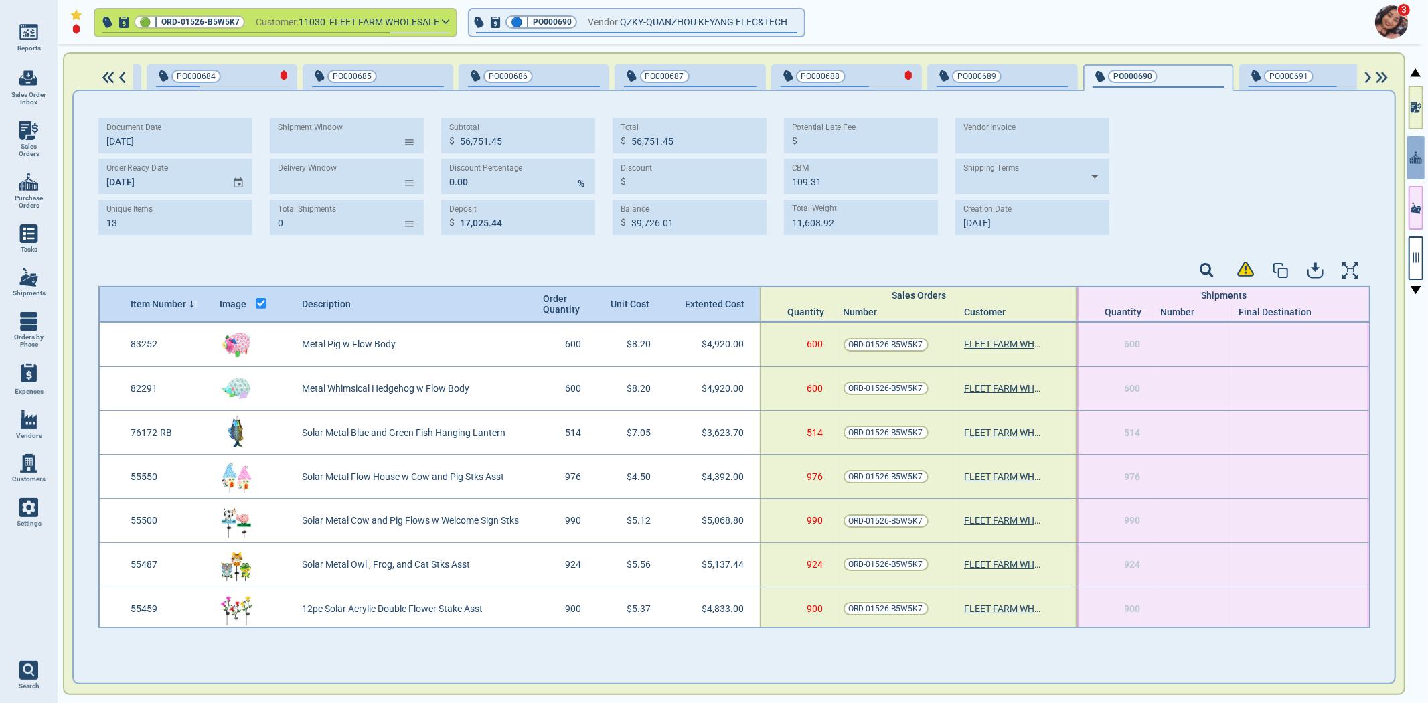
click at [989, 86] on div "button" at bounding box center [1003, 86] width 132 height 1
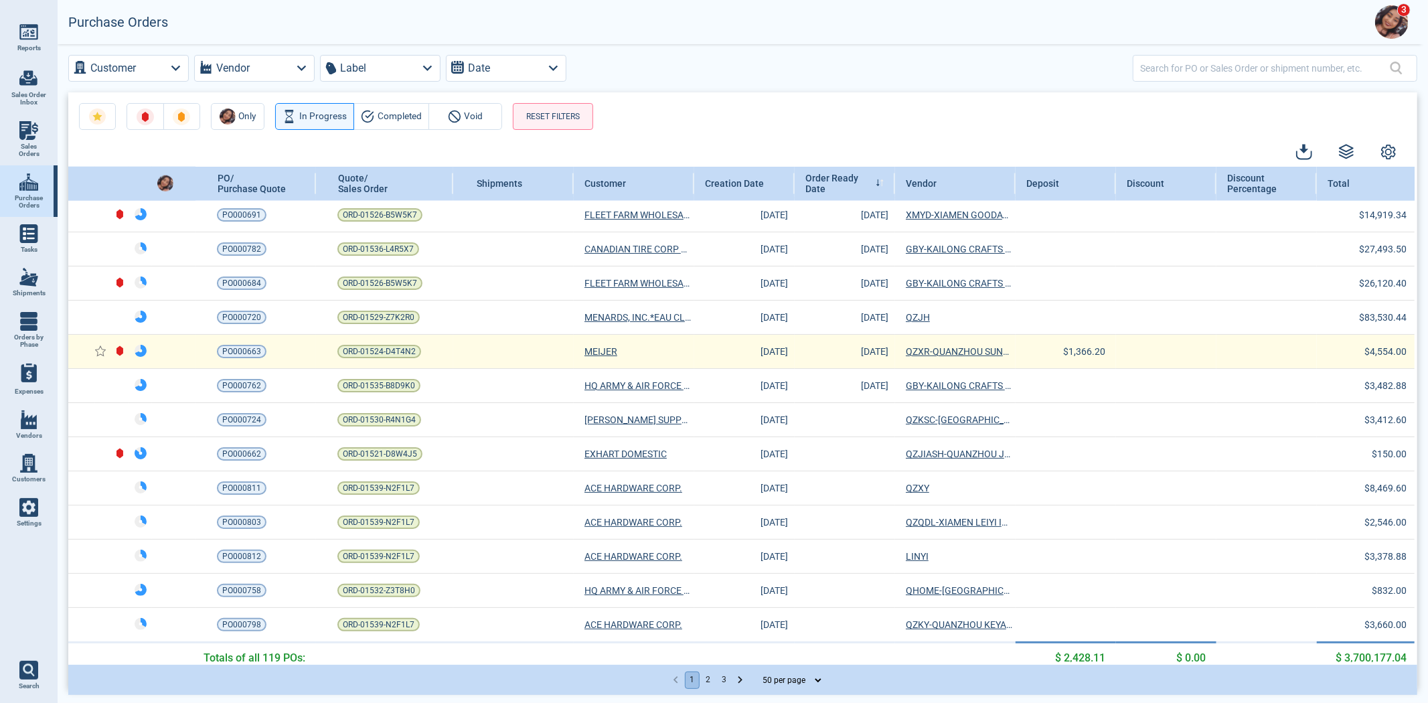
scroll to position [1286, 0]
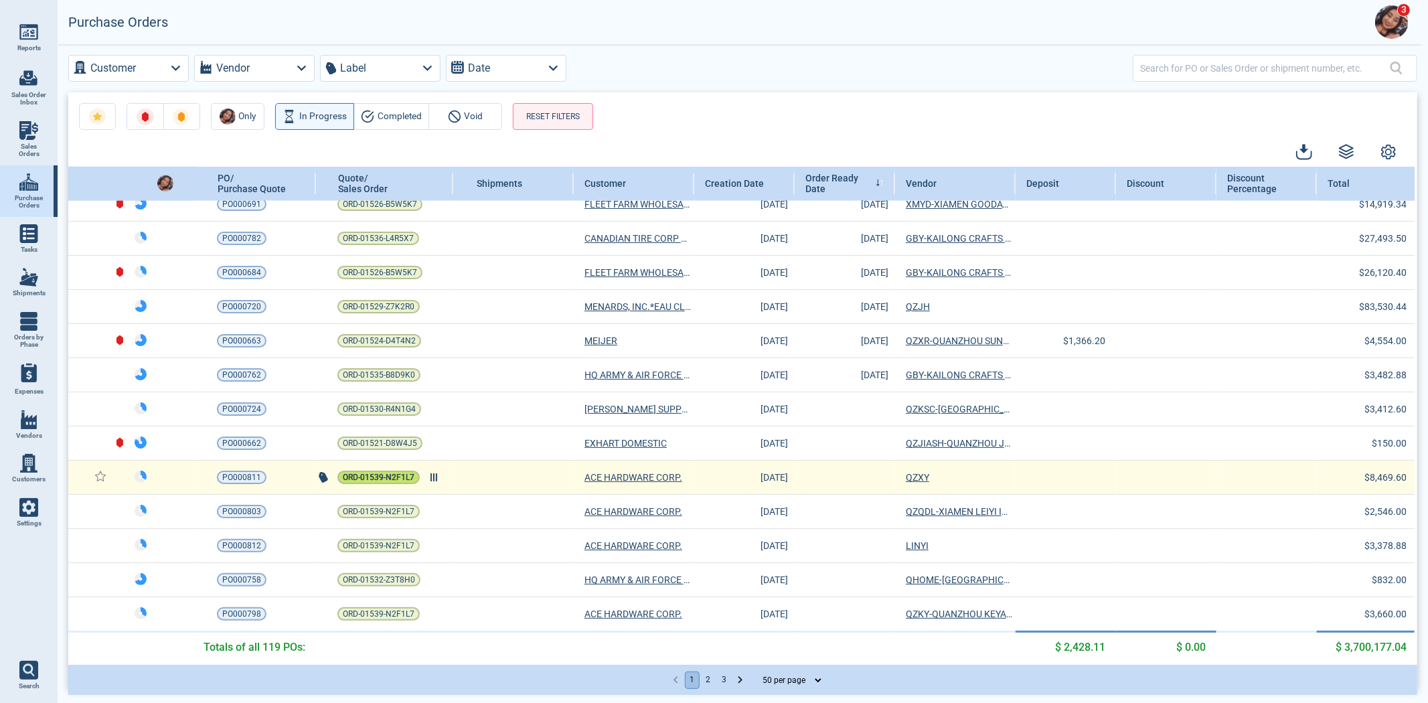
click at [377, 473] on span "ORD-01539-N2F1L7" at bounding box center [379, 477] width 72 height 13
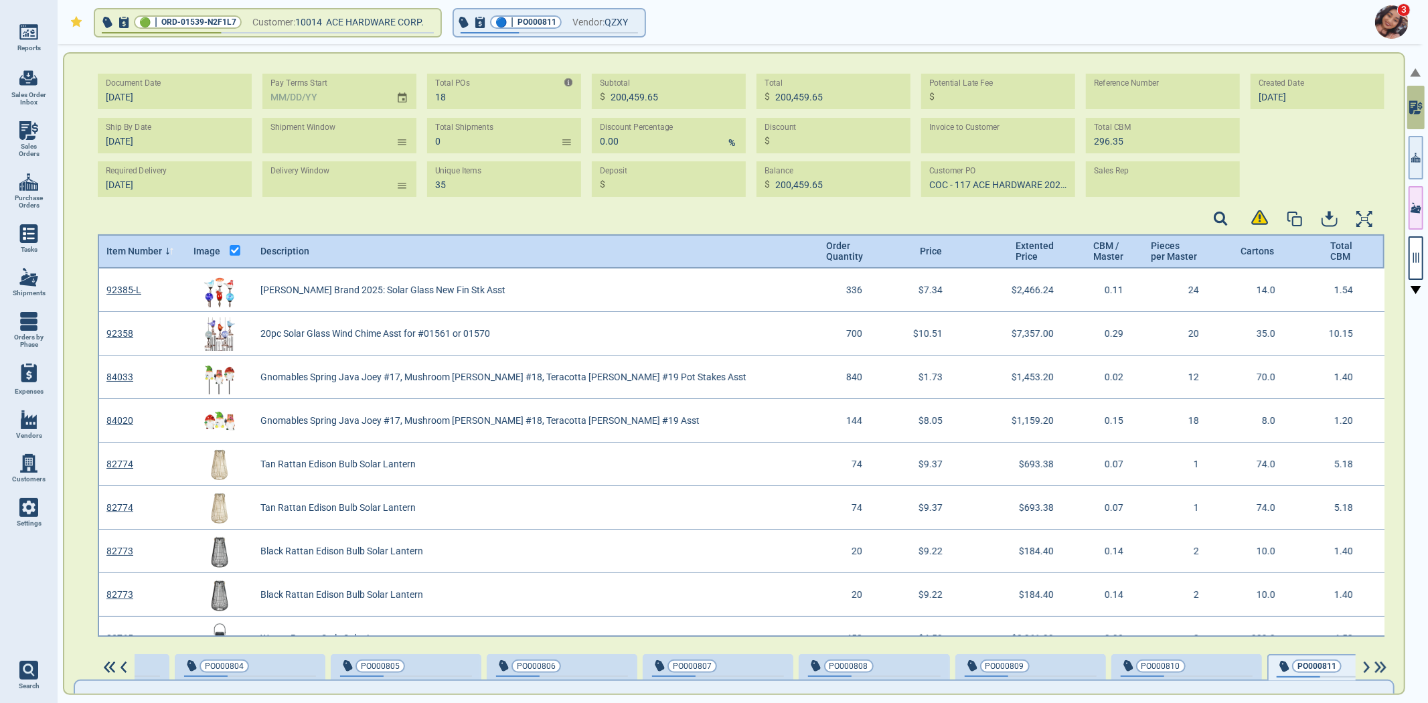
scroll to position [4, 4]
drag, startPoint x: 1413, startPoint y: 171, endPoint x: 587, endPoint y: 178, distance: 825.6
click at [1411, 168] on button "button" at bounding box center [1416, 158] width 15 height 44
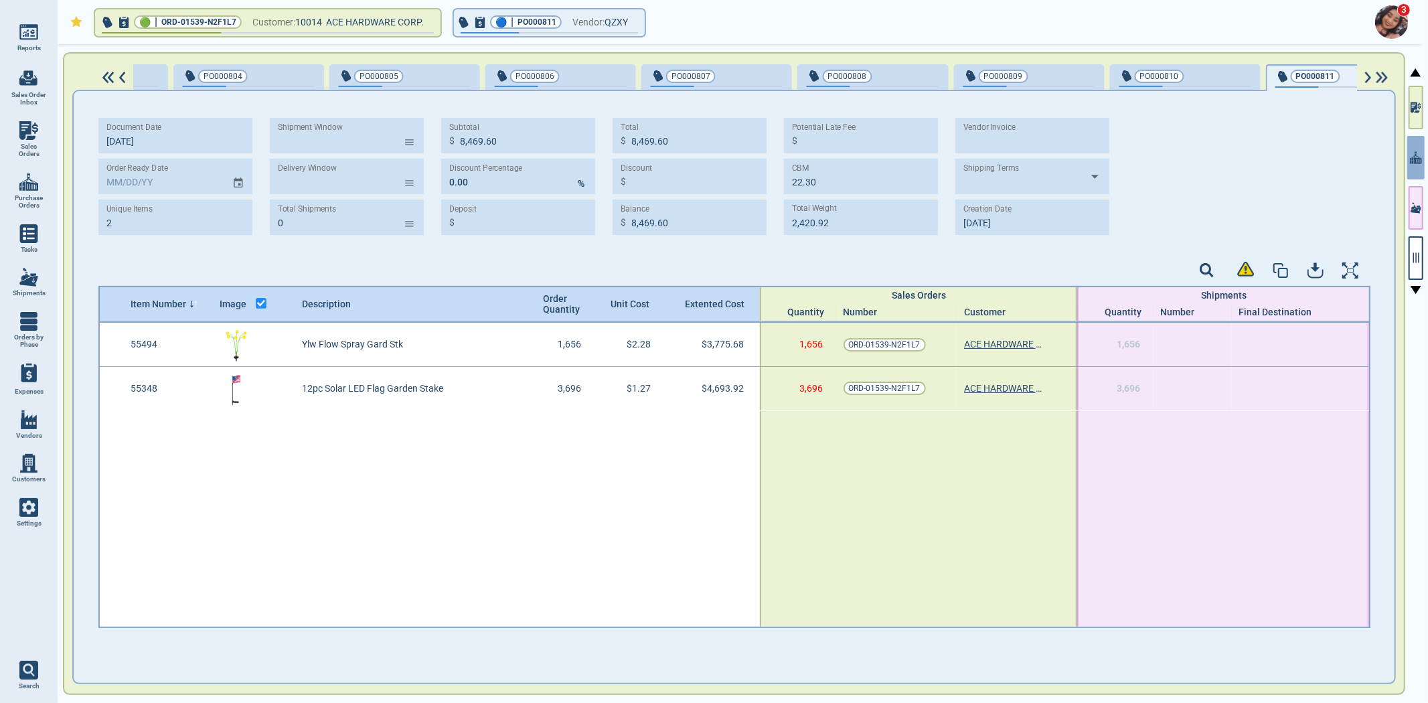
click at [94, 76] on div at bounding box center [113, 78] width 39 height 12
click at [104, 76] on img at bounding box center [108, 78] width 17 height 12
click at [103, 75] on img at bounding box center [108, 78] width 17 height 12
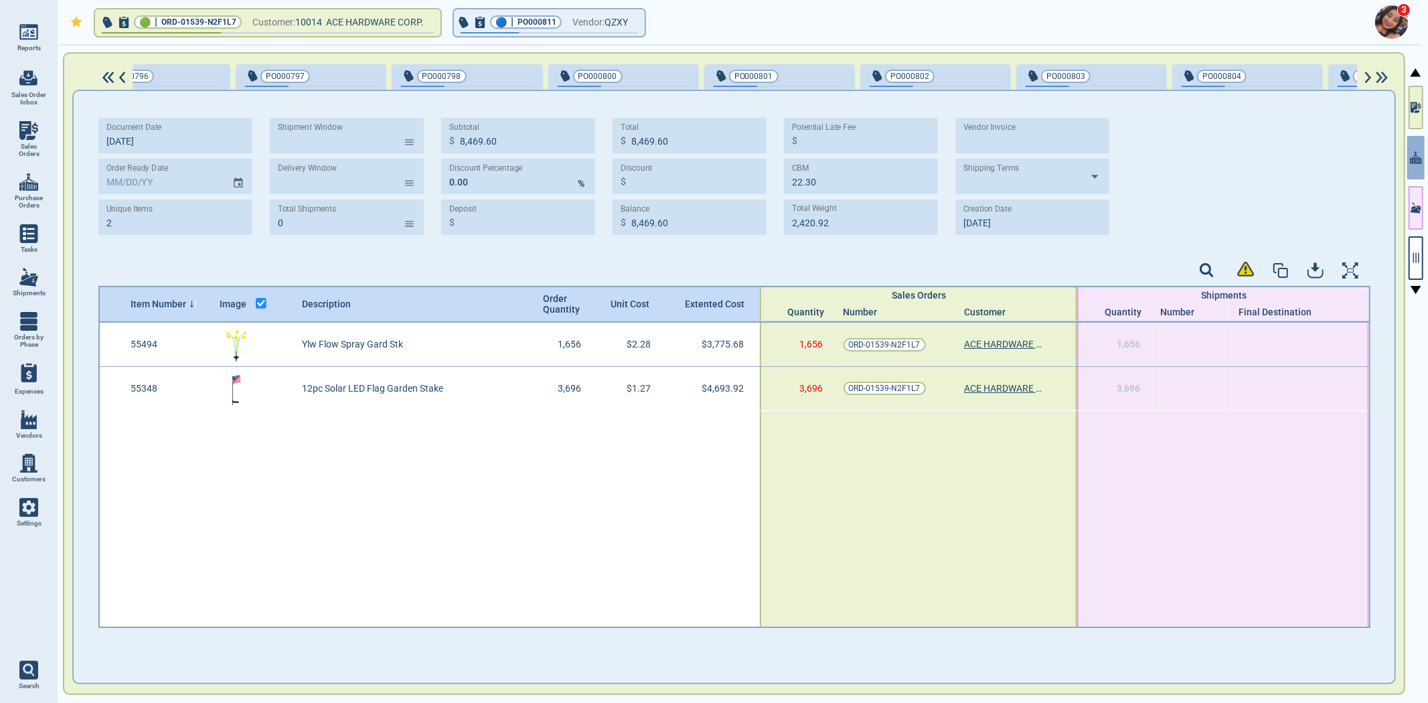
click at [102, 74] on img at bounding box center [108, 78] width 17 height 12
click at [101, 74] on img at bounding box center [108, 78] width 17 height 12
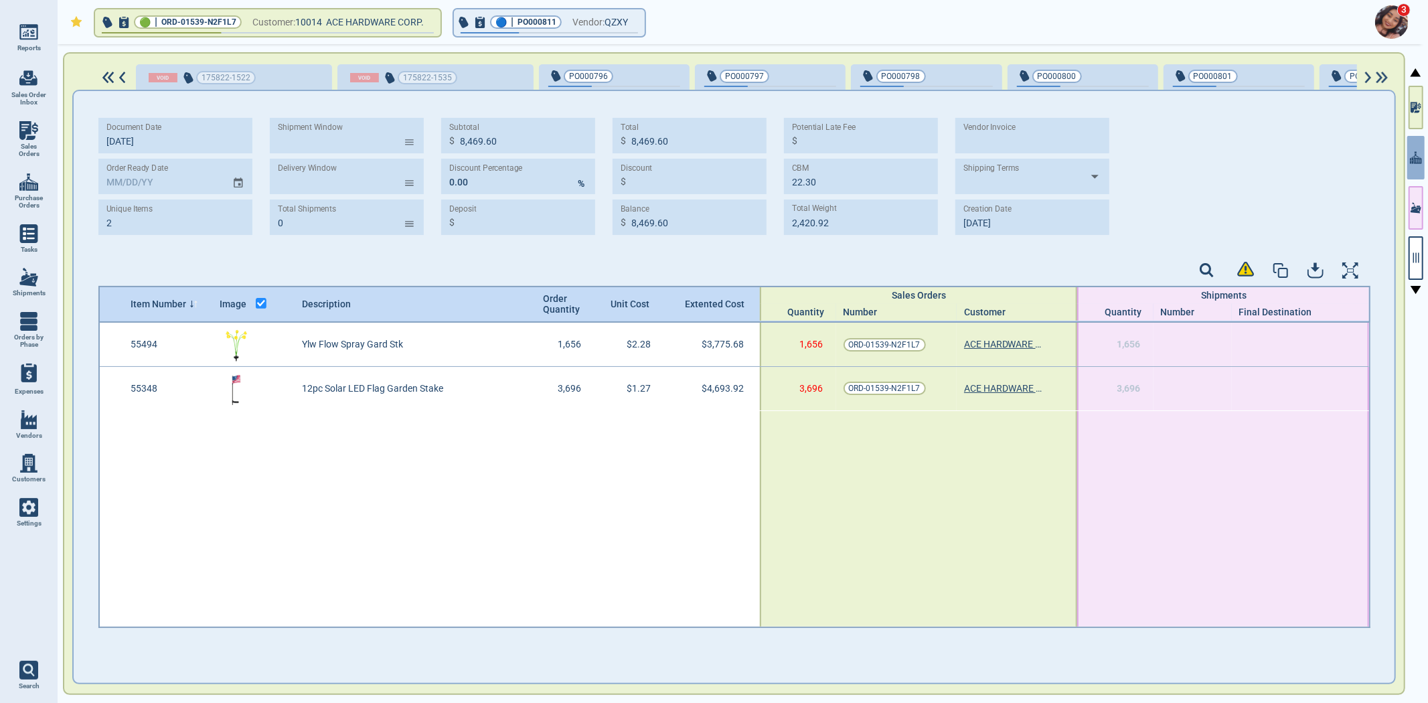
click at [633, 88] on div "175822-1522 175822-1535 PO000796 PO000797 PO000798 PO000800 PO000801 PO000802 P…" at bounding box center [734, 373] width 1342 height 643
drag, startPoint x: 631, startPoint y: 84, endPoint x: 104, endPoint y: 200, distance: 539.4
click at [631, 84] on div "PO000796" at bounding box center [614, 77] width 132 height 19
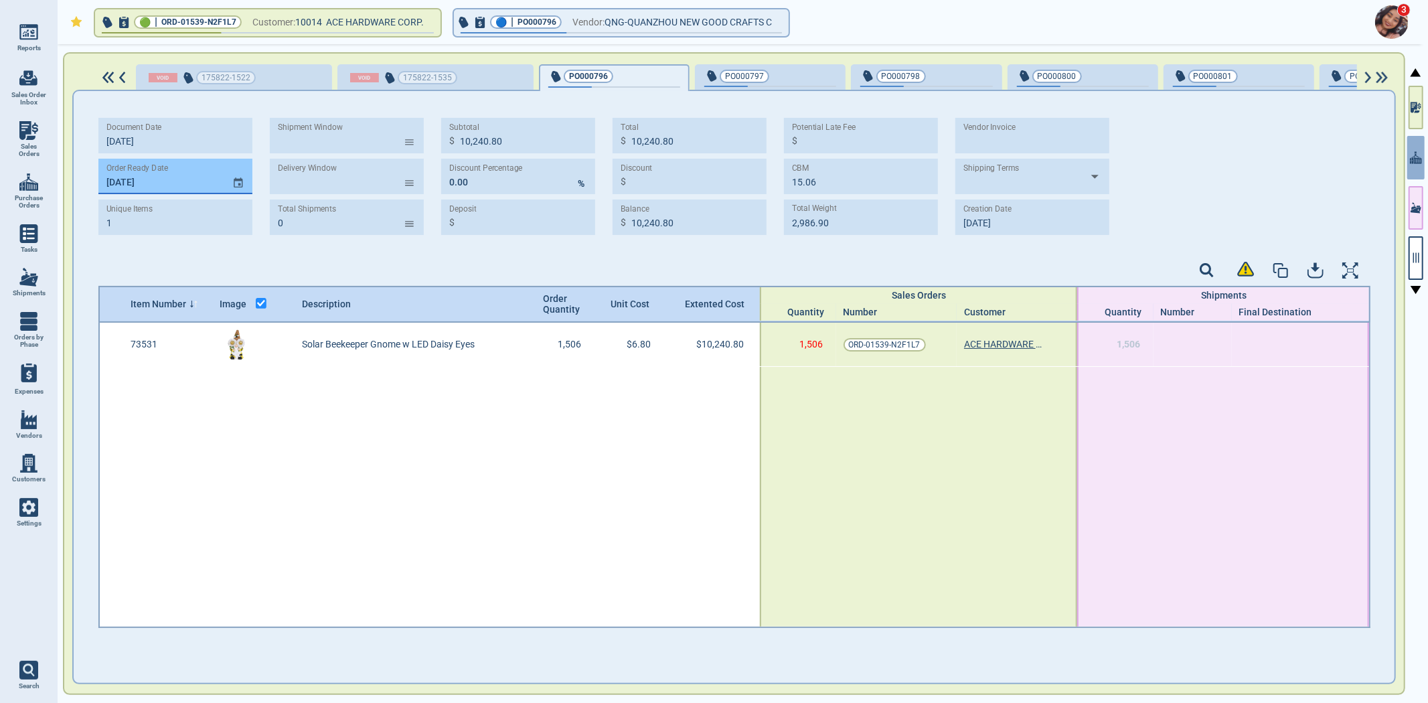
drag, startPoint x: 155, startPoint y: 186, endPoint x: 162, endPoint y: 183, distance: 7.2
click at [162, 183] on input "[DATE]" at bounding box center [159, 176] width 123 height 35
click at [792, 74] on div "button" at bounding box center [814, 75] width 44 height 14
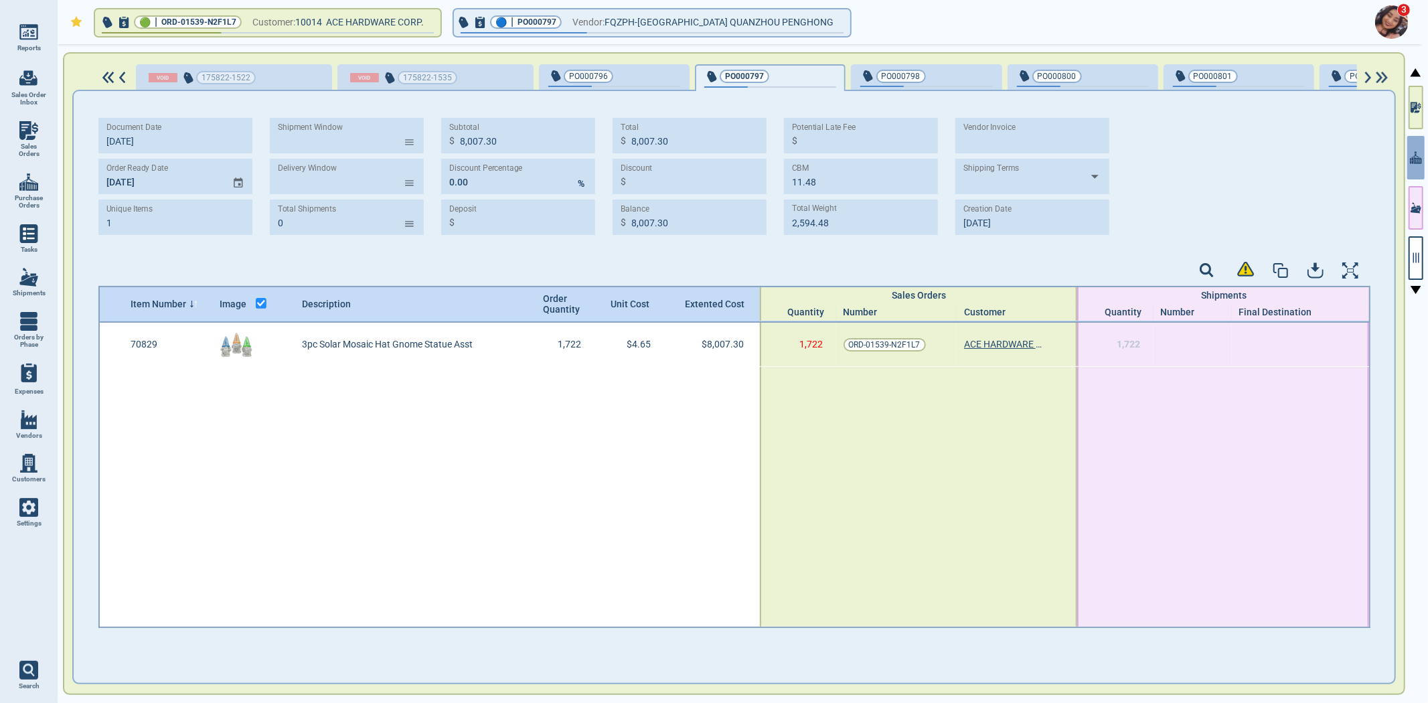
click at [901, 82] on span "PO000798" at bounding box center [901, 76] width 39 height 13
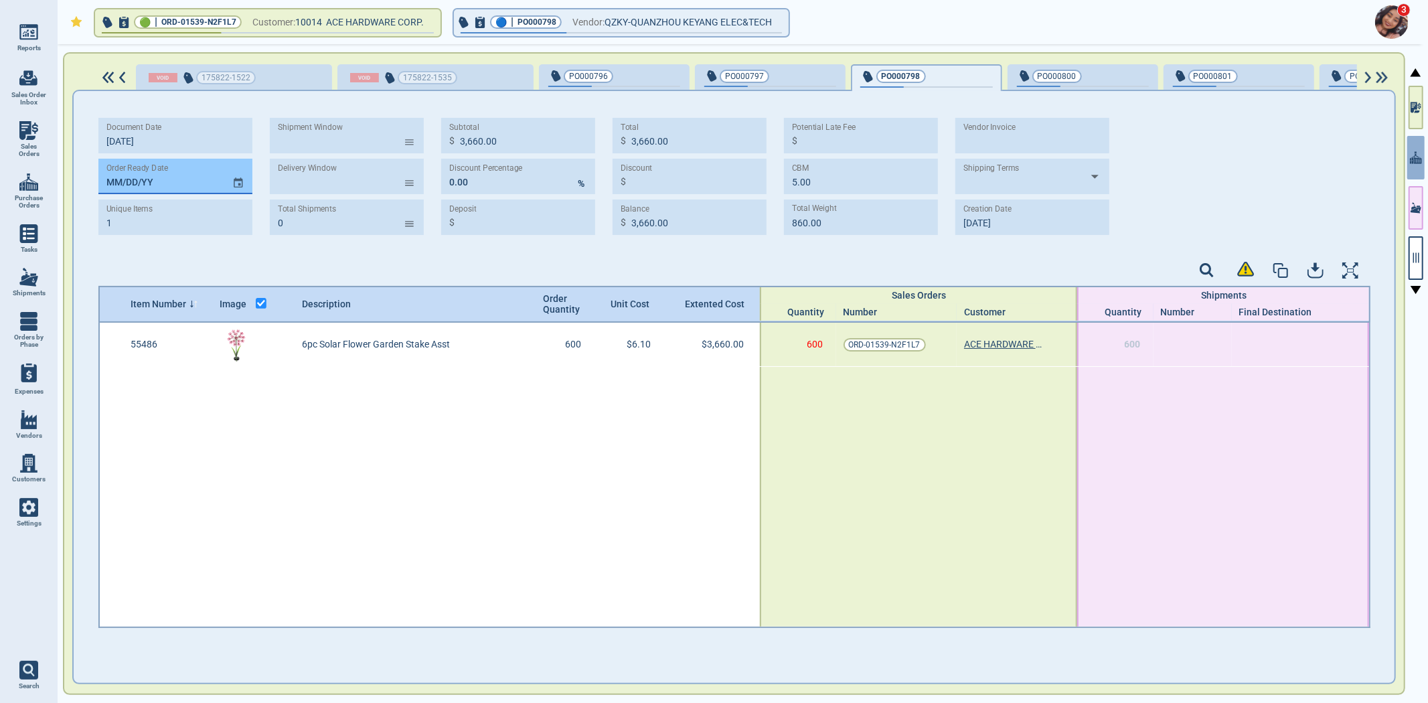
click at [103, 181] on input "MM/DD/YY" at bounding box center [159, 176] width 123 height 35
paste input "[DATE]"
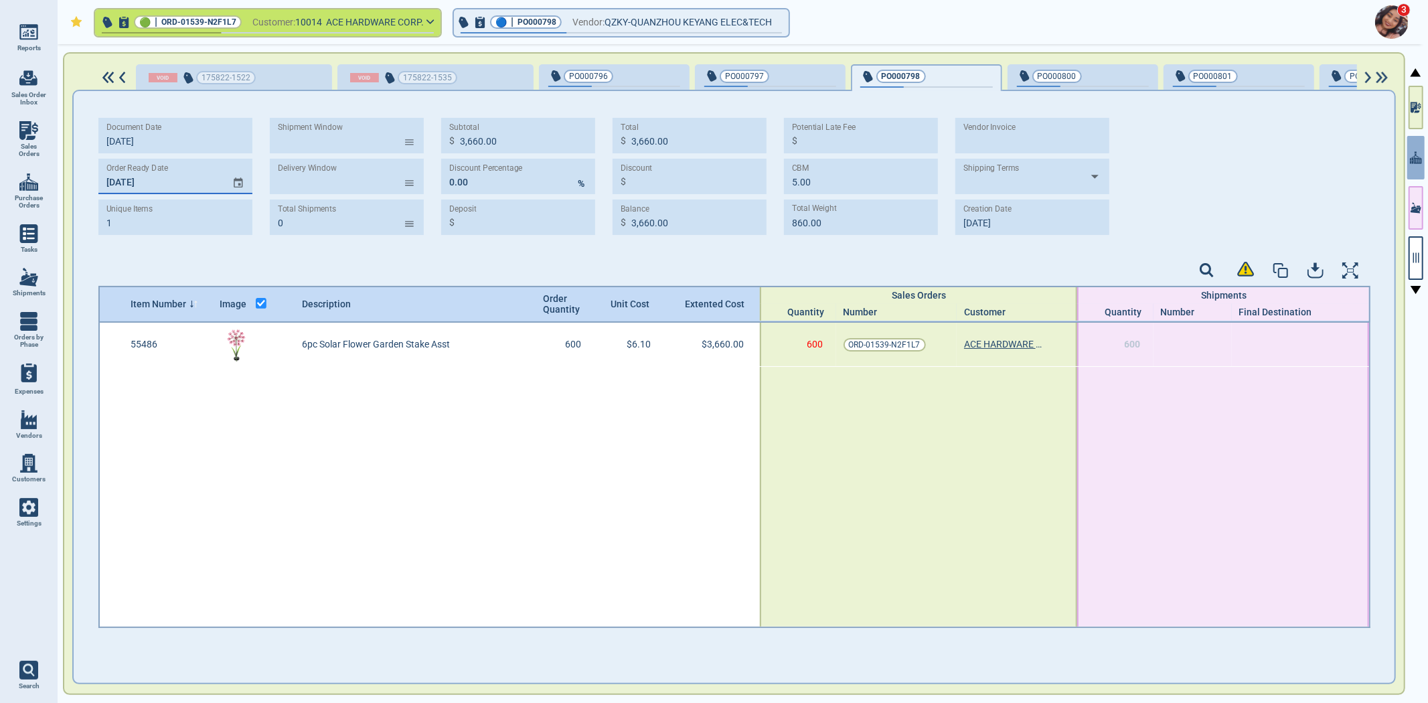
click at [1068, 80] on span "PO000800" at bounding box center [1061, 76] width 88 height 13
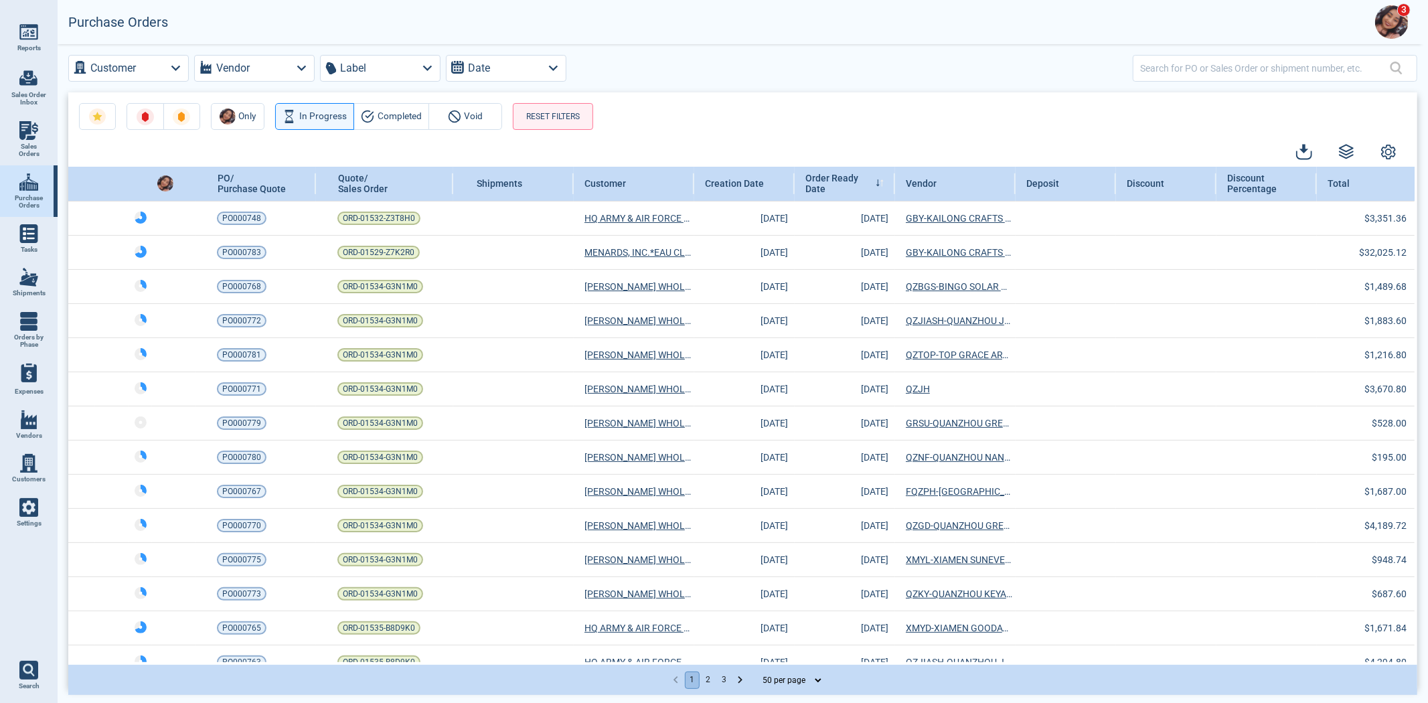
scroll to position [1286, 0]
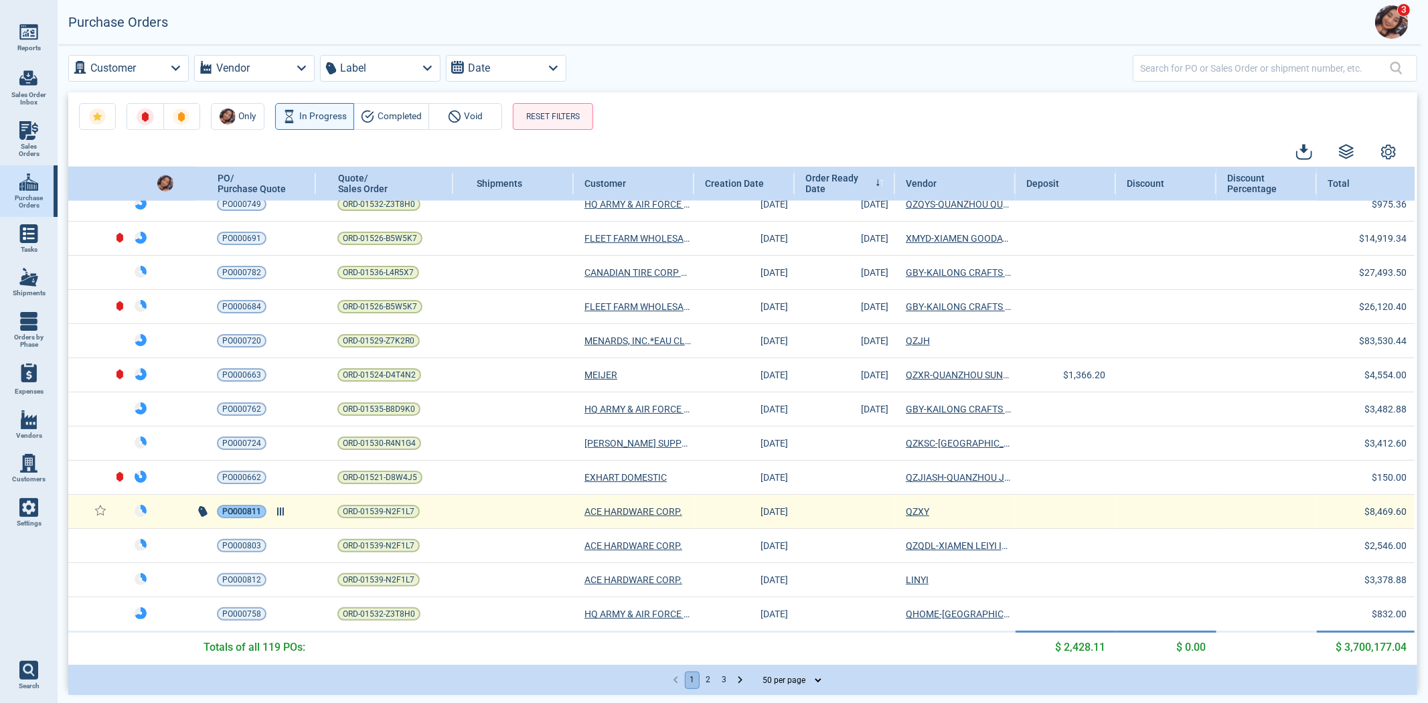
click at [250, 507] on span "PO000811" at bounding box center [241, 511] width 39 height 13
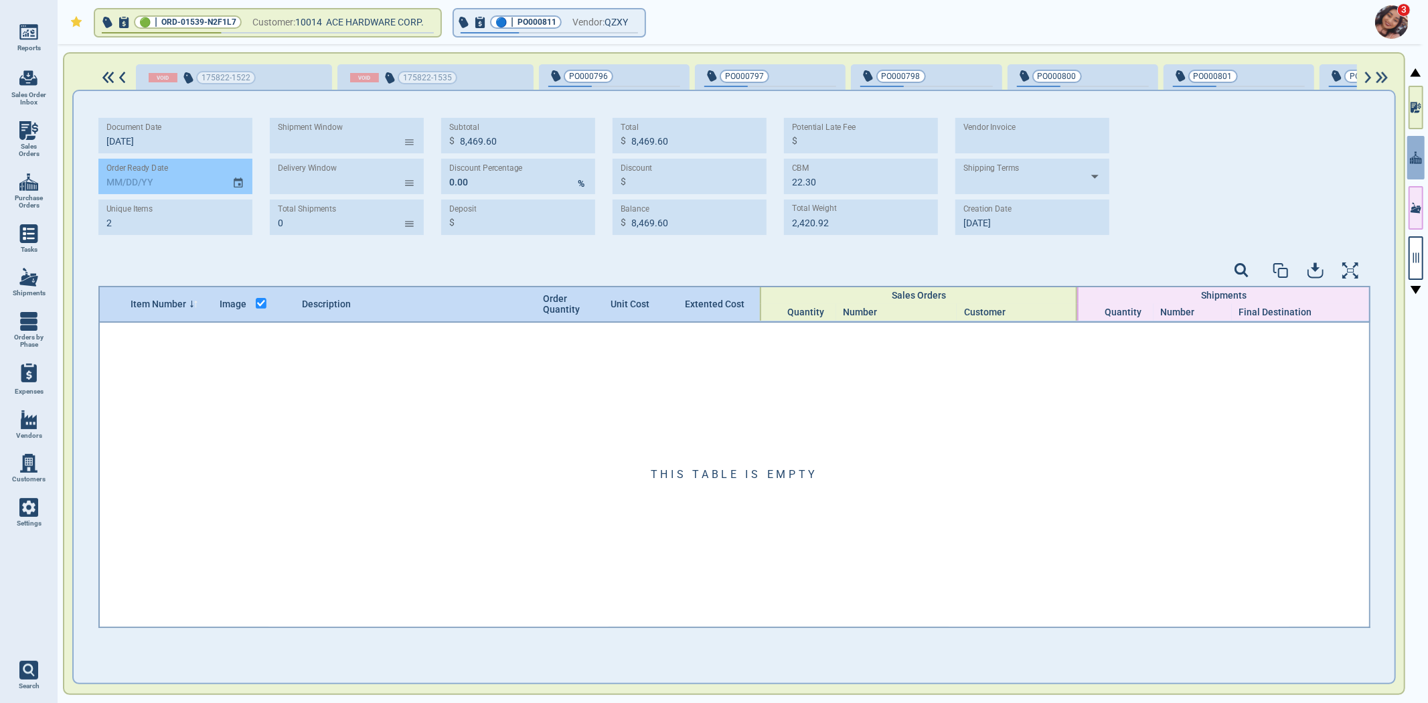
scroll to position [0, 1456]
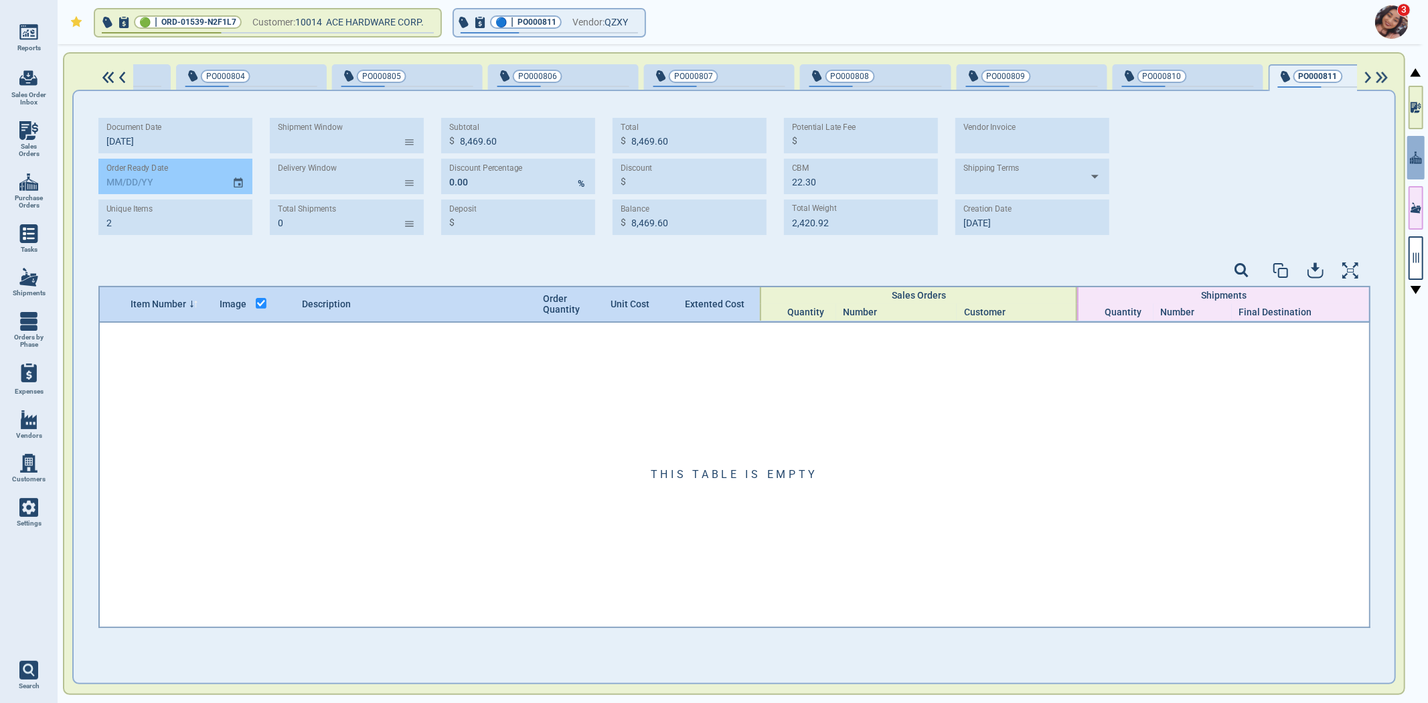
click at [108, 182] on input "text" at bounding box center [159, 176] width 123 height 35
paste input "[DATE]"
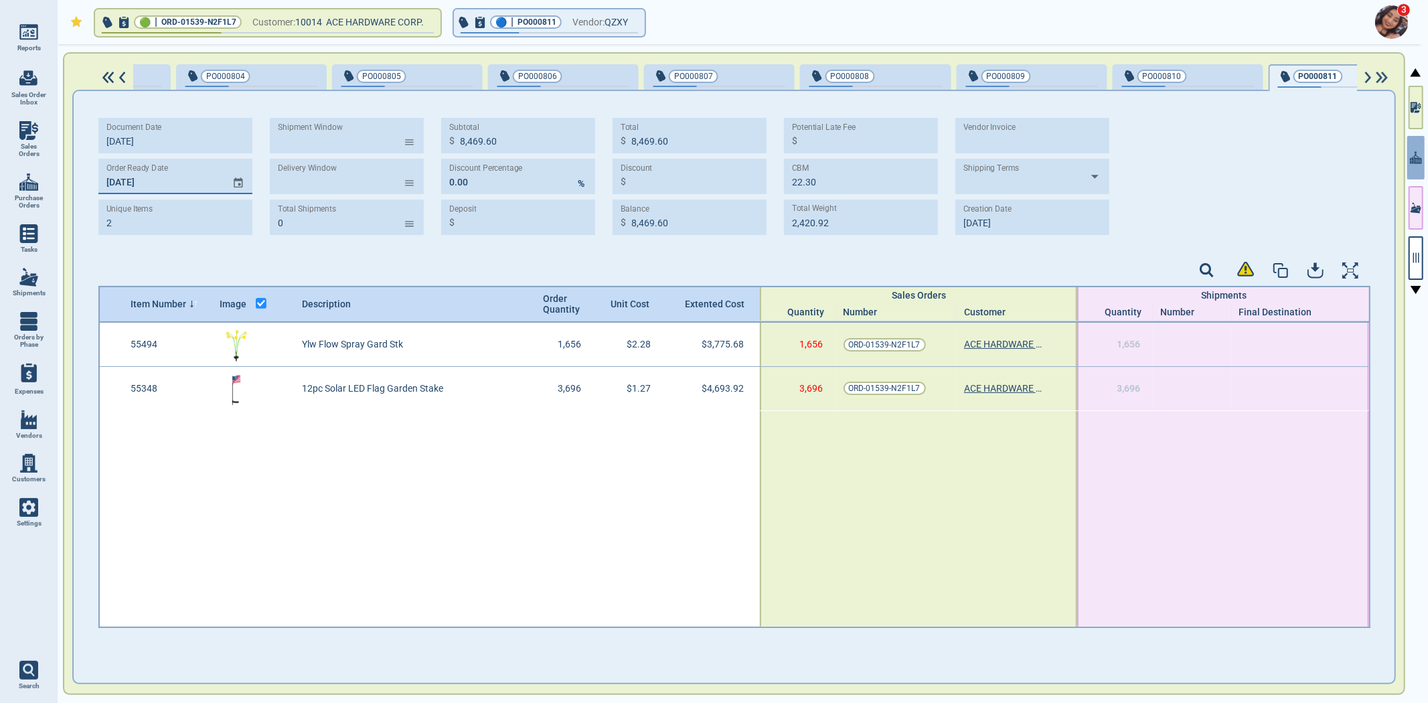
click at [1149, 78] on div "PO000810" at bounding box center [1188, 75] width 132 height 15
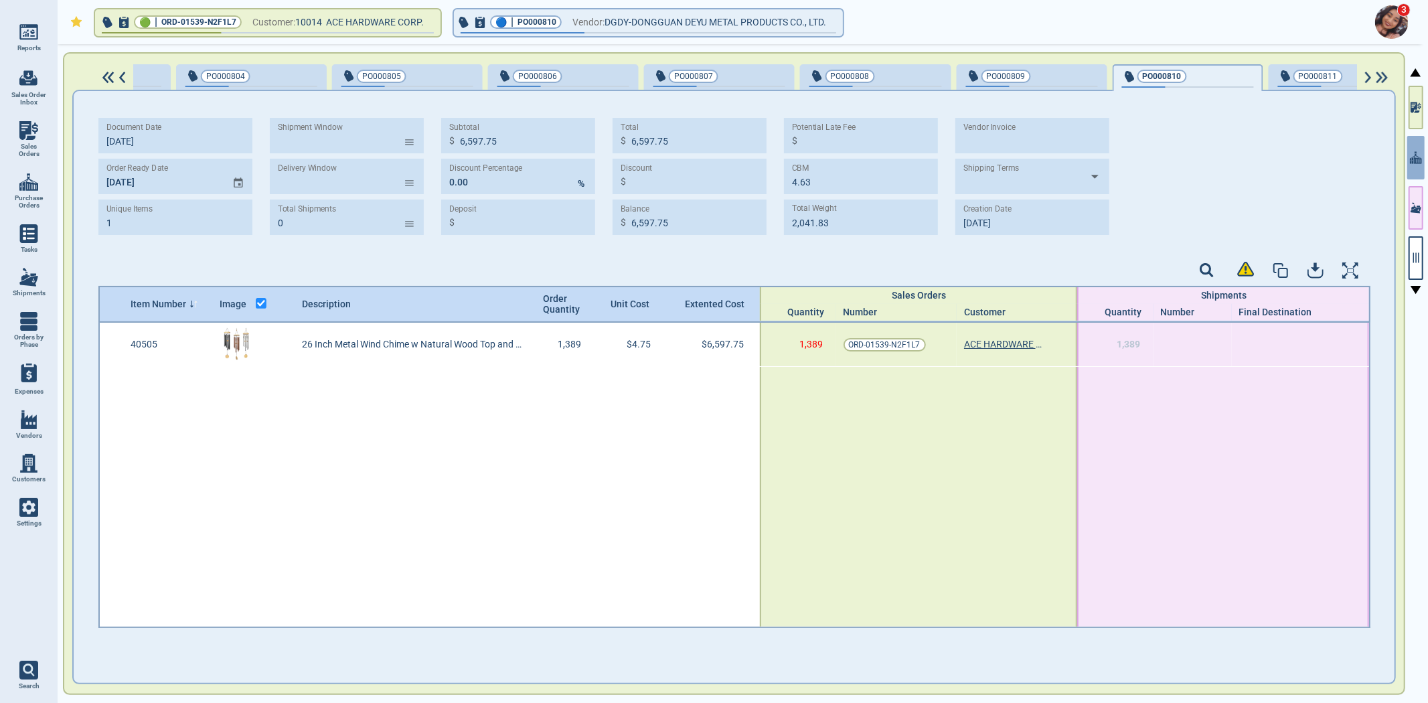
click at [1010, 86] on span "button" at bounding box center [1032, 86] width 132 height 1
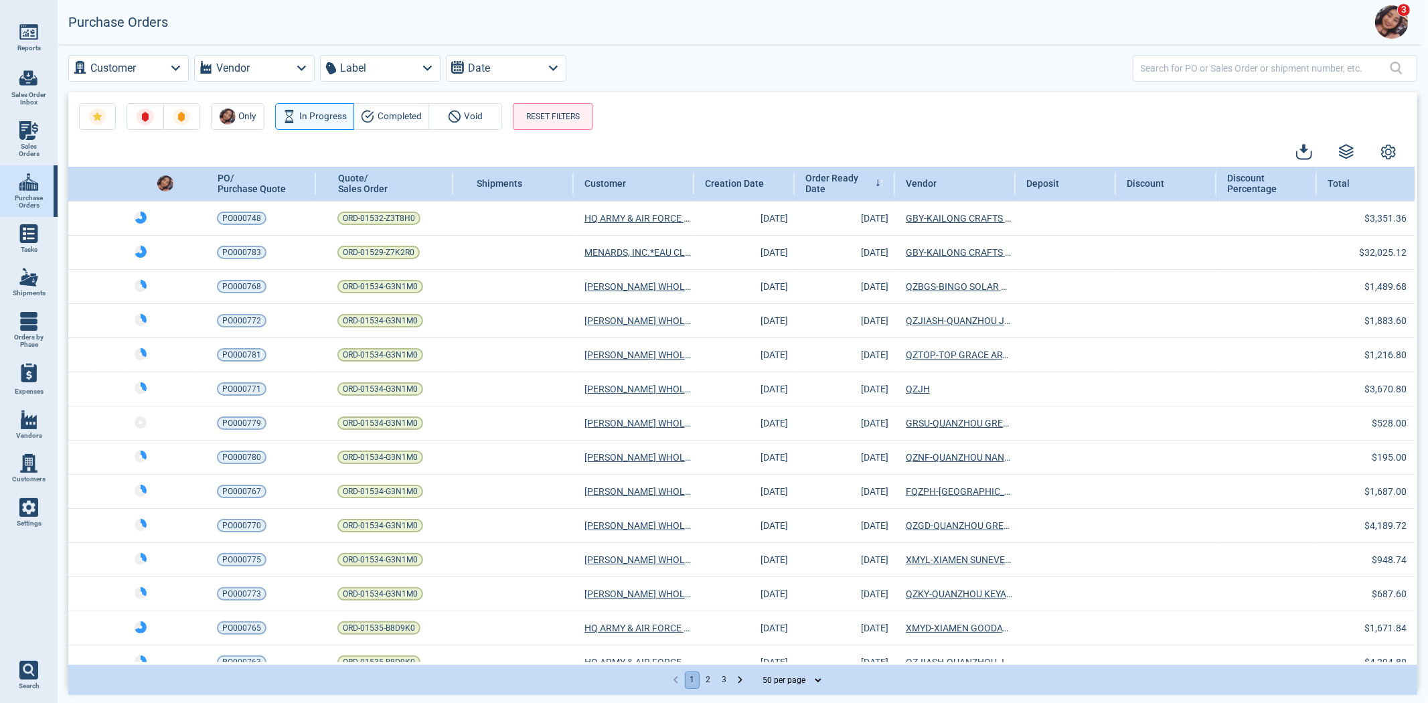
scroll to position [1286, 0]
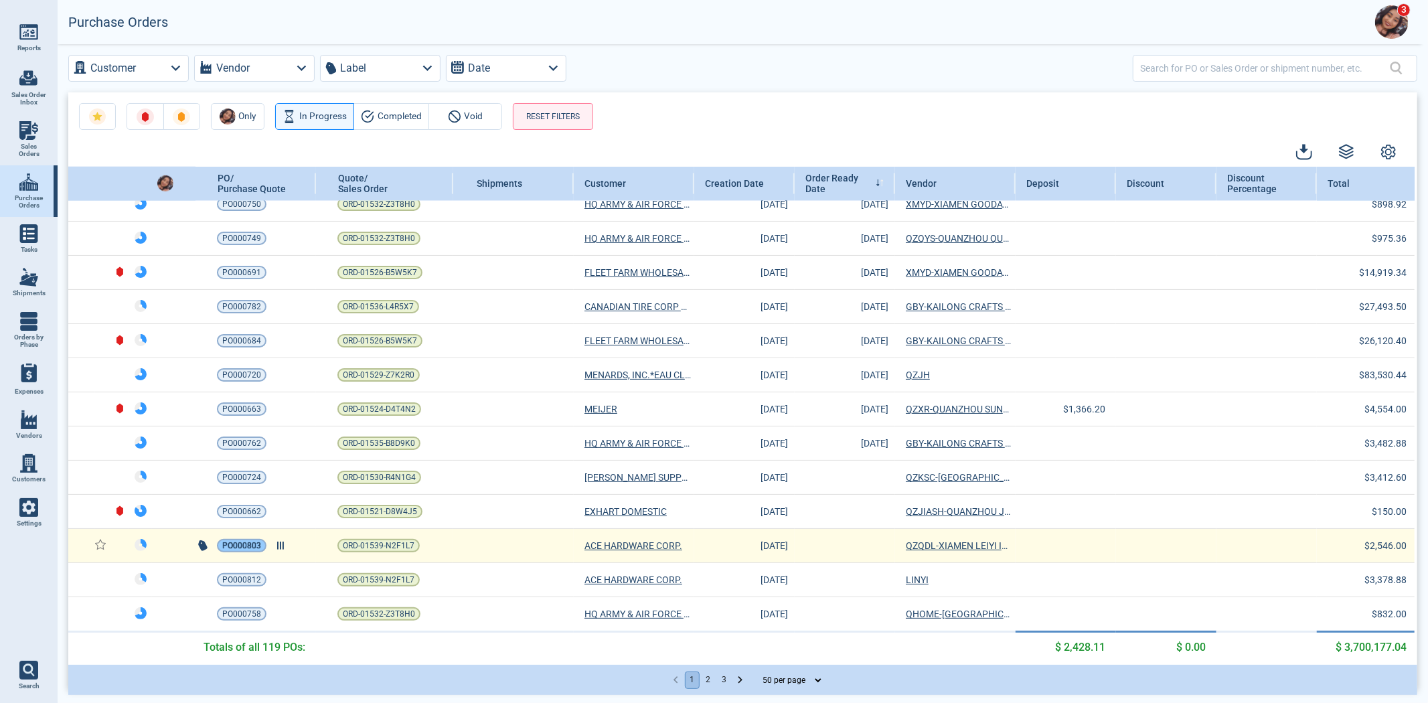
click at [222, 539] on span "PO000803" at bounding box center [241, 545] width 39 height 13
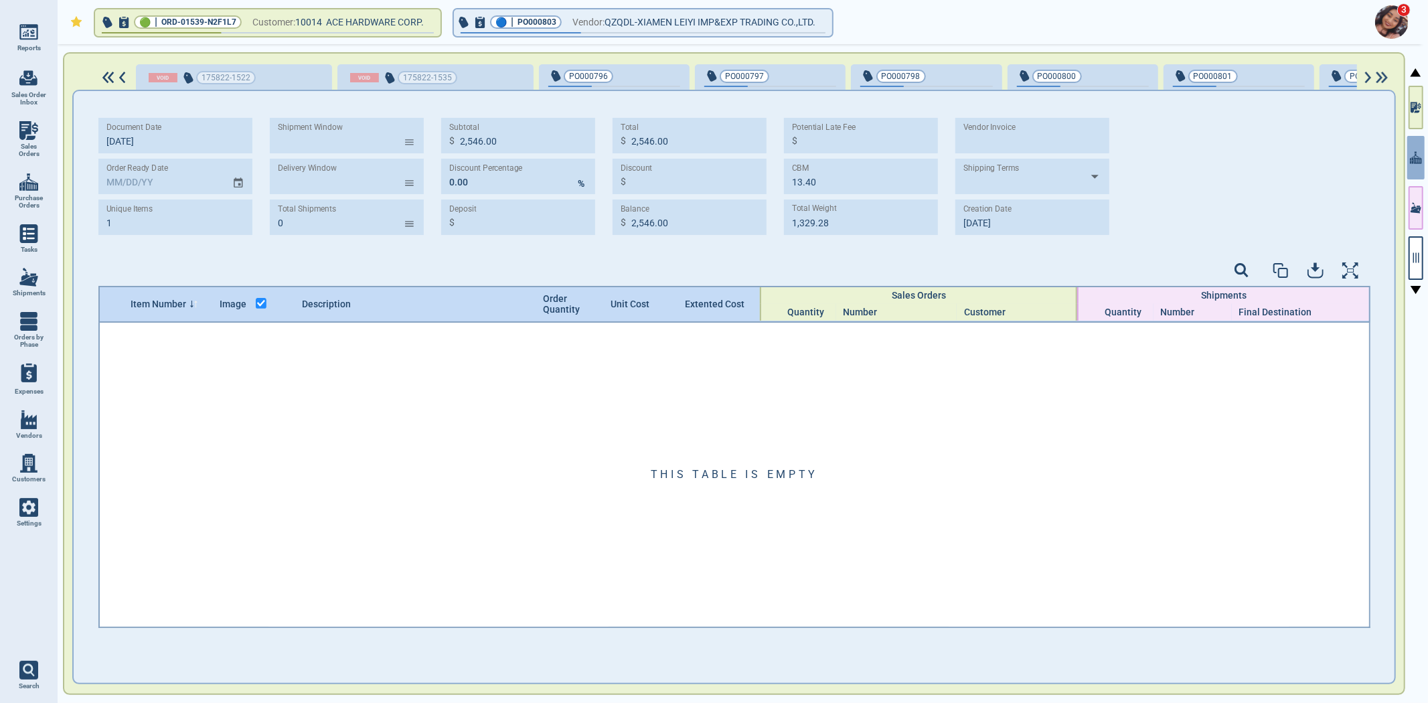
scroll to position [0, 236]
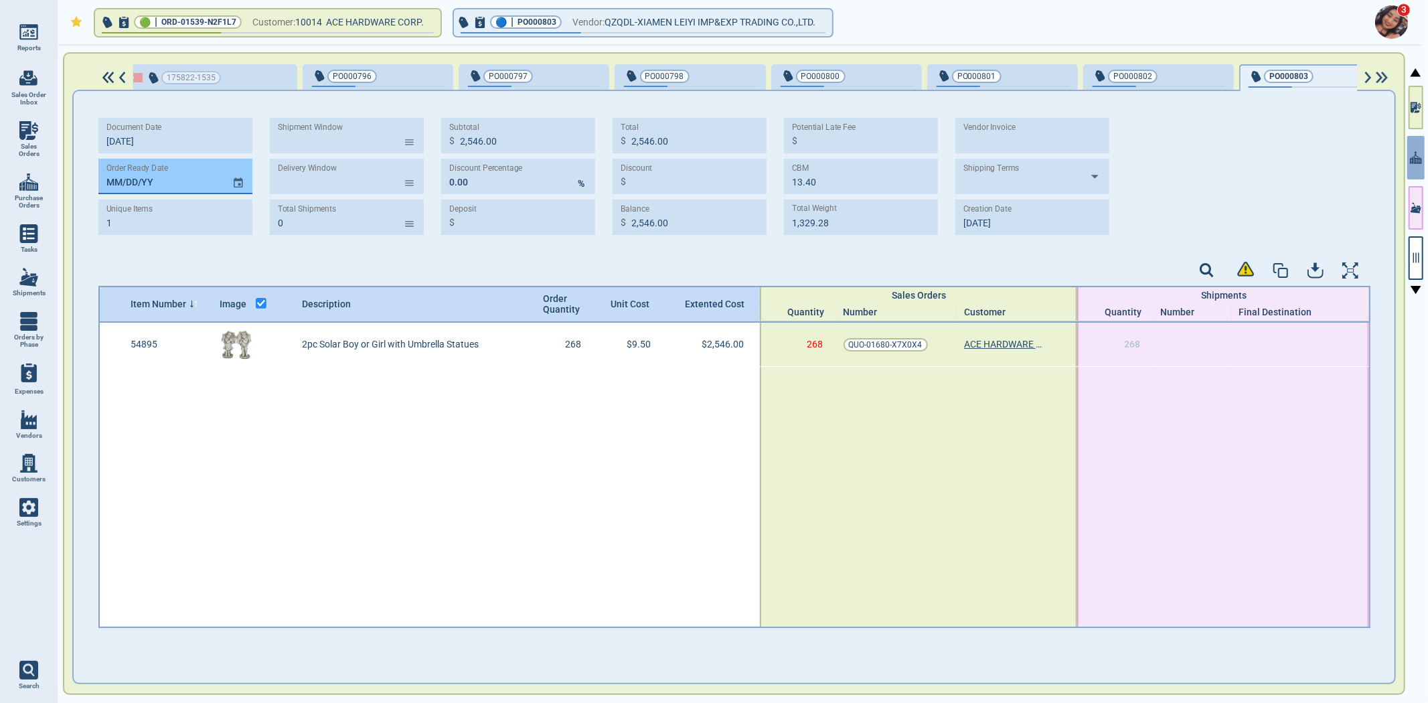
click at [107, 183] on input "MM/DD/YY" at bounding box center [159, 176] width 123 height 35
paste input "[DATE]"
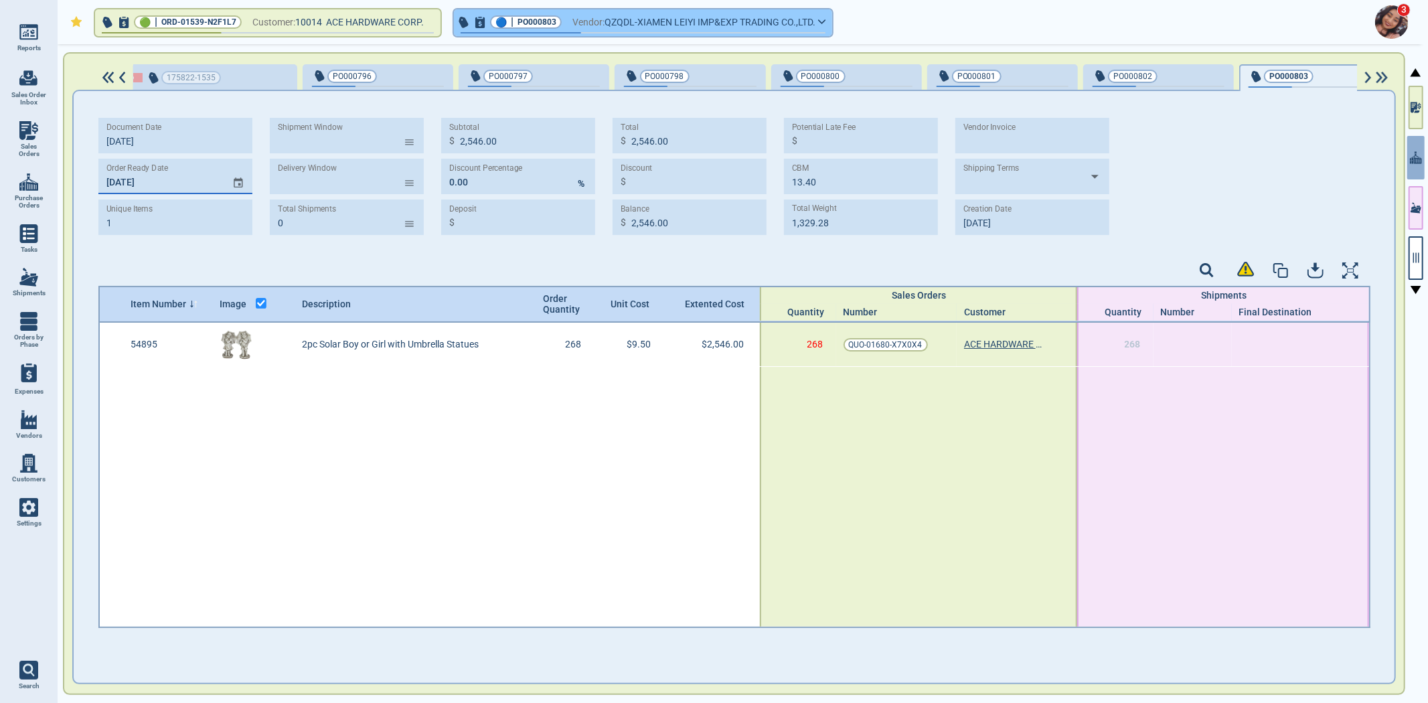
click at [684, 30] on button "🔵 | PO000803 Vendor: QZQDL-XIAMEN LEIYI IMP&EXP TRADING CO.,LTD." at bounding box center [643, 22] width 378 height 27
click at [680, 23] on span "QZQDL-XIAMEN LEIYI IMP&EXP TRADING CO.,LTD." at bounding box center [710, 22] width 211 height 17
click at [827, 24] on button "🔵 | PO000803 Vendor: QZQDL-XIAMEN LEIYI IMP&EXP TRADING CO.,LTD." at bounding box center [643, 22] width 378 height 27
click at [826, 21] on icon "button" at bounding box center [822, 22] width 8 height 6
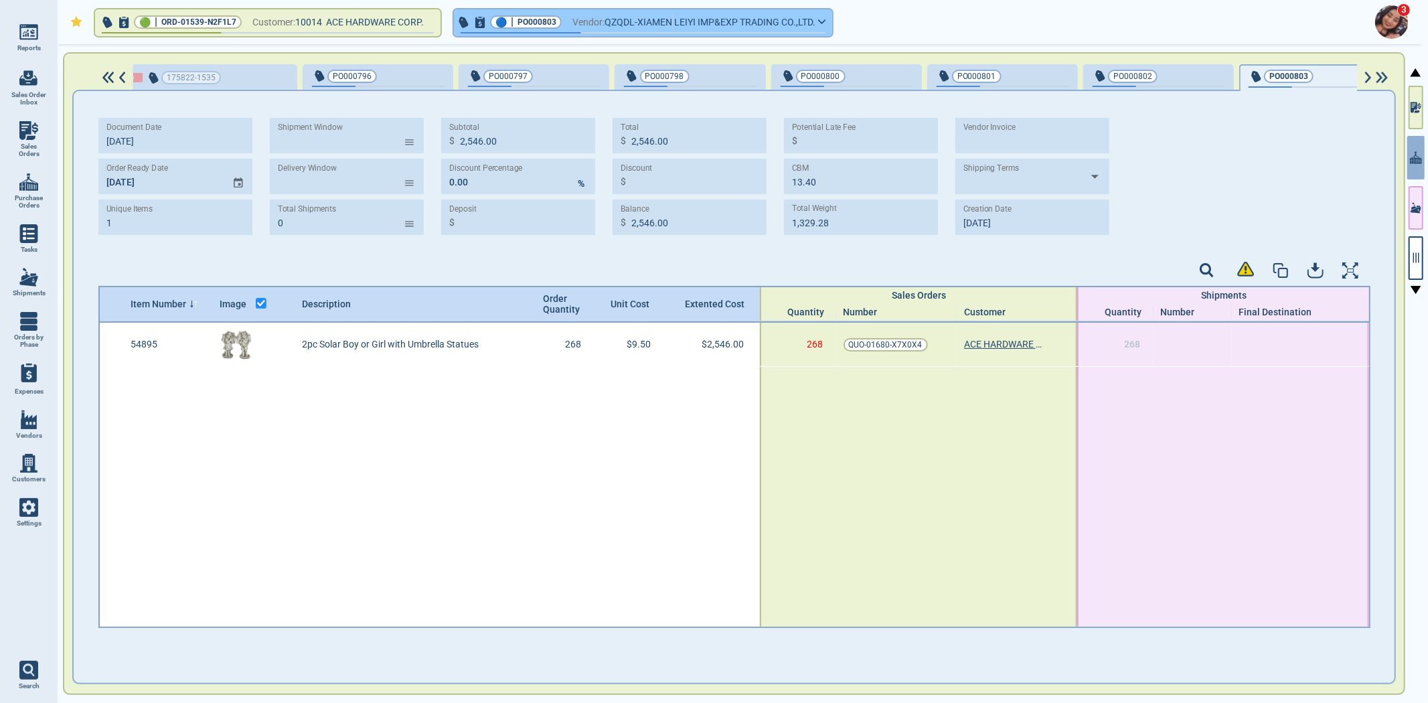
click at [826, 21] on icon "button" at bounding box center [822, 21] width 7 height 3
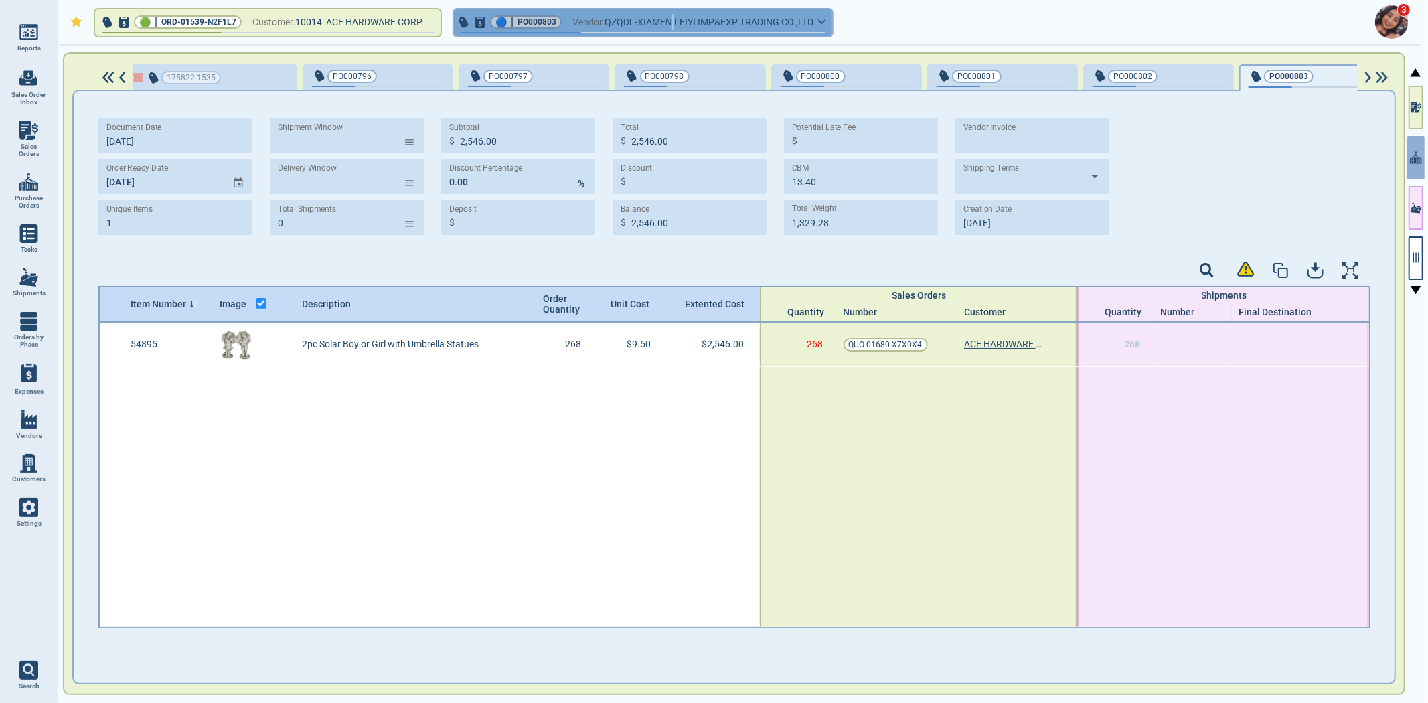
click at [826, 21] on icon "button" at bounding box center [822, 22] width 8 height 6
click at [822, 23] on button "🔵 | PO000803 Vendor: QZQDL-XIAMEN LEIYI IMP&EXP TRADING CO.,LTD." at bounding box center [643, 22] width 378 height 27
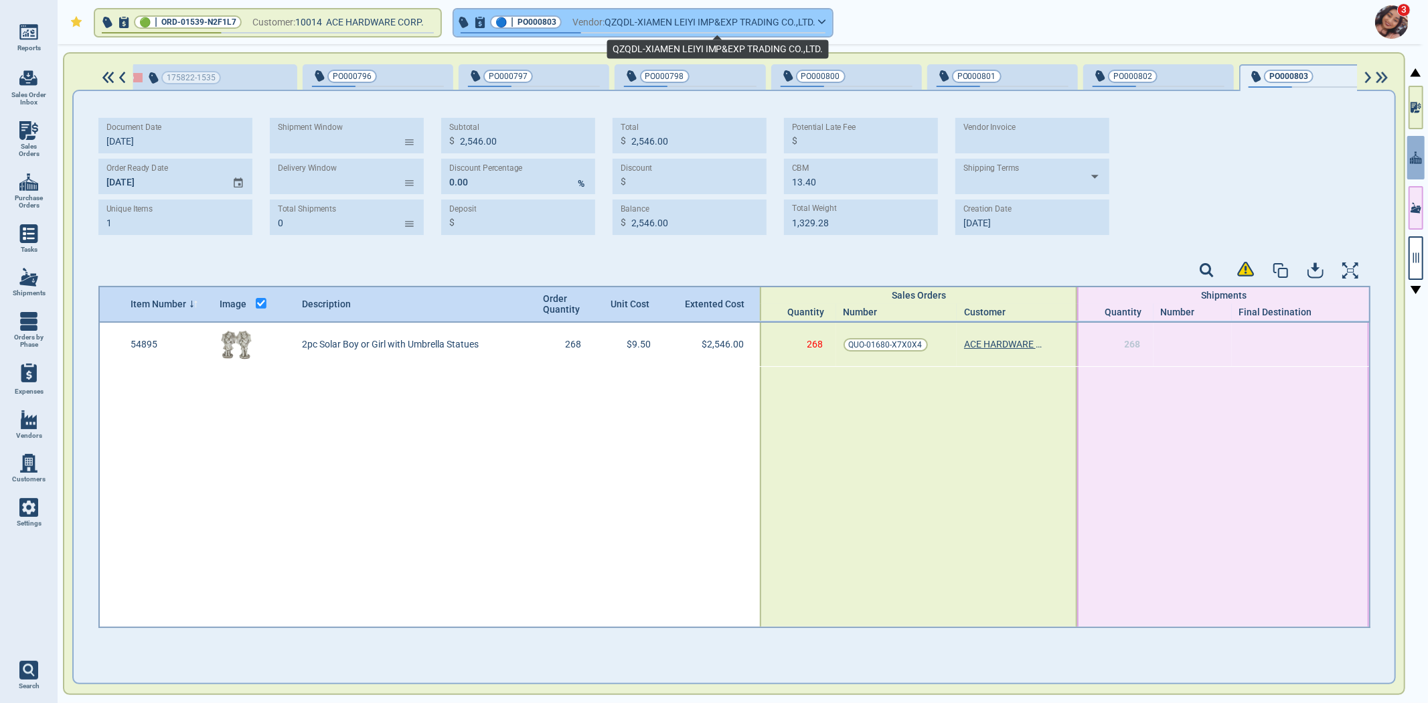
click at [612, 27] on span "QZQDL-XIAMEN LEIYI IMP&EXP TRADING CO.,LTD." at bounding box center [710, 22] width 211 height 17
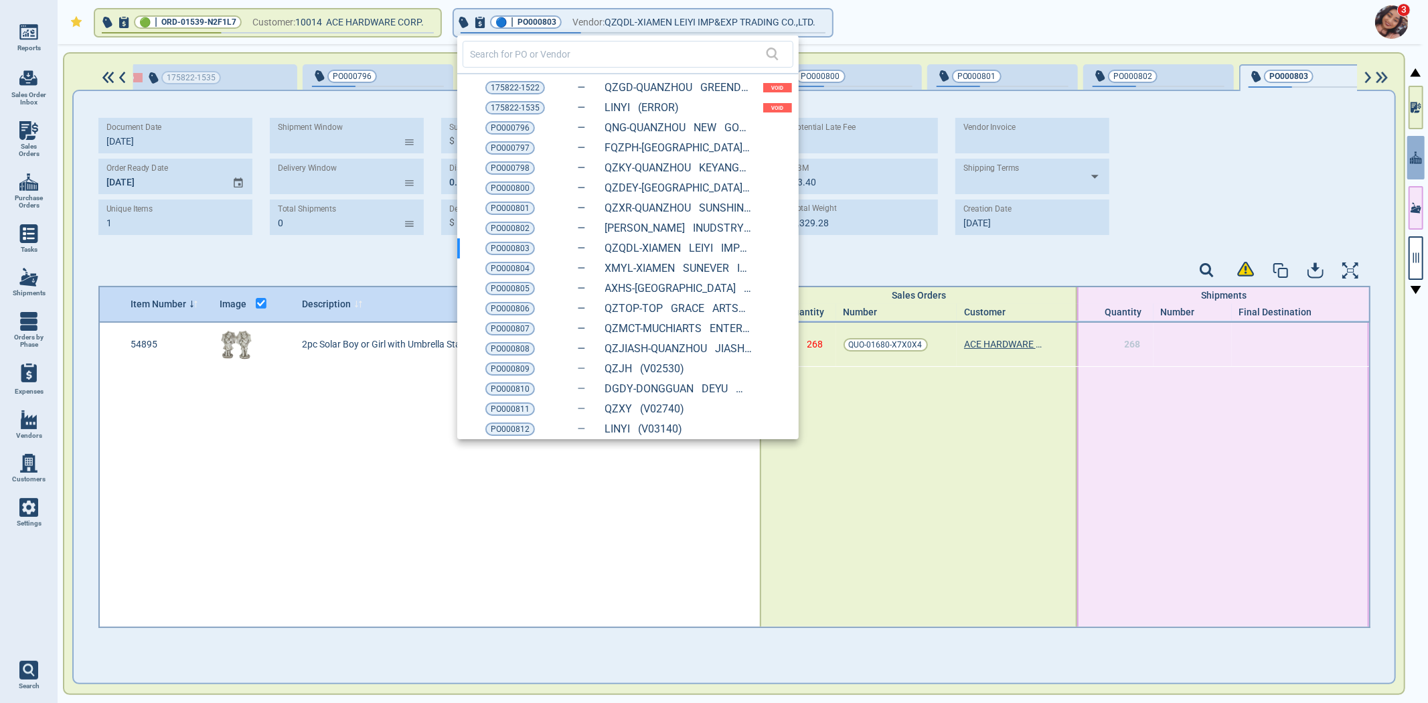
drag, startPoint x: 497, startPoint y: 430, endPoint x: 409, endPoint y: 303, distance: 154.5
click at [497, 430] on span "PO000812" at bounding box center [510, 428] width 39 height 13
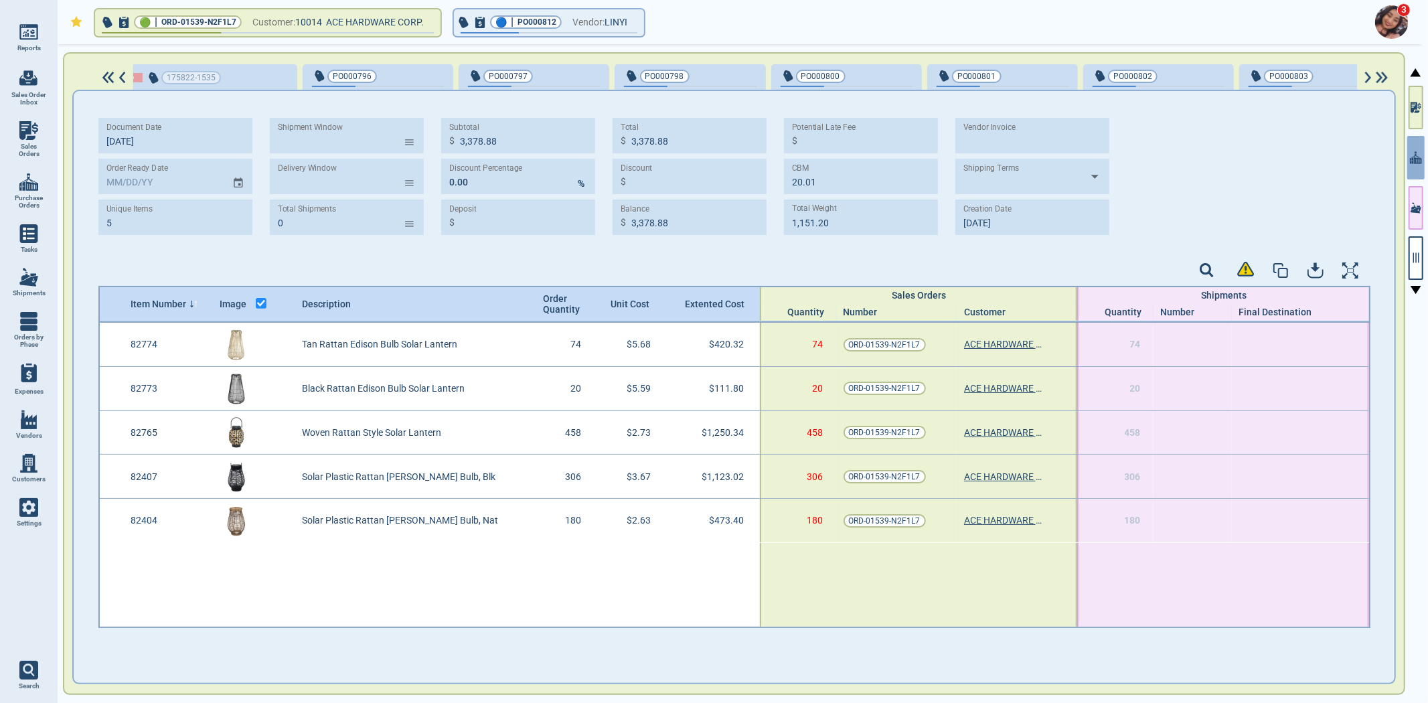
scroll to position [0, 1608]
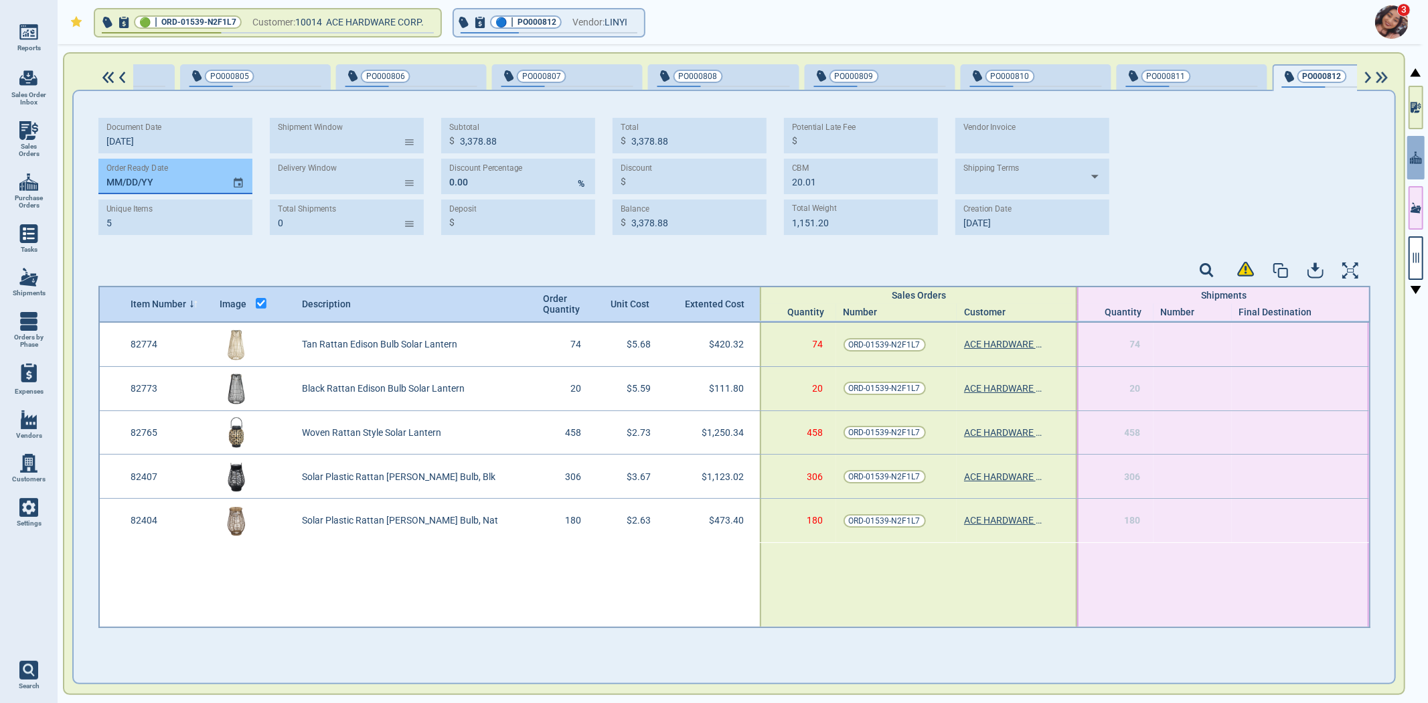
click at [110, 177] on input "MM/DD/YY" at bounding box center [159, 176] width 123 height 35
paste input "[DATE]"
